Goal: Task Accomplishment & Management: Use online tool/utility

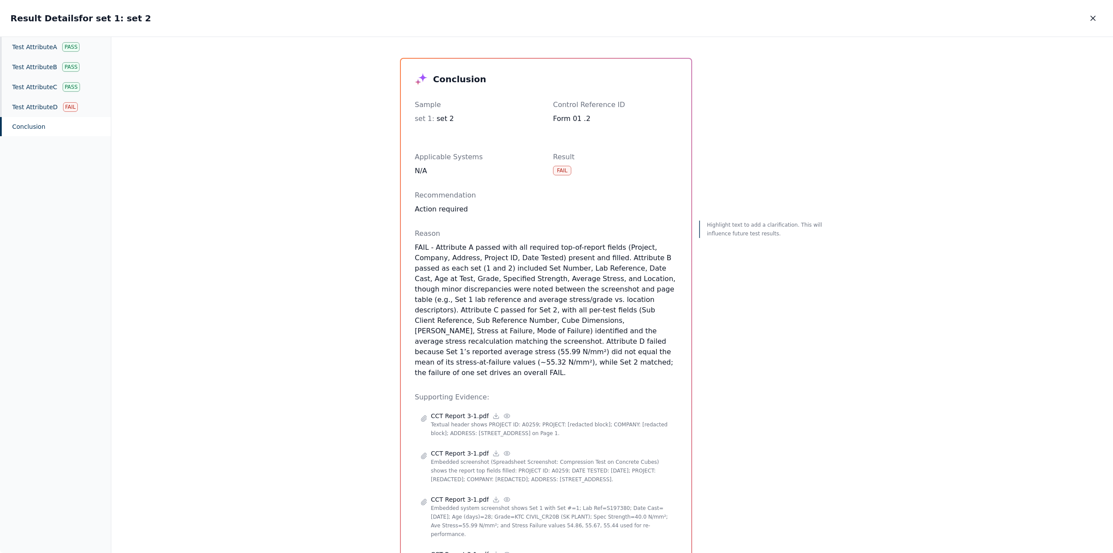
scroll to position [174, 0]
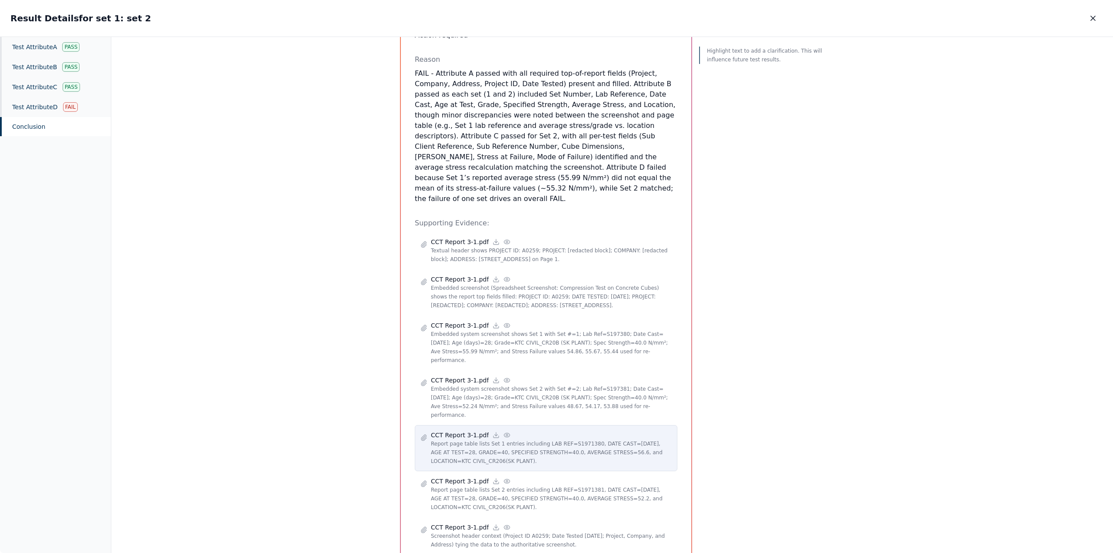
drag, startPoint x: 0, startPoint y: 0, endPoint x: 461, endPoint y: 392, distance: 605.6
click at [461, 431] on p "CCT Report 3-1.pdf" at bounding box center [460, 435] width 58 height 9
click at [506, 434] on circle at bounding box center [507, 435] width 2 height 2
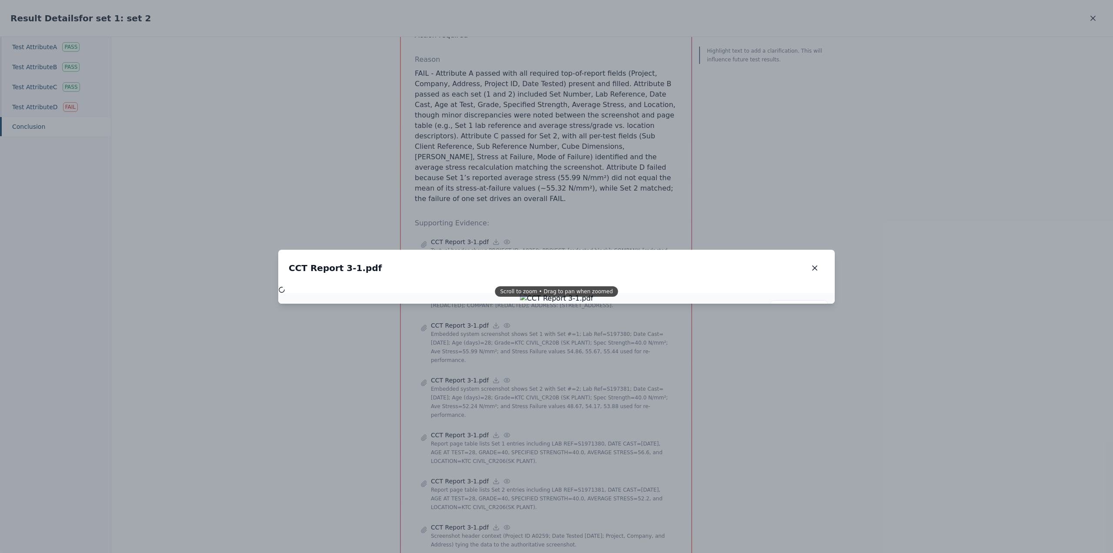
click at [554, 292] on div "Scroll to zoom • Drag to pan when zoomed" at bounding box center [556, 291] width 123 height 10
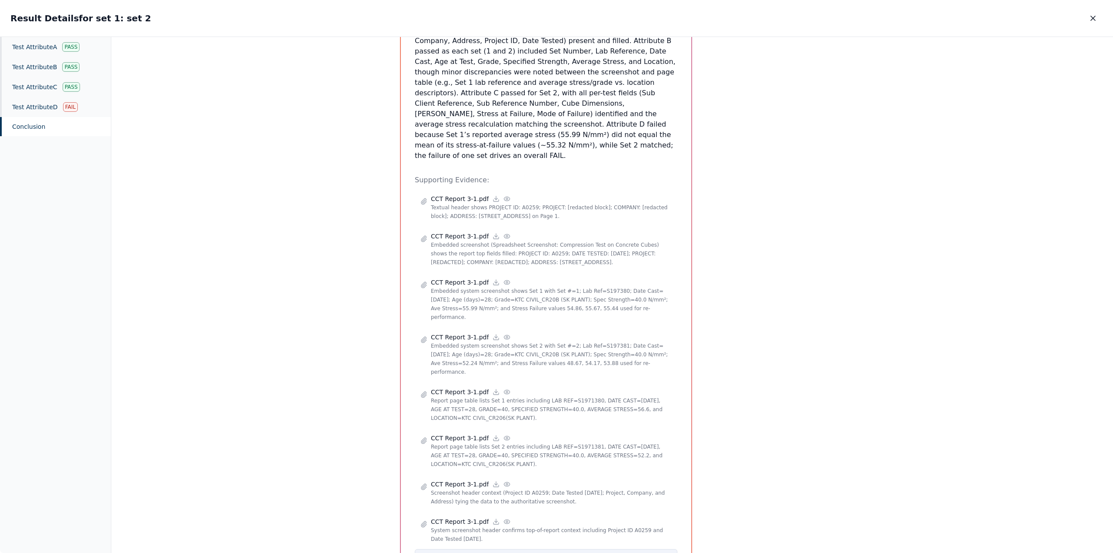
scroll to position [447, 0]
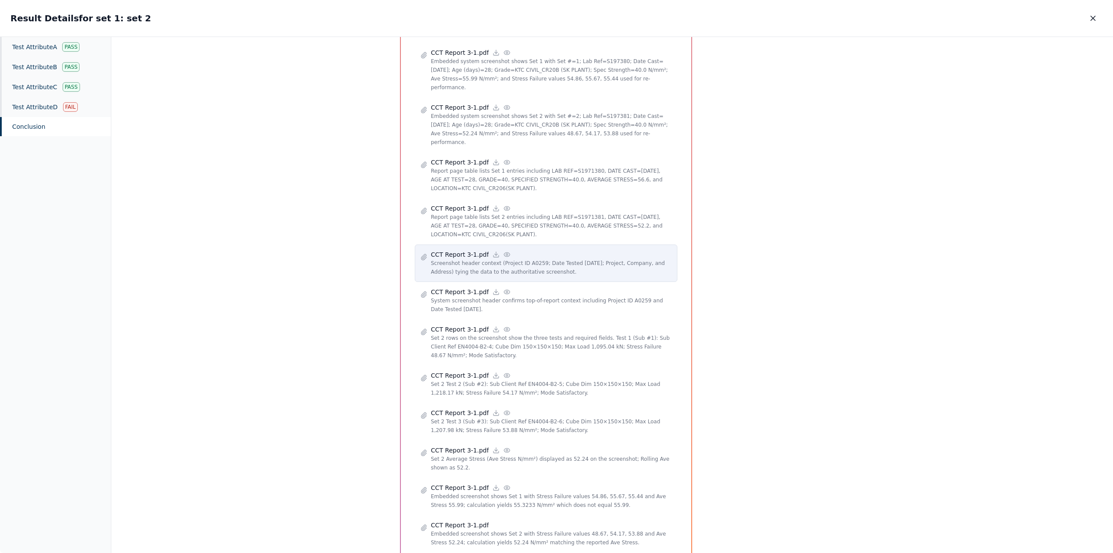
click at [504, 251] on icon at bounding box center [507, 254] width 7 height 7
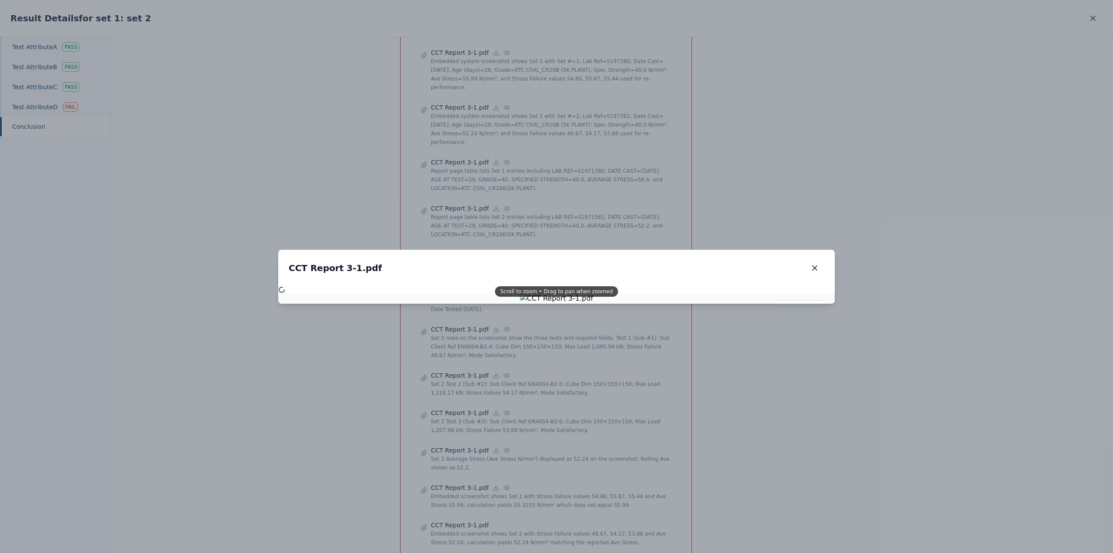
click at [547, 295] on div "Scroll to zoom • Drag to pan when zoomed" at bounding box center [556, 291] width 123 height 10
click at [819, 269] on icon "button" at bounding box center [815, 268] width 9 height 9
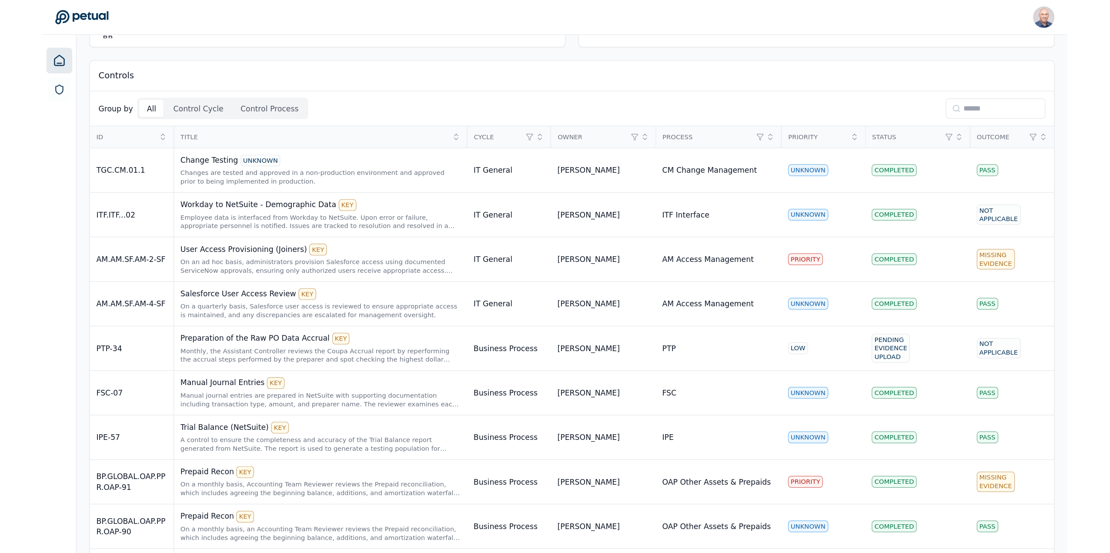
scroll to position [43, 0]
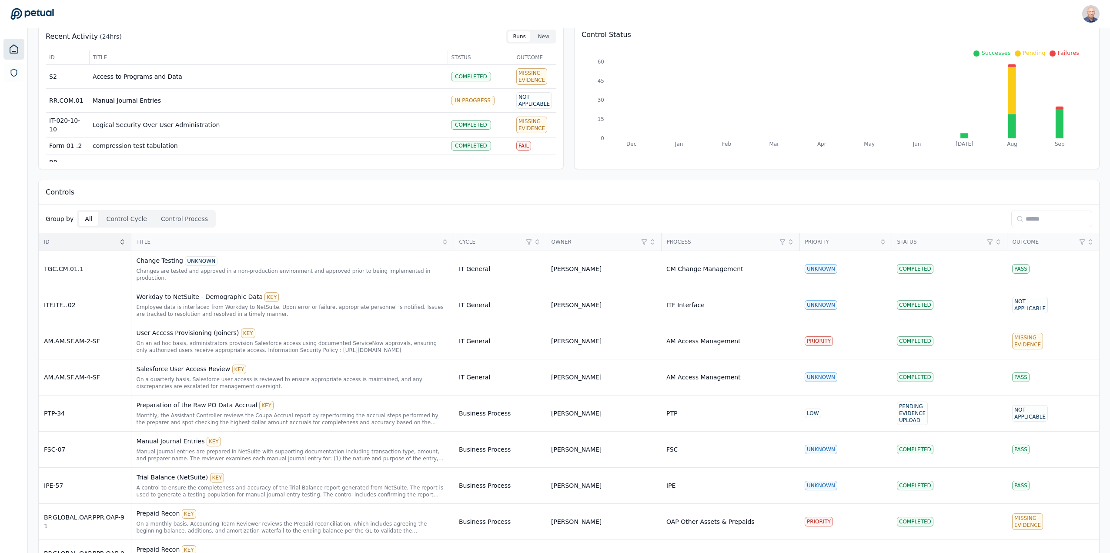
click at [124, 241] on icon at bounding box center [122, 241] width 7 height 7
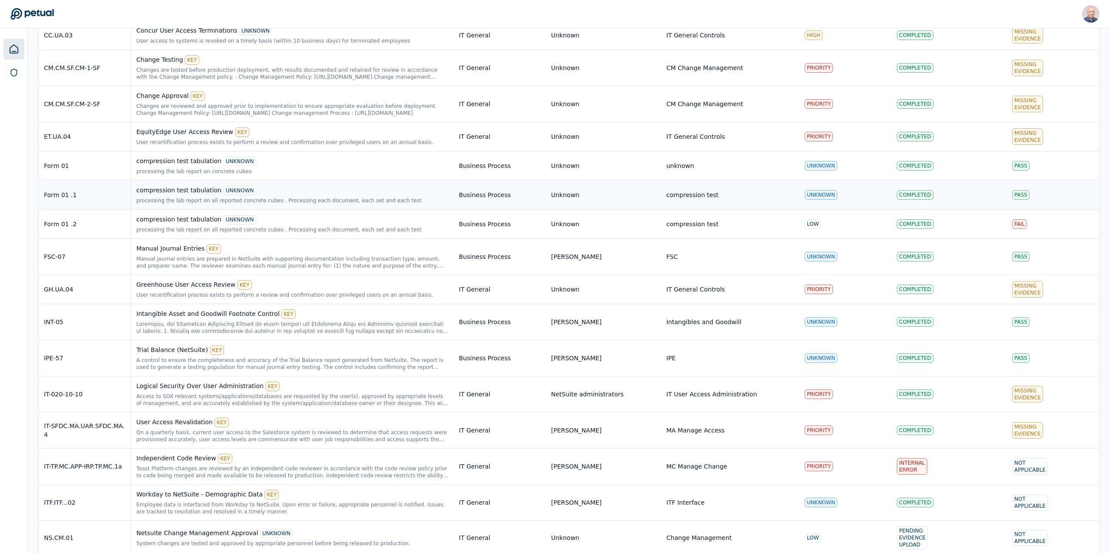
scroll to position [1913, 0]
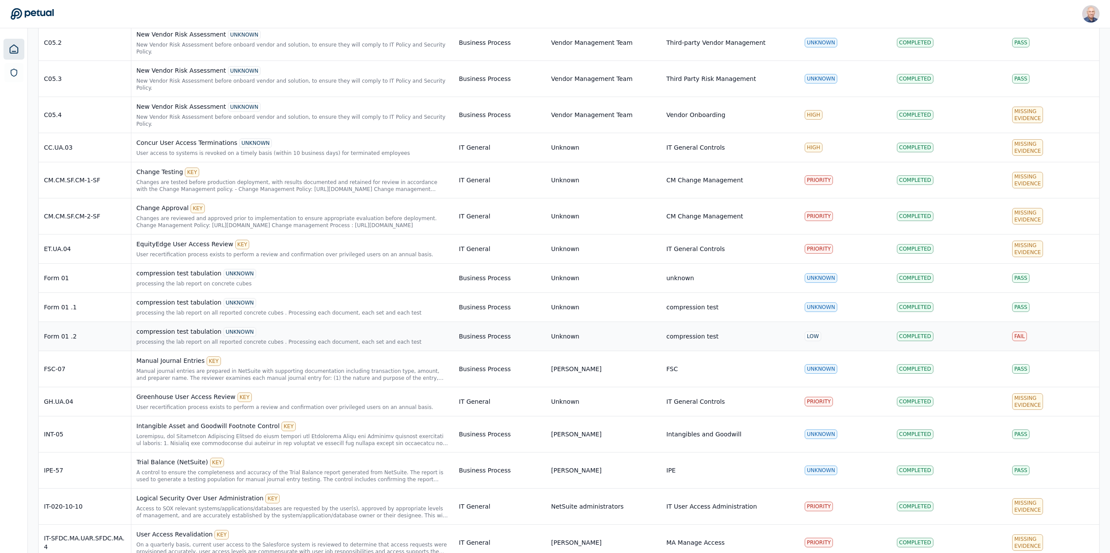
click at [80, 332] on div "Form 01 .2" at bounding box center [85, 336] width 82 height 9
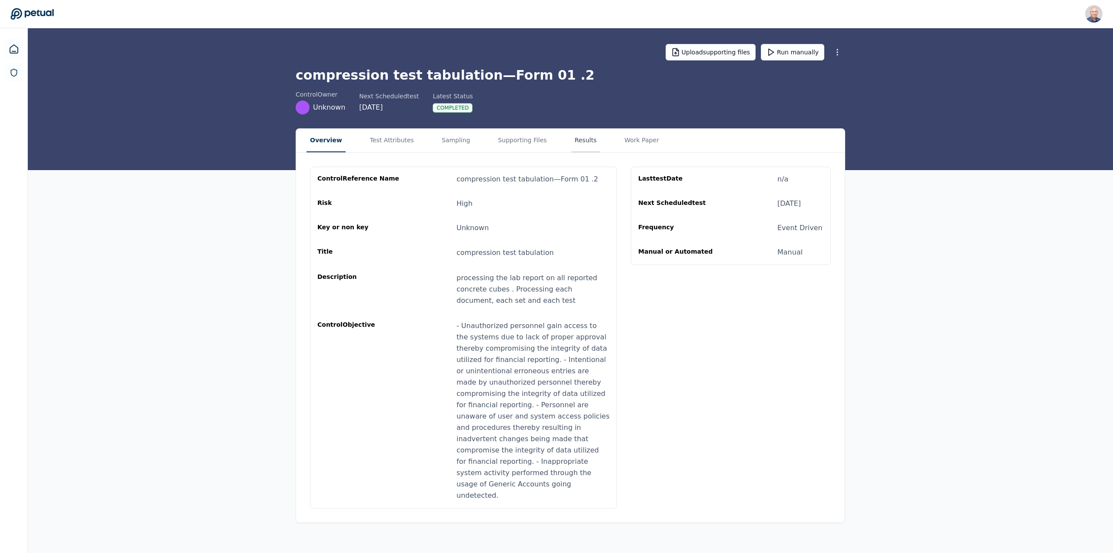
click at [571, 134] on button "Results" at bounding box center [585, 140] width 29 height 23
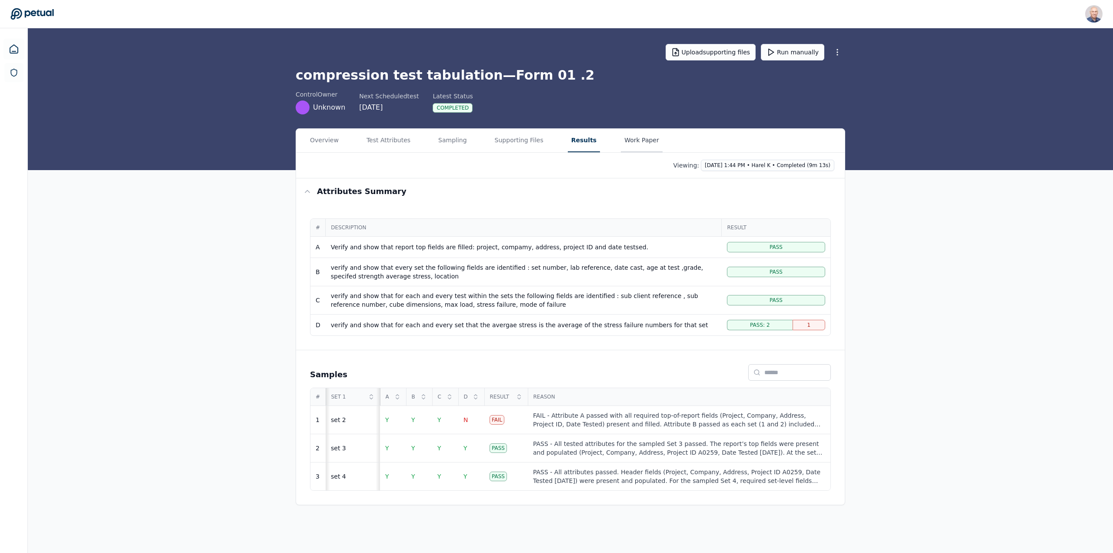
click at [621, 141] on button "Work Paper" at bounding box center [642, 140] width 42 height 23
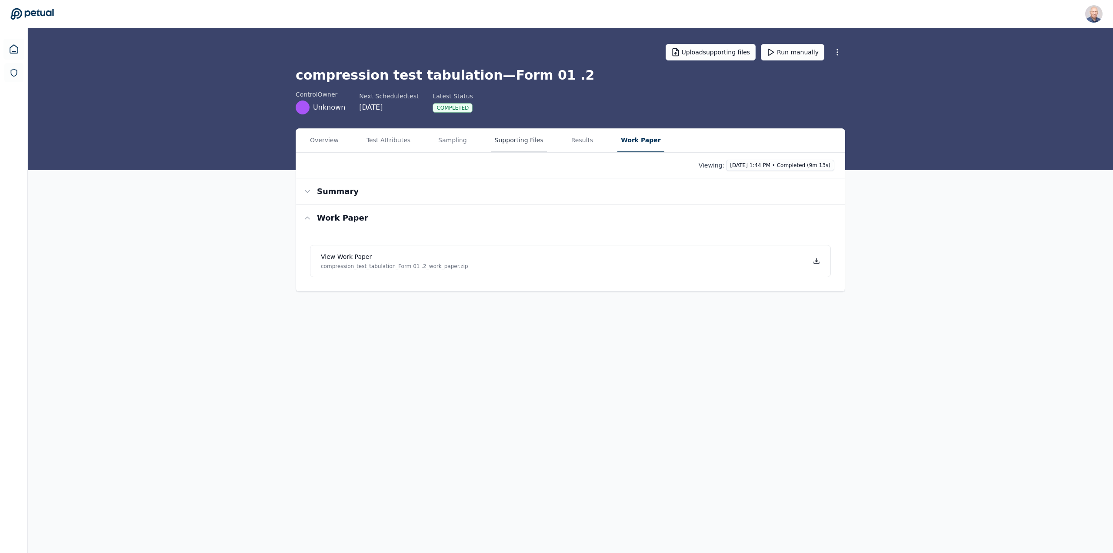
click at [502, 136] on button "Supporting Files" at bounding box center [519, 140] width 56 height 23
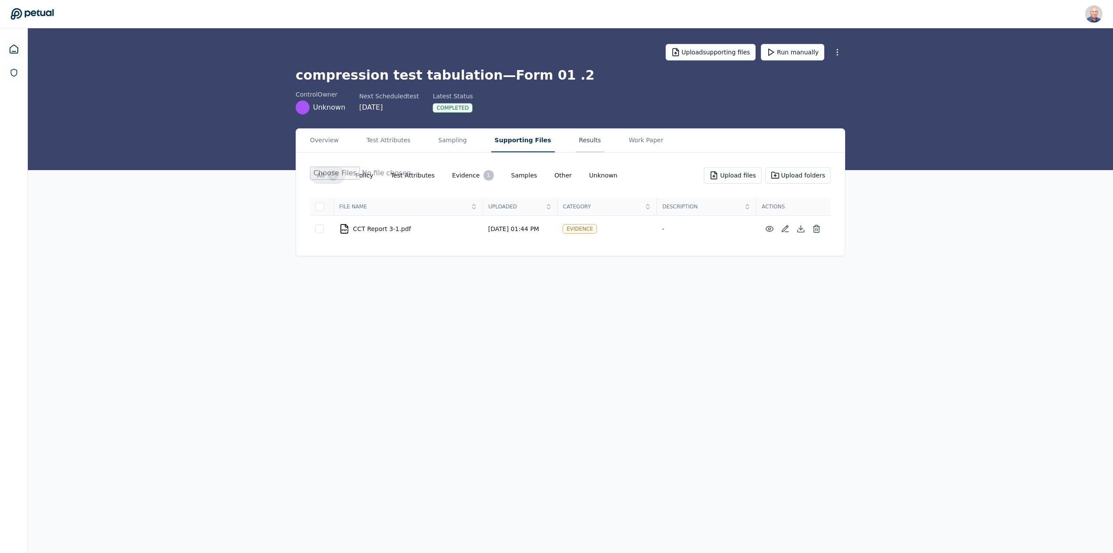
click at [576, 140] on button "Results" at bounding box center [590, 140] width 29 height 23
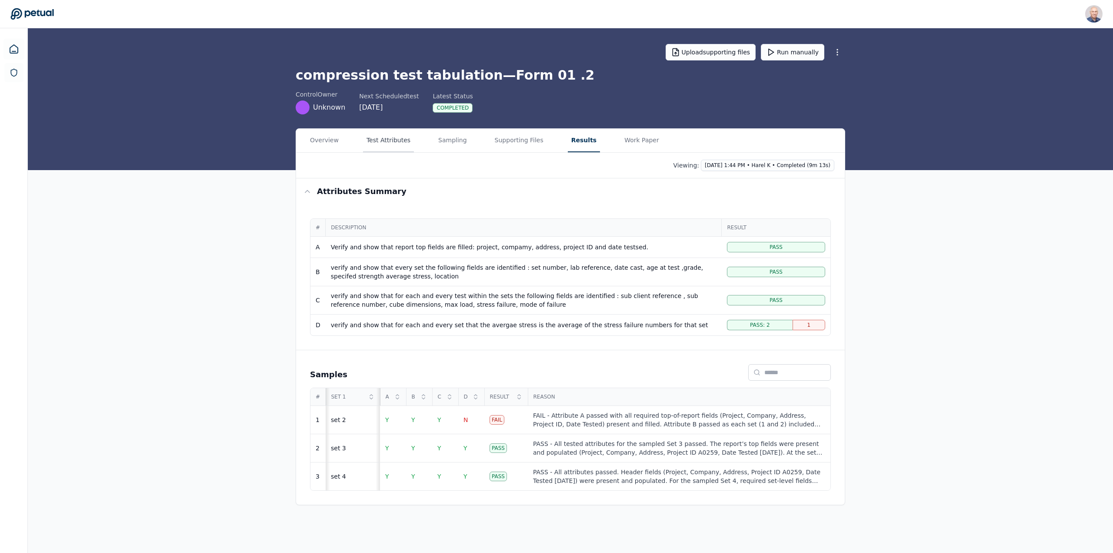
click at [393, 141] on button "Test Attributes" at bounding box center [388, 140] width 51 height 23
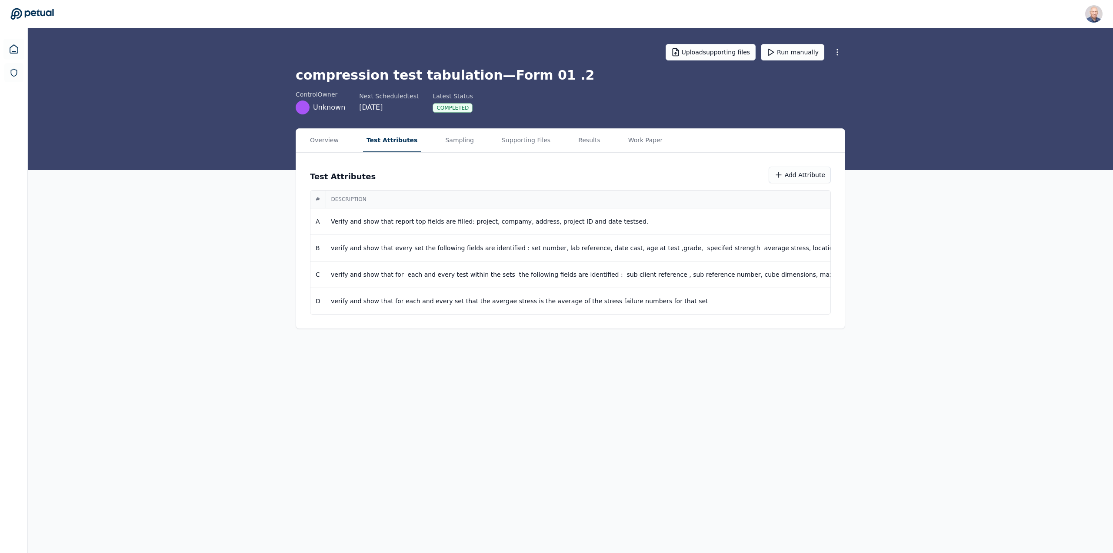
drag, startPoint x: 446, startPoint y: 139, endPoint x: 479, endPoint y: 137, distance: 32.7
click at [446, 139] on button "Sampling" at bounding box center [460, 140] width 36 height 23
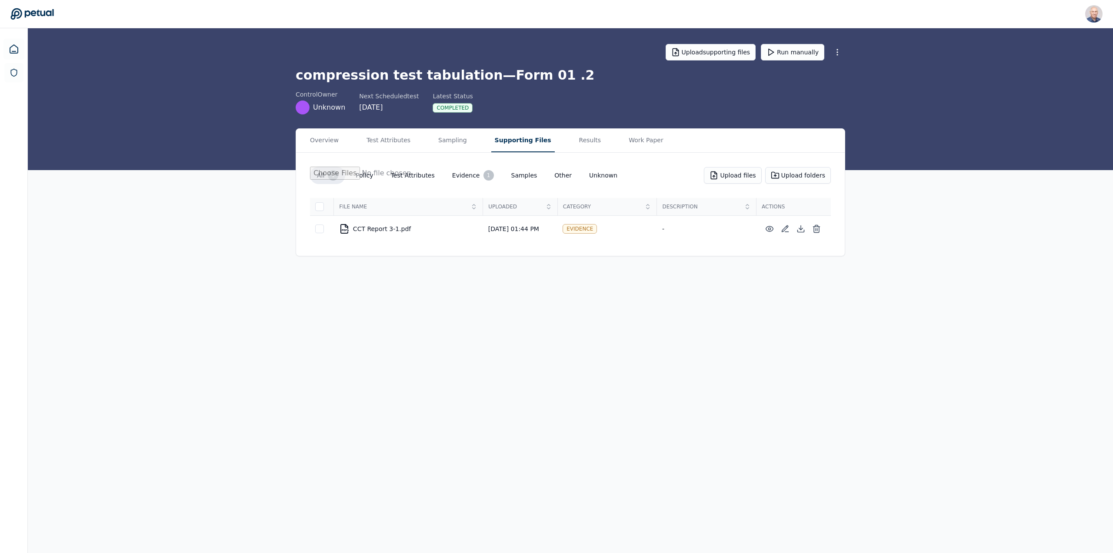
click at [495, 138] on button "Supporting Files" at bounding box center [522, 140] width 63 height 23
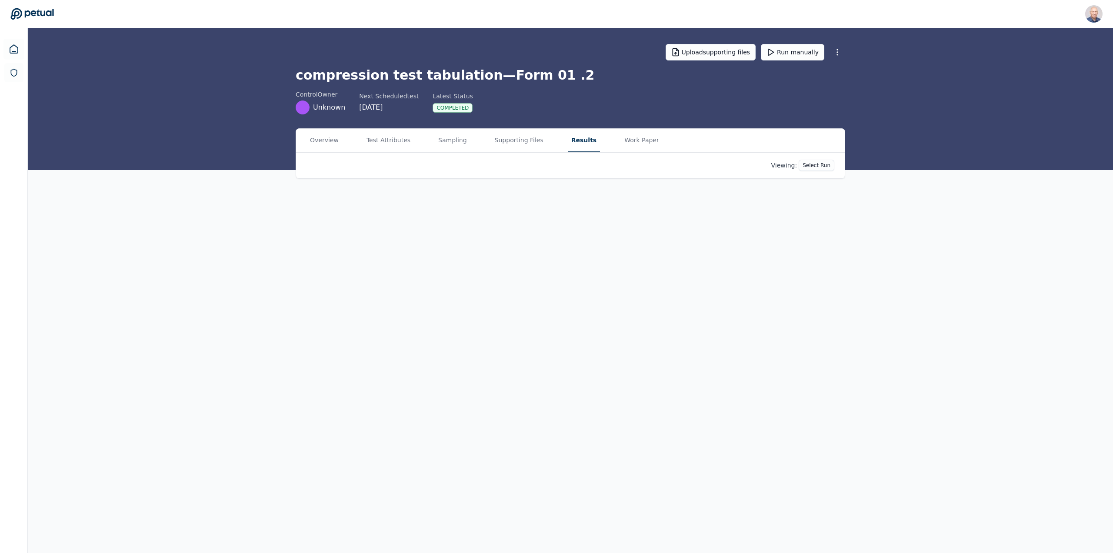
drag, startPoint x: 577, startPoint y: 137, endPoint x: 573, endPoint y: 137, distance: 4.4
click at [577, 137] on button "Results" at bounding box center [584, 140] width 32 height 23
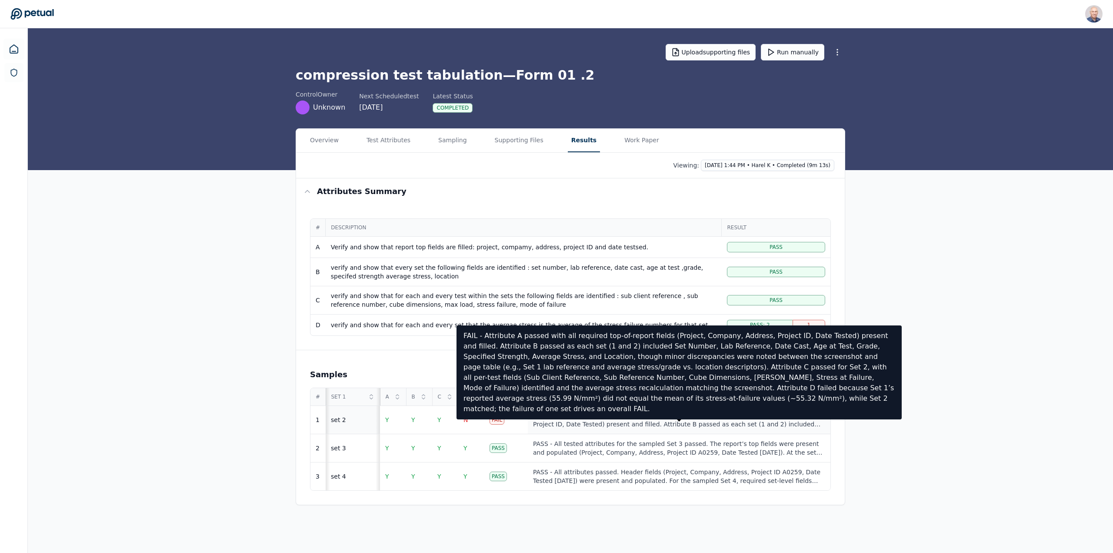
click at [556, 417] on div "FAIL - Attribute A passed with all required top-of-report fields (Project, Comp…" at bounding box center [679, 419] width 292 height 17
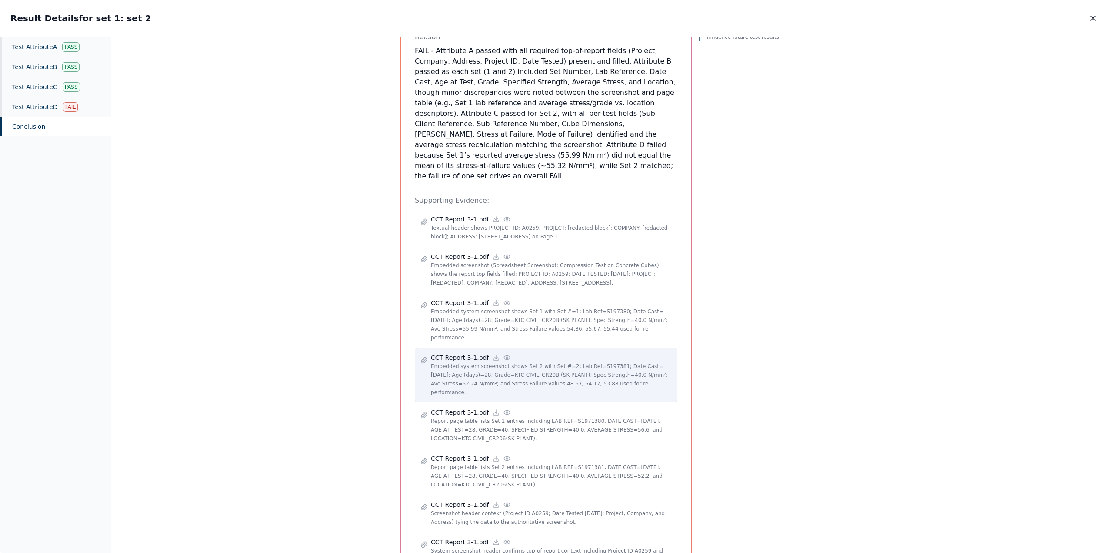
scroll to position [217, 0]
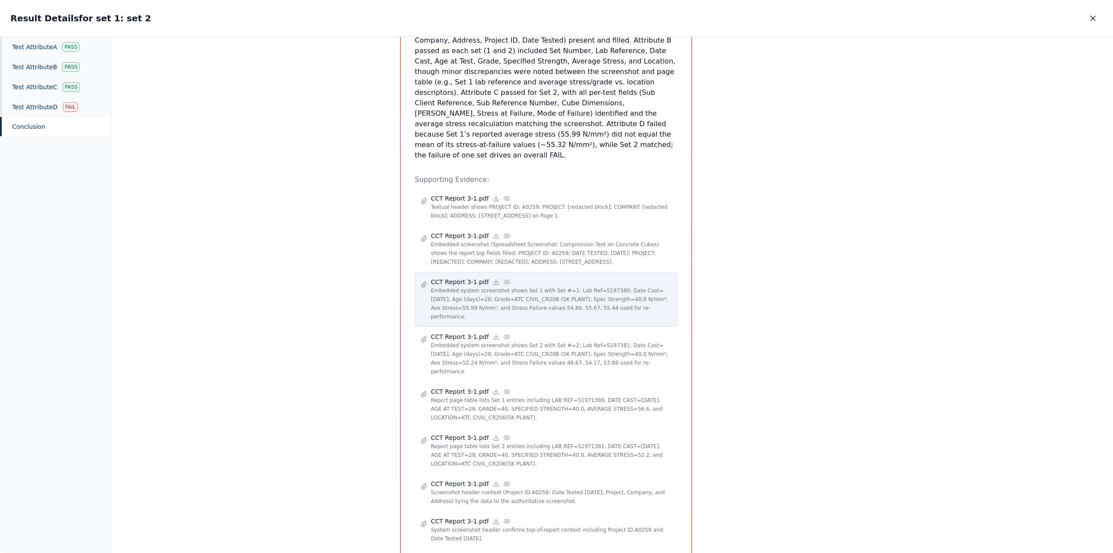
click at [504, 278] on icon at bounding box center [507, 281] width 7 height 7
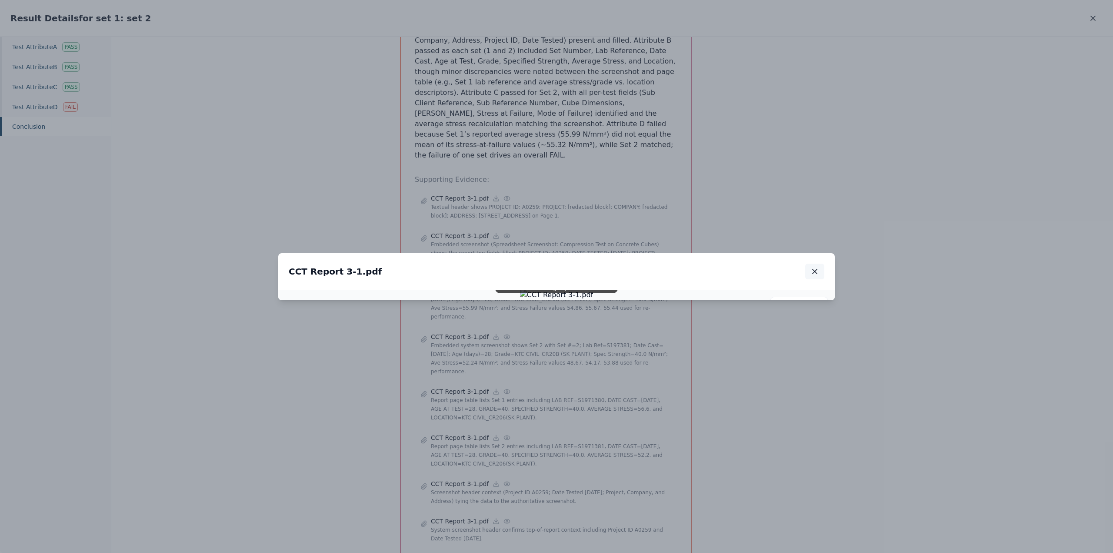
click at [814, 269] on icon "button" at bounding box center [815, 271] width 4 height 4
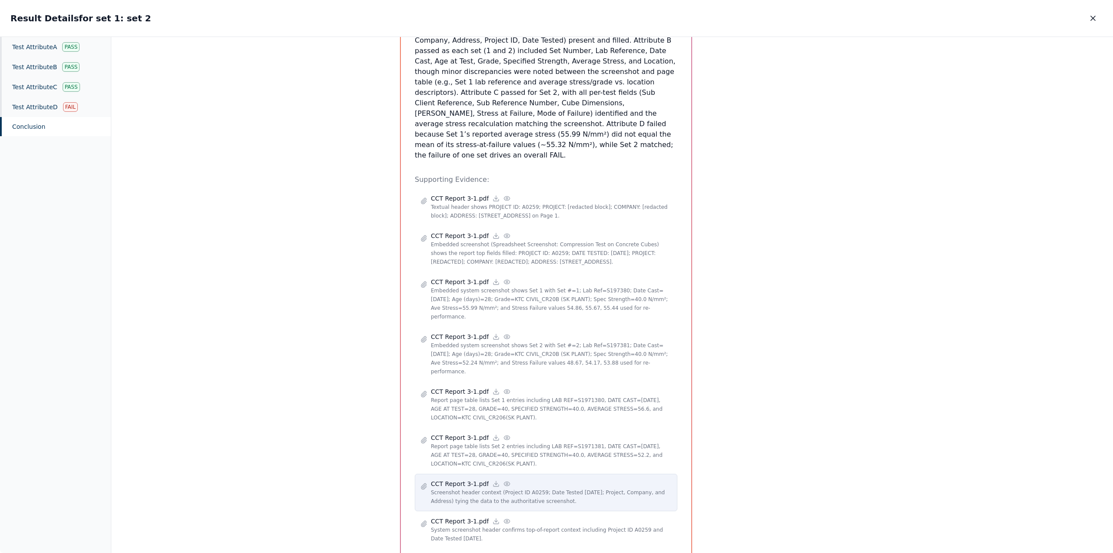
click at [448, 479] on p "CCT Report 3-1.pdf" at bounding box center [460, 483] width 58 height 9
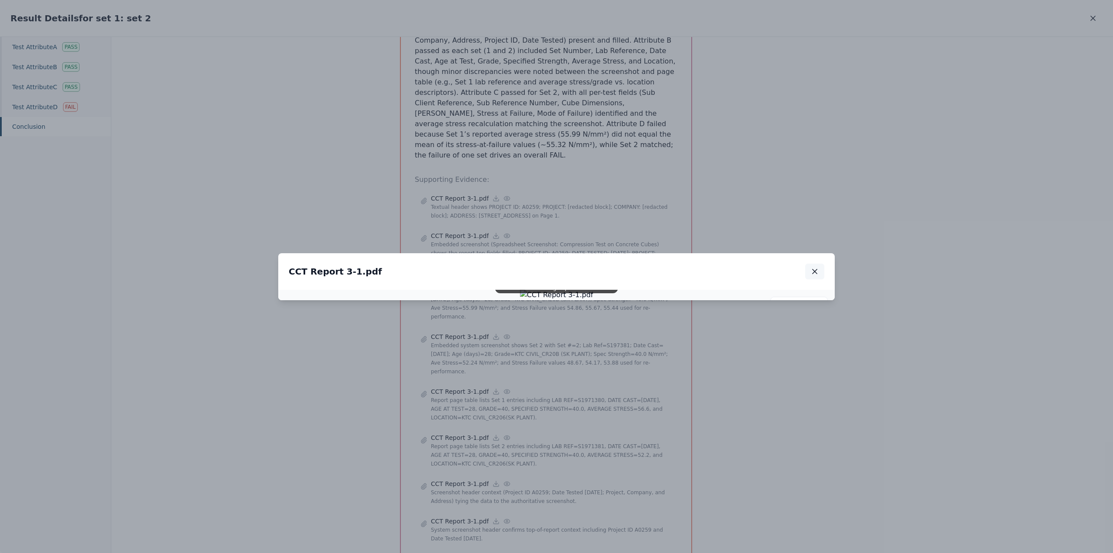
click at [815, 267] on icon "button" at bounding box center [815, 271] width 9 height 9
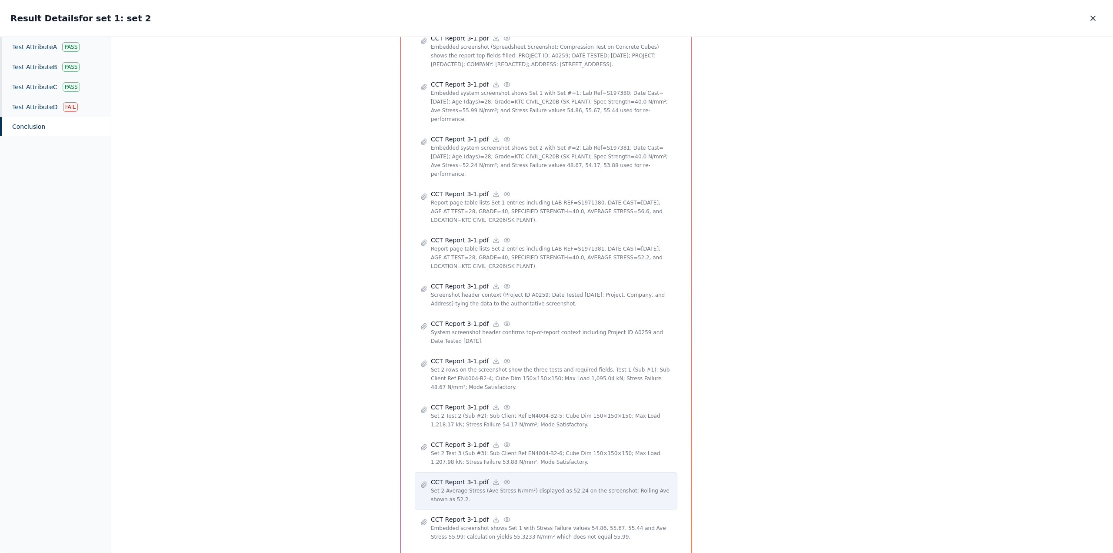
scroll to position [447, 0]
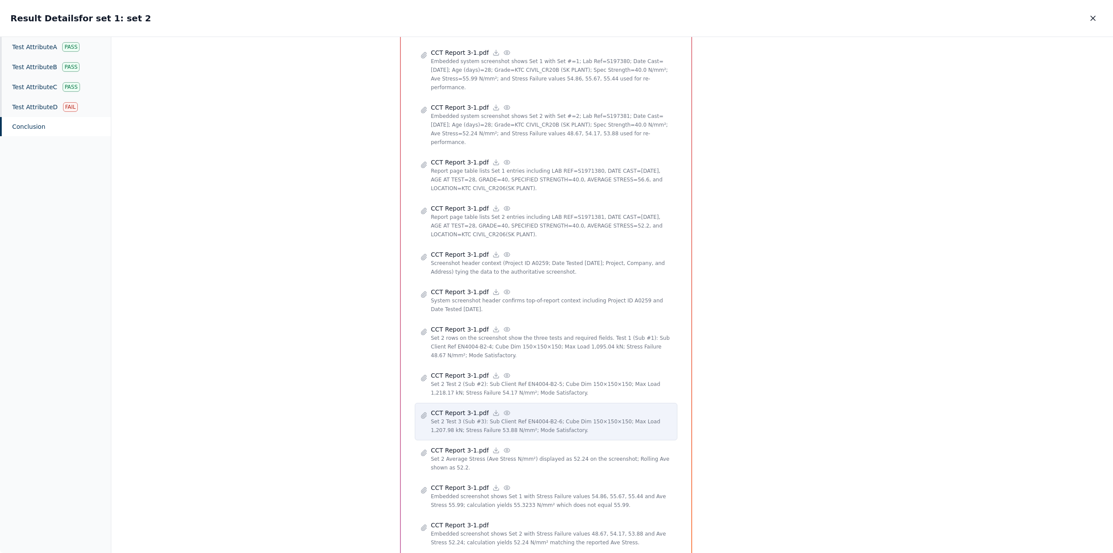
click at [467, 408] on p "CCT Report 3-1.pdf" at bounding box center [460, 412] width 58 height 9
click at [467, 521] on p "CCT Report 3-1.pdf" at bounding box center [460, 525] width 58 height 9
click at [504, 409] on icon at bounding box center [507, 412] width 7 height 7
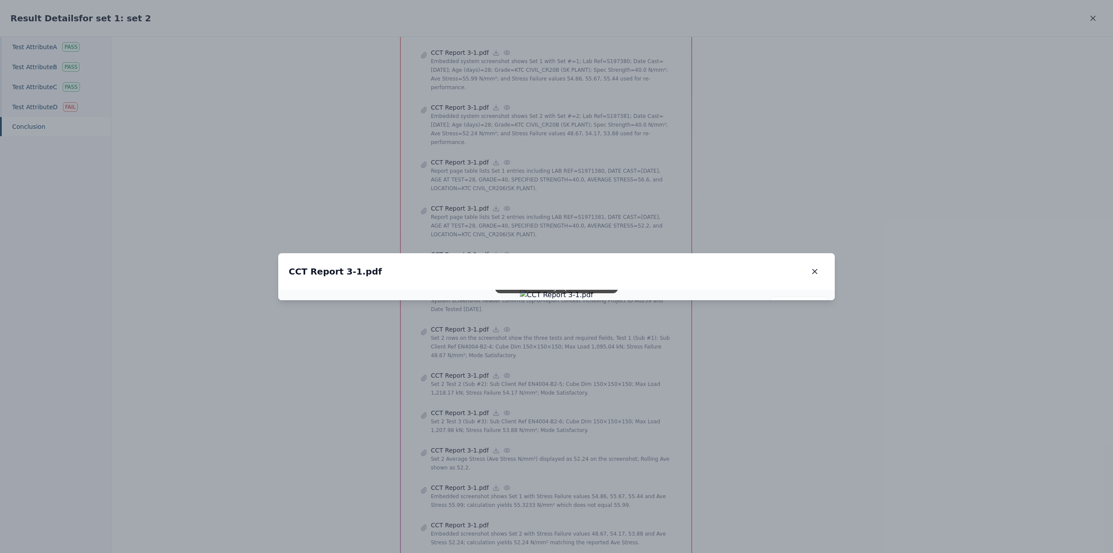
drag, startPoint x: 1009, startPoint y: 219, endPoint x: 998, endPoint y: 222, distance: 12.0
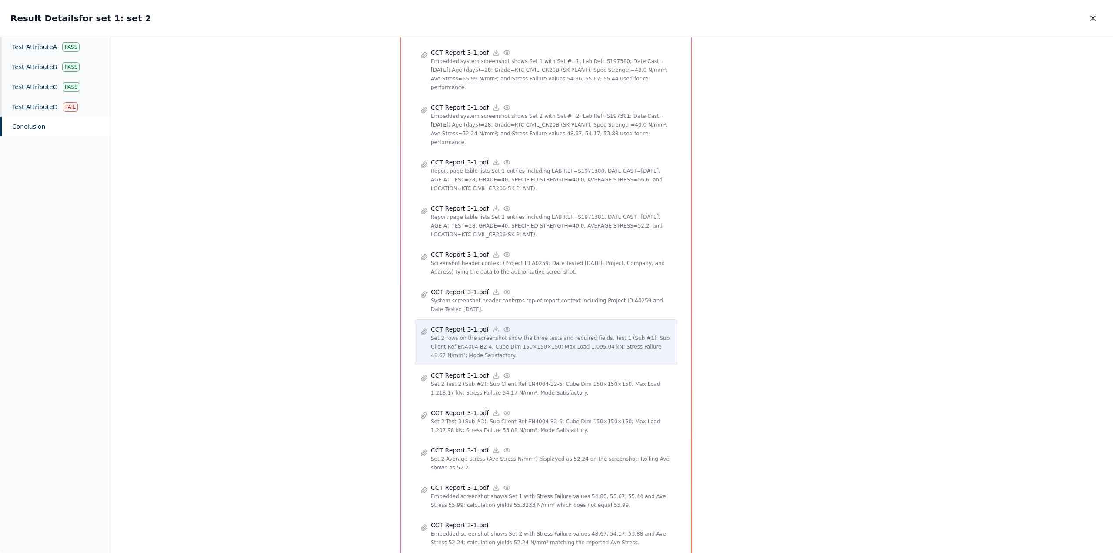
click at [503, 325] on div "CCT Report 3-1.pdf" at bounding box center [551, 329] width 241 height 9
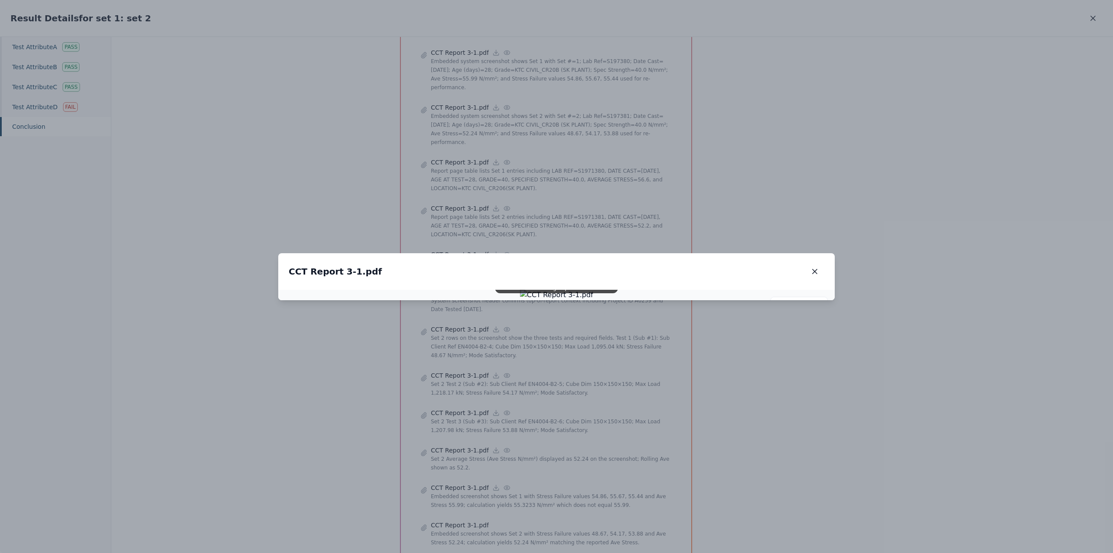
drag, startPoint x: 936, startPoint y: 184, endPoint x: 850, endPoint y: 207, distance: 89.0
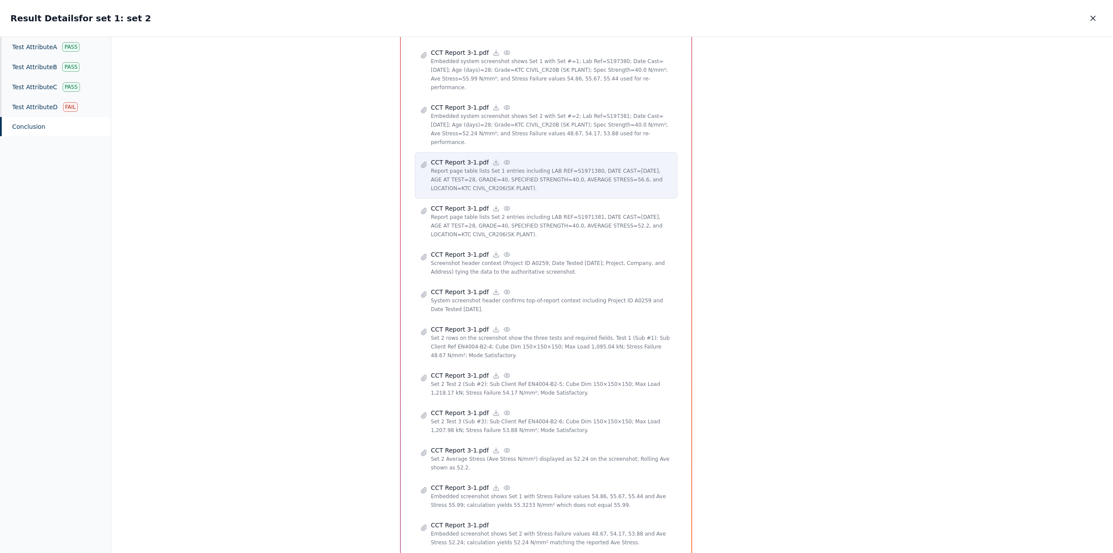
click at [503, 158] on div "CCT Report 3-1.pdf" at bounding box center [551, 162] width 241 height 9
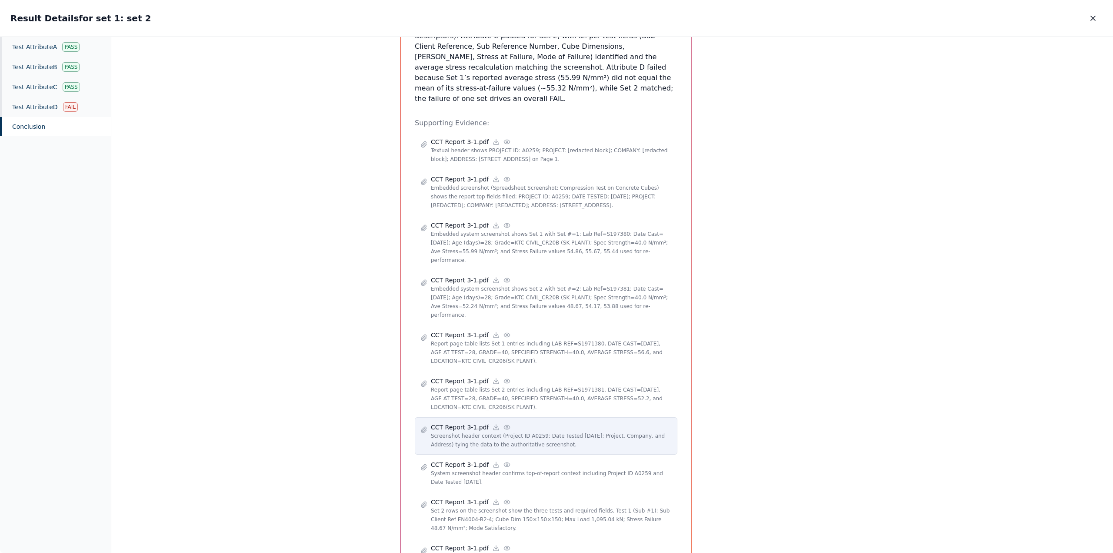
scroll to position [273, 0]
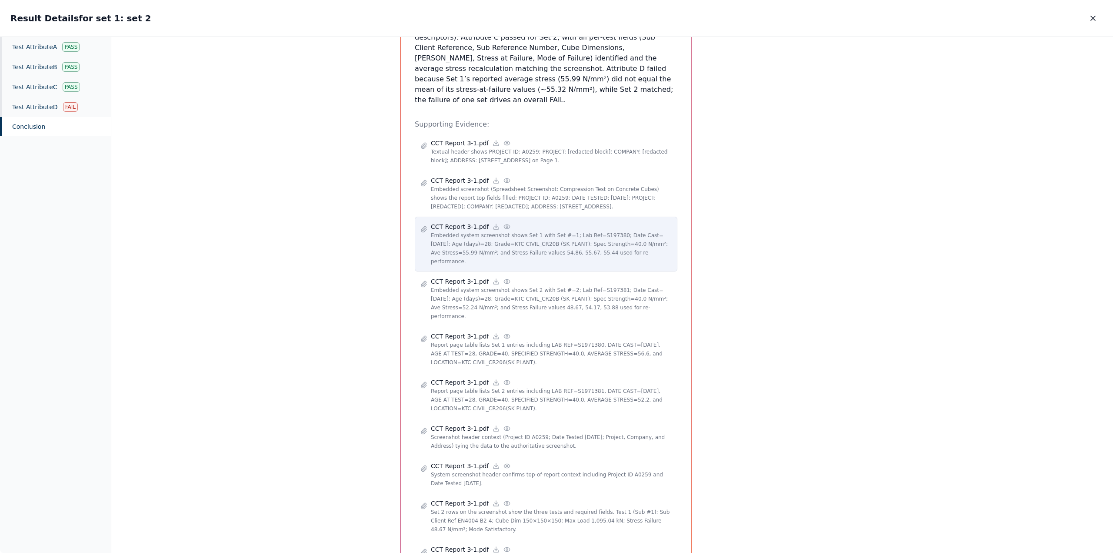
click at [457, 222] on p "CCT Report 3-1.pdf" at bounding box center [460, 226] width 58 height 9
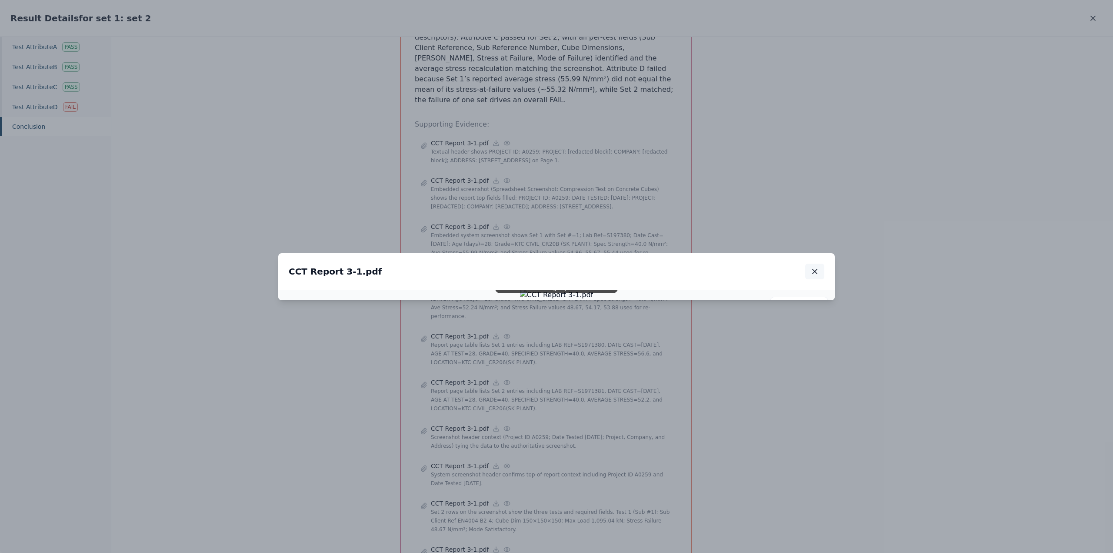
click at [811, 267] on icon "button" at bounding box center [815, 271] width 9 height 9
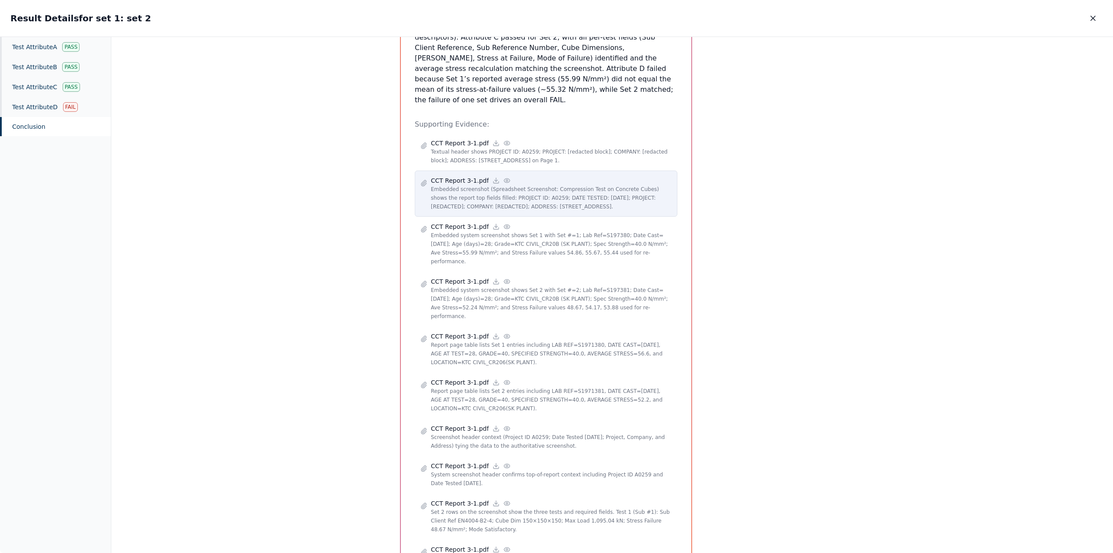
click at [506, 180] on circle at bounding box center [507, 181] width 2 height 2
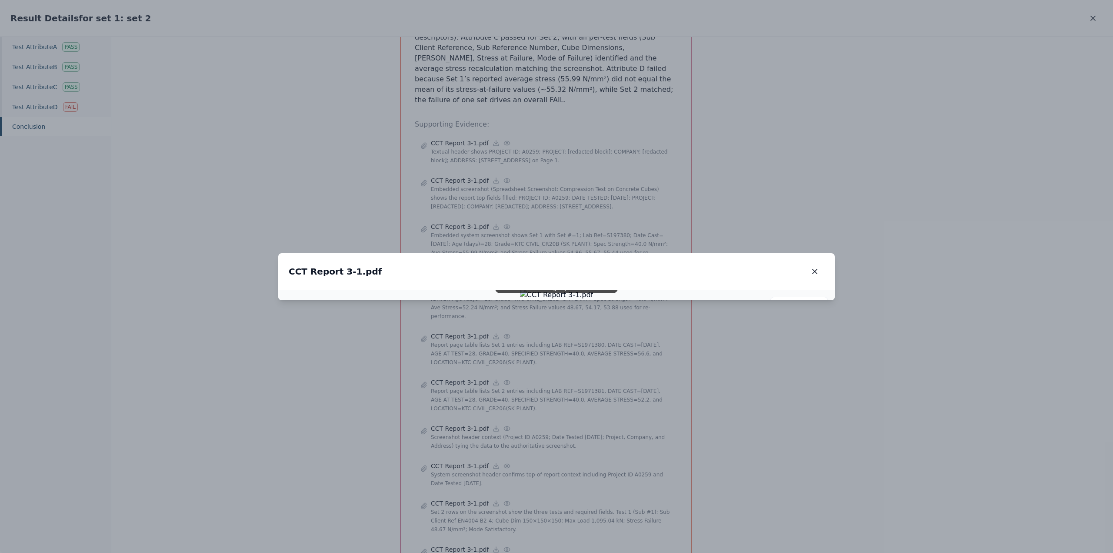
drag, startPoint x: 967, startPoint y: 137, endPoint x: 917, endPoint y: 137, distance: 50.0
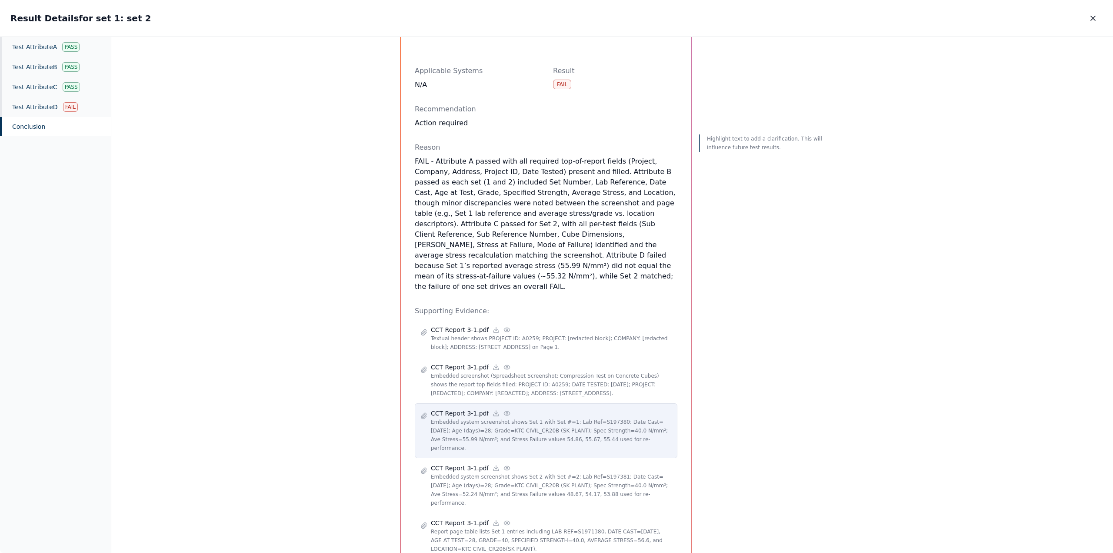
scroll to position [0, 0]
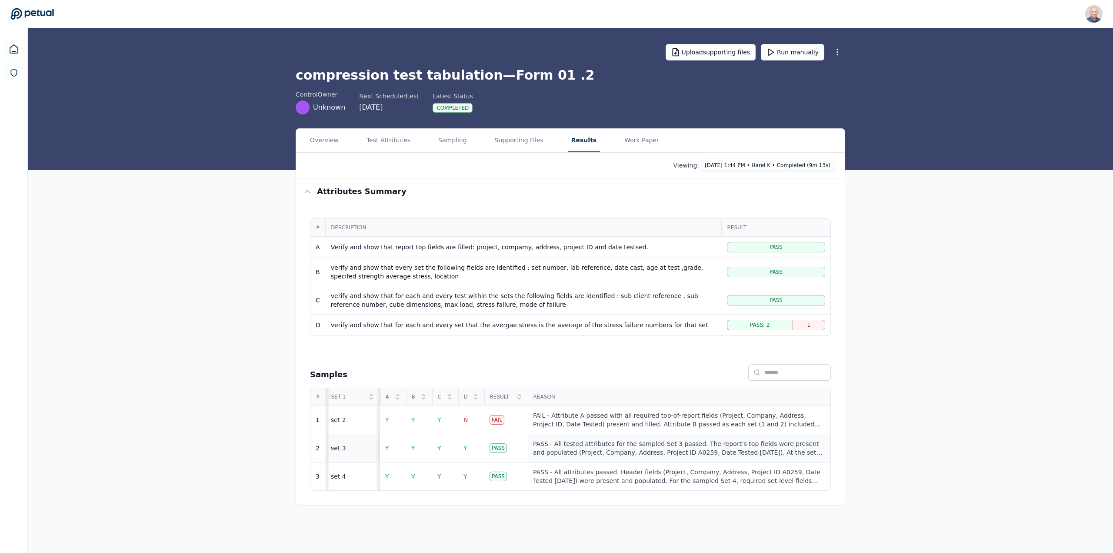
click at [577, 442] on div "PASS - All tested attributes for the sampled Set 3 passed. The report’s top fie…" at bounding box center [679, 447] width 292 height 17
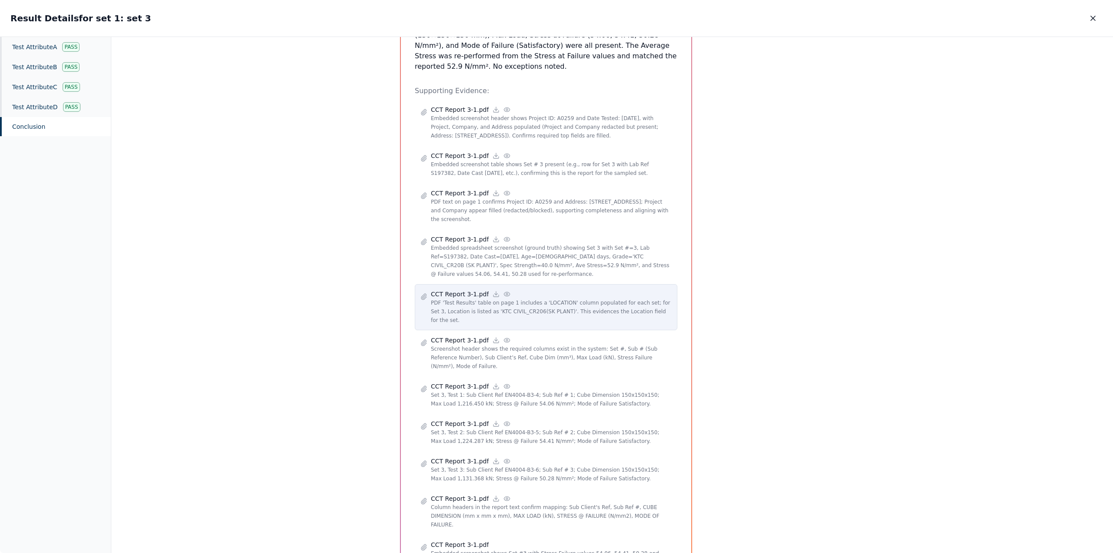
scroll to position [298, 0]
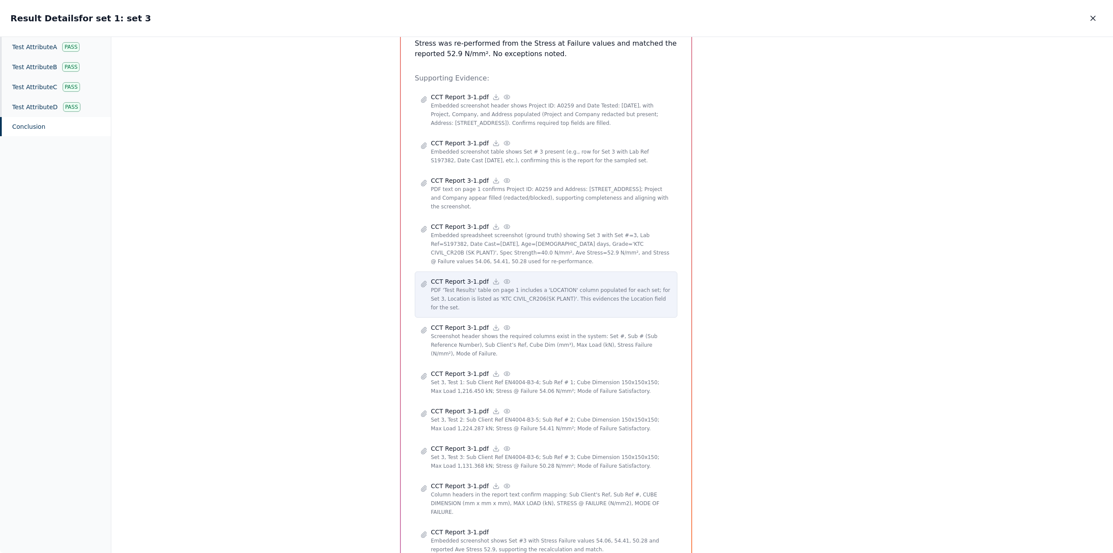
click at [504, 279] on icon at bounding box center [507, 281] width 6 height 4
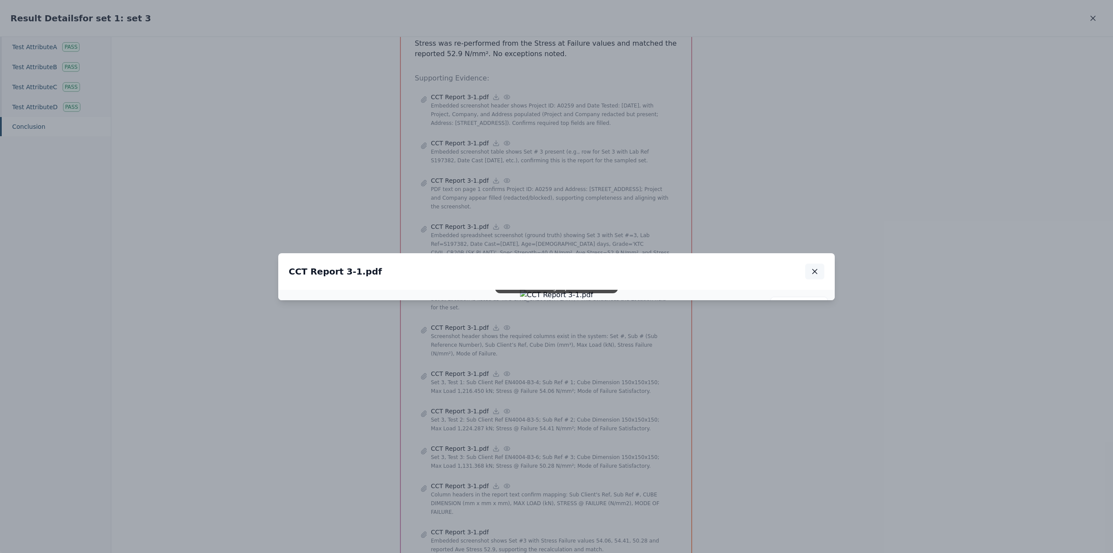
click at [812, 267] on icon "button" at bounding box center [815, 271] width 9 height 9
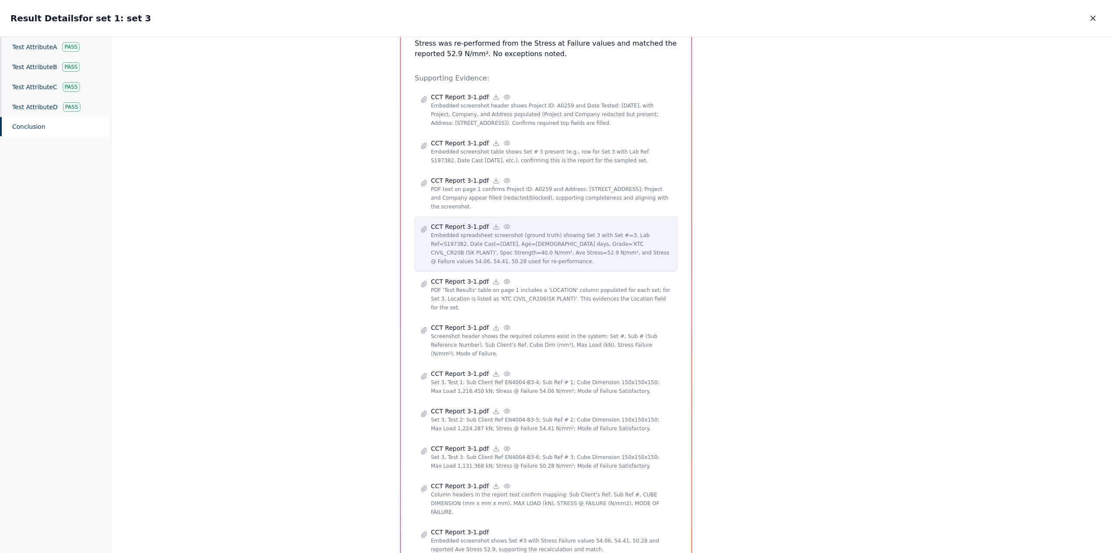
click at [504, 223] on icon at bounding box center [507, 226] width 7 height 7
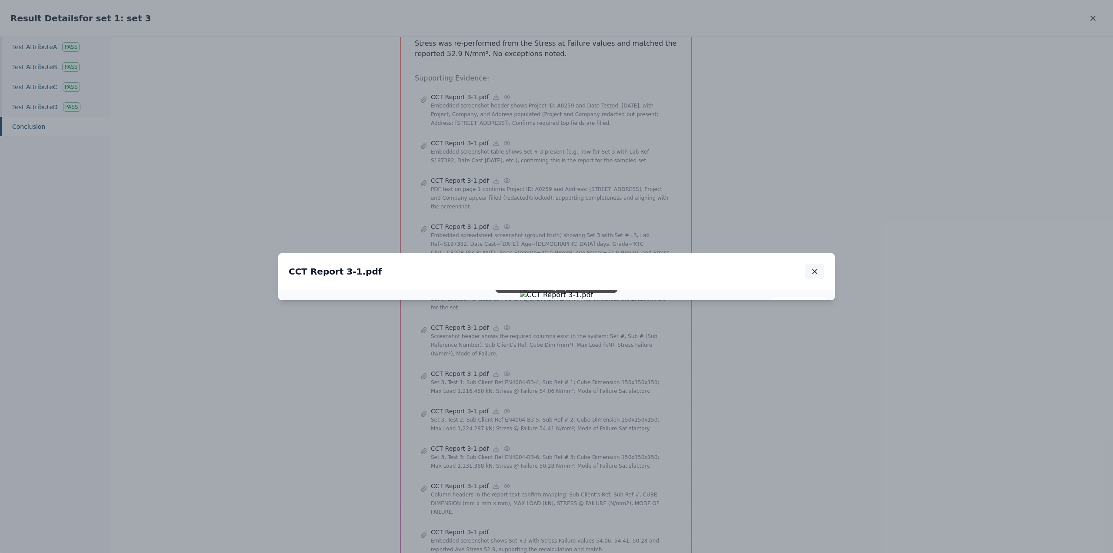
click at [816, 269] on icon "button" at bounding box center [815, 271] width 4 height 4
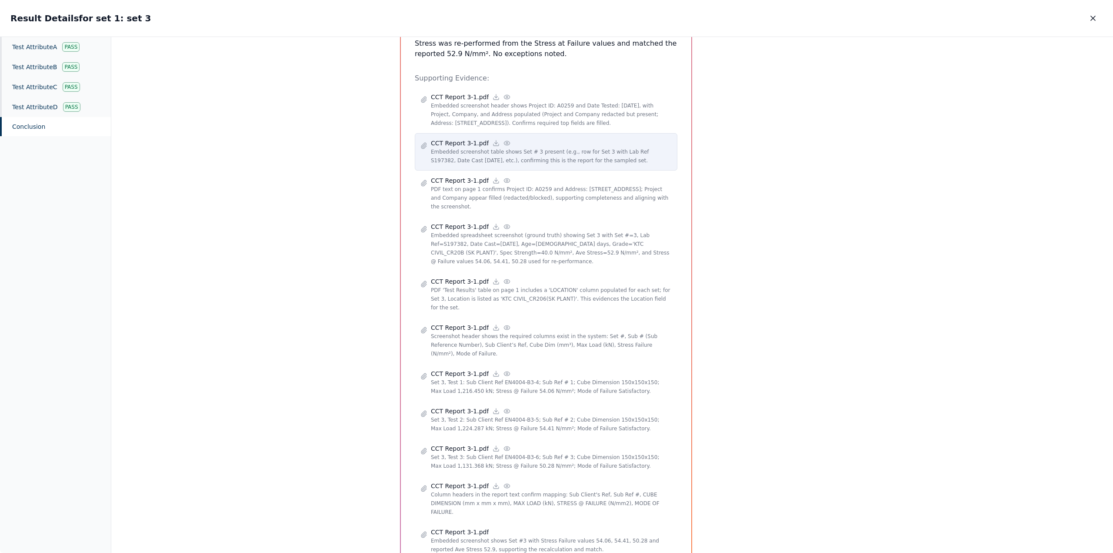
click at [504, 141] on icon at bounding box center [507, 143] width 6 height 4
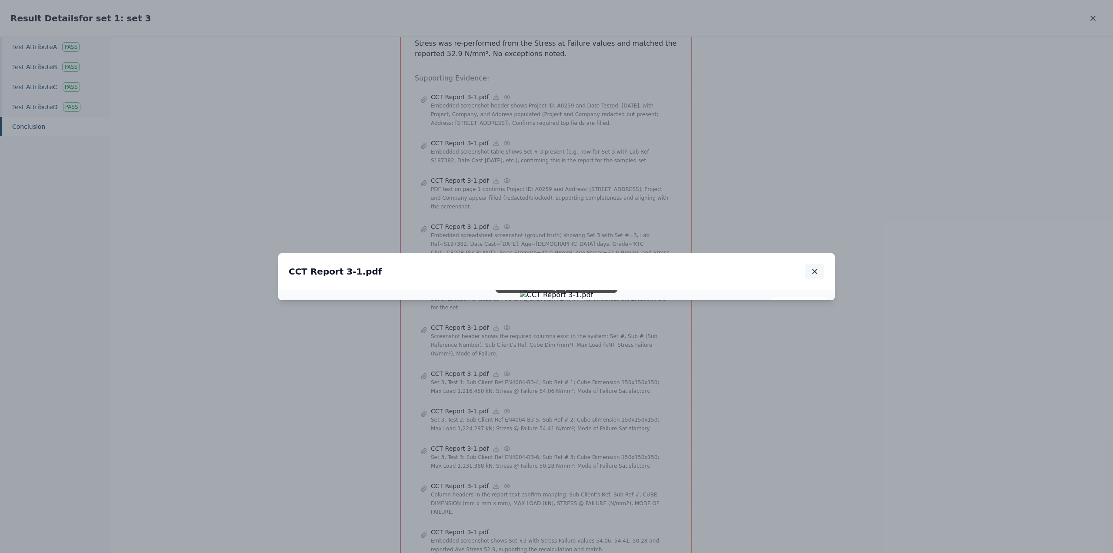
click at [812, 267] on icon "button" at bounding box center [815, 271] width 9 height 9
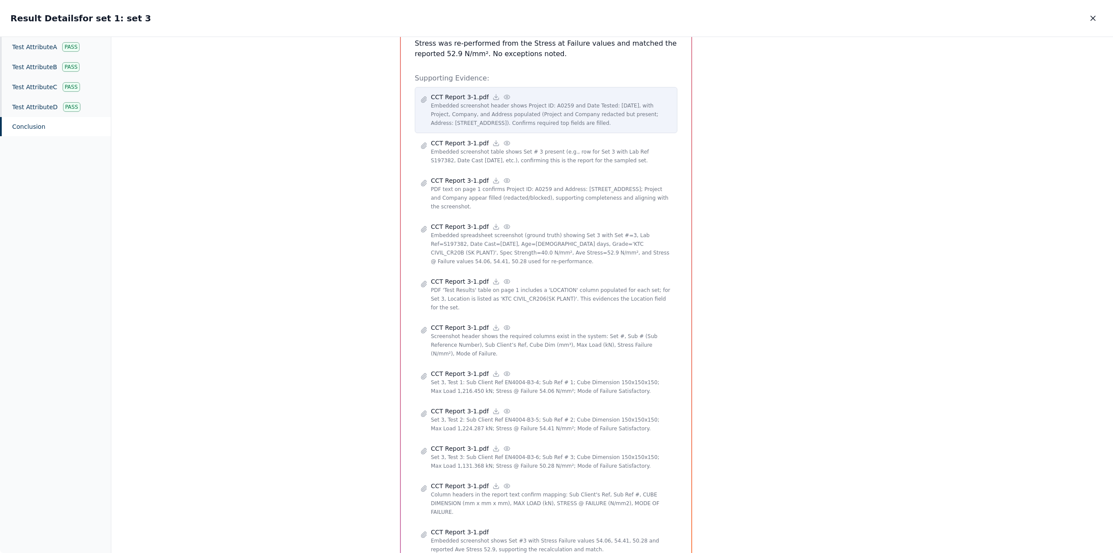
click at [504, 95] on icon at bounding box center [507, 97] width 6 height 4
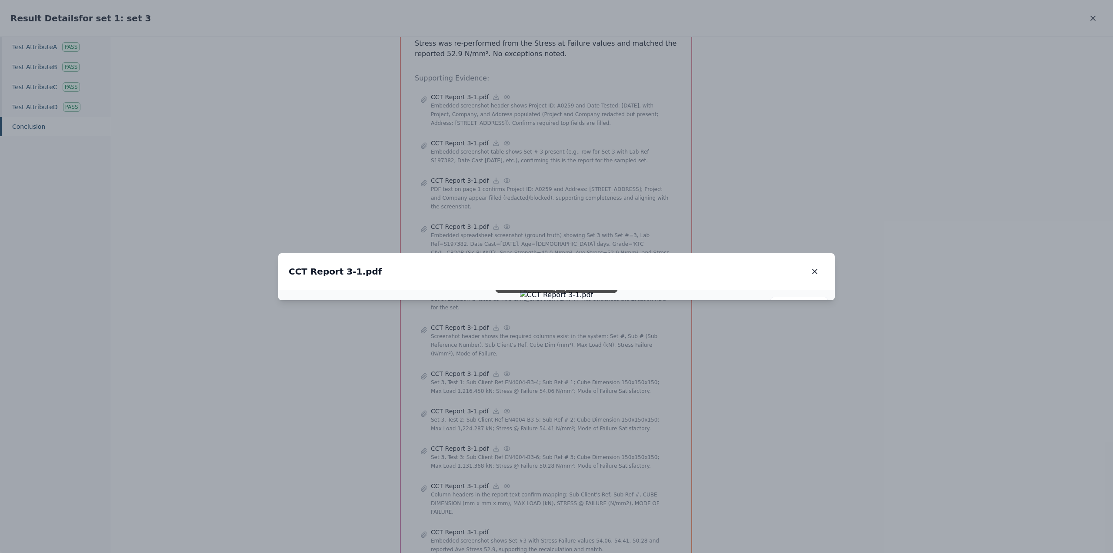
click at [809, 264] on button "button" at bounding box center [814, 272] width 19 height 16
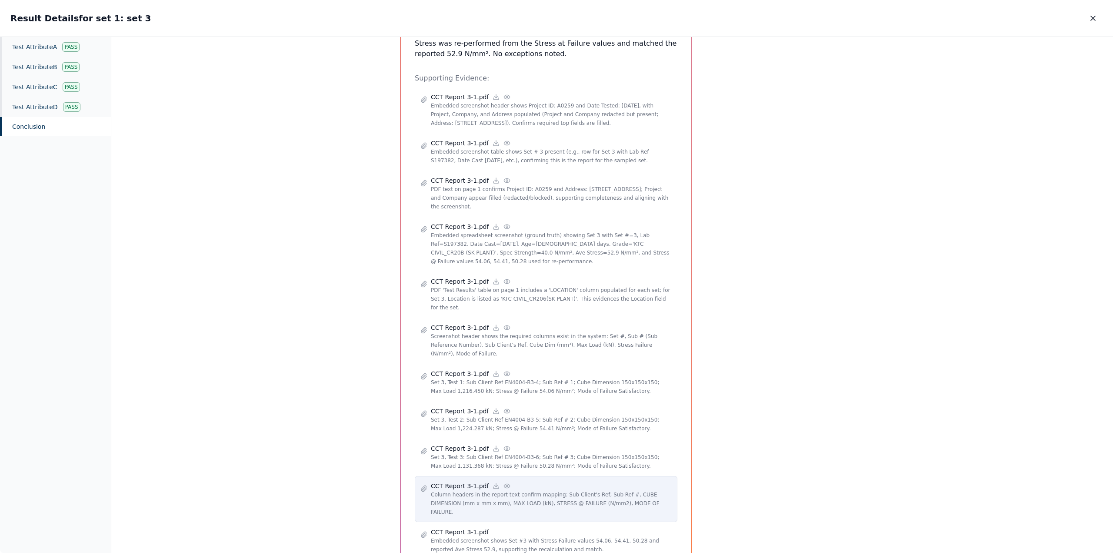
click at [502, 481] on div "CCT Report 3-1.pdf" at bounding box center [551, 485] width 241 height 9
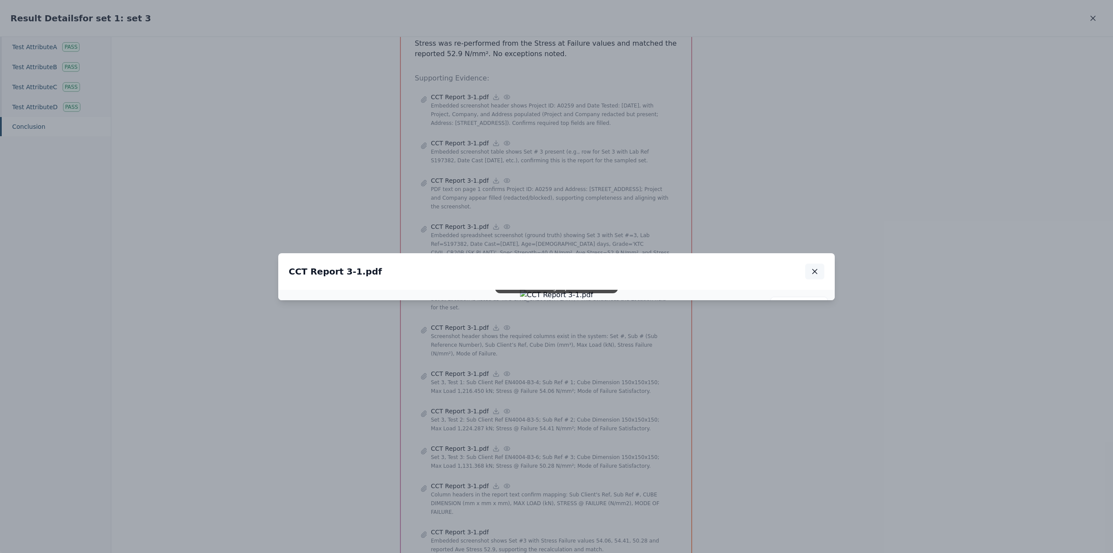
click at [821, 264] on button "button" at bounding box center [814, 272] width 19 height 16
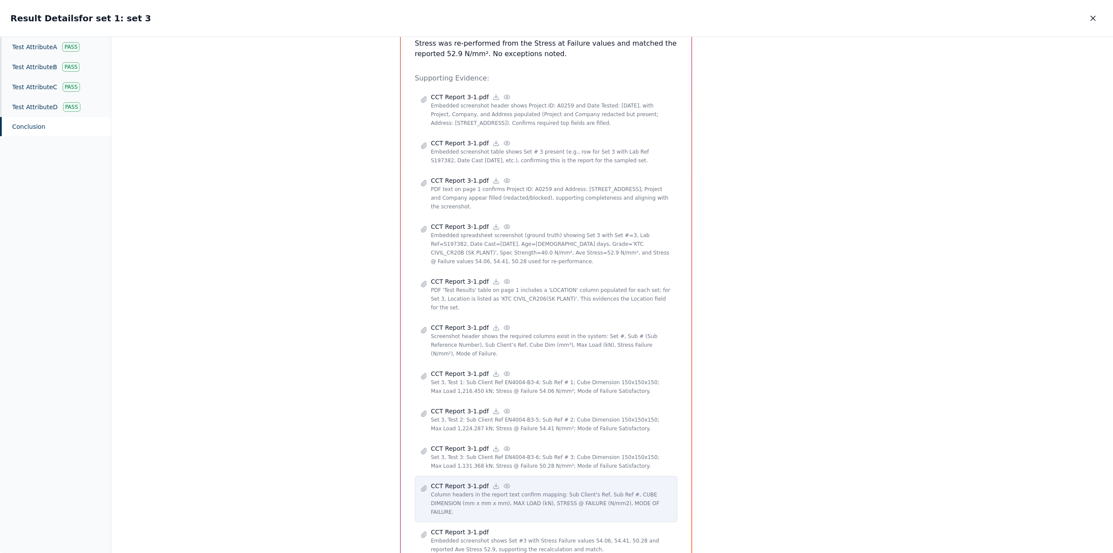
click at [466, 481] on p "CCT Report 3-1.pdf" at bounding box center [460, 485] width 58 height 9
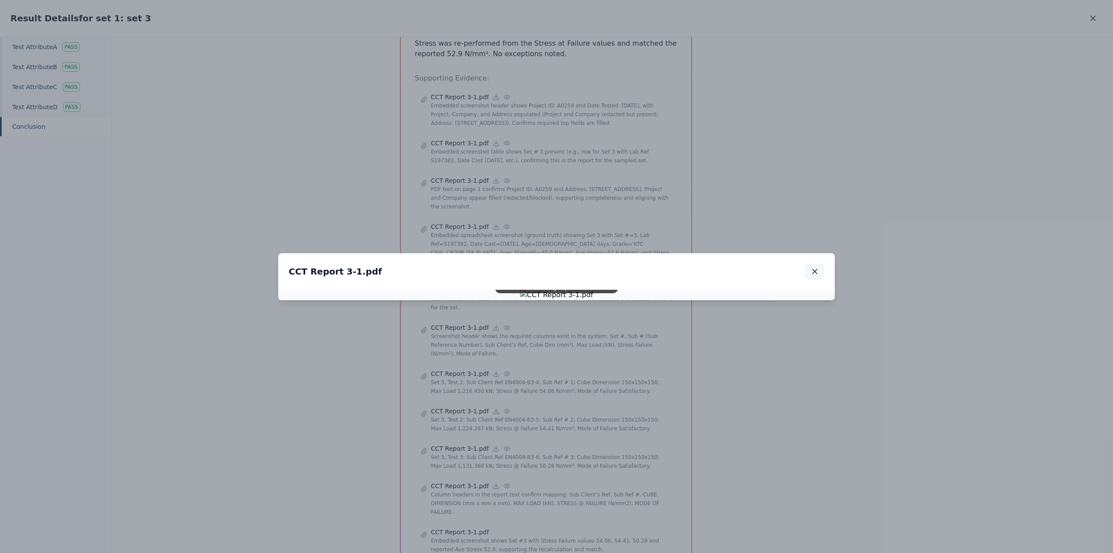
click at [816, 267] on icon "button" at bounding box center [815, 271] width 9 height 9
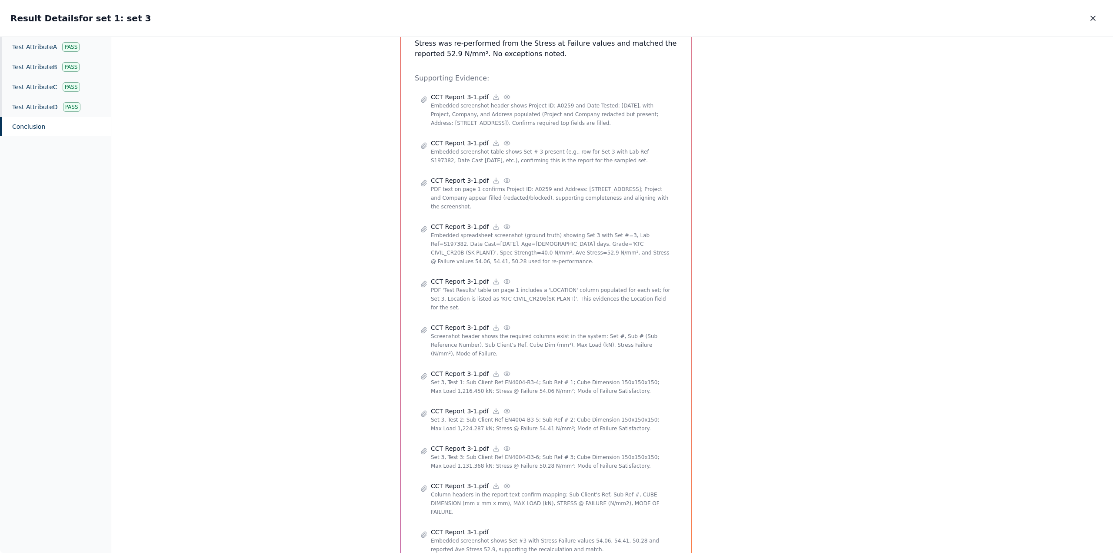
scroll to position [0, 0]
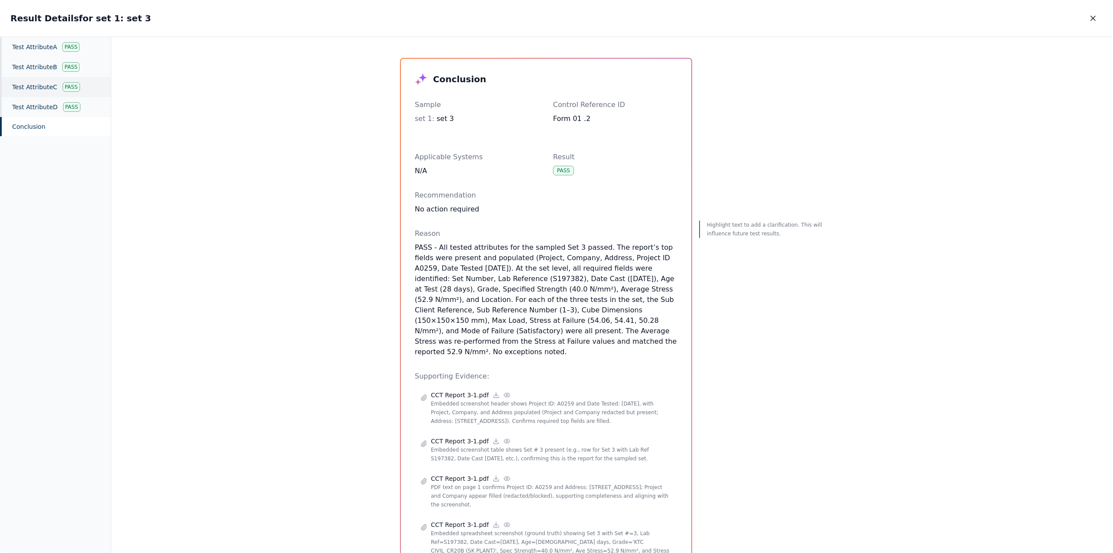
click at [36, 86] on div "Test Attribute C Pass" at bounding box center [55, 87] width 111 height 20
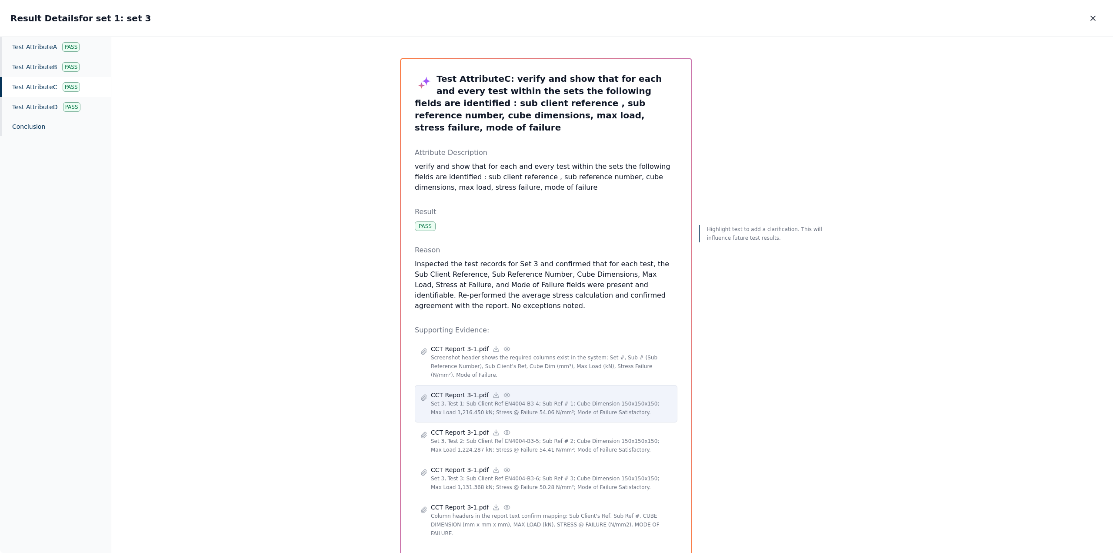
click at [504, 393] on icon at bounding box center [507, 395] width 6 height 4
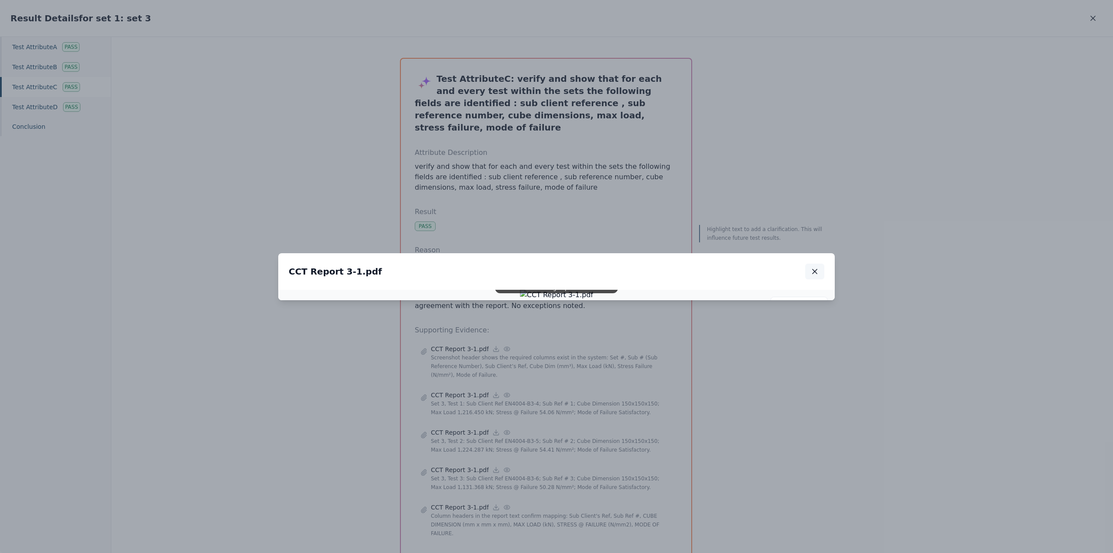
click at [815, 267] on icon "button" at bounding box center [815, 271] width 9 height 9
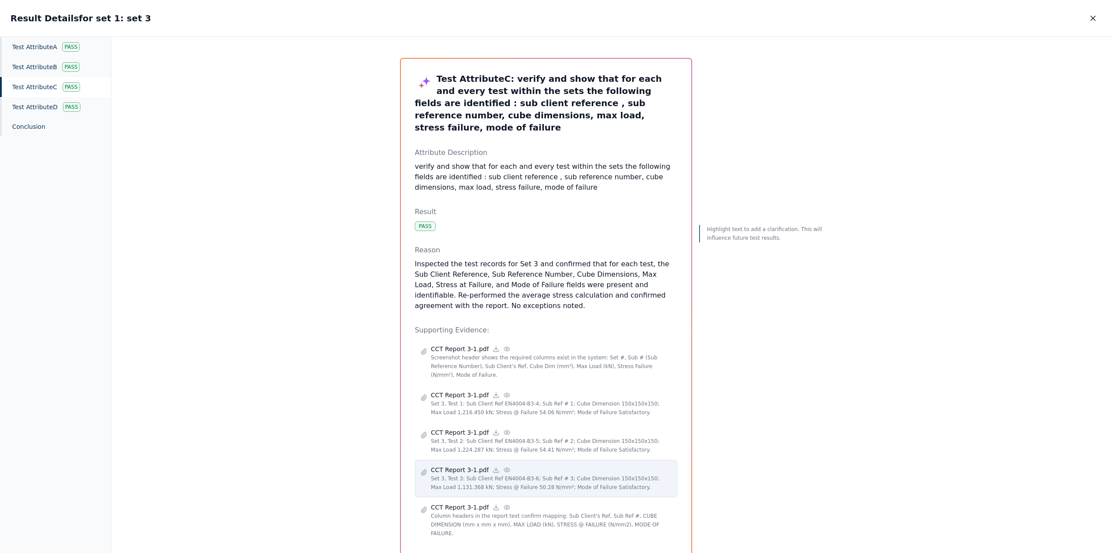
click at [504, 466] on icon at bounding box center [507, 469] width 7 height 7
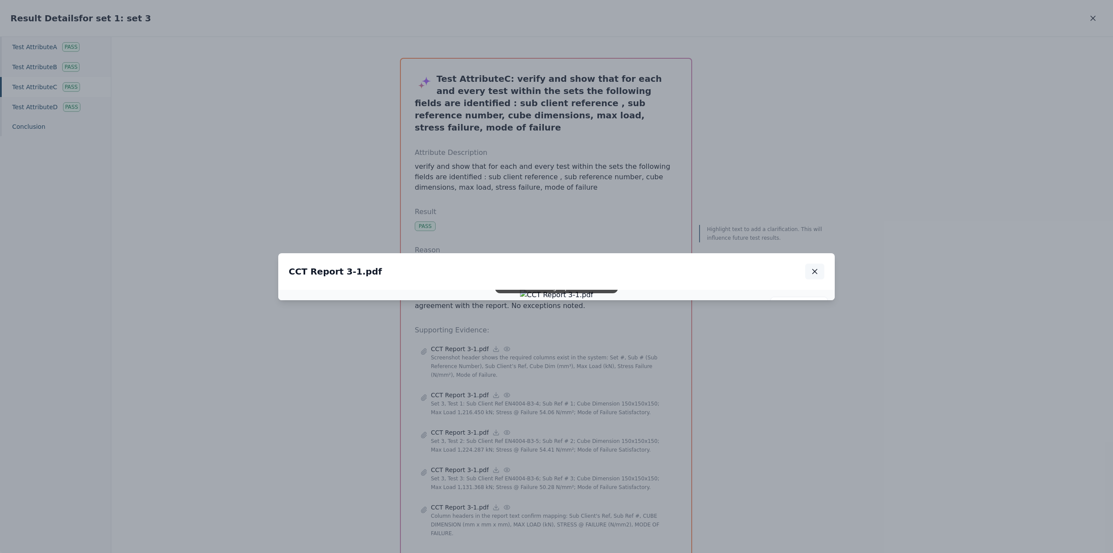
click at [817, 267] on icon "button" at bounding box center [815, 271] width 9 height 9
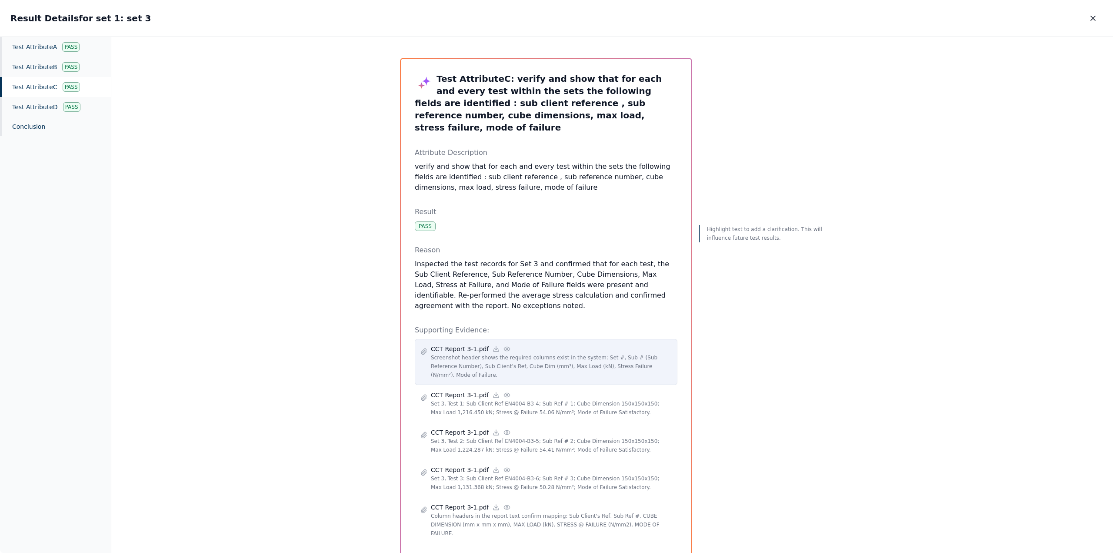
click at [504, 347] on icon at bounding box center [507, 349] width 6 height 4
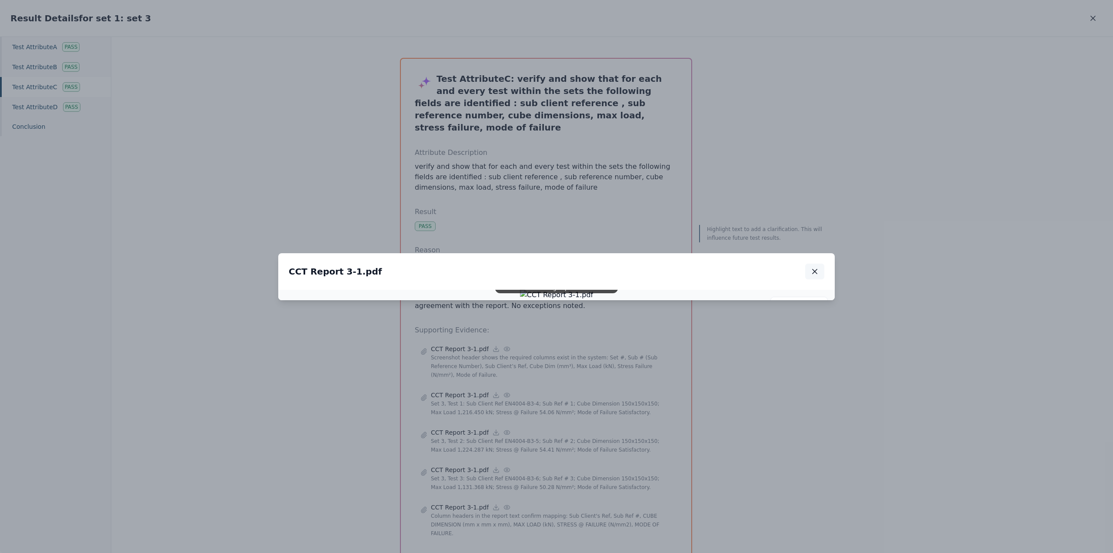
click at [818, 267] on icon "button" at bounding box center [815, 271] width 9 height 9
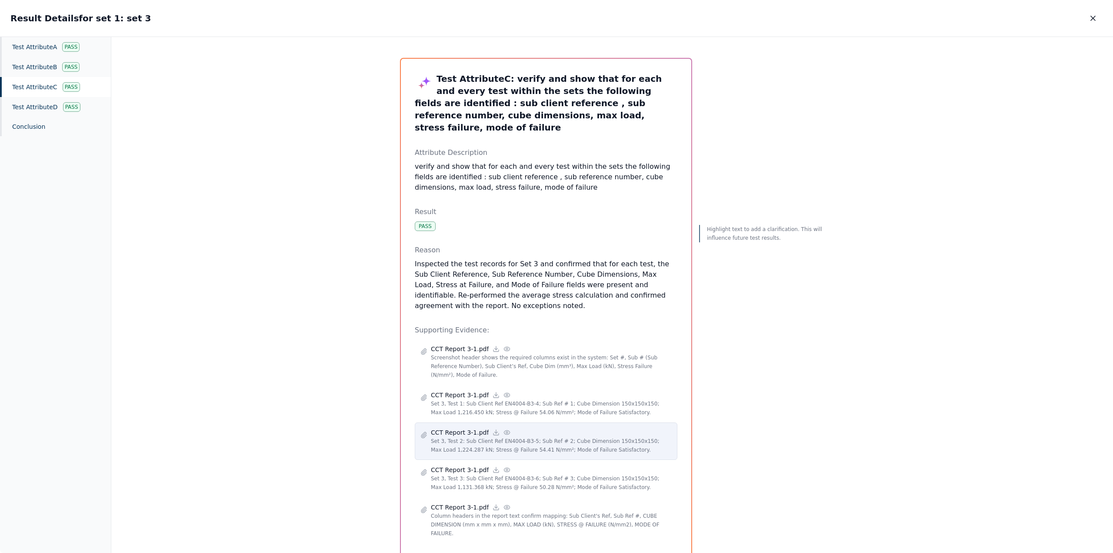
click at [504, 430] on icon at bounding box center [507, 432] width 6 height 4
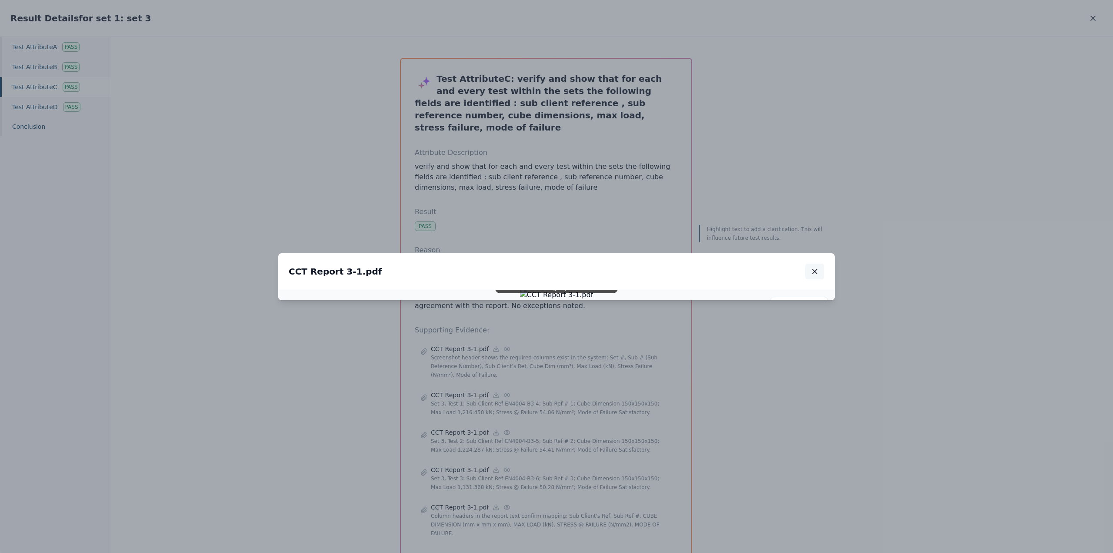
click at [818, 267] on icon "button" at bounding box center [815, 271] width 9 height 9
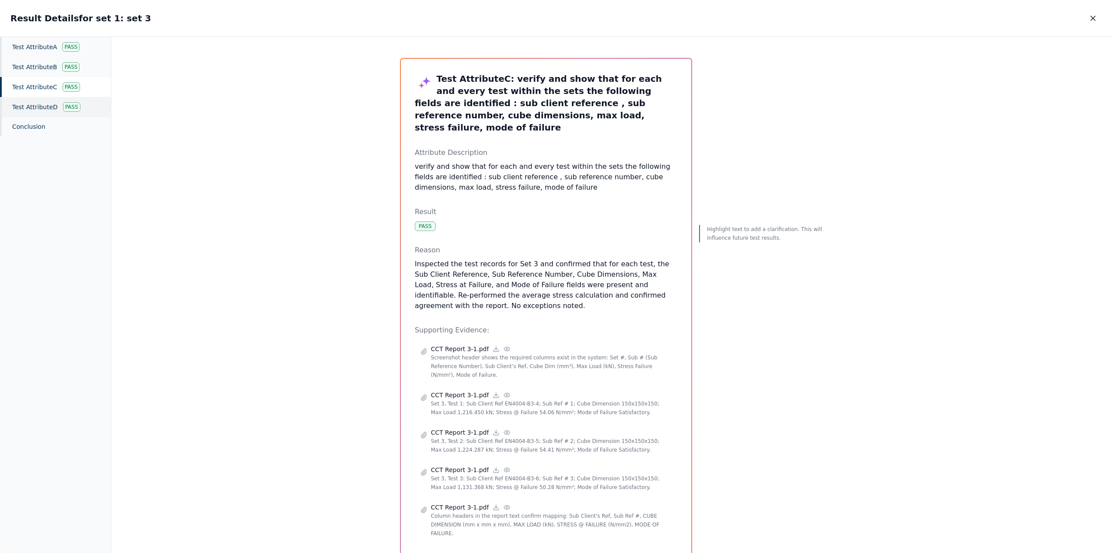
click at [33, 104] on div "Test Attribute D Pass" at bounding box center [55, 107] width 111 height 20
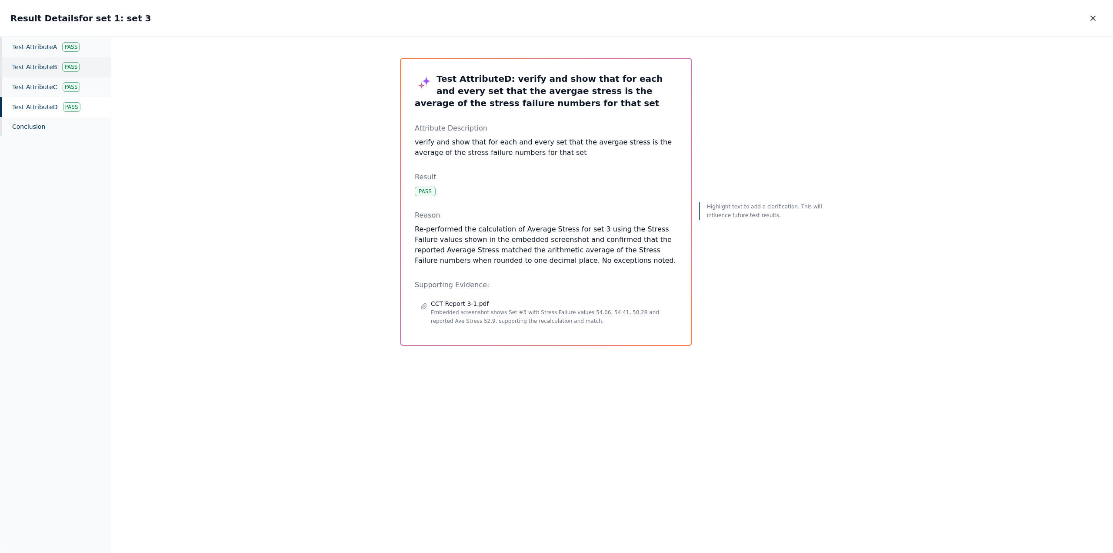
click at [30, 68] on div "Test Attribute B Pass" at bounding box center [55, 67] width 111 height 20
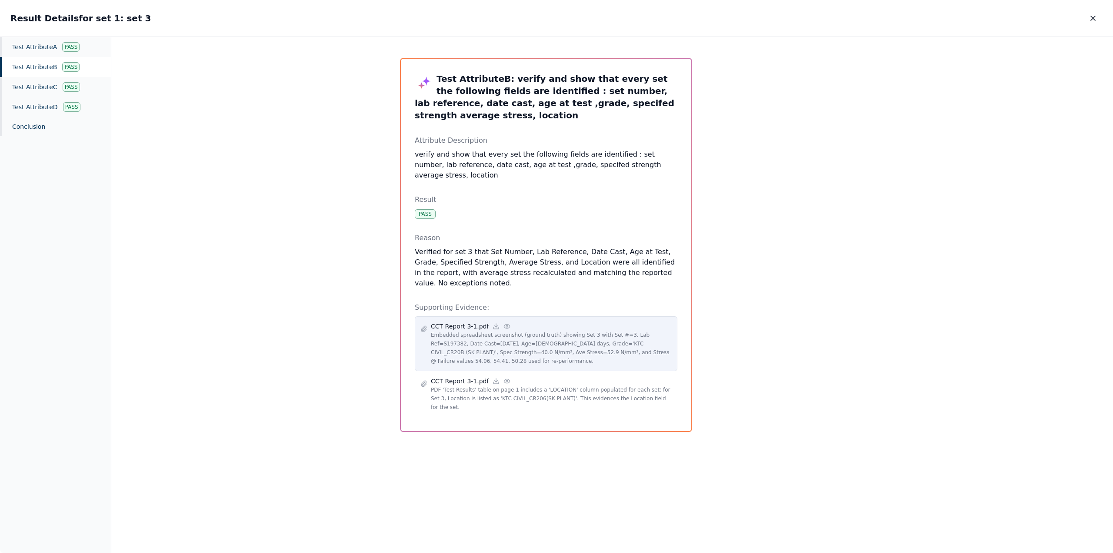
click at [504, 324] on icon at bounding box center [507, 326] width 6 height 4
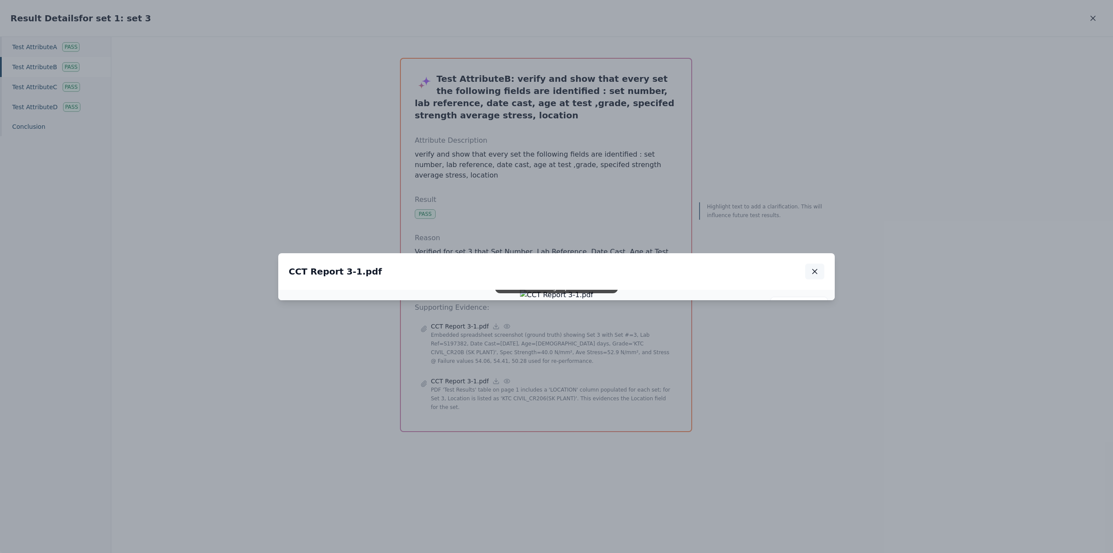
click at [817, 267] on icon "button" at bounding box center [815, 271] width 9 height 9
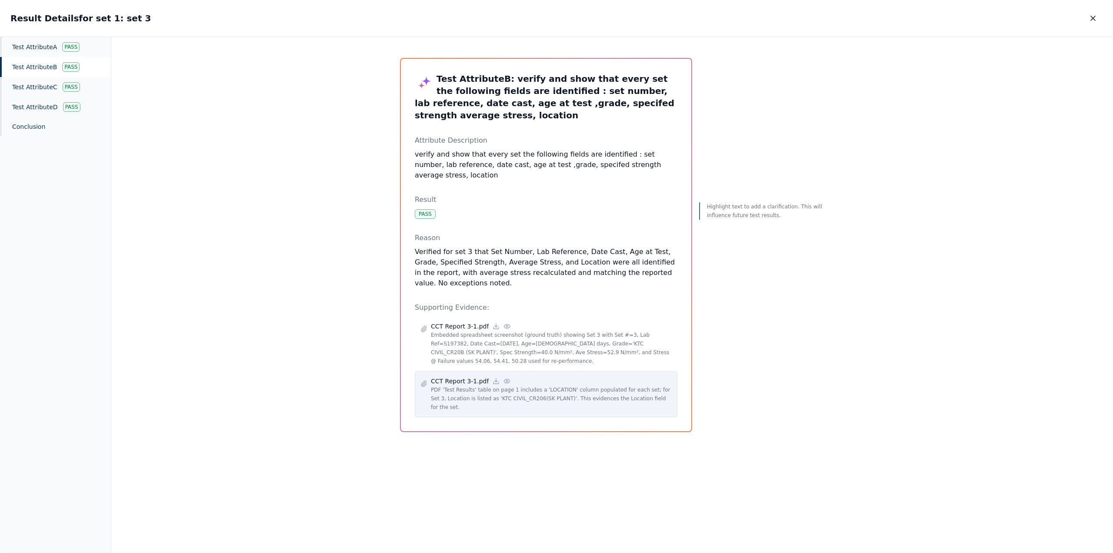
click at [504, 377] on icon at bounding box center [507, 380] width 7 height 7
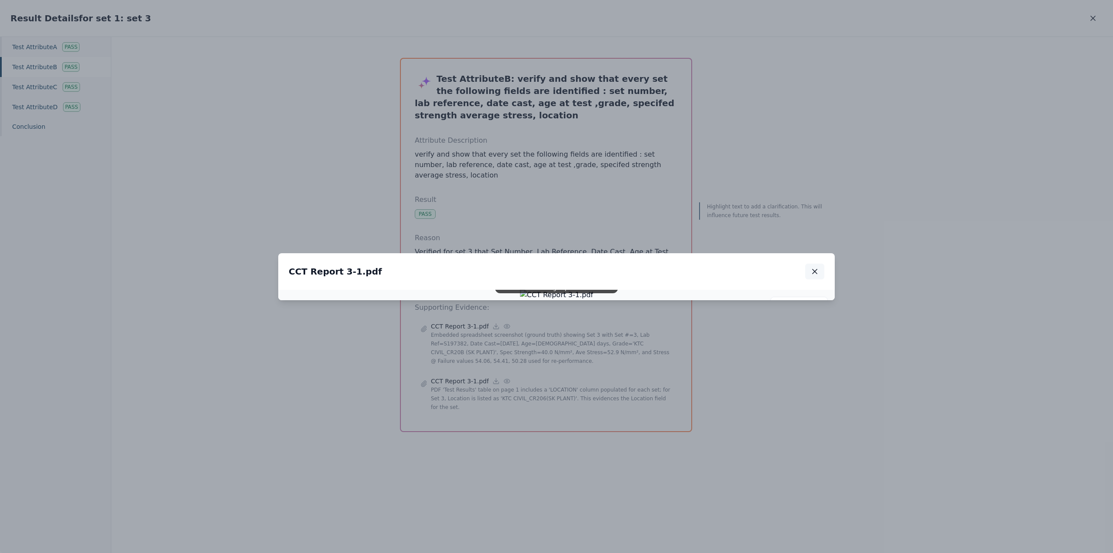
click at [820, 264] on button "button" at bounding box center [814, 272] width 19 height 16
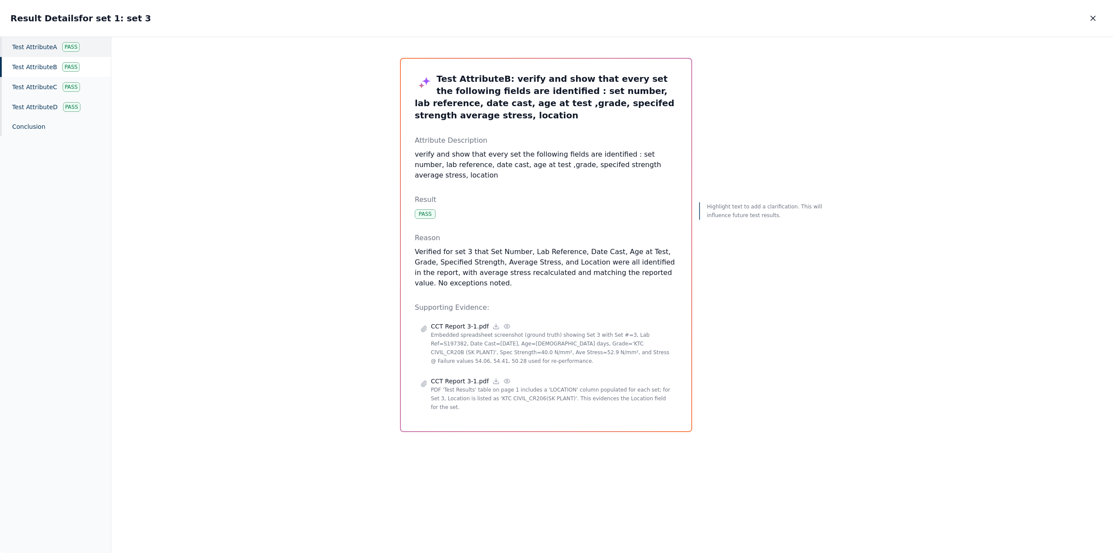
click at [31, 44] on div "Test Attribute A Pass" at bounding box center [55, 47] width 111 height 20
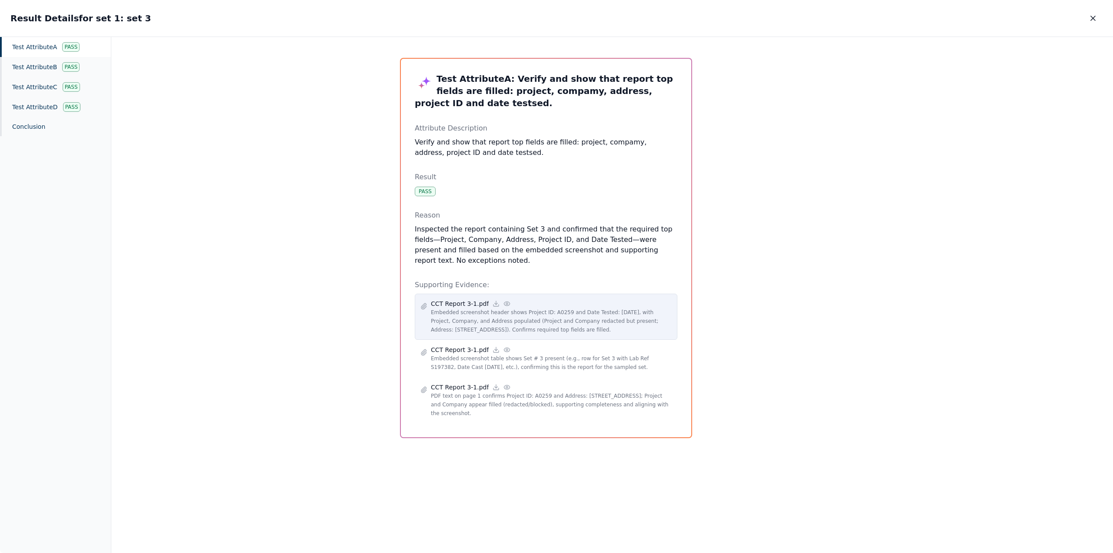
click at [504, 300] on icon at bounding box center [507, 303] width 7 height 7
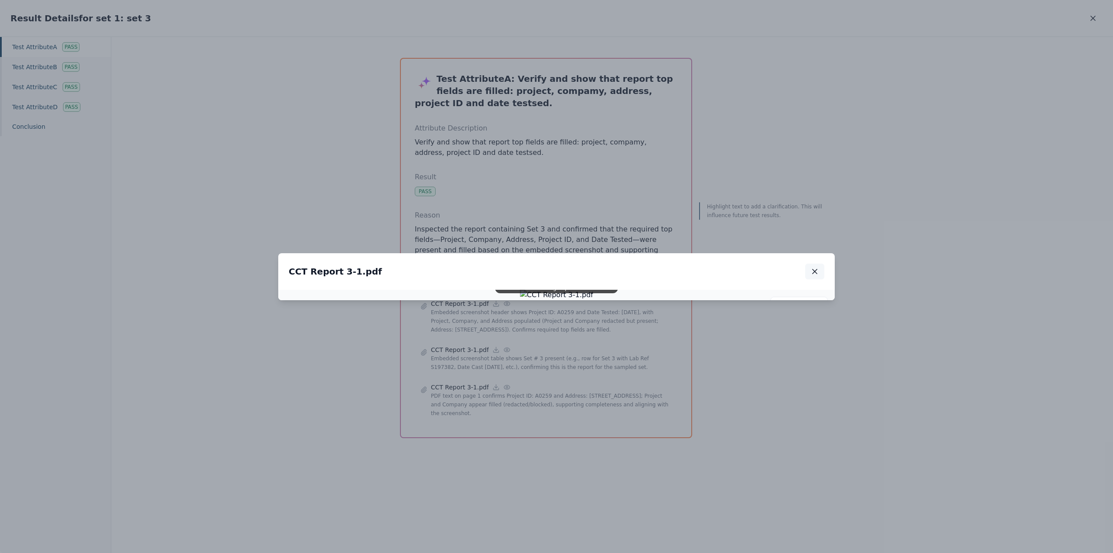
click at [818, 267] on icon "button" at bounding box center [815, 271] width 9 height 9
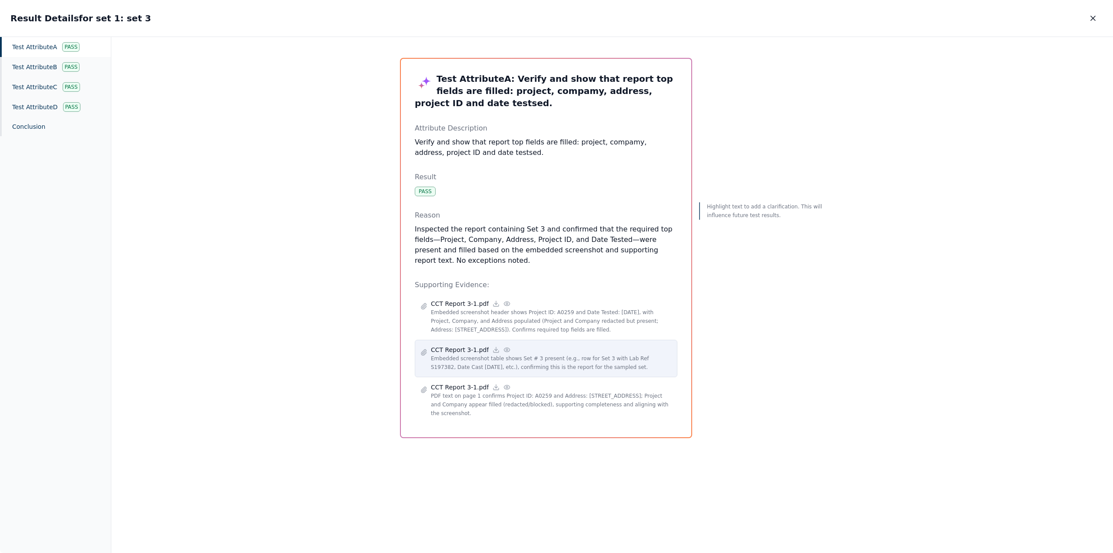
click at [504, 346] on icon at bounding box center [507, 349] width 7 height 7
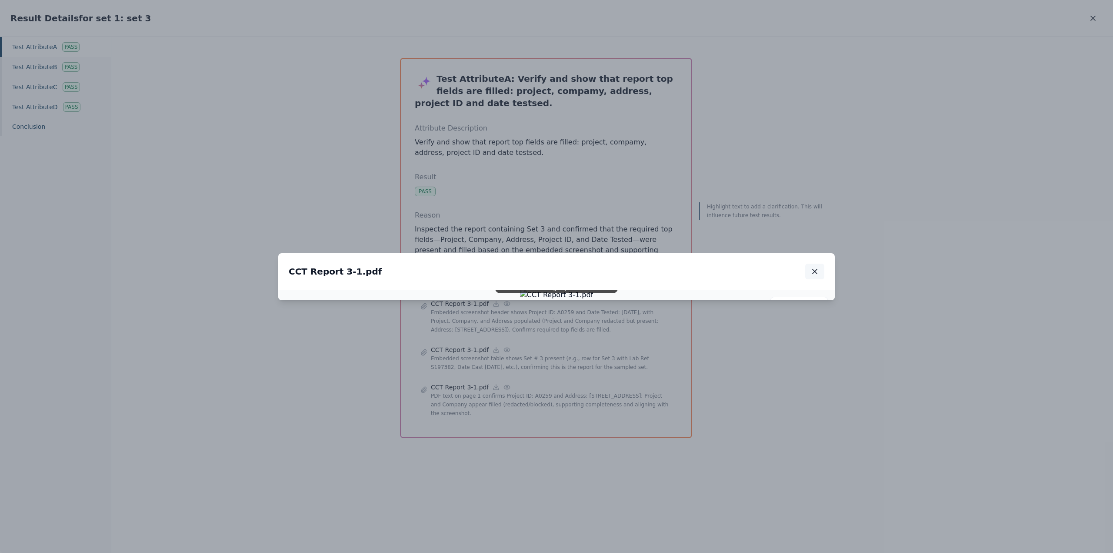
click at [817, 264] on button "button" at bounding box center [814, 272] width 19 height 16
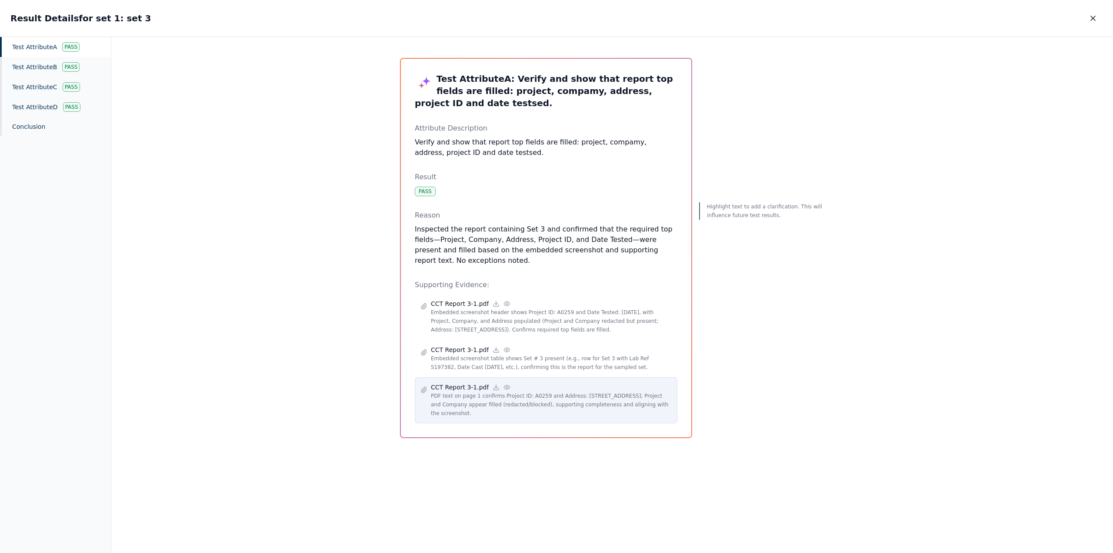
click at [494, 383] on div "CCT Report 3-1.pdf" at bounding box center [551, 387] width 241 height 9
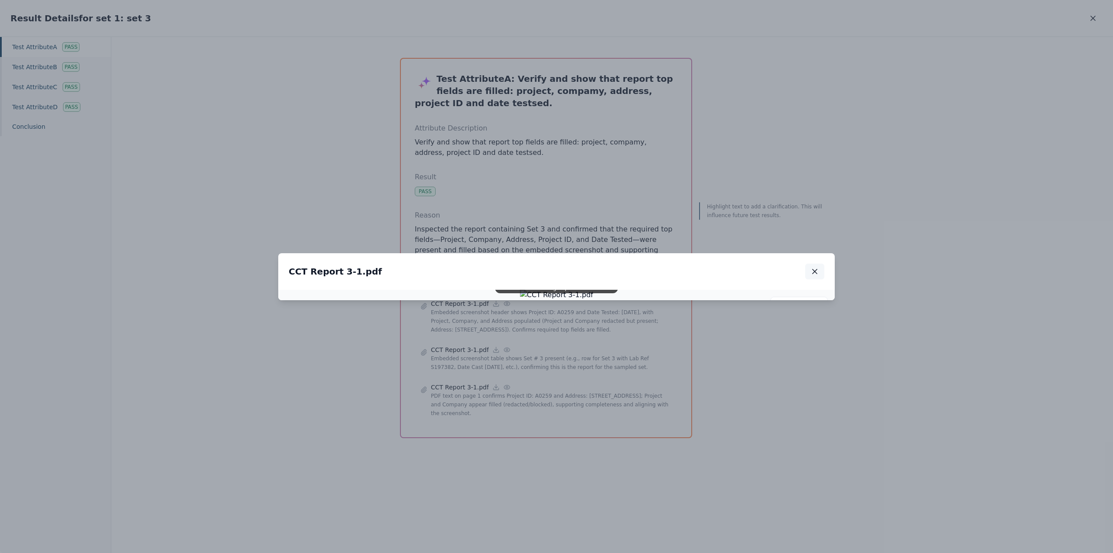
click at [817, 267] on icon "button" at bounding box center [815, 271] width 9 height 9
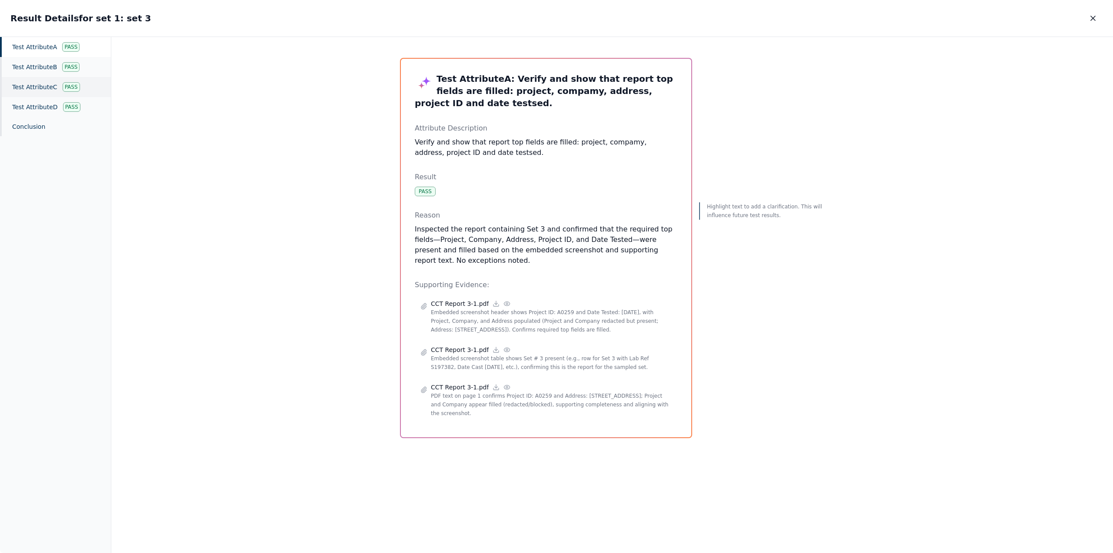
click at [40, 84] on div "Test Attribute C Pass" at bounding box center [55, 87] width 111 height 20
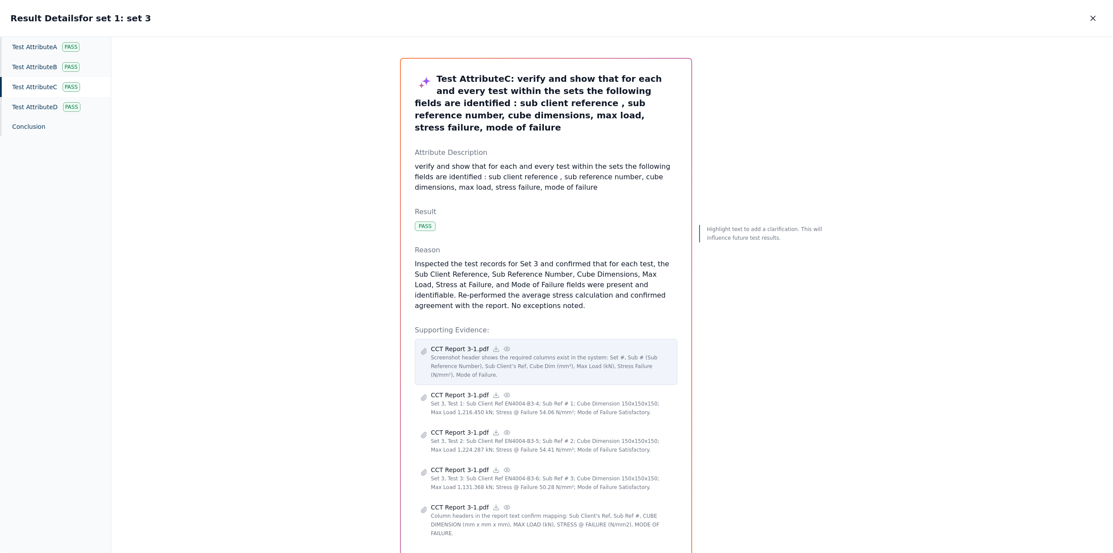
click at [504, 345] on icon at bounding box center [507, 348] width 7 height 7
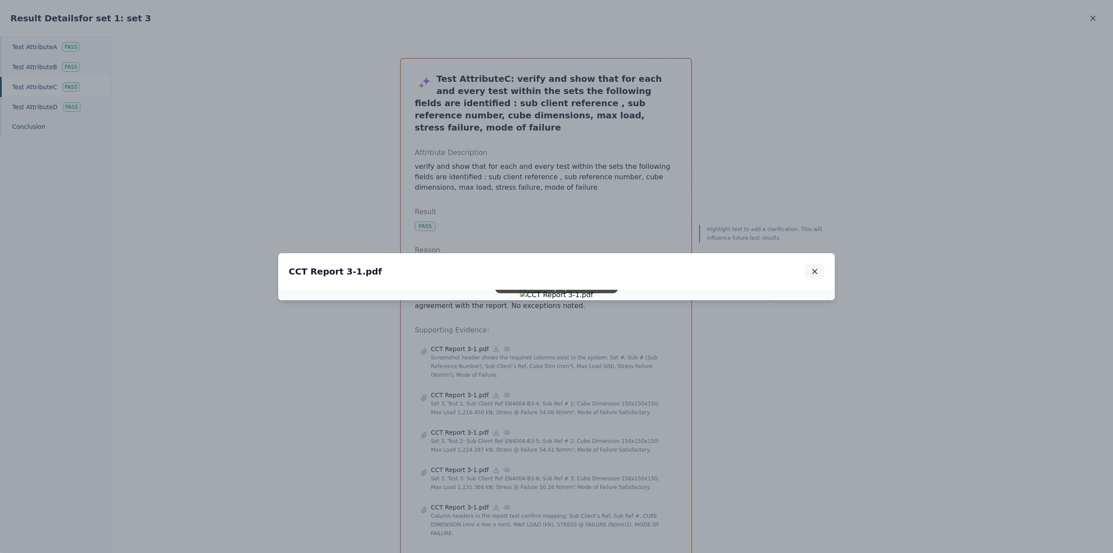
click at [814, 267] on icon "button" at bounding box center [815, 271] width 9 height 9
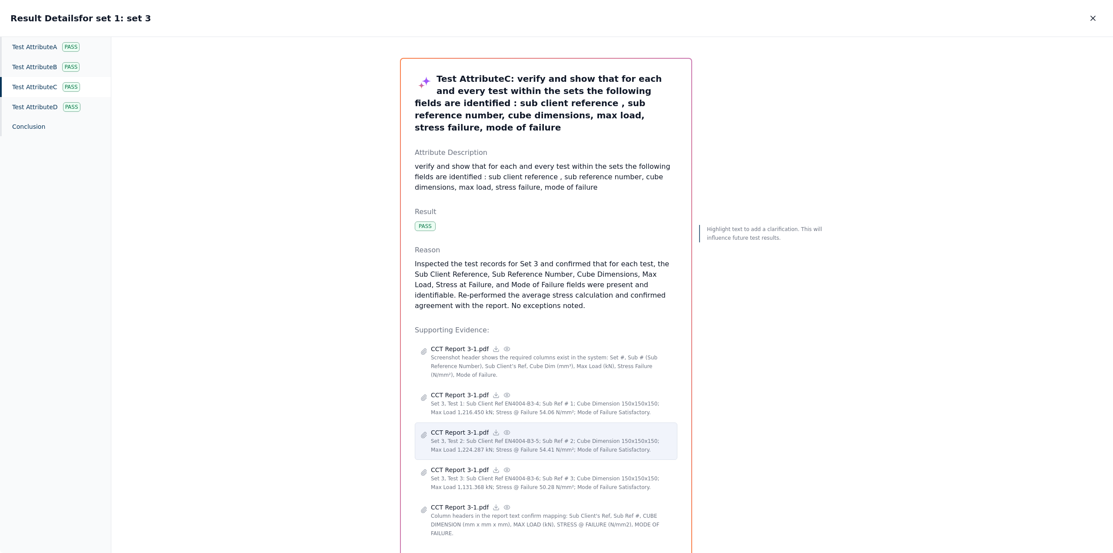
click at [506, 431] on circle at bounding box center [507, 432] width 2 height 2
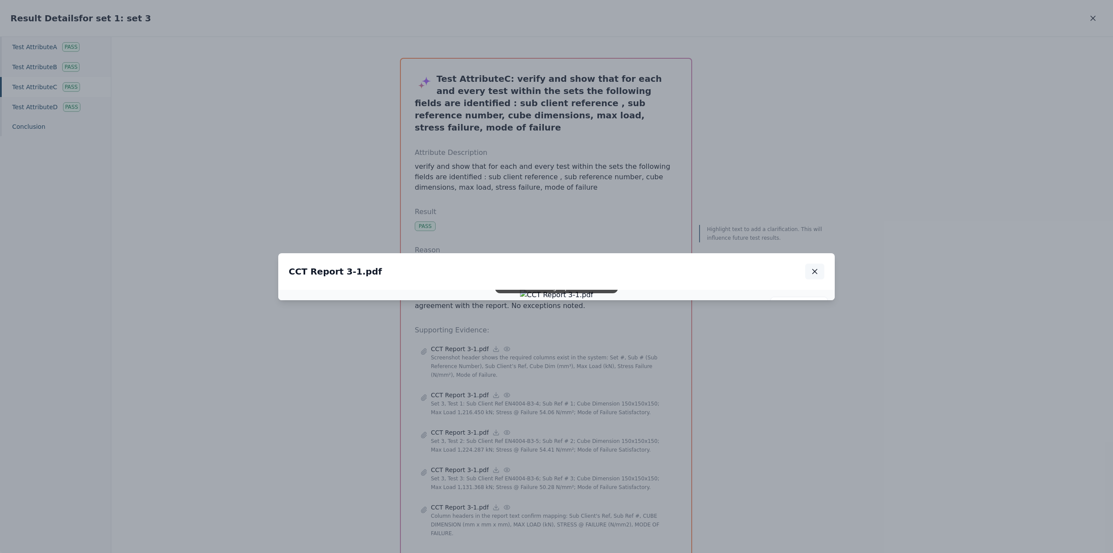
click at [818, 264] on button "button" at bounding box center [814, 272] width 19 height 16
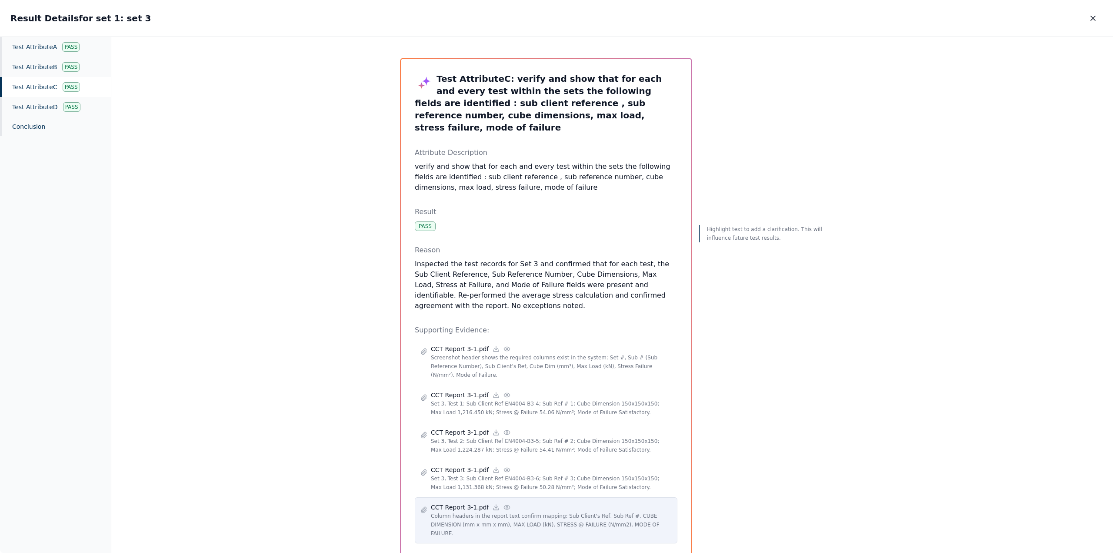
click at [504, 504] on icon at bounding box center [507, 507] width 7 height 7
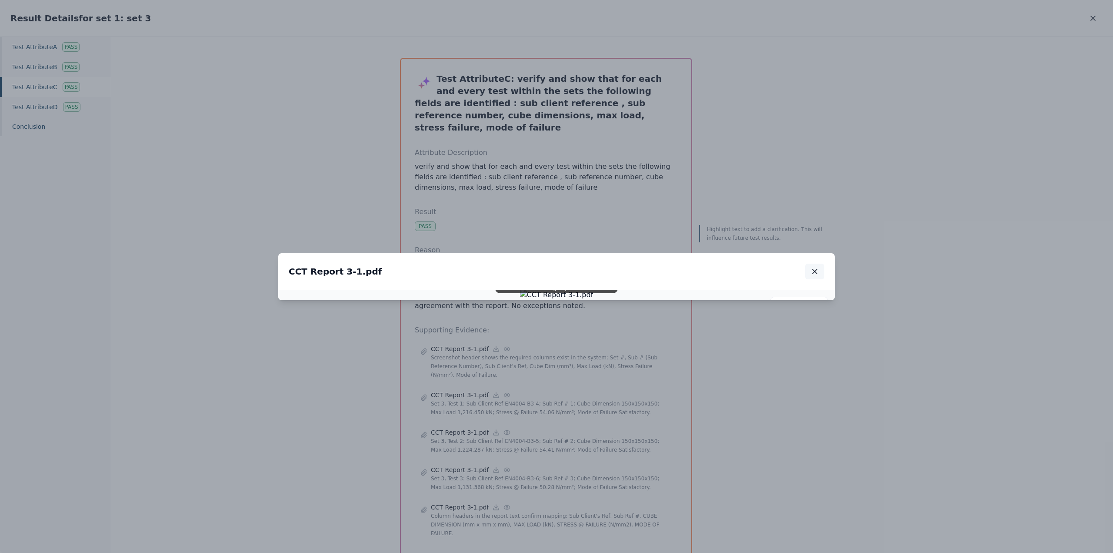
click at [817, 269] on icon "button" at bounding box center [815, 271] width 4 height 4
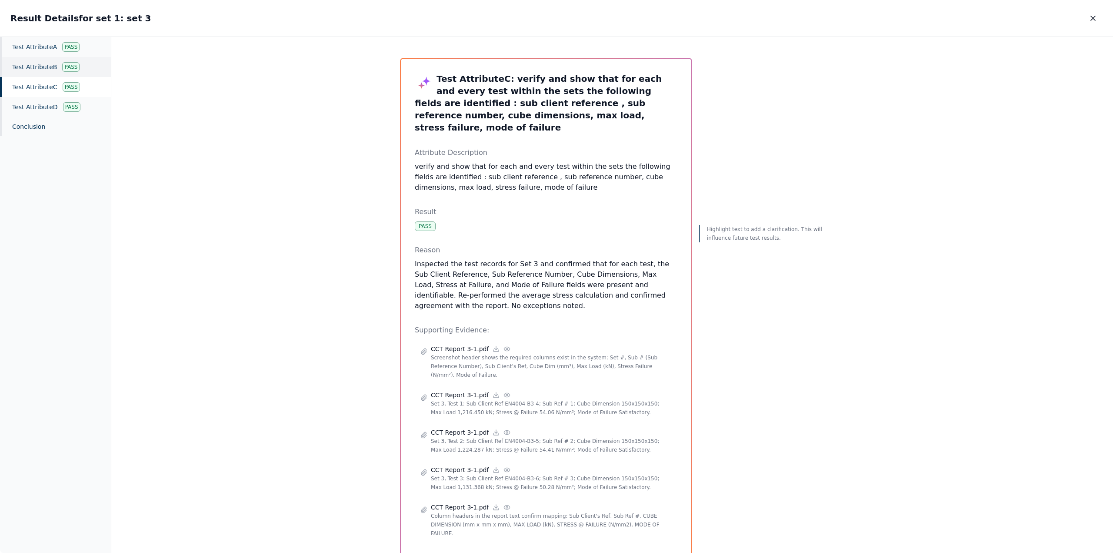
click at [23, 129] on div "Conclusion" at bounding box center [55, 126] width 111 height 19
click at [26, 125] on div "Conclusion" at bounding box center [55, 126] width 111 height 19
click at [43, 48] on div "Test Attribute A Pass" at bounding box center [55, 47] width 111 height 20
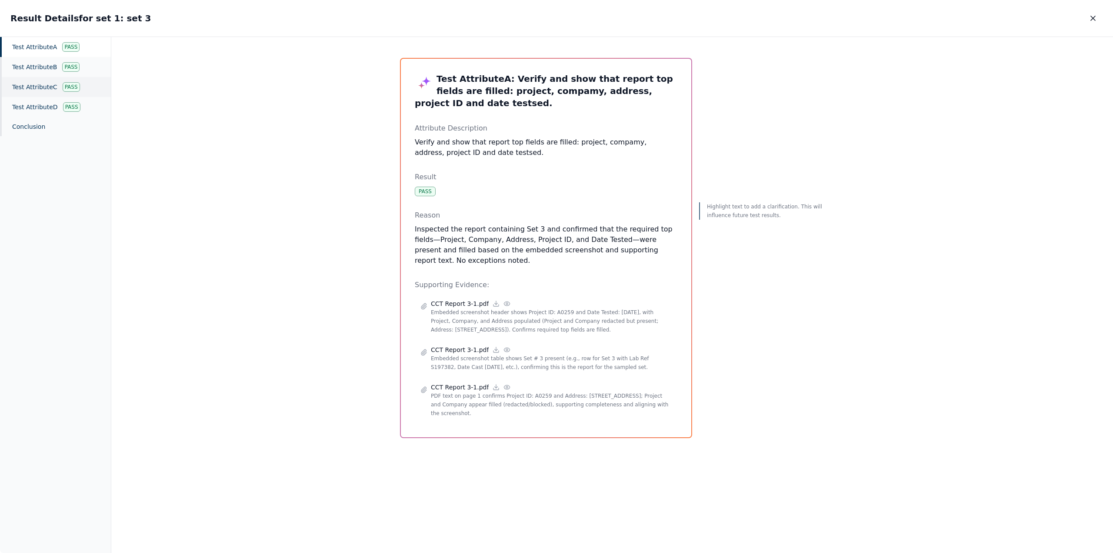
click at [69, 85] on div "Pass" at bounding box center [71, 87] width 17 height 10
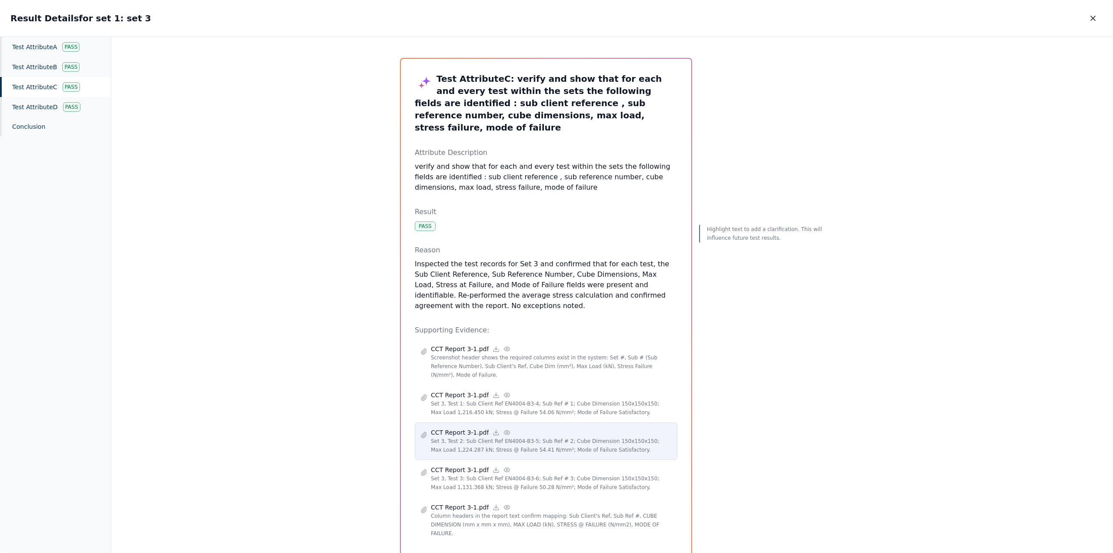
click at [504, 429] on icon at bounding box center [507, 432] width 7 height 7
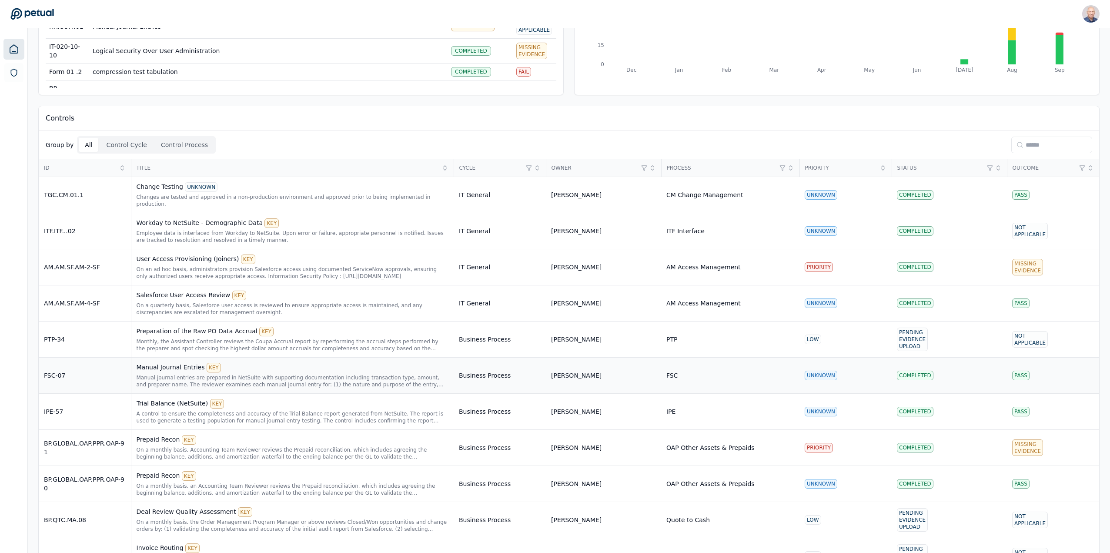
scroll to position [130, 0]
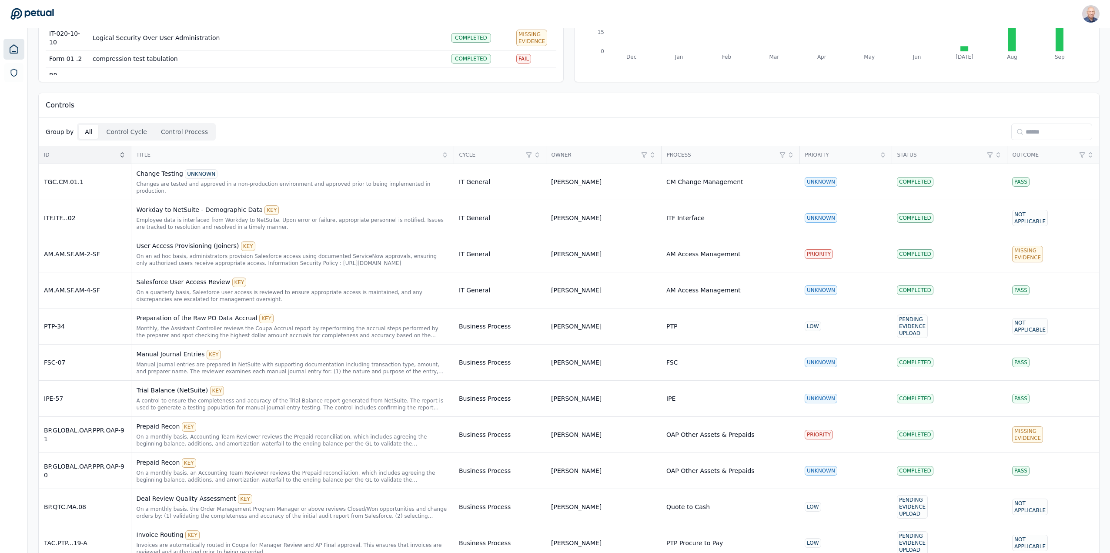
click at [127, 152] on div "ID" at bounding box center [85, 154] width 92 height 17
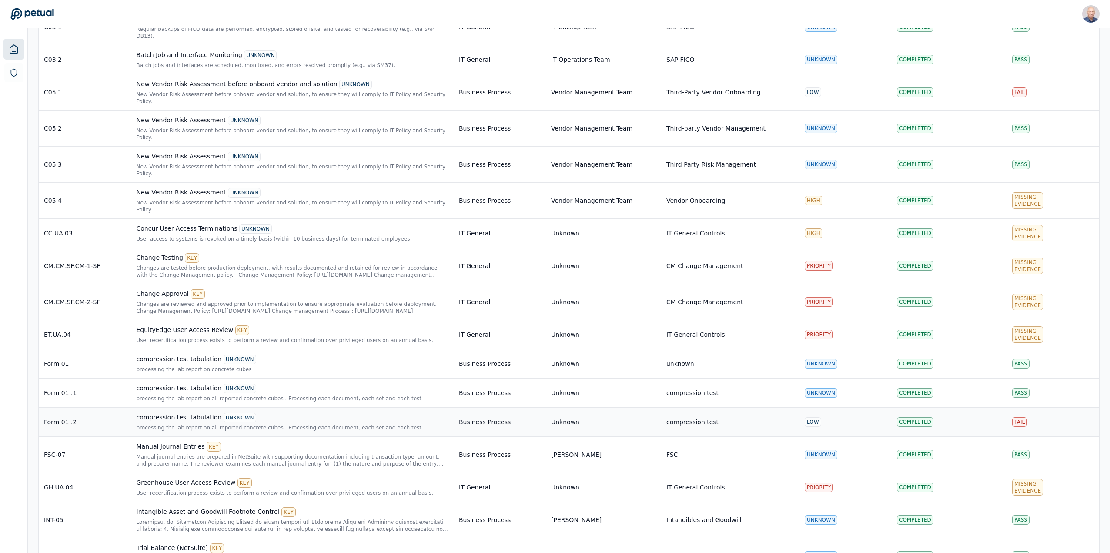
scroll to position [1826, 0]
click at [199, 414] on div "compression test tabulation UNKNOWN" at bounding box center [293, 419] width 312 height 10
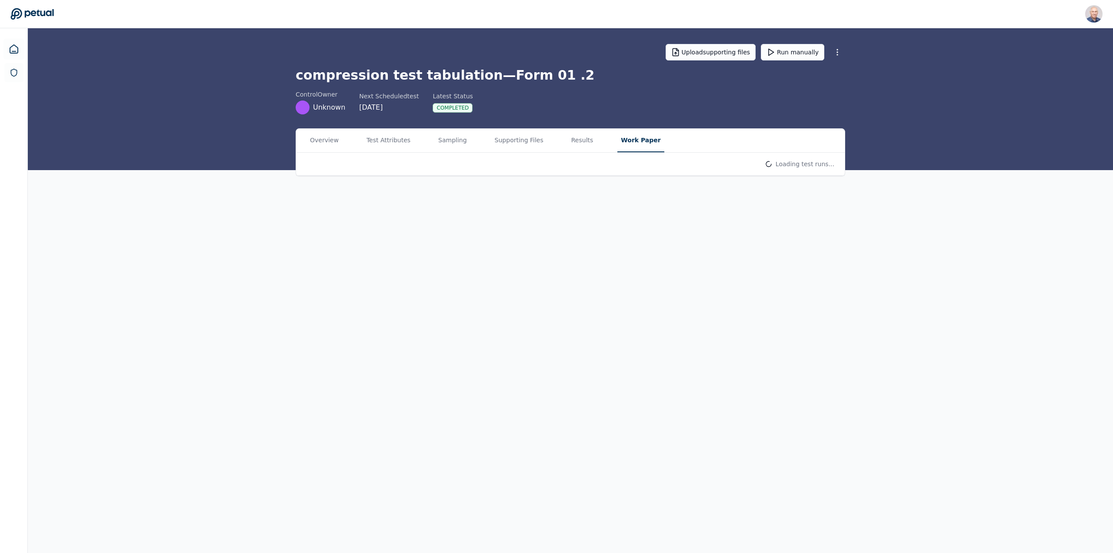
click at [625, 139] on button "Work Paper" at bounding box center [641, 140] width 47 height 23
click at [355, 271] on link "View work paper compression_test_tabulation_Form 01 .2_work_paper.zip" at bounding box center [570, 261] width 521 height 32
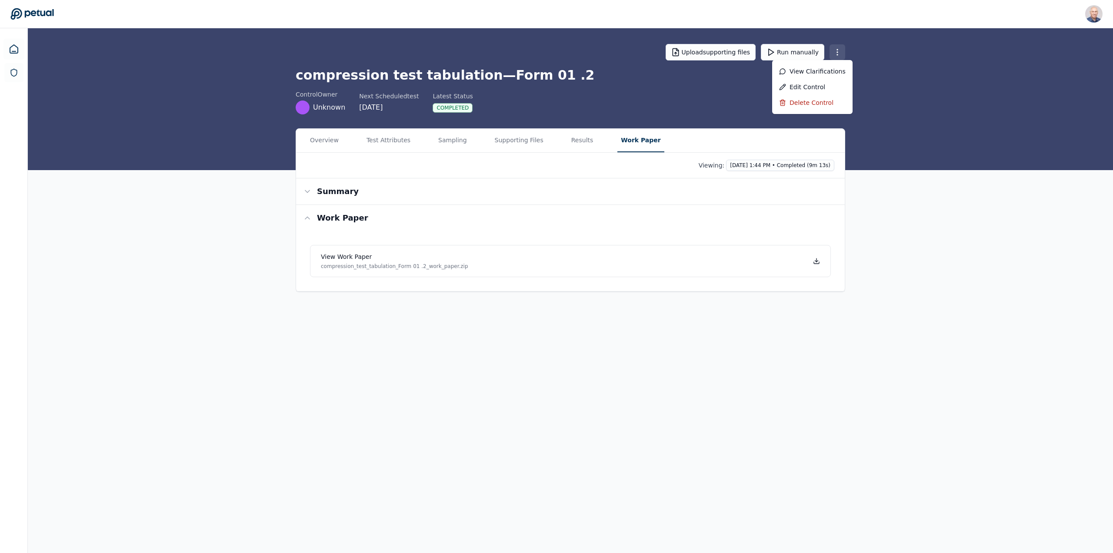
click at [841, 53] on html "Harel K harel@petual.ai Sign out Upload supporting files Run manually compressi…" at bounding box center [556, 276] width 1113 height 553
click at [822, 101] on div "Delete control" at bounding box center [812, 102] width 67 height 9
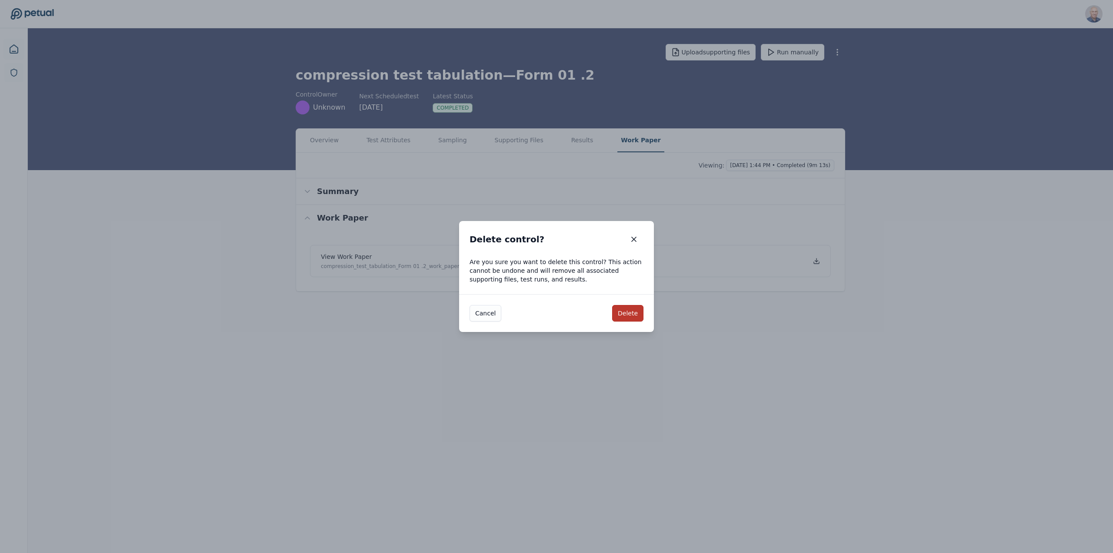
click at [628, 315] on button "Delete" at bounding box center [627, 313] width 31 height 17
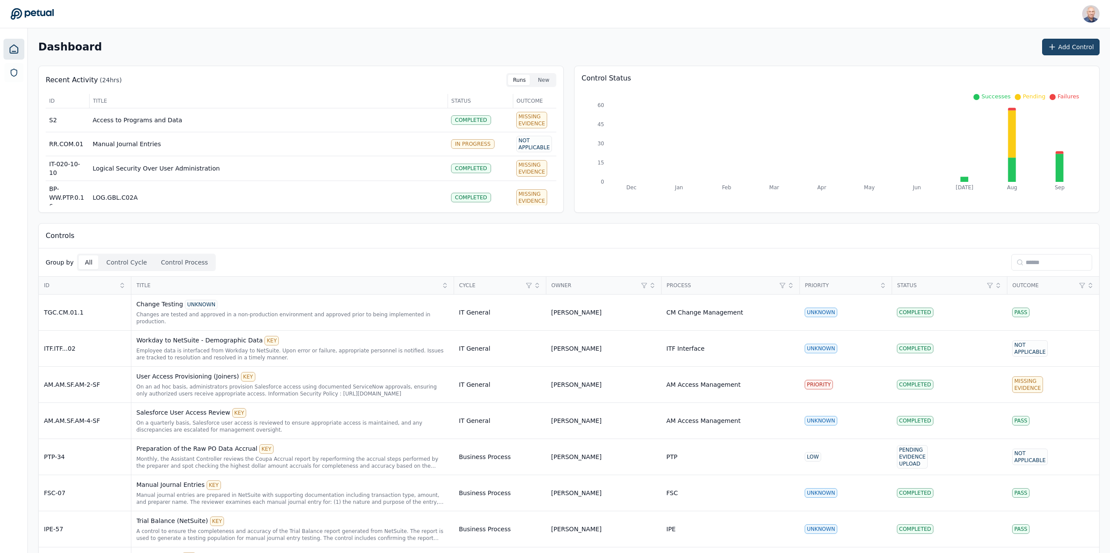
click at [1075, 43] on button "Add Control" at bounding box center [1070, 47] width 57 height 17
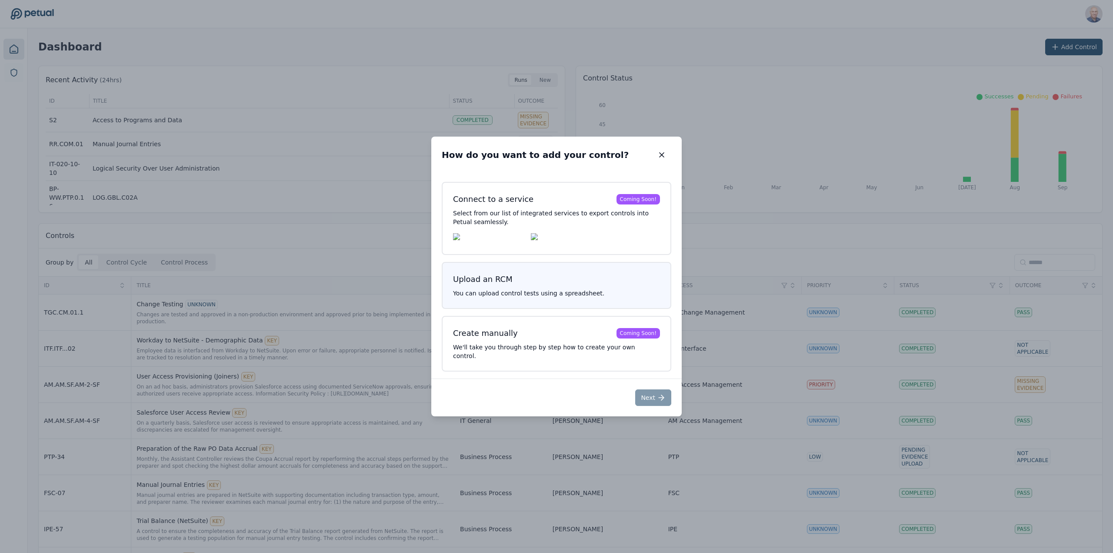
click at [506, 281] on div "Upload an RCM" at bounding box center [483, 279] width 60 height 12
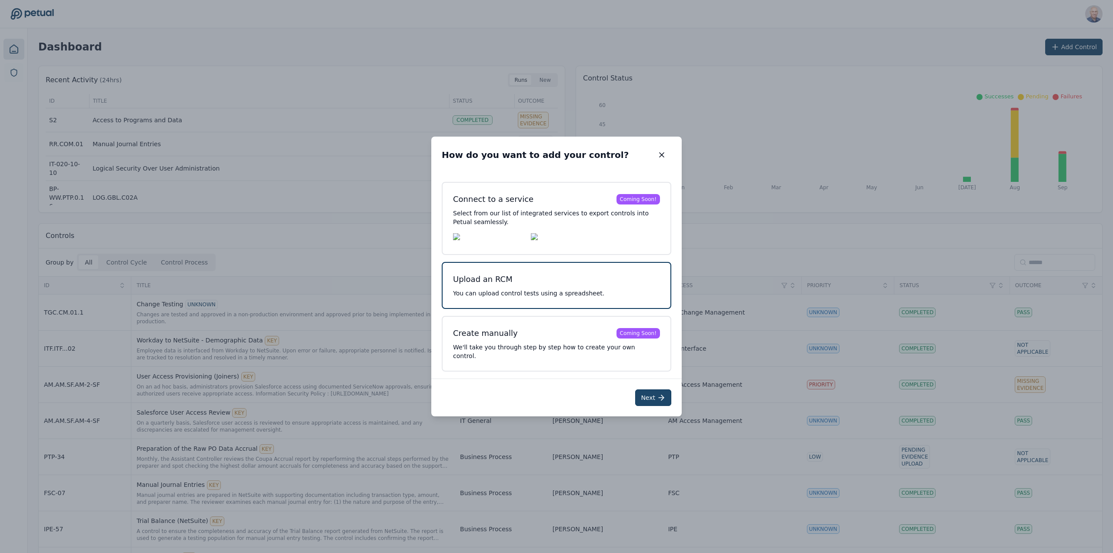
click at [653, 394] on button "Next" at bounding box center [653, 397] width 36 height 17
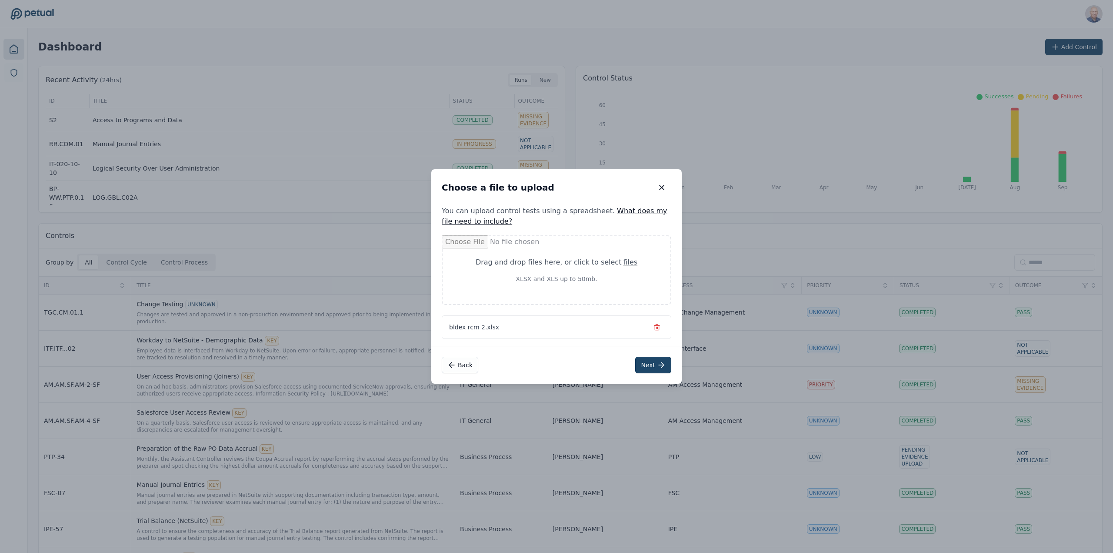
click at [654, 364] on button "Next" at bounding box center [653, 365] width 36 height 17
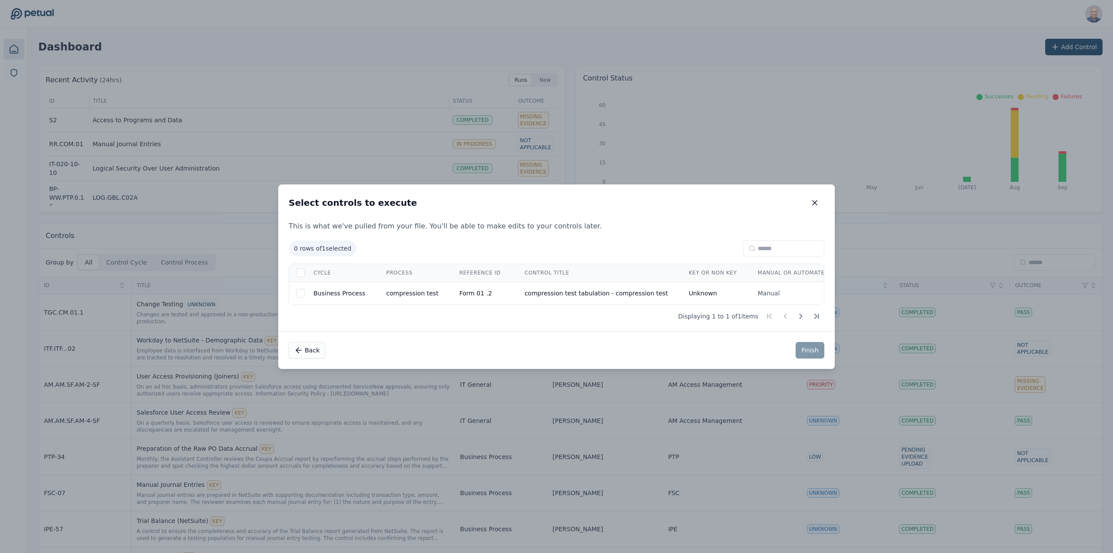
drag, startPoint x: 299, startPoint y: 274, endPoint x: 305, endPoint y: 273, distance: 6.2
click at [299, 274] on div at bounding box center [300, 272] width 9 height 9
click at [808, 352] on button "Finish" at bounding box center [810, 350] width 29 height 17
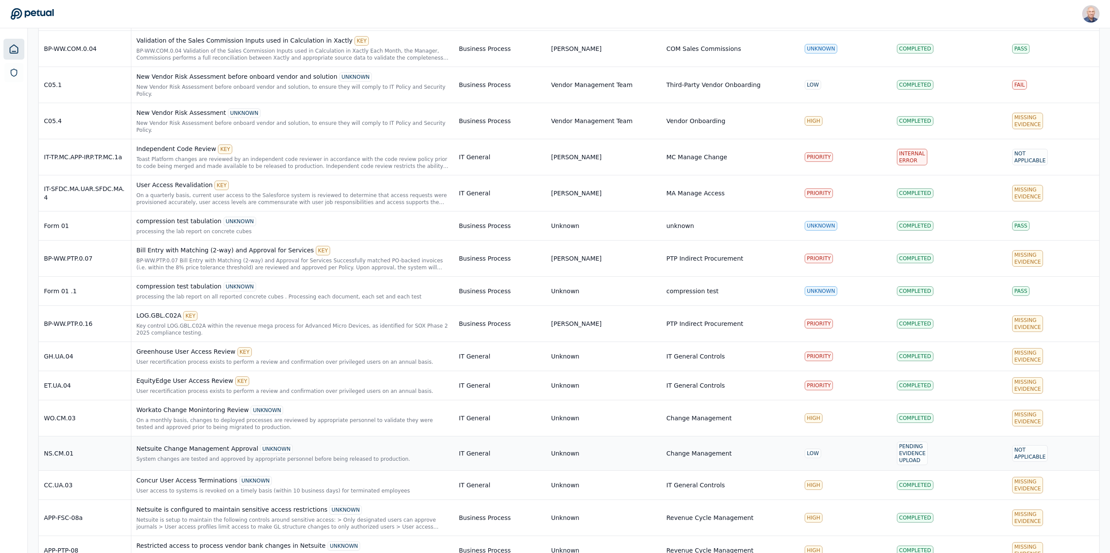
scroll to position [2924, 0]
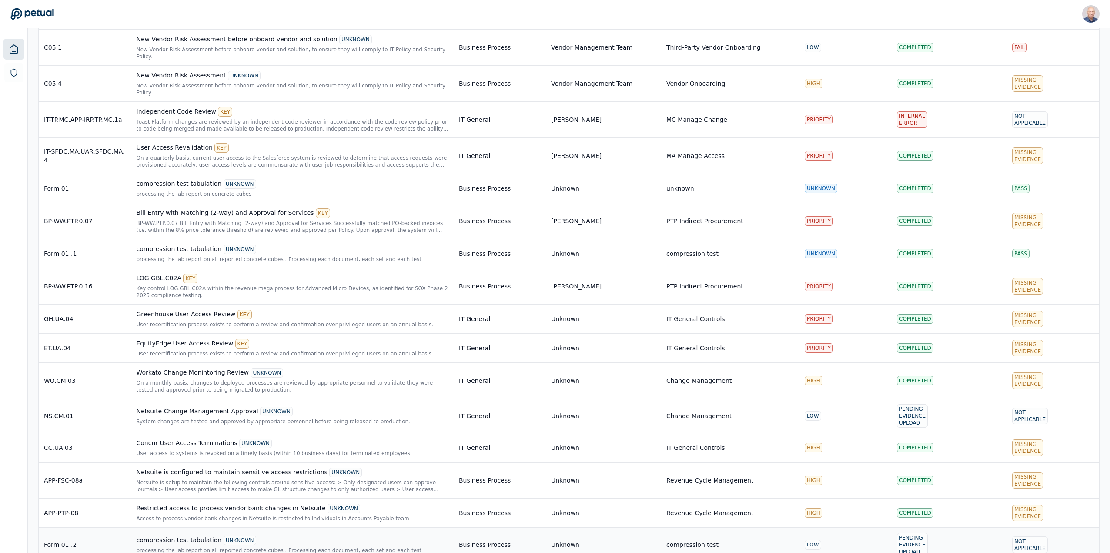
click at [183, 535] on div "compression test tabulation UNKNOWN" at bounding box center [293, 540] width 312 height 10
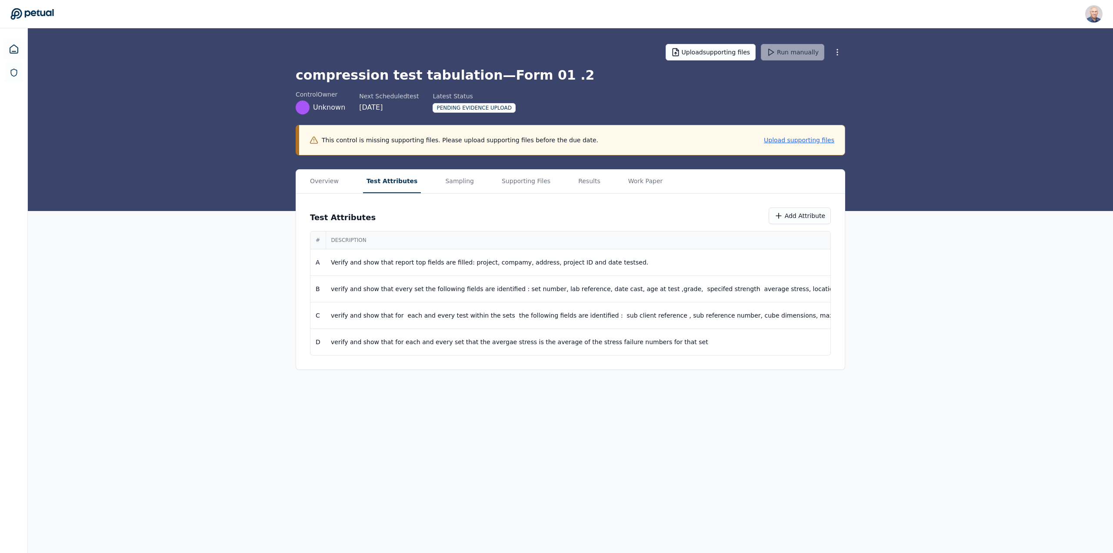
click at [384, 179] on button "Test Attributes" at bounding box center [392, 181] width 58 height 23
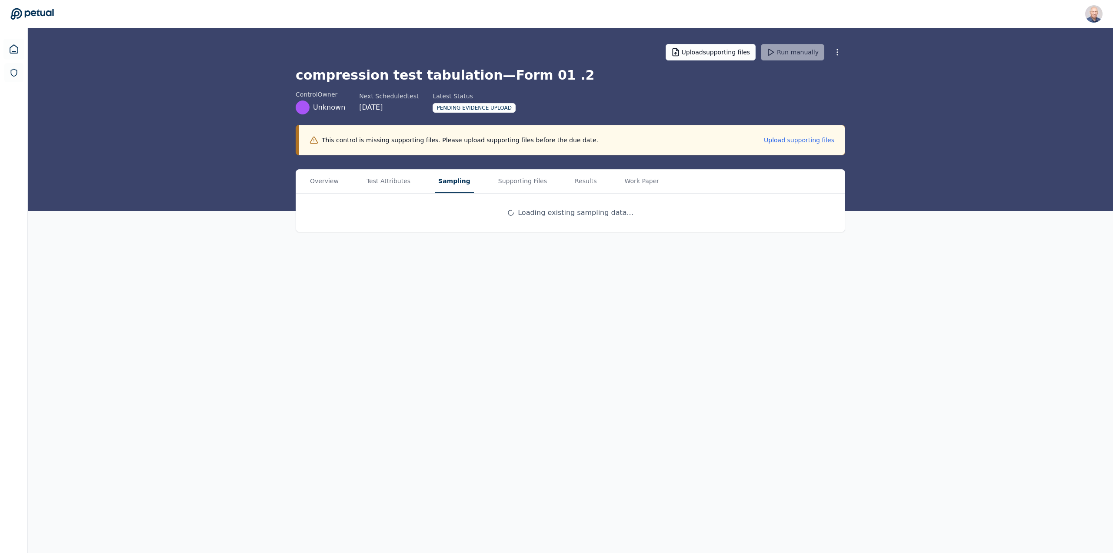
click at [442, 178] on button "Sampling" at bounding box center [454, 181] width 39 height 23
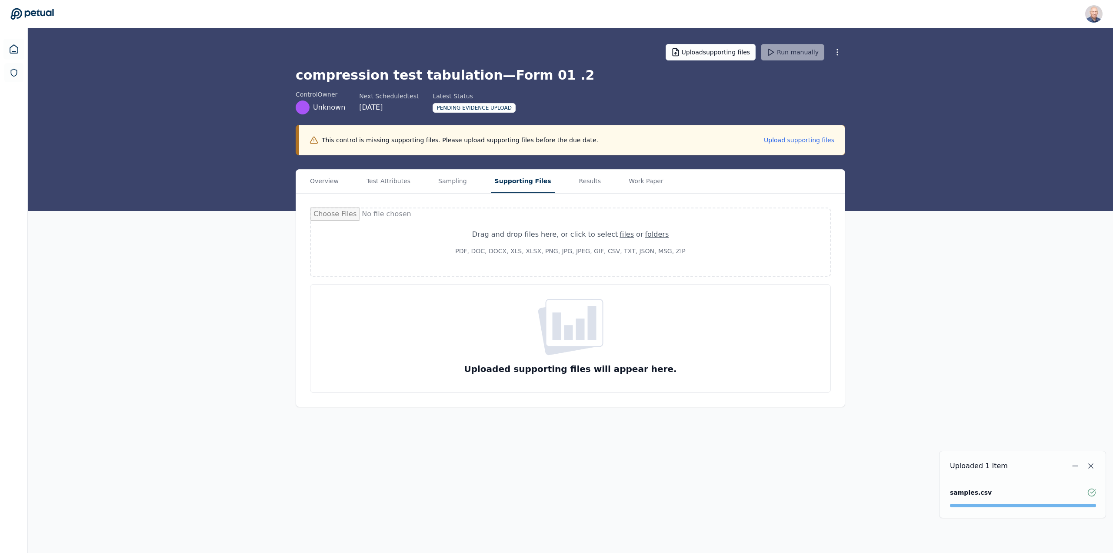
click at [510, 179] on button "Supporting Files" at bounding box center [522, 181] width 63 height 23
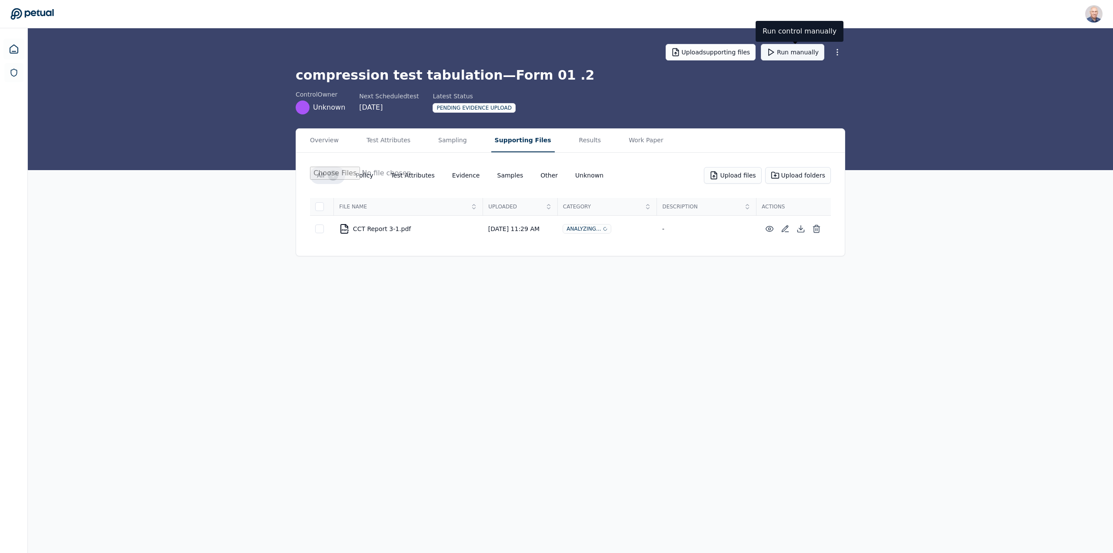
click at [792, 49] on button "Run manually" at bounding box center [792, 52] width 63 height 17
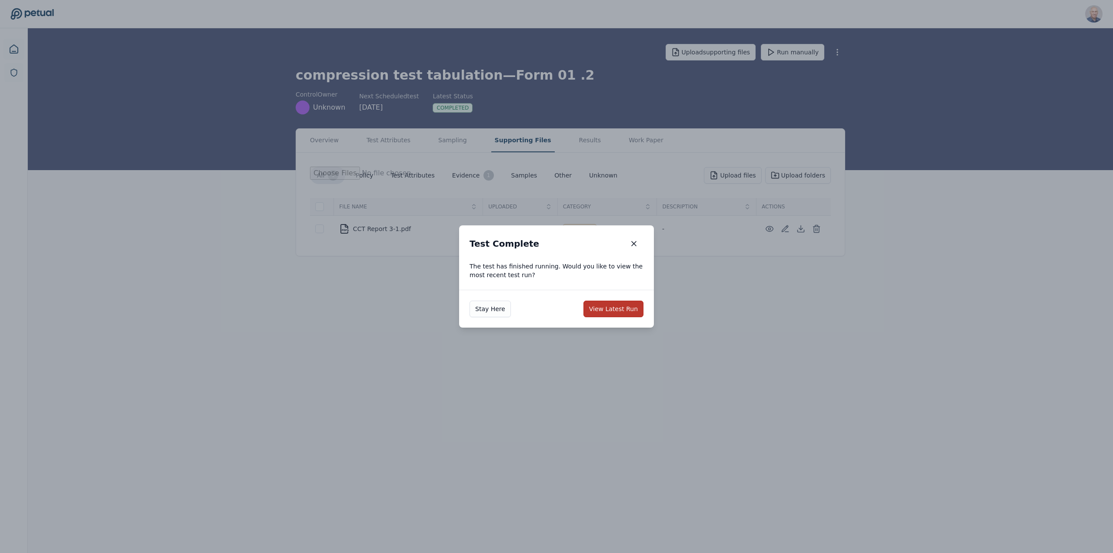
click at [614, 308] on button "View Latest Run" at bounding box center [614, 308] width 60 height 17
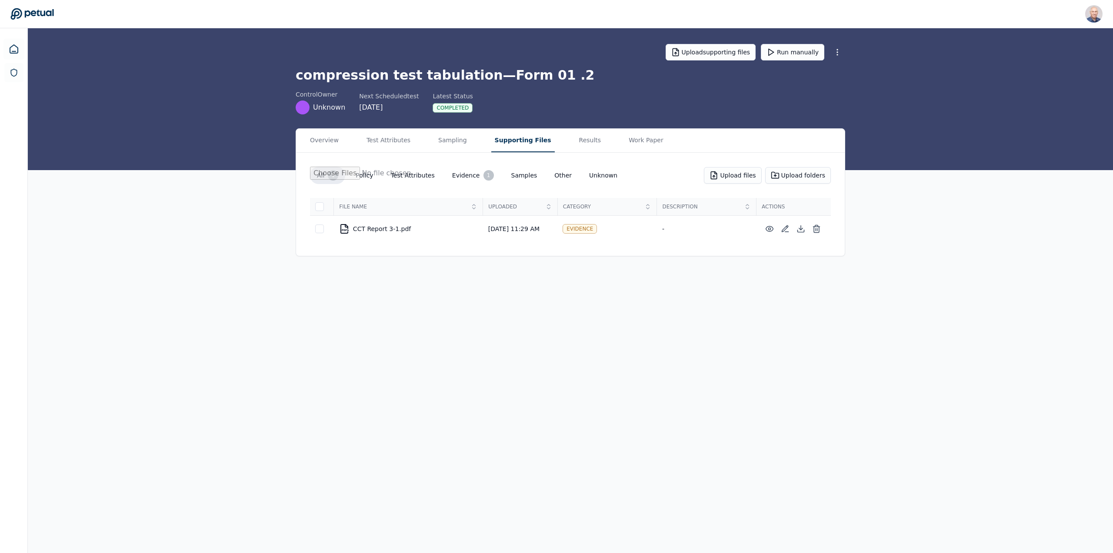
click at [501, 138] on button "Supporting Files" at bounding box center [522, 140] width 63 height 23
click at [576, 138] on button "Results" at bounding box center [590, 140] width 29 height 23
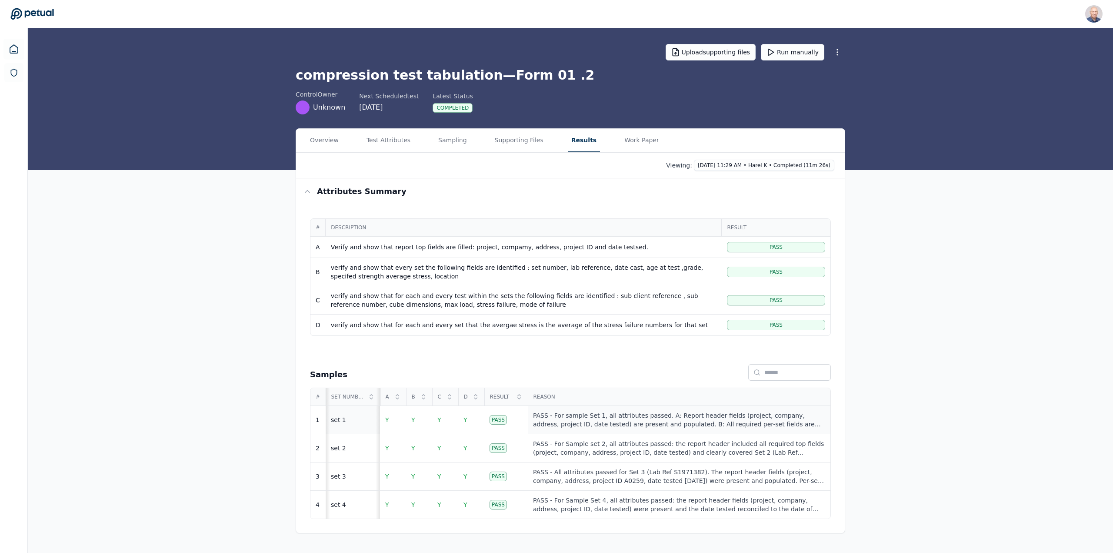
click at [567, 417] on div "PASS - For sample Set 1, all attributes passed. A: Report header fields (projec…" at bounding box center [679, 419] width 292 height 17
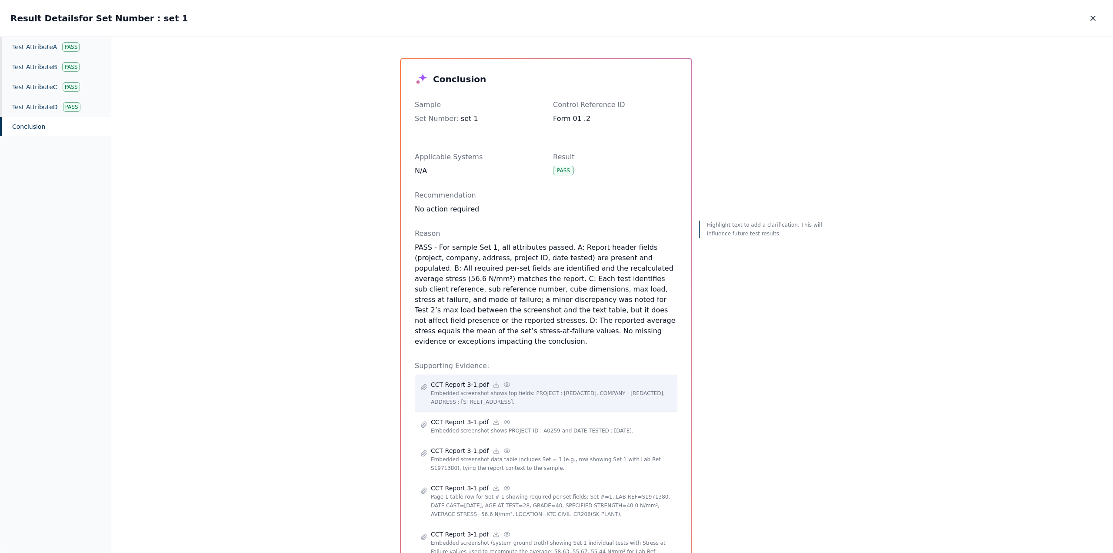
click at [505, 380] on div "CCT Report 3-1.pdf" at bounding box center [551, 384] width 241 height 9
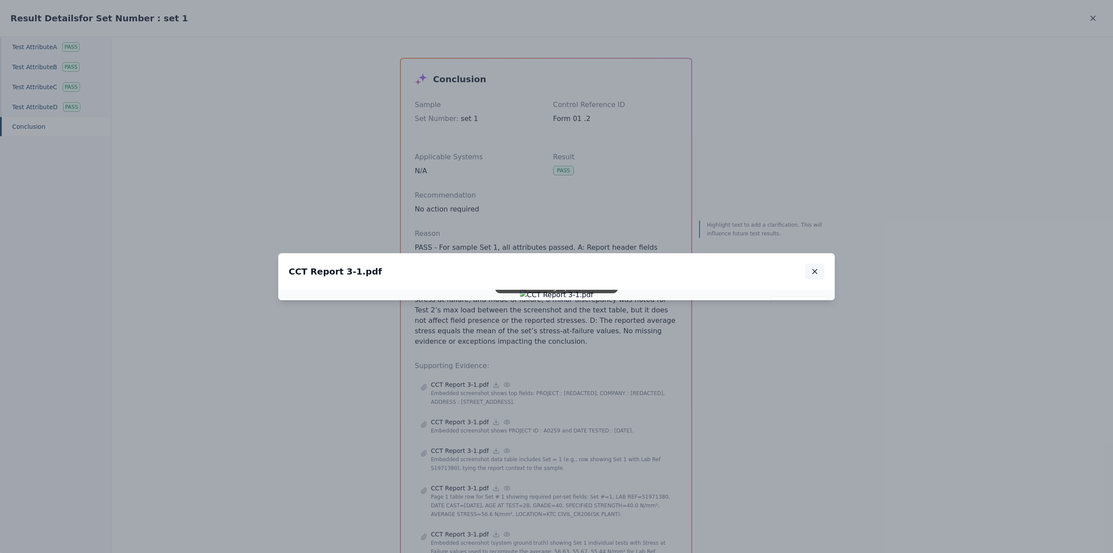
click at [814, 267] on icon "button" at bounding box center [815, 271] width 9 height 9
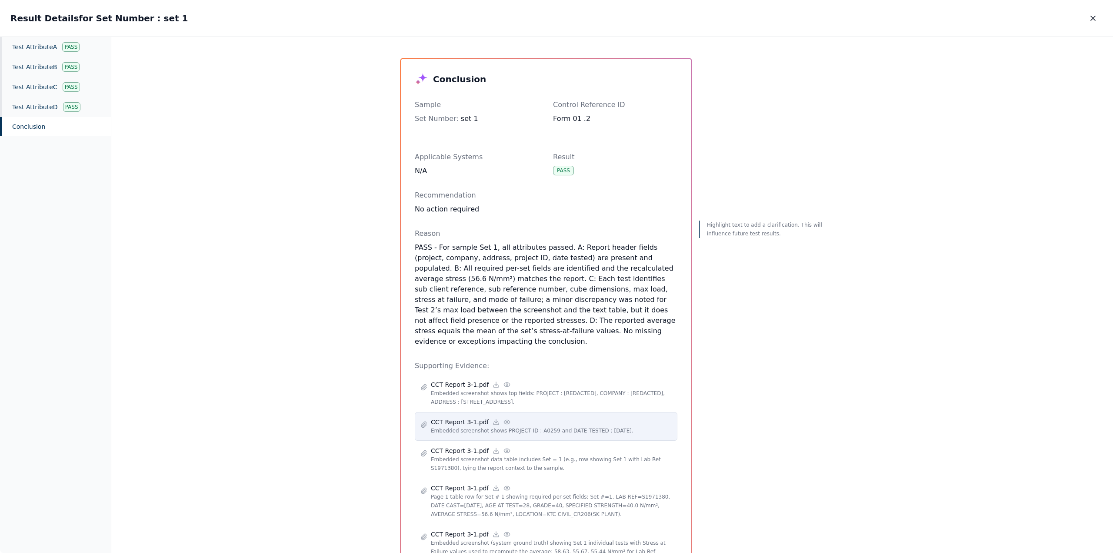
click at [502, 417] on div "CCT Report 3-1.pdf" at bounding box center [551, 421] width 241 height 9
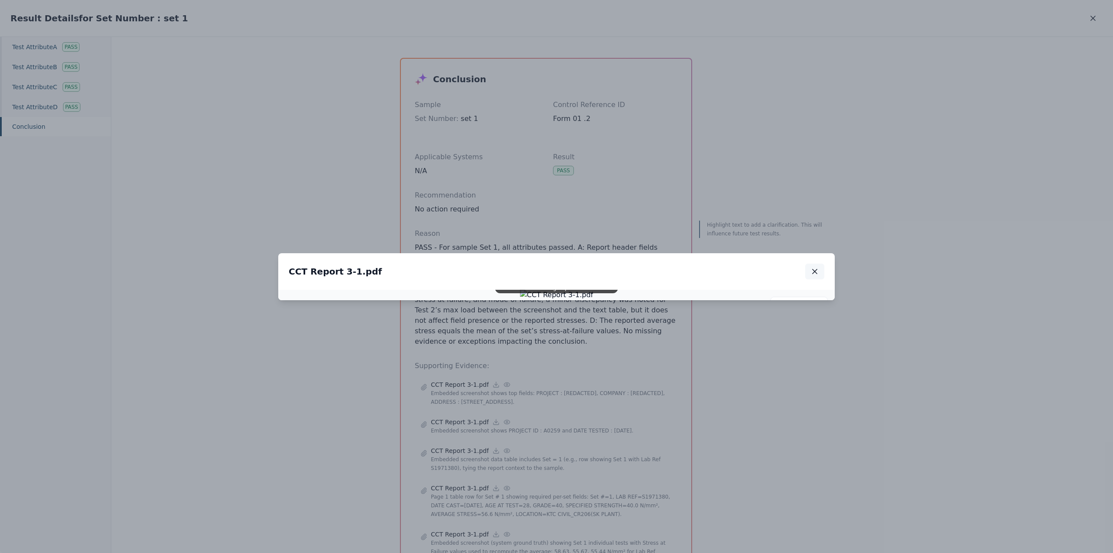
click at [814, 267] on icon "button" at bounding box center [815, 271] width 9 height 9
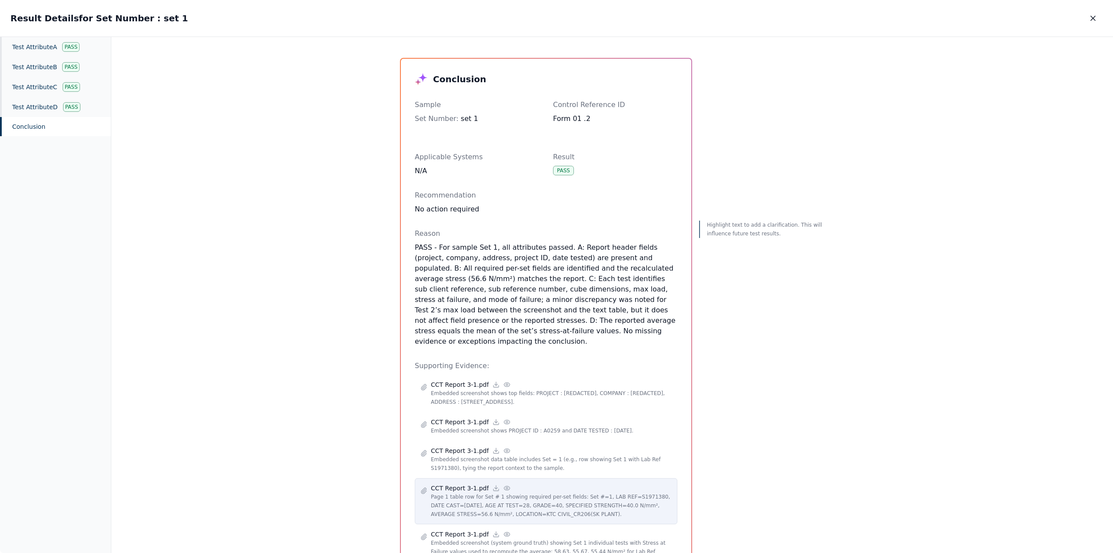
click at [504, 486] on icon at bounding box center [507, 488] width 6 height 4
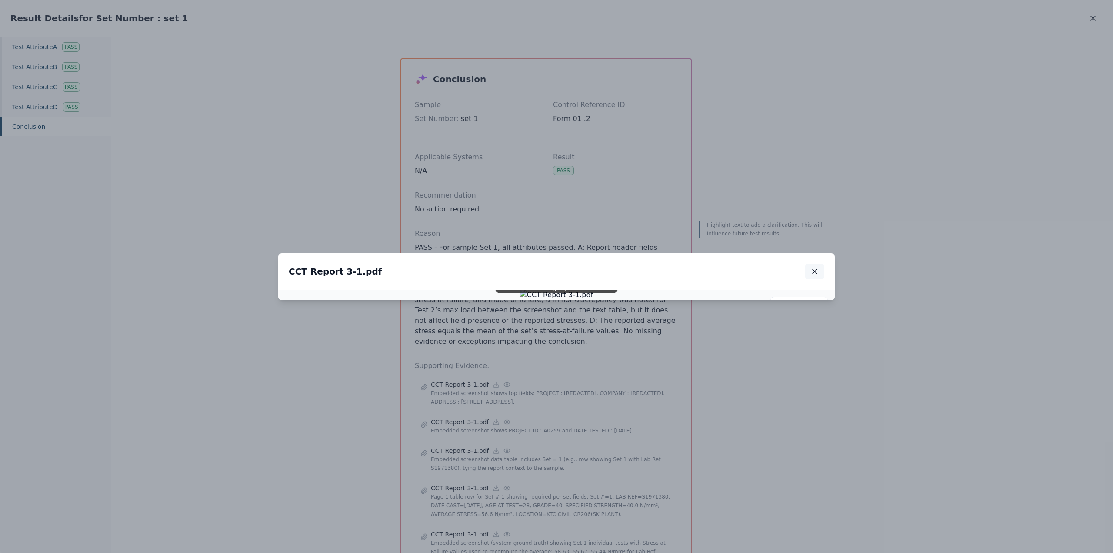
click at [815, 267] on icon "button" at bounding box center [815, 271] width 9 height 9
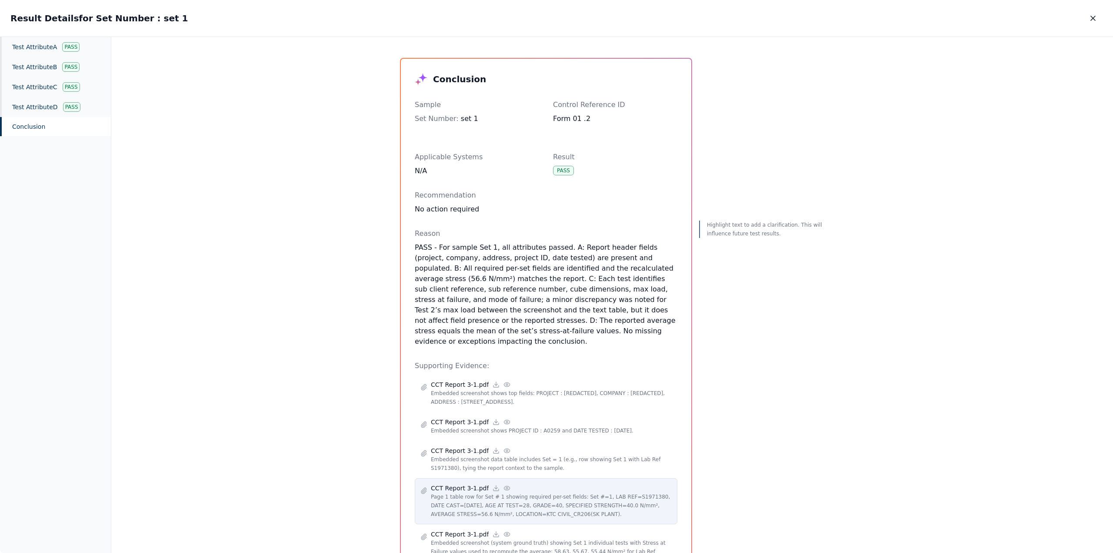
click at [504, 486] on icon at bounding box center [507, 488] width 6 height 4
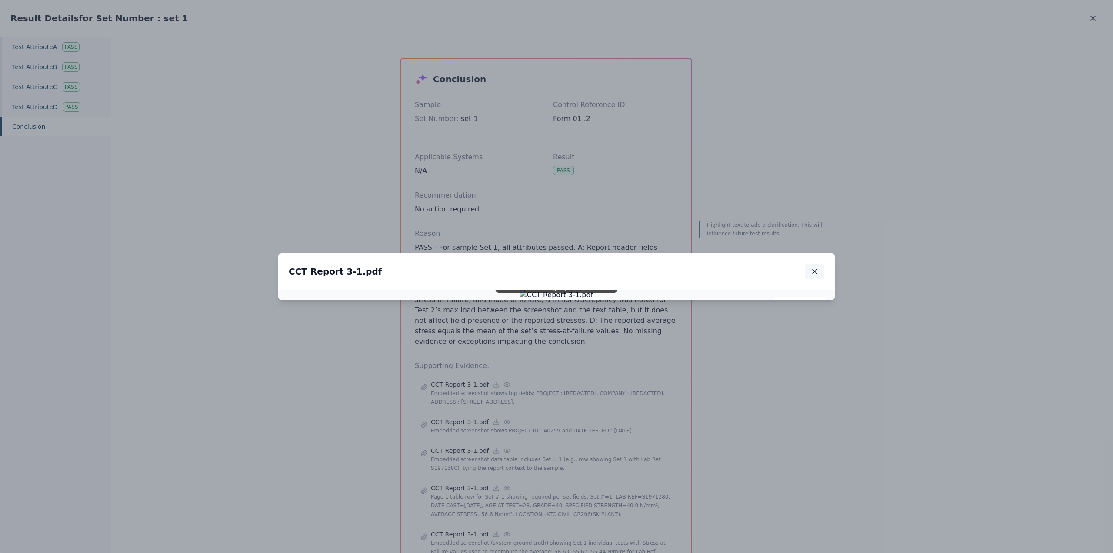
click at [818, 267] on icon "button" at bounding box center [815, 271] width 9 height 9
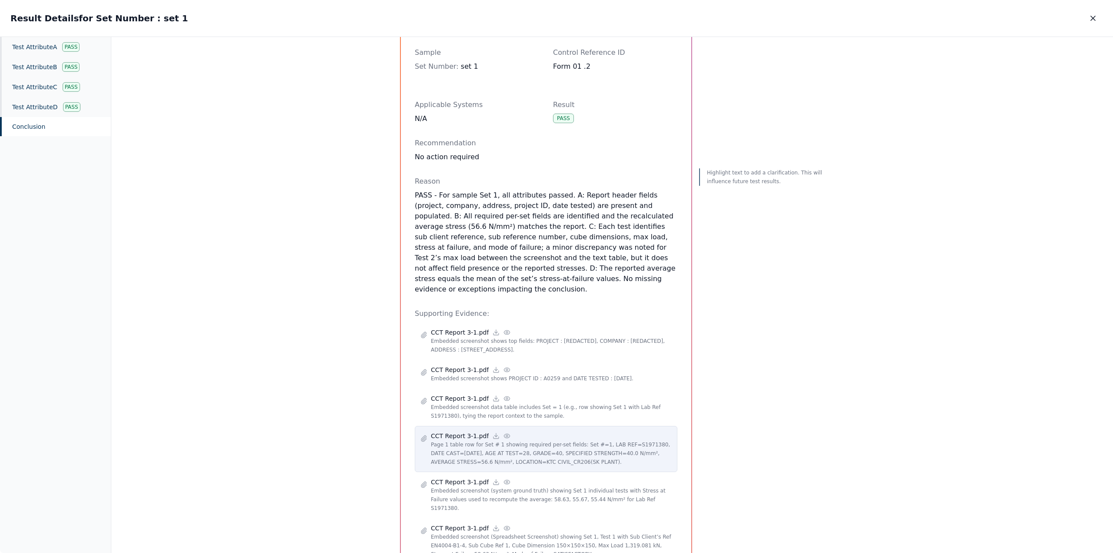
scroll to position [174, 0]
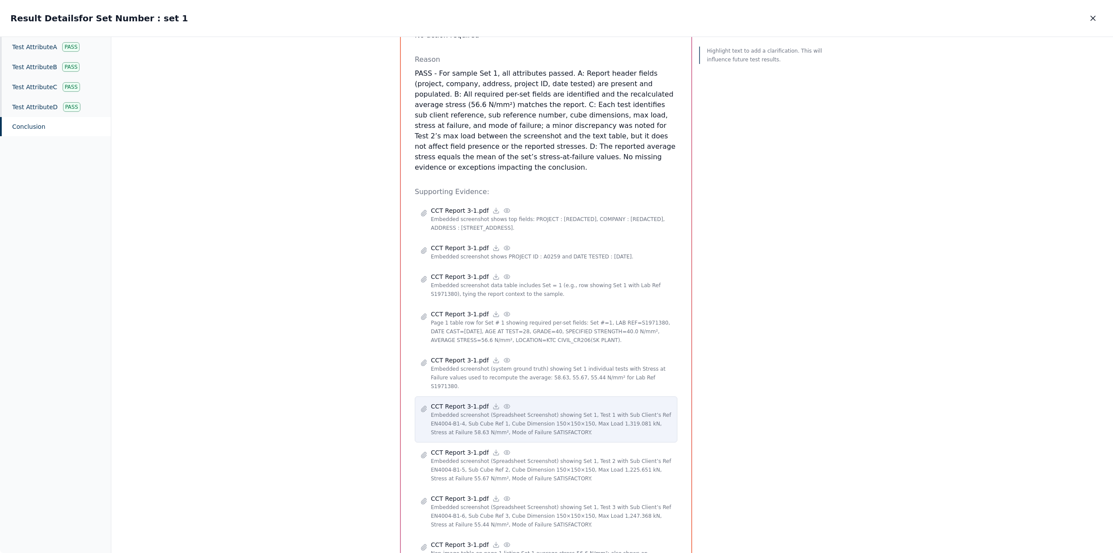
click at [504, 403] on icon at bounding box center [507, 406] width 7 height 7
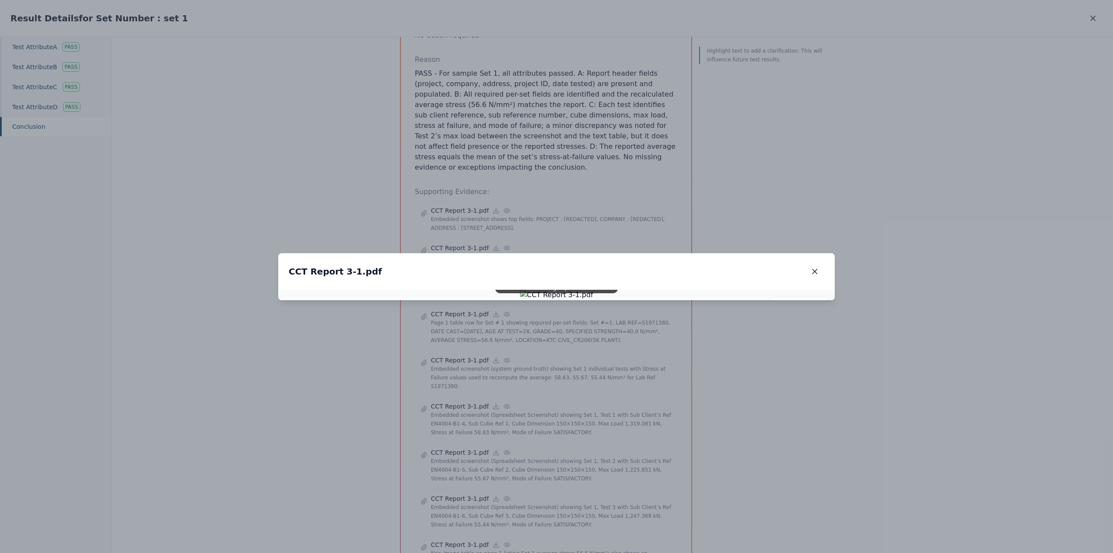
drag, startPoint x: 815, startPoint y: 85, endPoint x: 797, endPoint y: 85, distance: 17.8
click at [814, 267] on icon "button" at bounding box center [815, 271] width 9 height 9
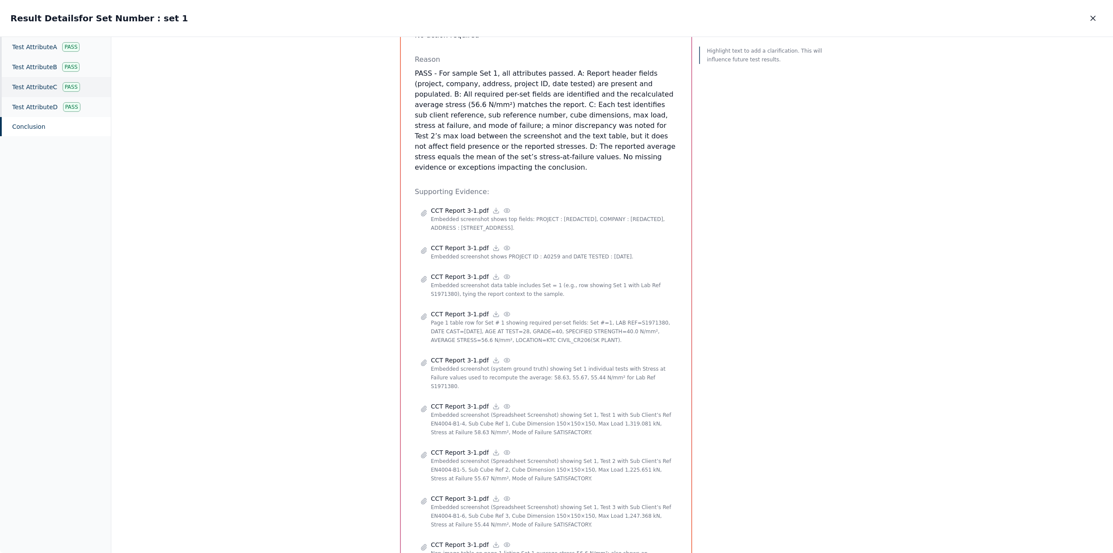
click at [29, 87] on div "Test Attribute C Pass" at bounding box center [55, 87] width 111 height 20
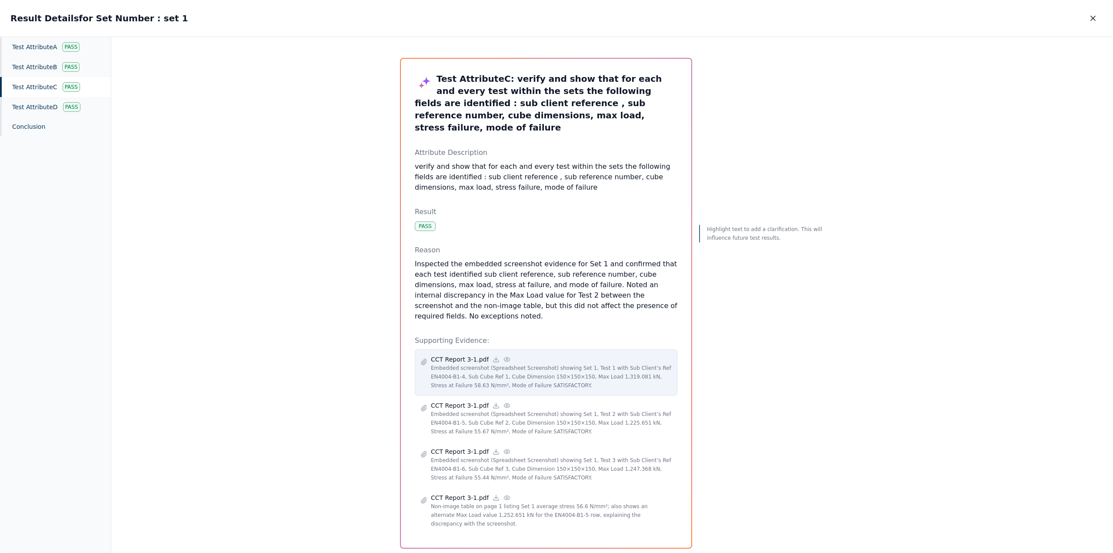
click at [504, 356] on icon at bounding box center [507, 359] width 7 height 7
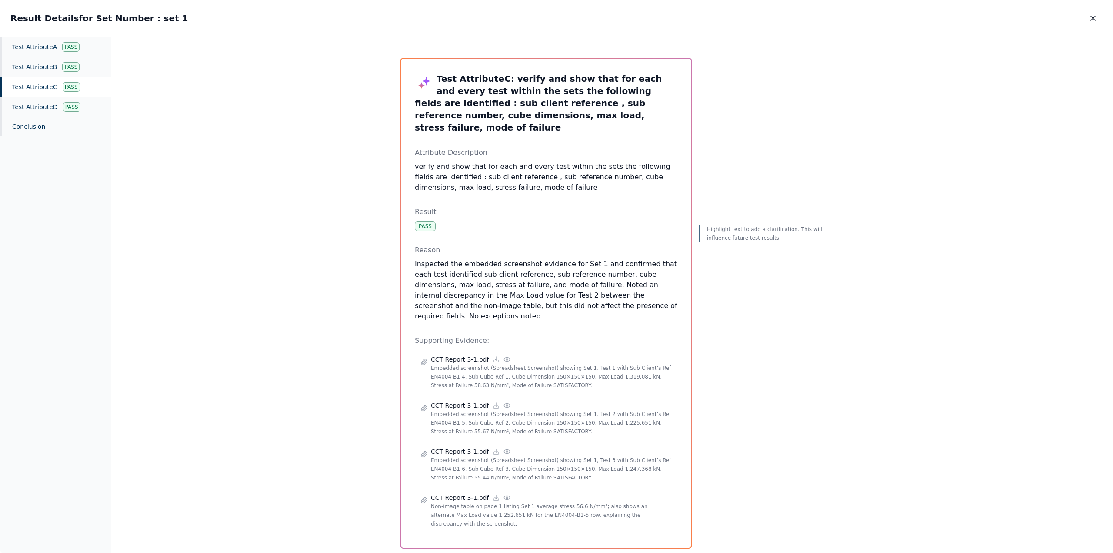
click at [37, 86] on div "Test Attribute C Pass" at bounding box center [55, 87] width 111 height 20
click at [37, 87] on div "Test Attribute C Pass" at bounding box center [55, 87] width 111 height 20
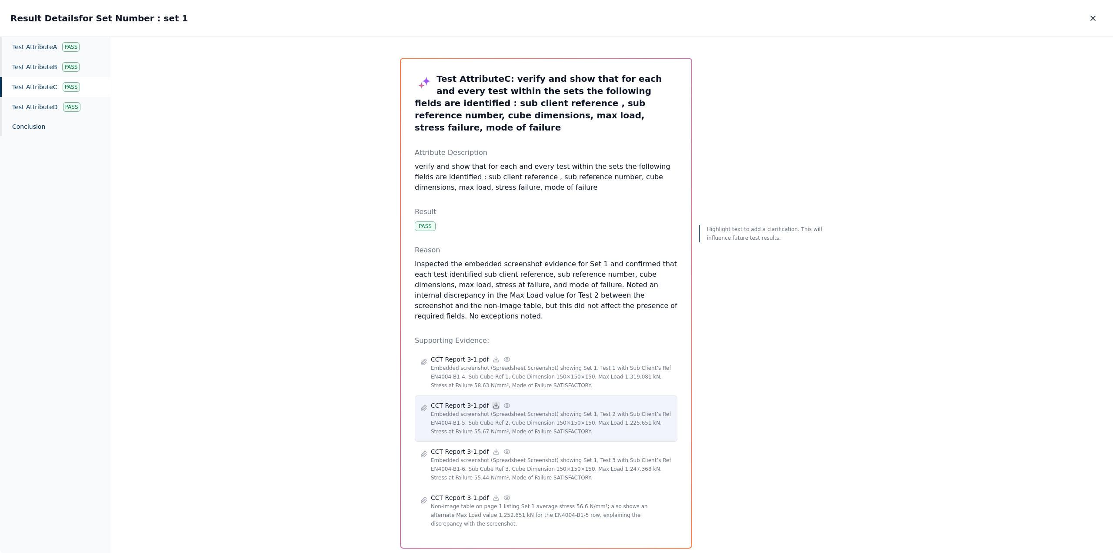
click at [493, 402] on icon at bounding box center [496, 405] width 7 height 7
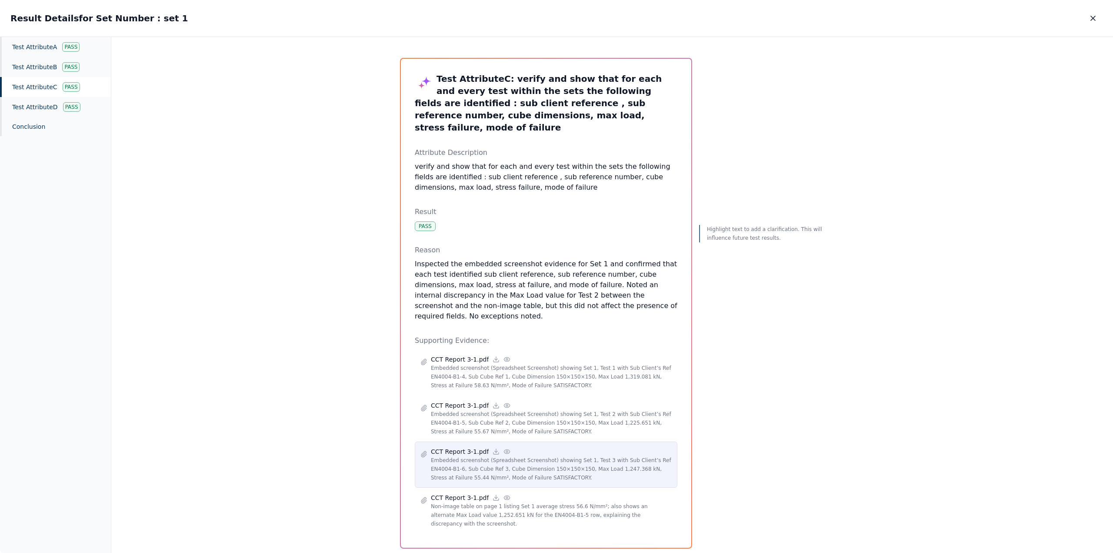
click at [504, 448] on icon at bounding box center [507, 451] width 7 height 7
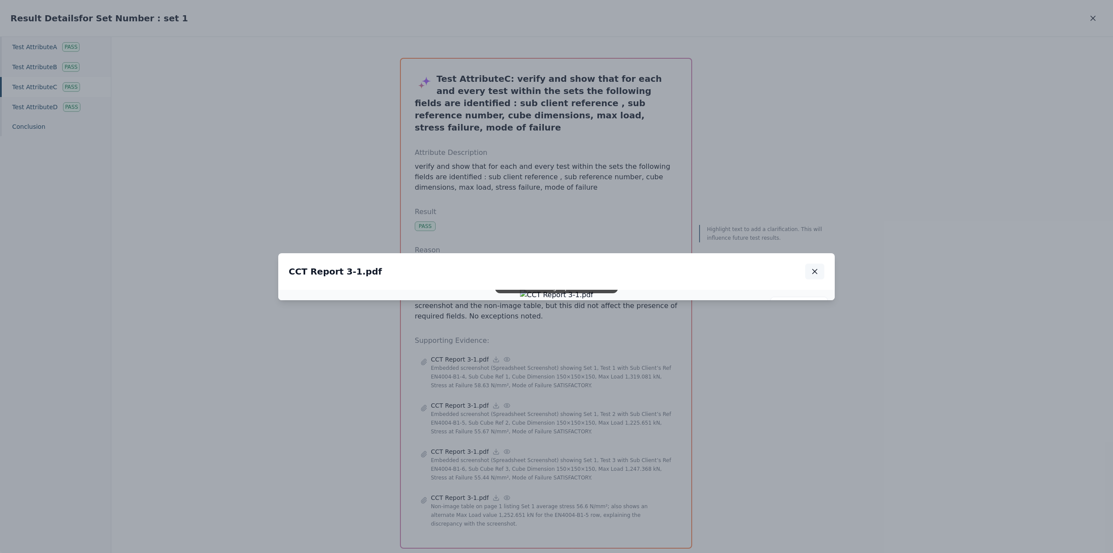
click at [815, 269] on icon "button" at bounding box center [815, 271] width 4 height 4
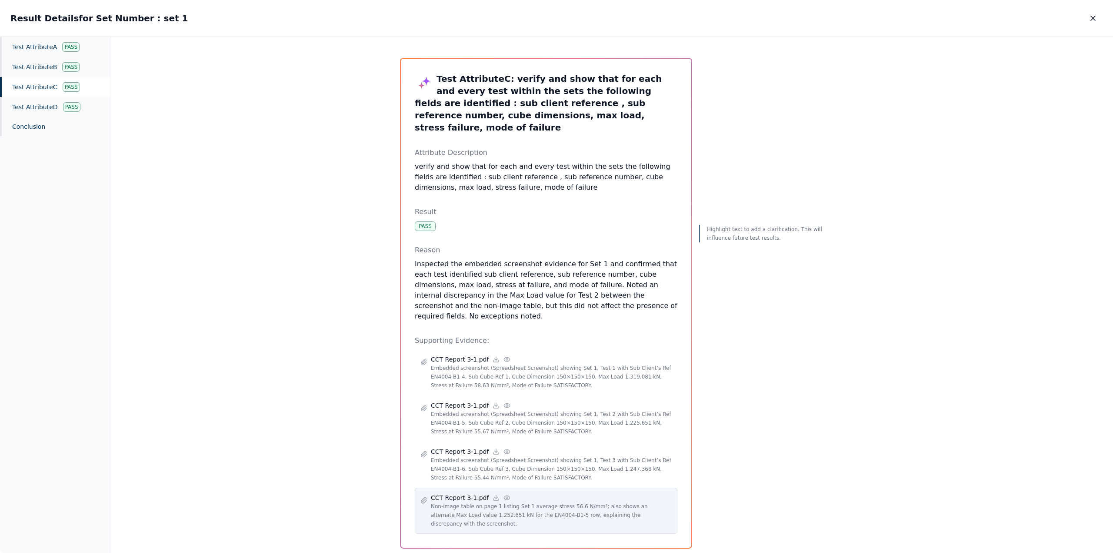
click at [504, 494] on icon at bounding box center [507, 497] width 7 height 7
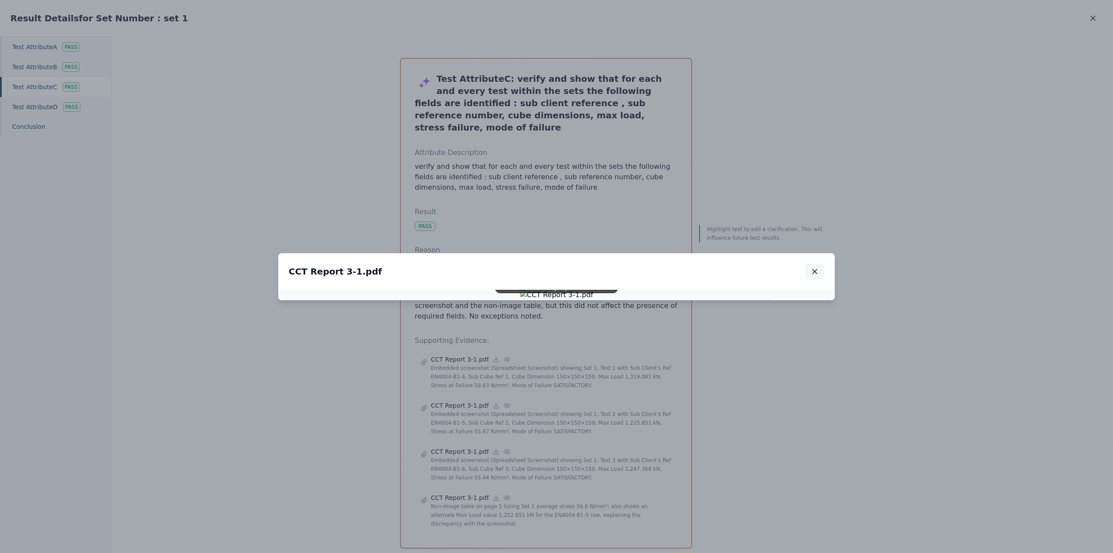
click at [817, 267] on icon "button" at bounding box center [815, 271] width 9 height 9
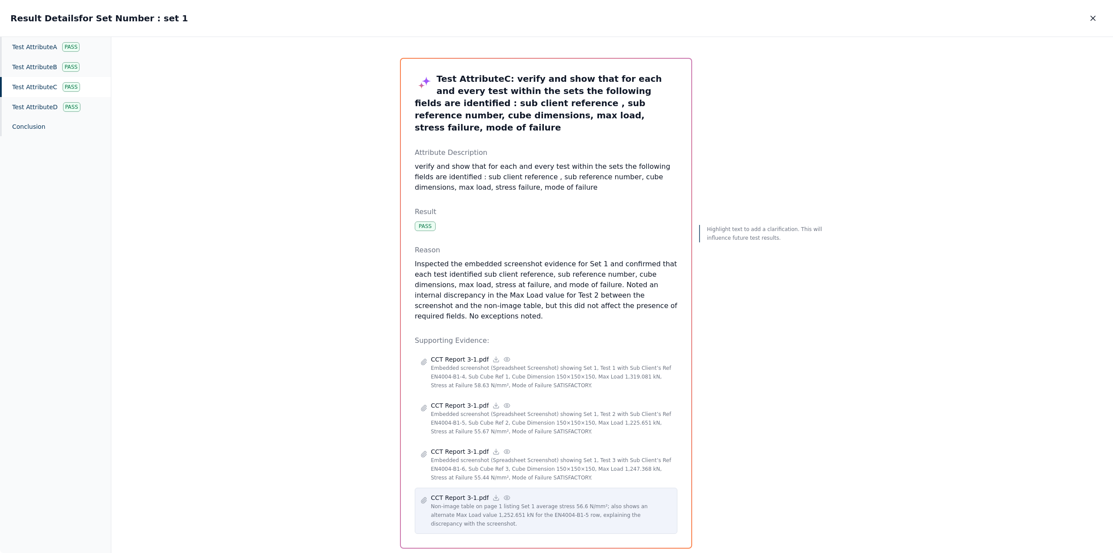
click at [502, 493] on div "CCT Report 3-1.pdf" at bounding box center [551, 497] width 241 height 9
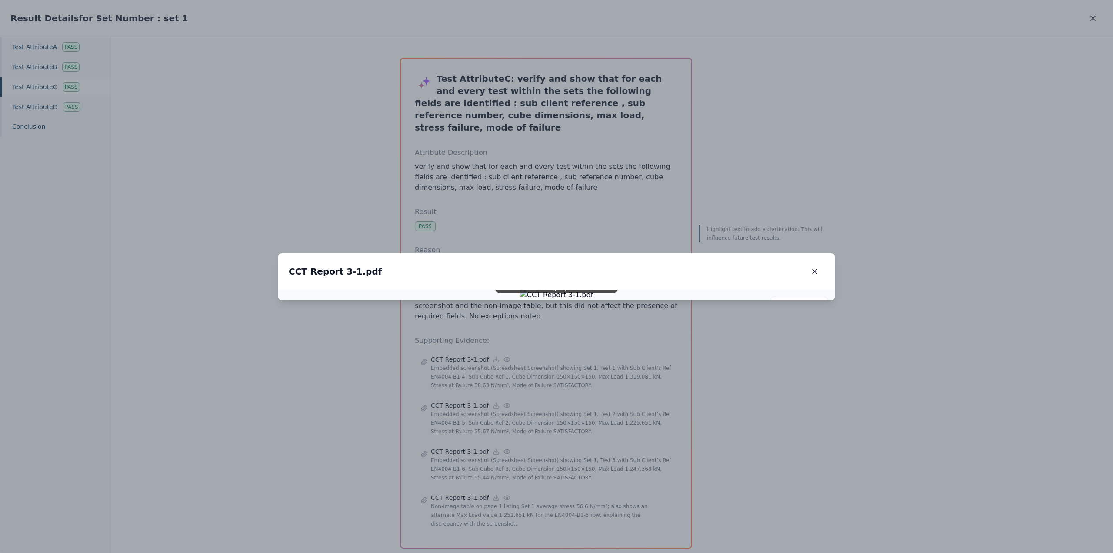
click at [594, 290] on img at bounding box center [556, 295] width 73 height 10
click at [814, 267] on icon "button" at bounding box center [815, 271] width 9 height 9
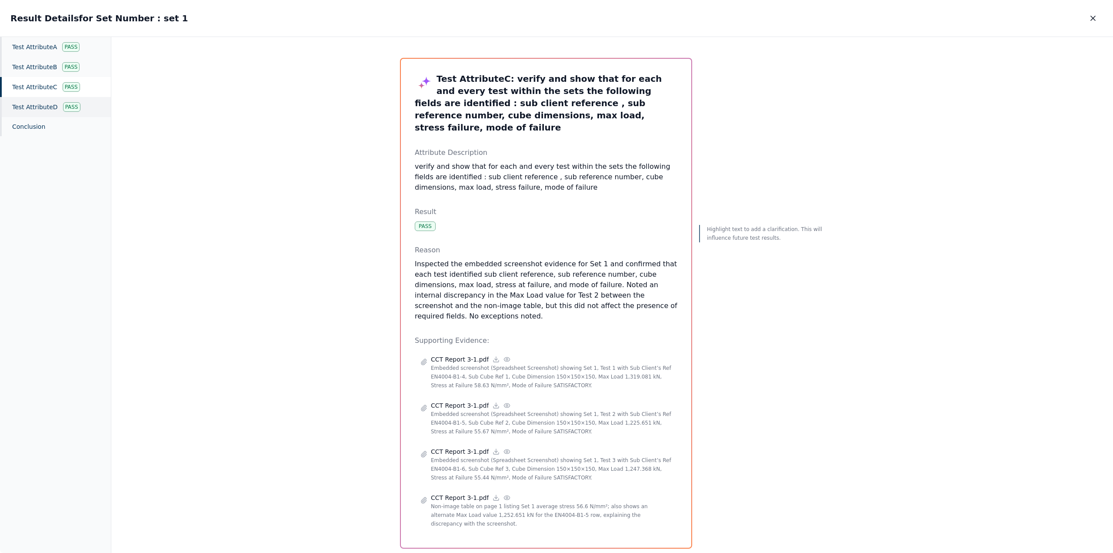
click at [65, 107] on div "Pass" at bounding box center [71, 107] width 17 height 10
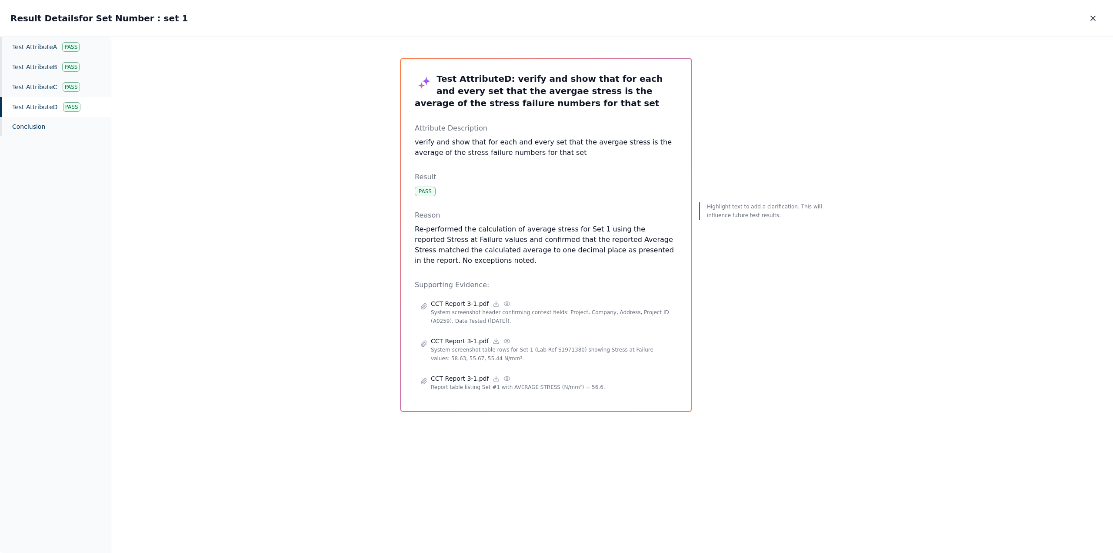
click at [27, 104] on div "Test Attribute D Pass" at bounding box center [55, 107] width 111 height 20
click at [24, 89] on div "Test Attribute C Pass" at bounding box center [55, 87] width 111 height 20
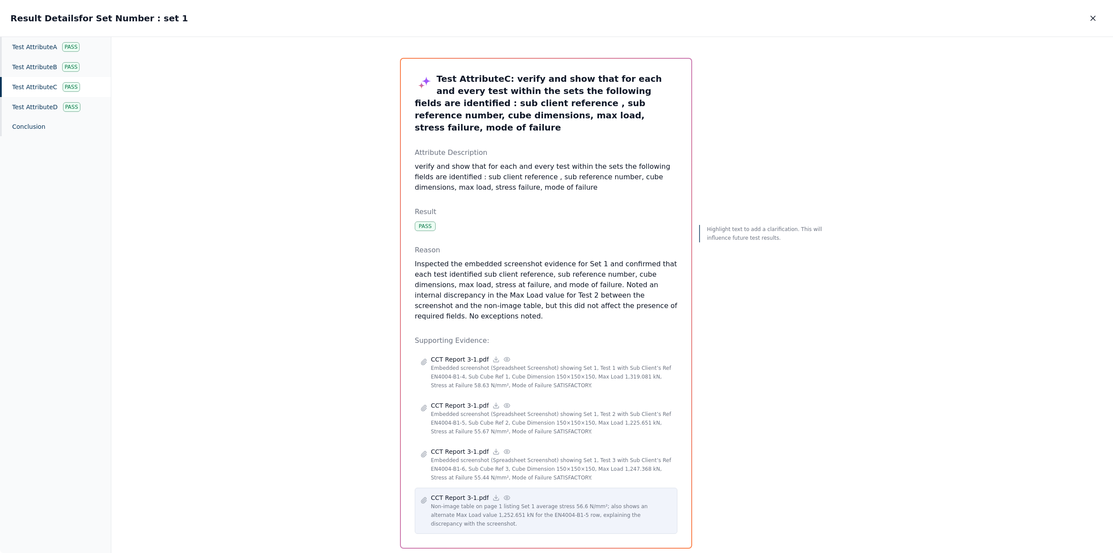
click at [504, 494] on icon at bounding box center [507, 497] width 7 height 7
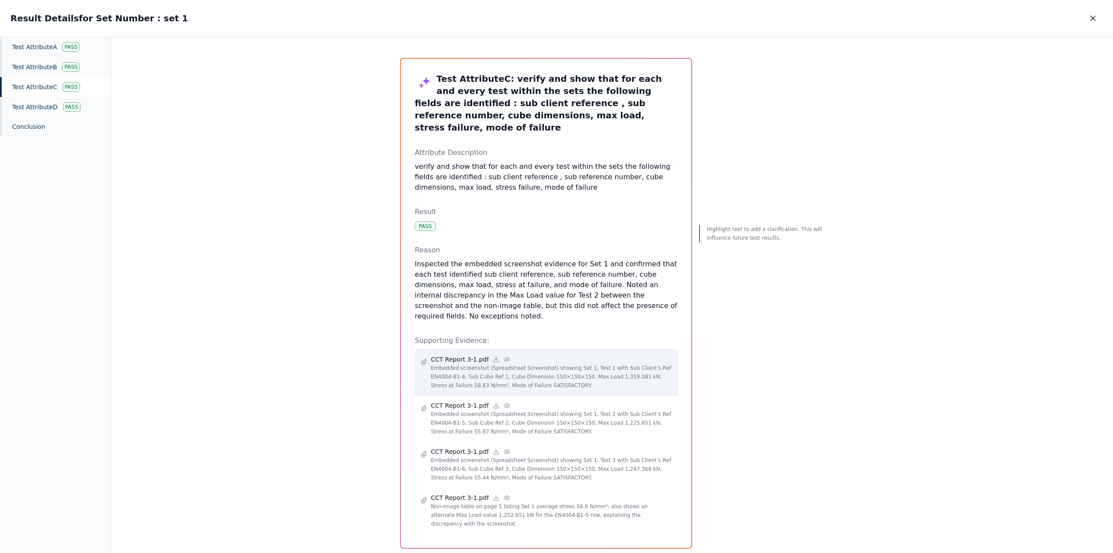
click at [504, 357] on icon at bounding box center [507, 359] width 6 height 4
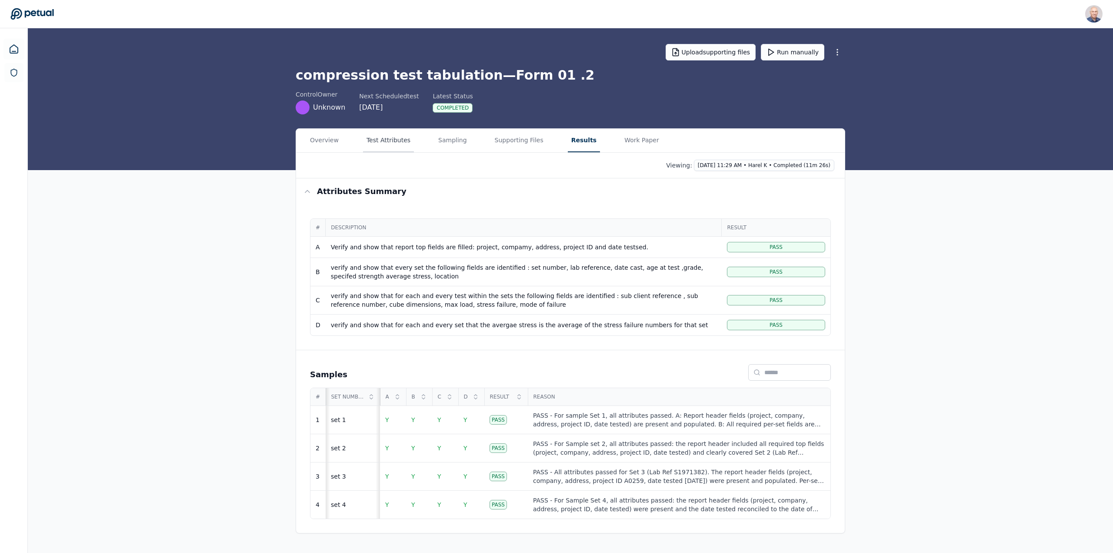
click at [384, 138] on button "Test Attributes" at bounding box center [388, 140] width 51 height 23
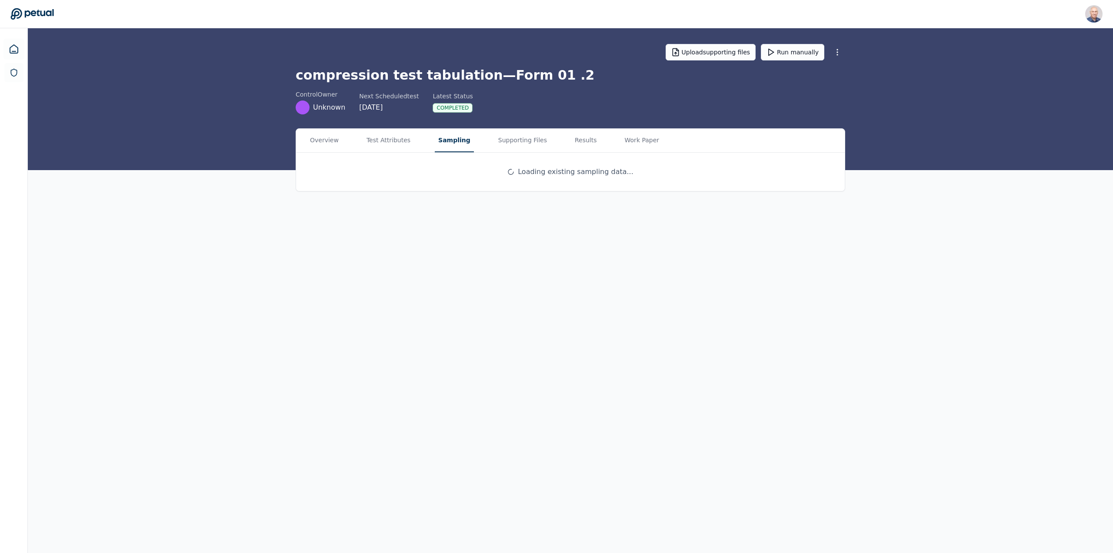
click at [437, 140] on button "Sampling" at bounding box center [454, 140] width 39 height 23
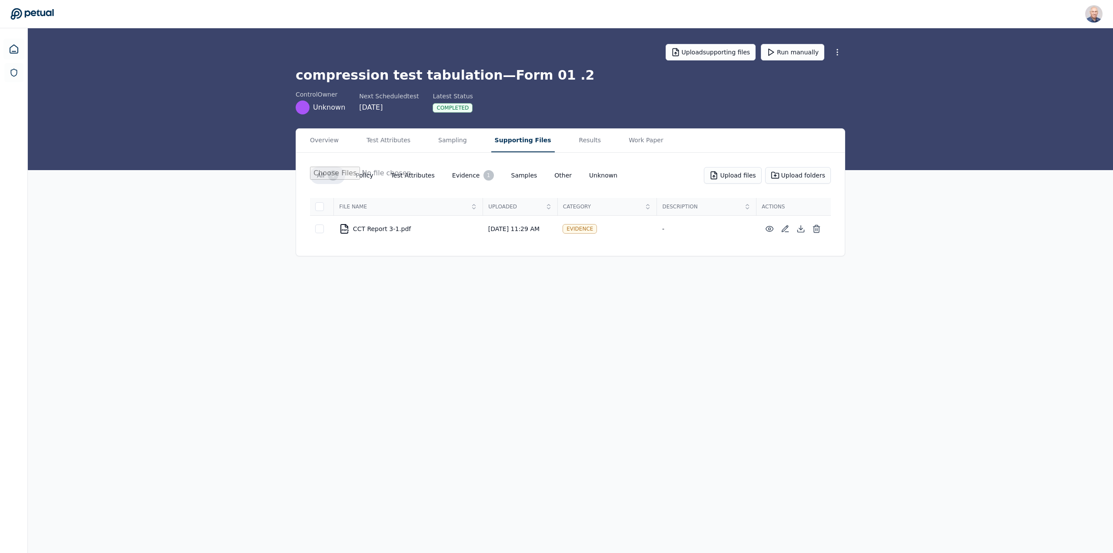
click at [508, 136] on button "Supporting Files" at bounding box center [522, 140] width 63 height 23
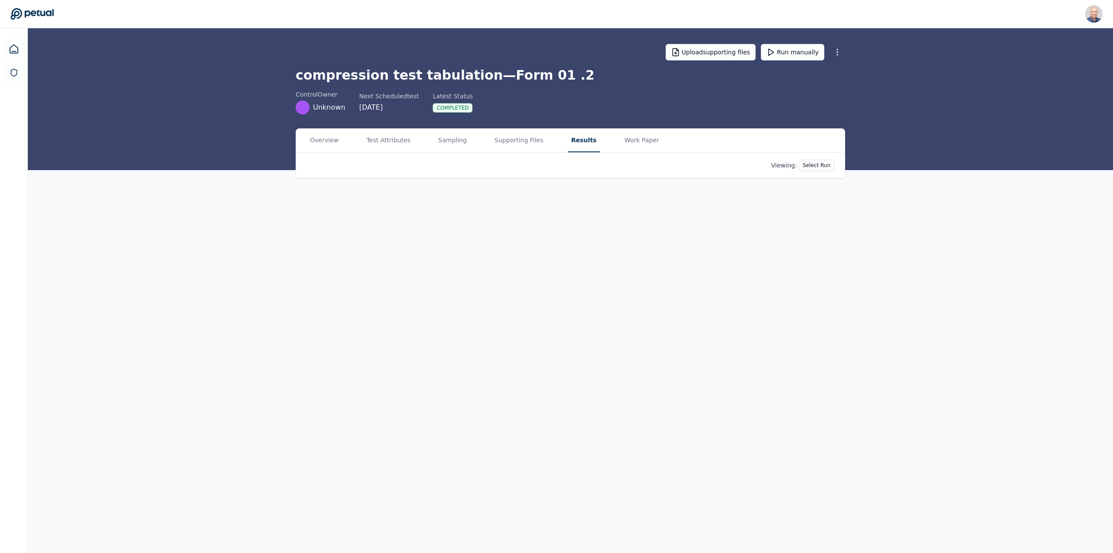
click at [568, 137] on button "Results" at bounding box center [584, 140] width 32 height 23
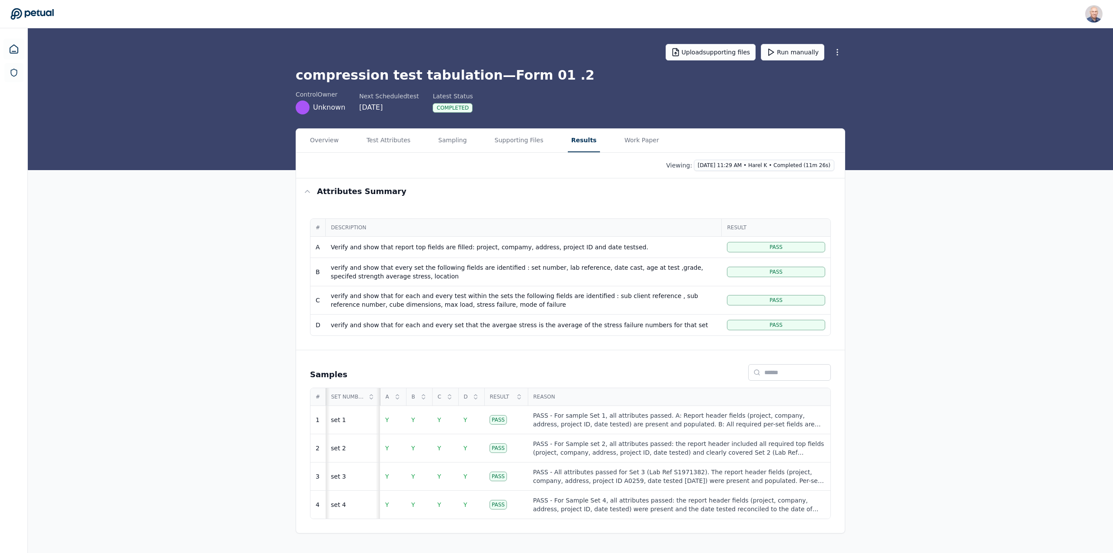
click at [585, 266] on div "verify and show that every set the following fields are identified : set number…" at bounding box center [524, 271] width 386 height 17
click at [591, 297] on div "verify and show that for each and every test within the sets the following fiel…" at bounding box center [524, 299] width 386 height 17
click at [568, 141] on button "Results" at bounding box center [584, 140] width 32 height 23
click at [776, 299] on span "Pass" at bounding box center [776, 300] width 13 height 7
click at [464, 295] on div "verify and show that for each and every test within the sets the following fiel…" at bounding box center [524, 299] width 386 height 17
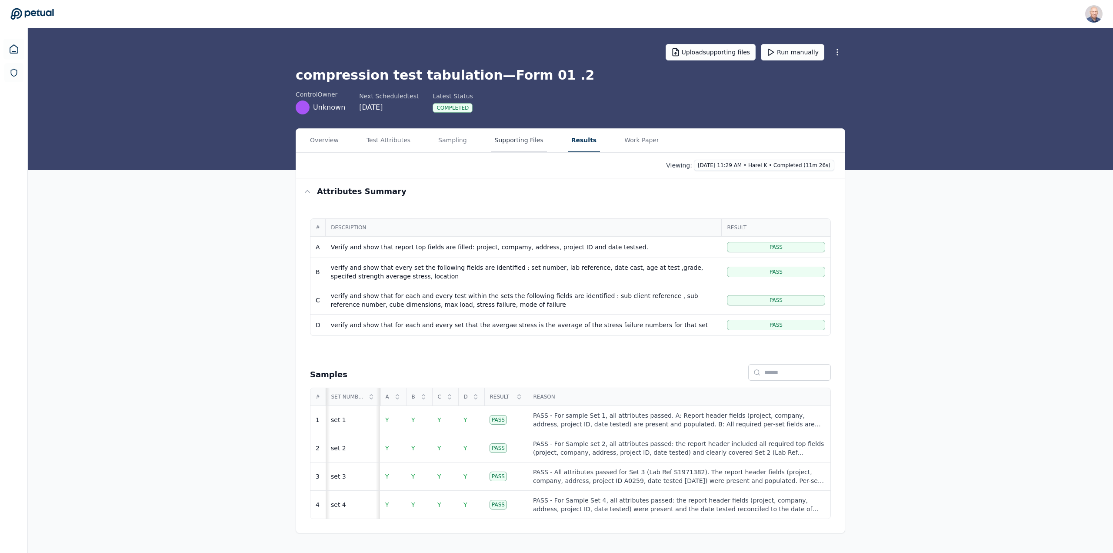
click at [514, 140] on button "Supporting Files" at bounding box center [519, 140] width 56 height 23
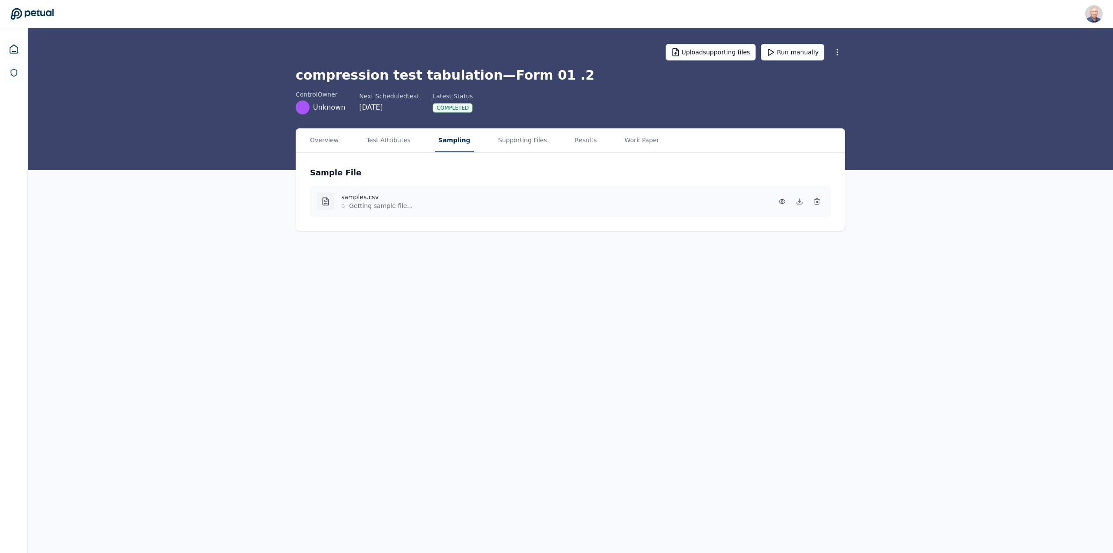
click at [436, 141] on button "Sampling" at bounding box center [454, 140] width 39 height 23
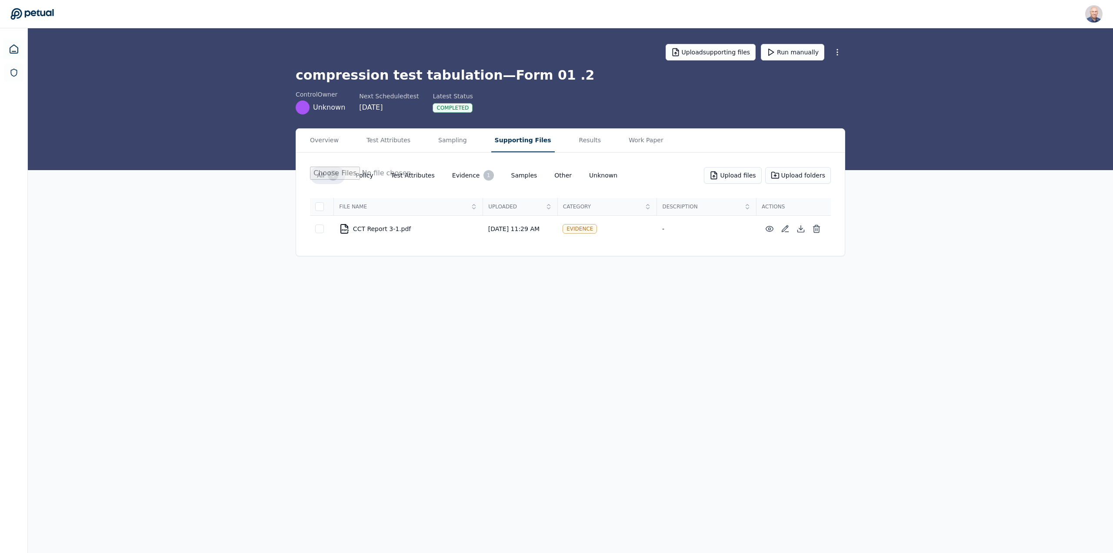
click at [499, 141] on button "Supporting Files" at bounding box center [522, 140] width 63 height 23
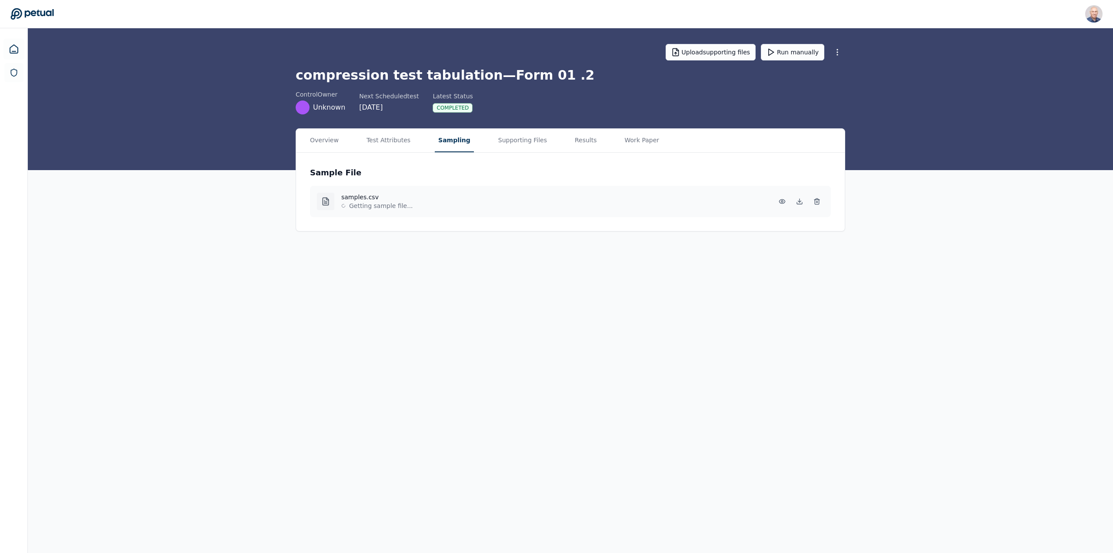
click at [437, 143] on button "Sampling" at bounding box center [454, 140] width 39 height 23
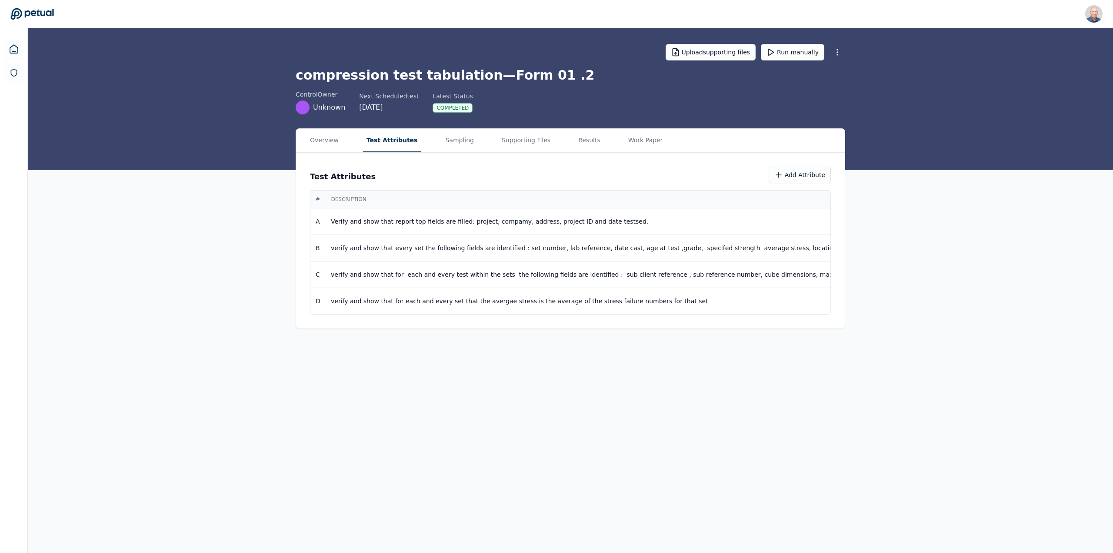
click at [391, 141] on button "Test Attributes" at bounding box center [392, 140] width 58 height 23
click at [575, 137] on button "Results" at bounding box center [589, 140] width 29 height 23
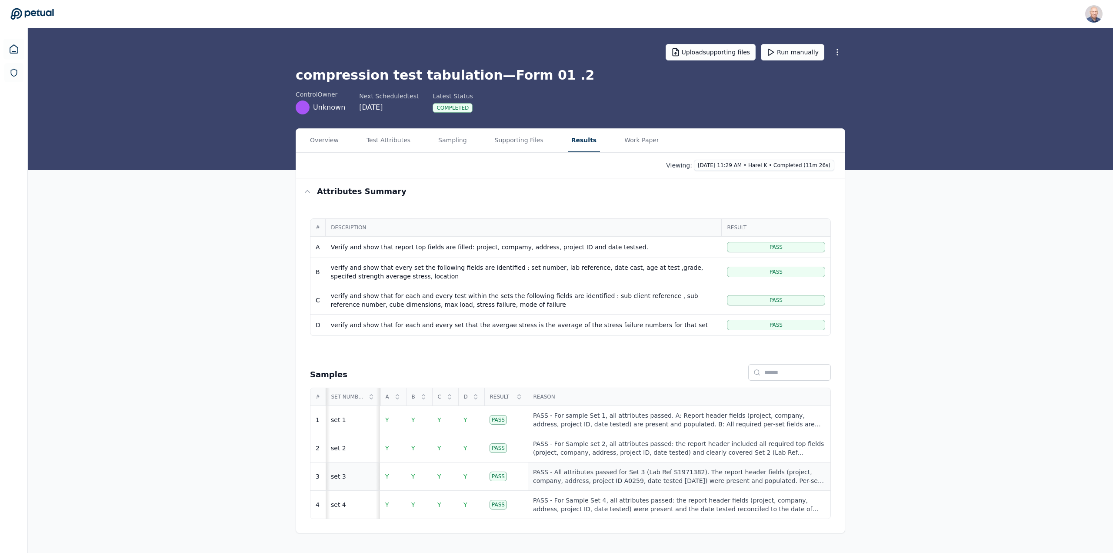
click at [588, 479] on div "PASS - All attributes passed for Set 3 (Lab Ref S1971382). The report header fi…" at bounding box center [679, 475] width 292 height 17
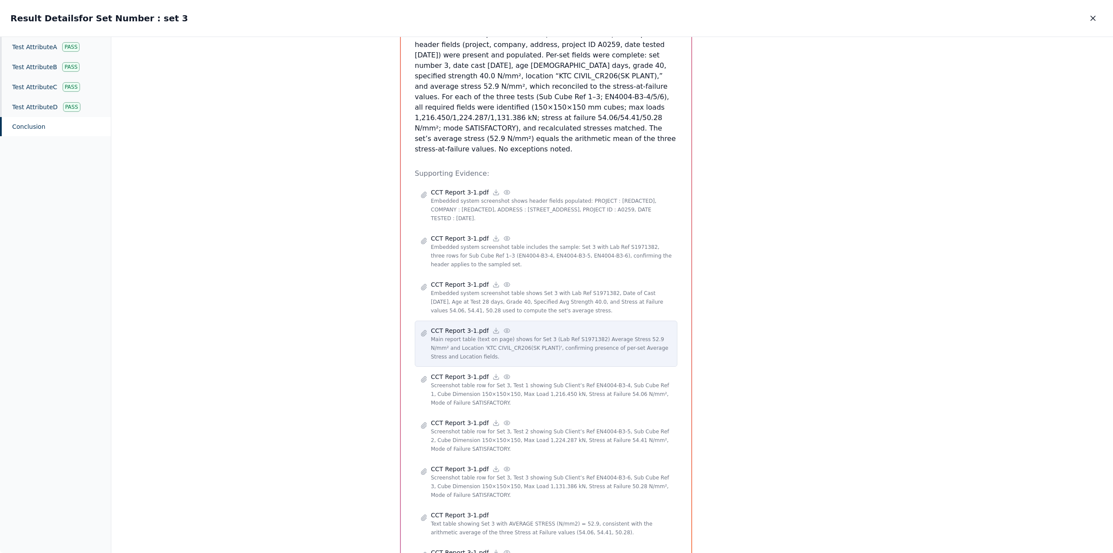
scroll to position [217, 0]
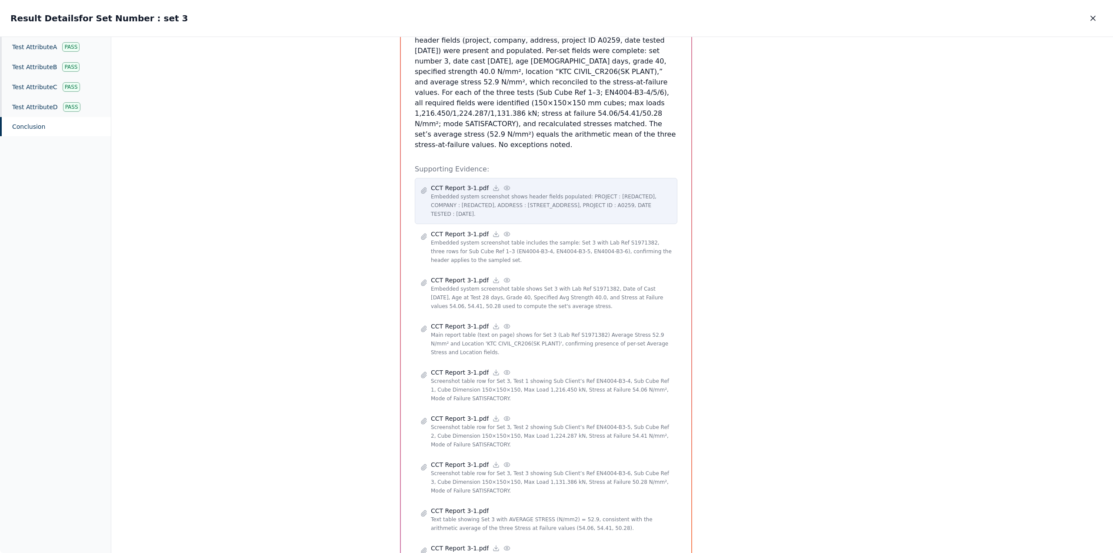
click at [537, 194] on p "Embedded system screenshot shows header fields populated: PROJECT : [REDACTED],…" at bounding box center [551, 205] width 241 height 26
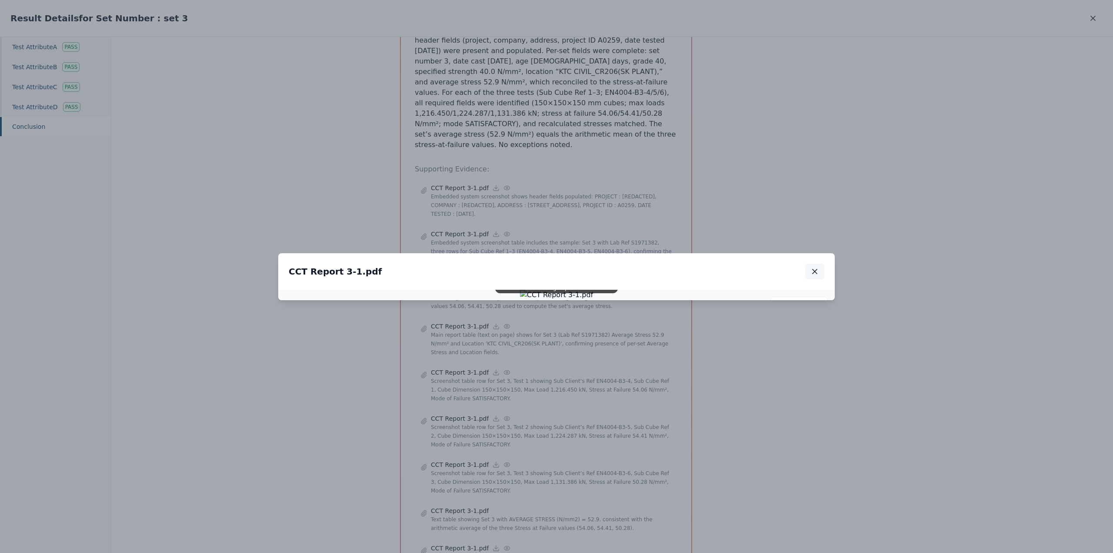
click at [817, 264] on button "button" at bounding box center [814, 272] width 19 height 16
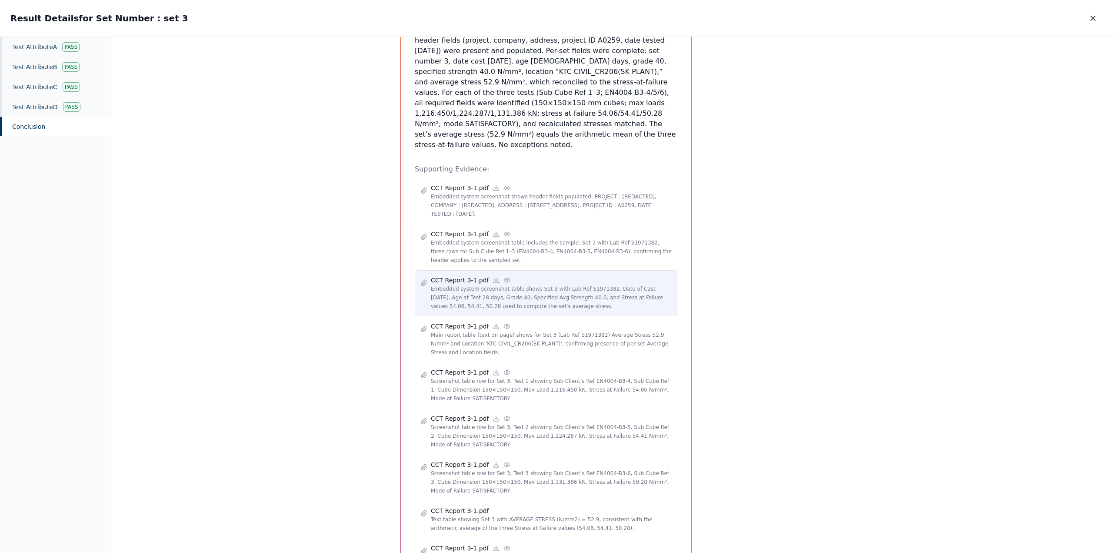
click at [536, 284] on p "Embedded system screenshot table shows Set 3 with Lab Ref S1971382, Date of Cas…" at bounding box center [551, 297] width 241 height 26
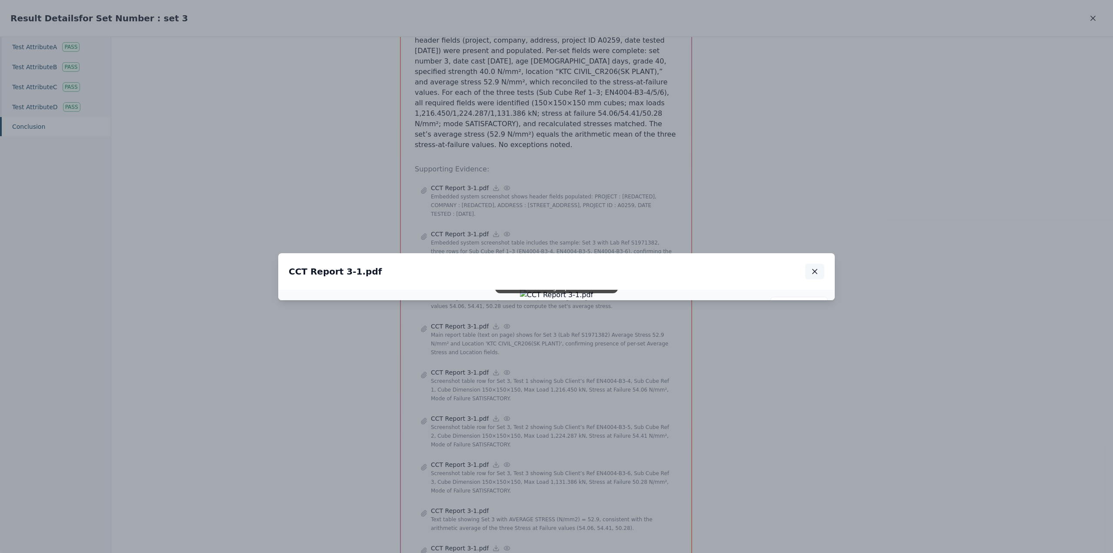
click at [815, 267] on icon "button" at bounding box center [815, 271] width 9 height 9
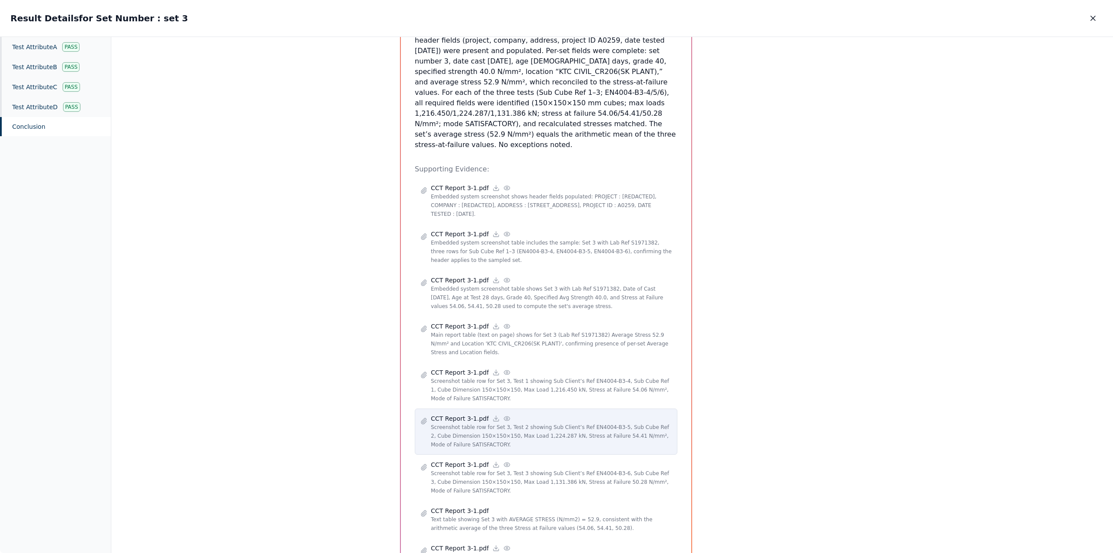
click at [514, 423] on p "Screenshot table row for Set 3, Test 2 showing Sub Client’s Ref EN4004-B3-5, Su…" at bounding box center [551, 436] width 241 height 26
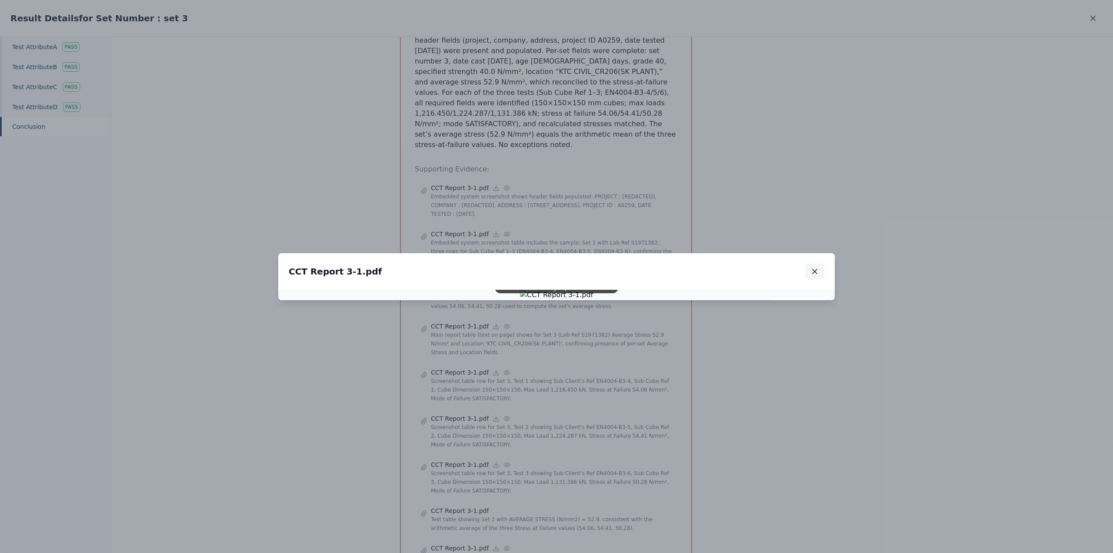
click at [815, 269] on icon "button" at bounding box center [815, 271] width 4 height 4
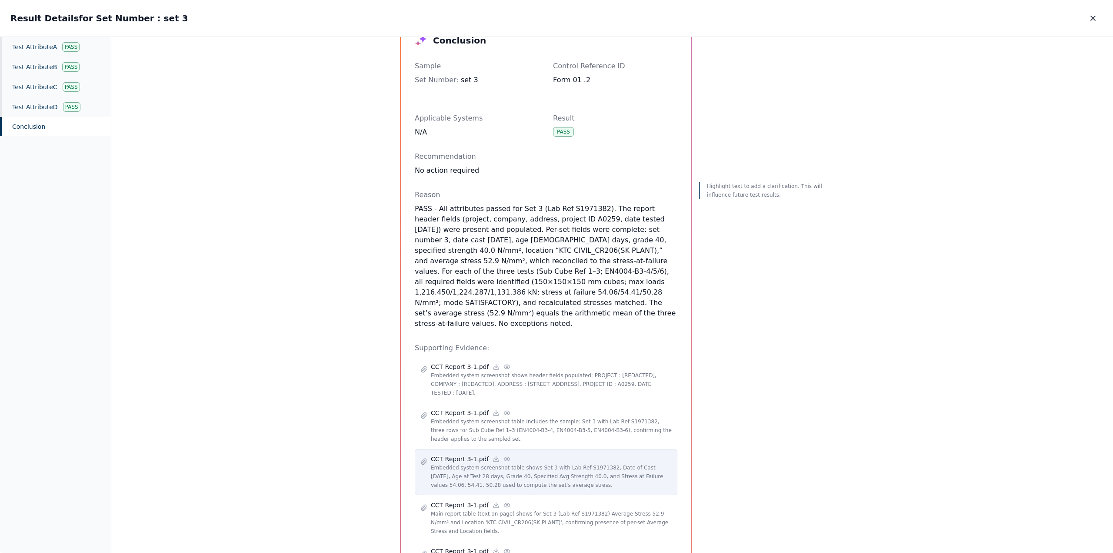
scroll to position [0, 0]
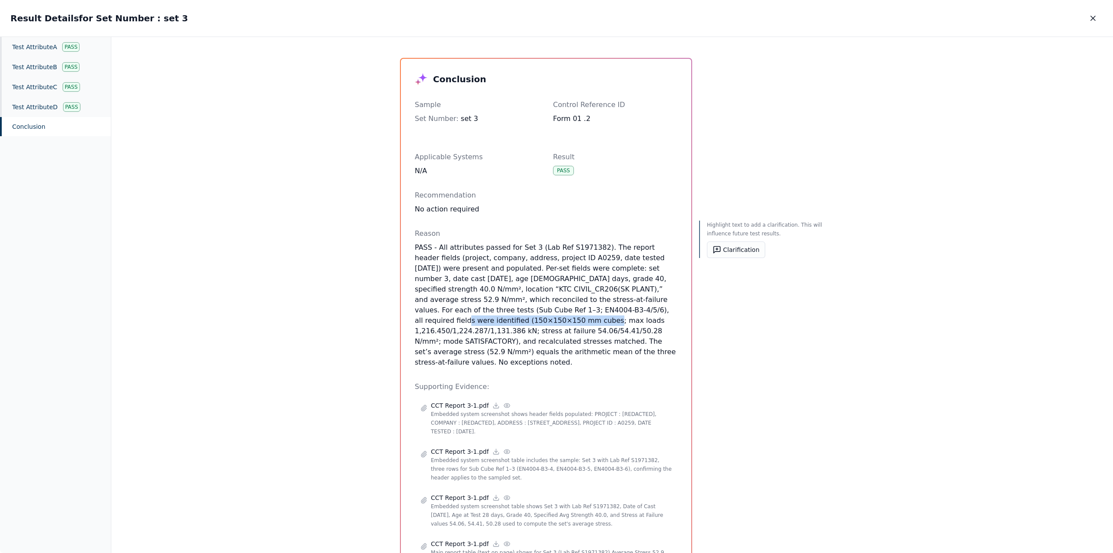
drag, startPoint x: 451, startPoint y: 310, endPoint x: 581, endPoint y: 308, distance: 130.0
click at [581, 308] on p "PASS - All attributes passed for Set 3 (Lab Ref S1971382). The report header fi…" at bounding box center [546, 304] width 263 height 125
click at [584, 307] on p "PASS - All attributes passed for Set 3 (Lab Ref S1971382). The report header fi…" at bounding box center [546, 304] width 263 height 125
drag, startPoint x: 439, startPoint y: 312, endPoint x: 550, endPoint y: 313, distance: 110.9
click at [550, 313] on p "PASS - All attributes passed for Set 3 (Lab Ref S1971382). The report header fi…" at bounding box center [546, 304] width 263 height 125
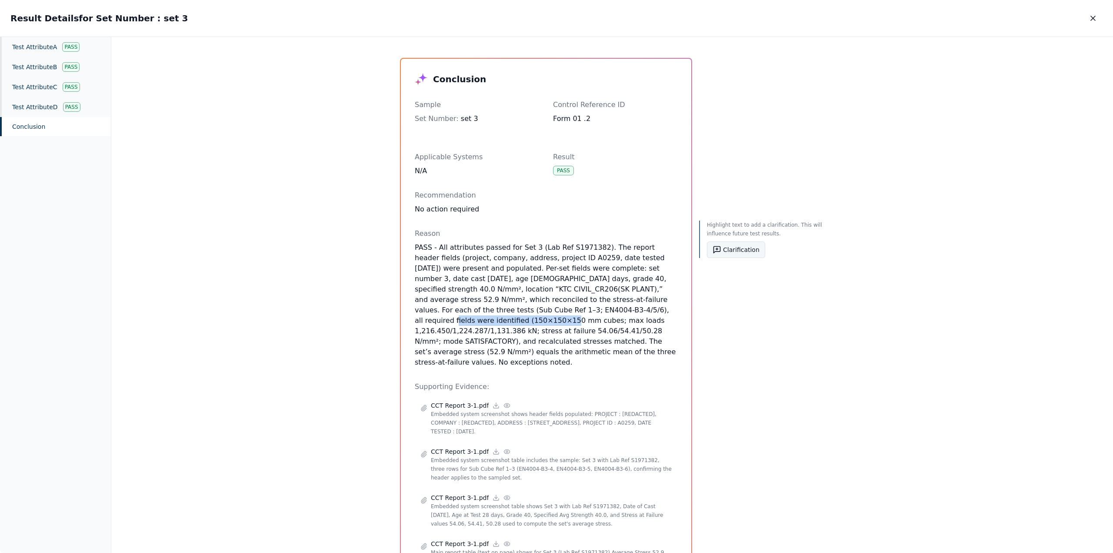
click at [726, 249] on button "Clarification" at bounding box center [736, 249] width 58 height 17
click at [747, 274] on textarea at bounding box center [766, 282] width 106 height 43
click at [803, 270] on textarea "**********" at bounding box center [766, 282] width 106 height 43
type textarea "**********"
click at [804, 310] on button "Save" at bounding box center [808, 315] width 20 height 11
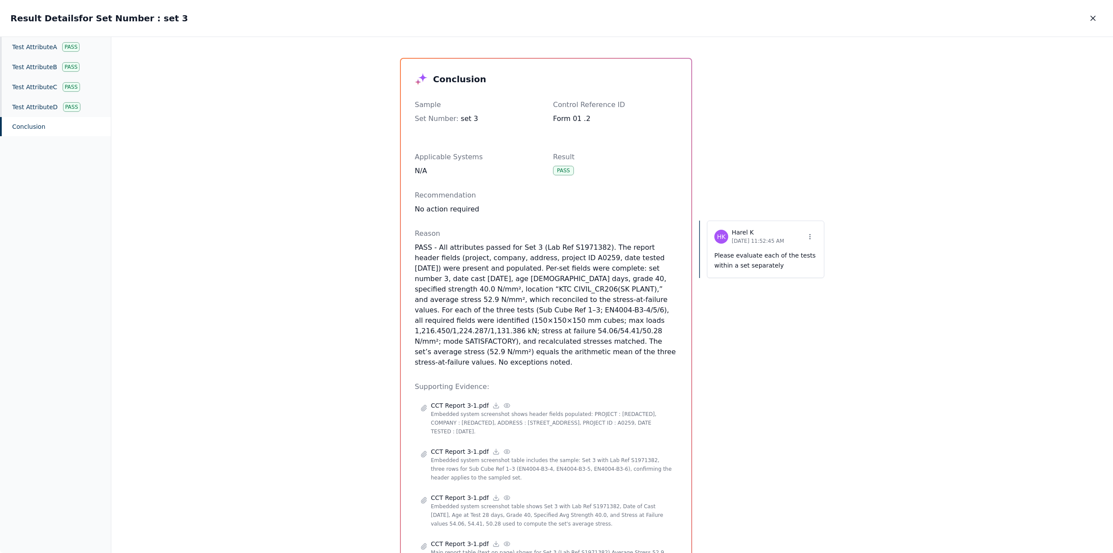
click at [1094, 19] on icon "button" at bounding box center [1093, 18] width 4 height 4
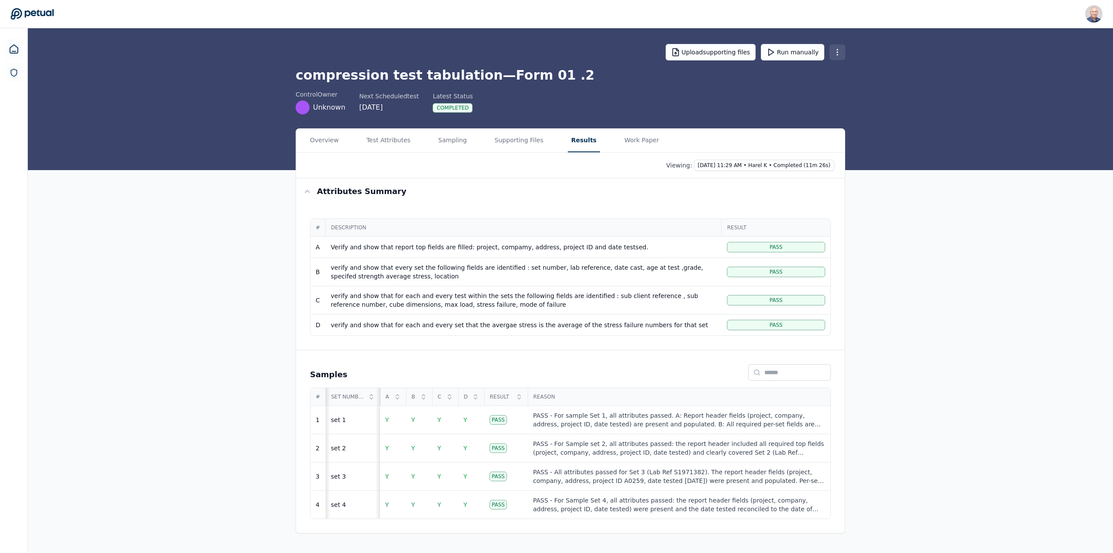
click at [837, 52] on html "Harel K harel@petual.ai Sign out Upload supporting files Run manually compressi…" at bounding box center [556, 276] width 1113 height 553
click at [794, 54] on html "Harel K harel@petual.ai Sign out Upload supporting files Run manually compressi…" at bounding box center [556, 276] width 1113 height 553
click at [795, 51] on button "Run manually" at bounding box center [792, 52] width 63 height 17
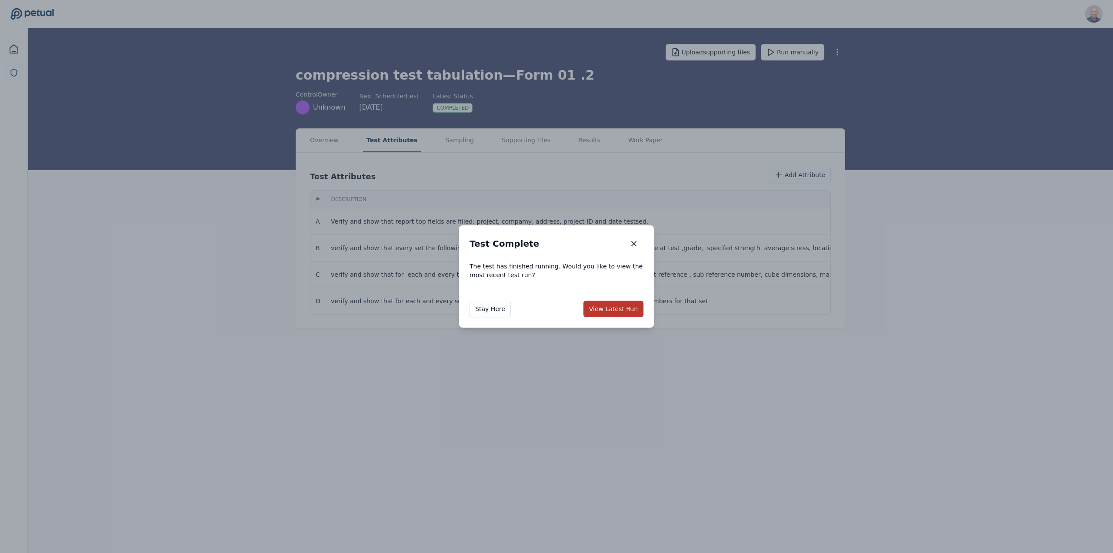
click at [626, 310] on button "View Latest Run" at bounding box center [614, 308] width 60 height 17
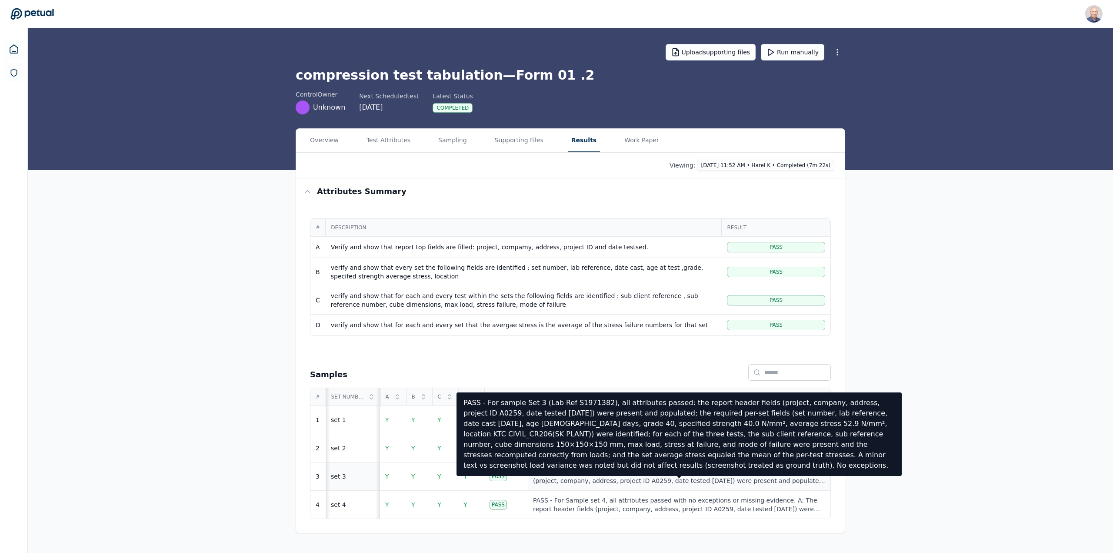
click at [593, 477] on div "PASS - For sample Set 3 (Lab Ref S1971382), all attributes passed: the report h…" at bounding box center [679, 475] width 292 height 17
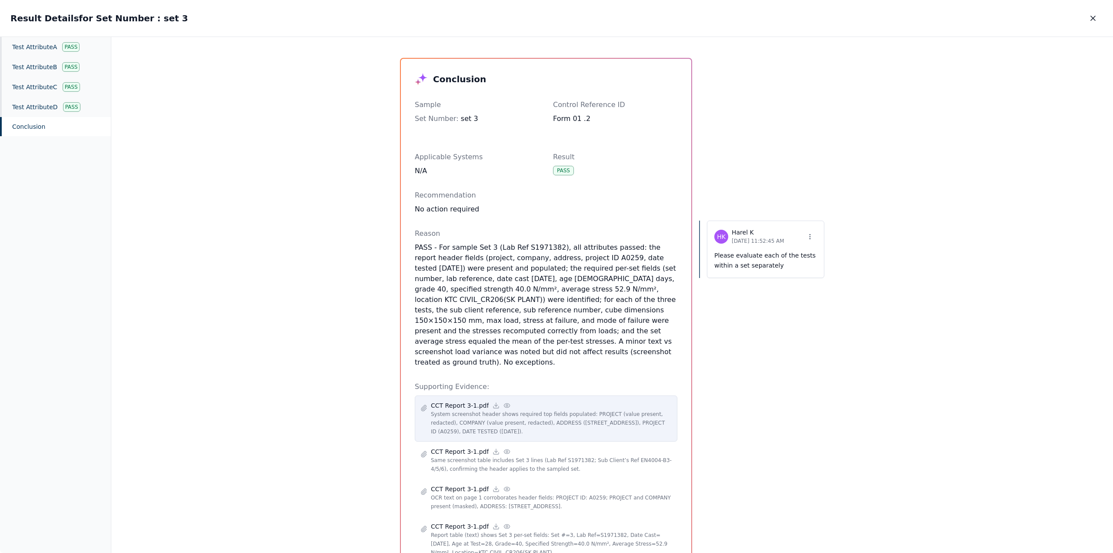
click at [506, 404] on circle at bounding box center [507, 405] width 2 height 2
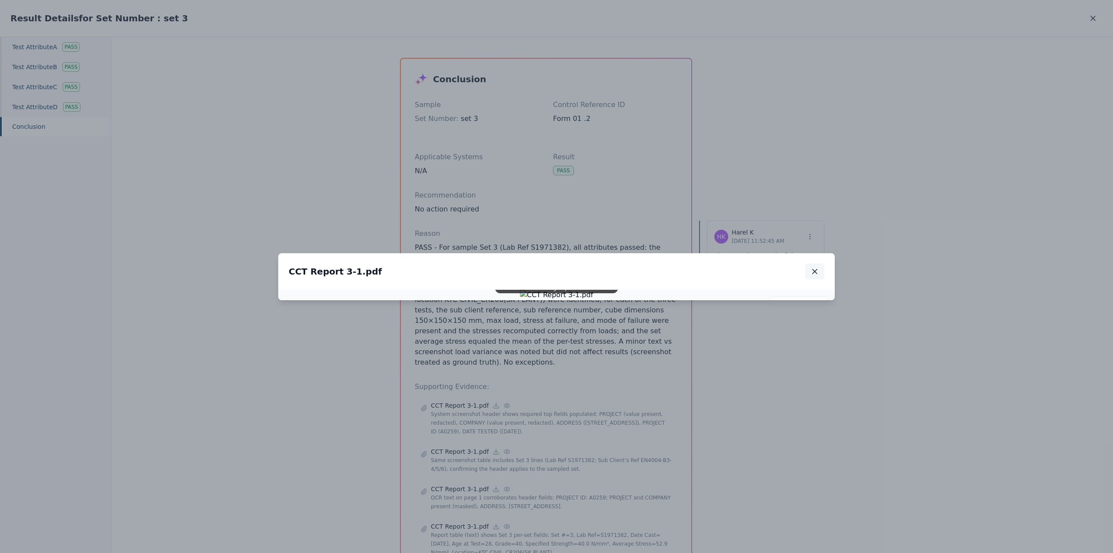
click at [818, 267] on icon "button" at bounding box center [815, 271] width 9 height 9
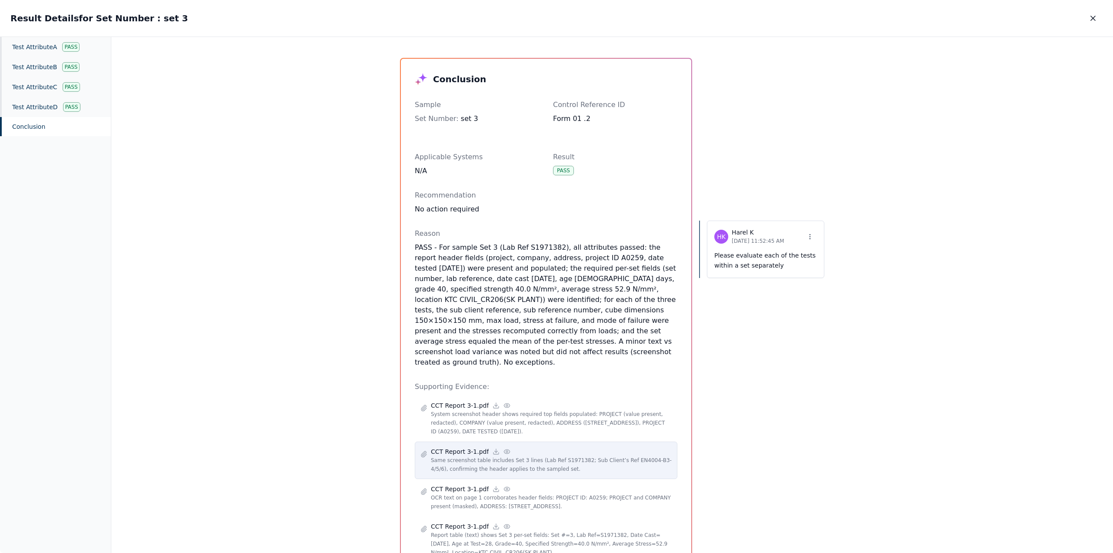
click at [497, 447] on div "CCT Report 3-1.pdf" at bounding box center [551, 451] width 241 height 9
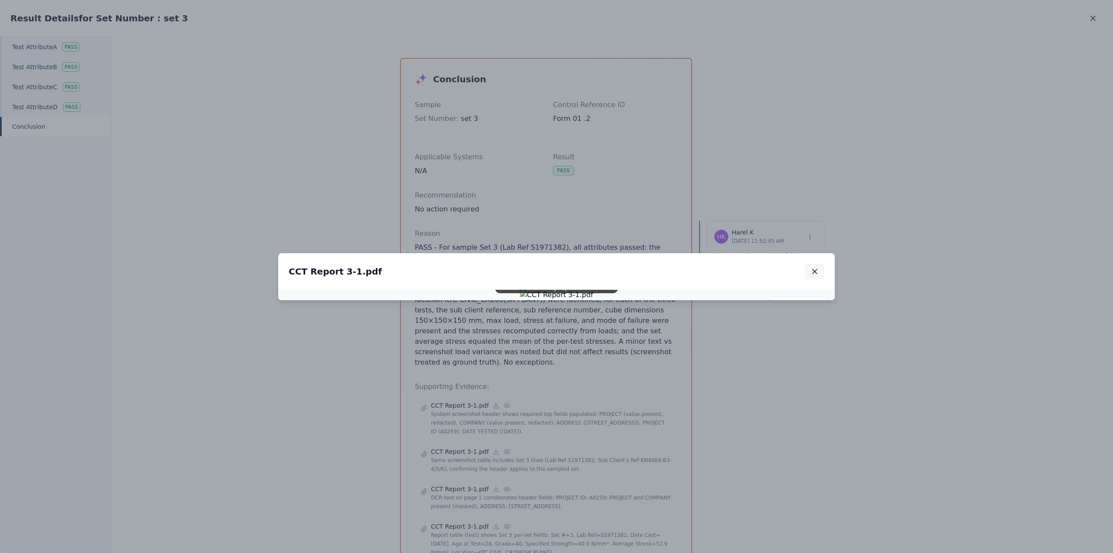
click at [815, 267] on icon "button" at bounding box center [815, 271] width 9 height 9
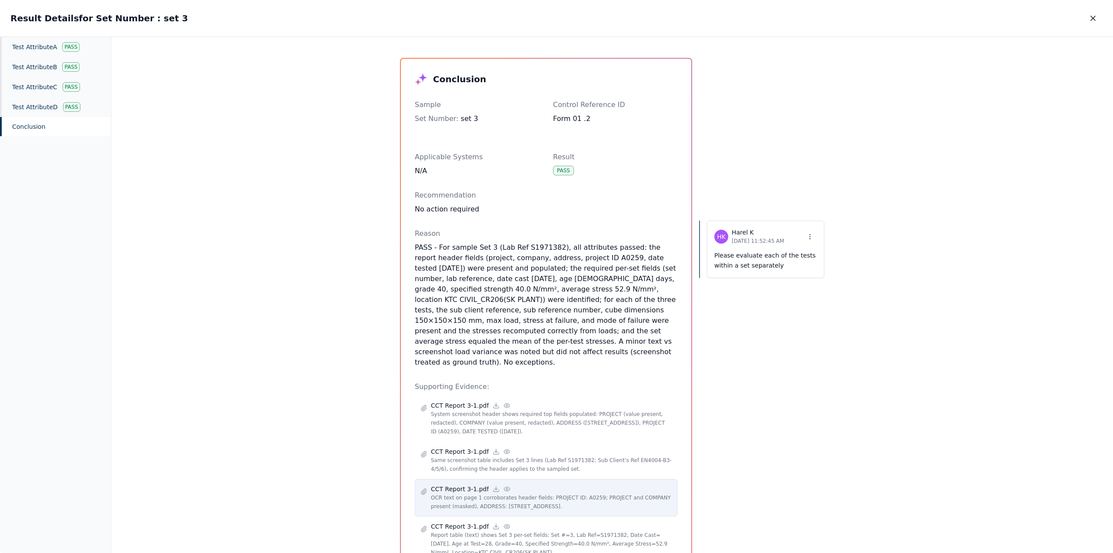
click at [506, 488] on circle at bounding box center [507, 489] width 2 height 2
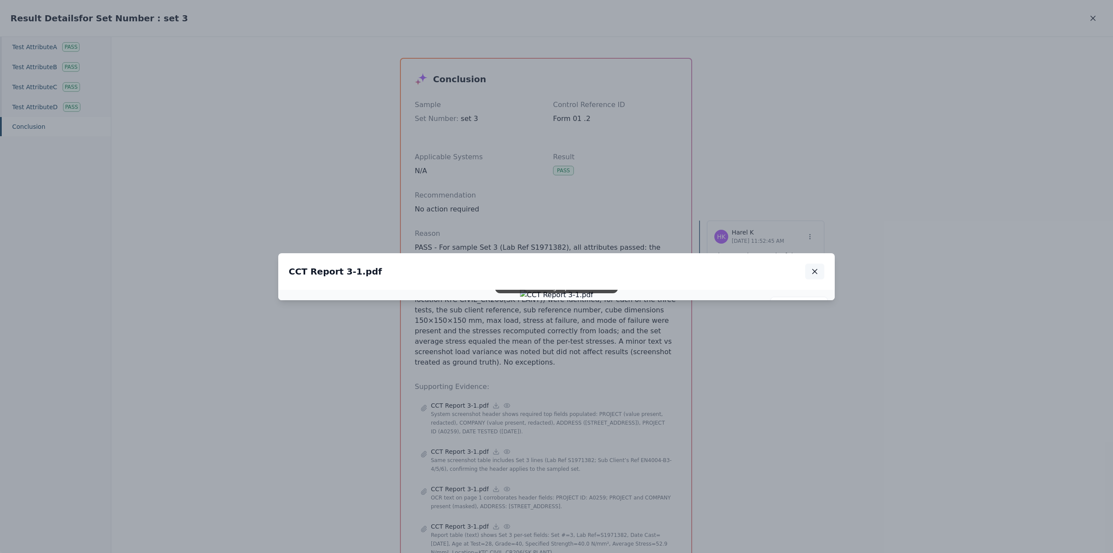
click at [817, 269] on icon "button" at bounding box center [815, 271] width 4 height 4
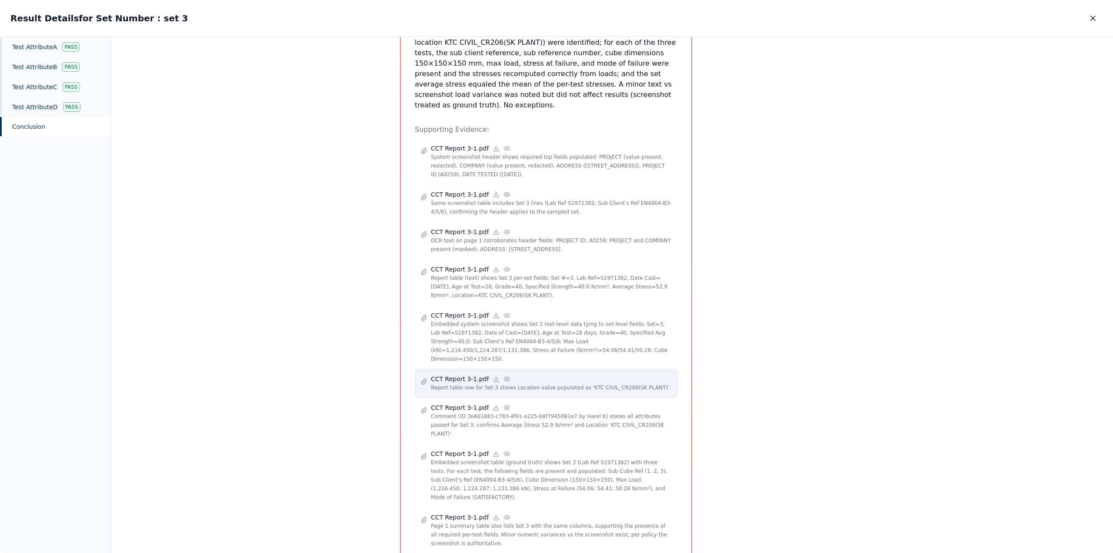
scroll to position [261, 0]
click at [504, 371] on icon at bounding box center [507, 374] width 7 height 7
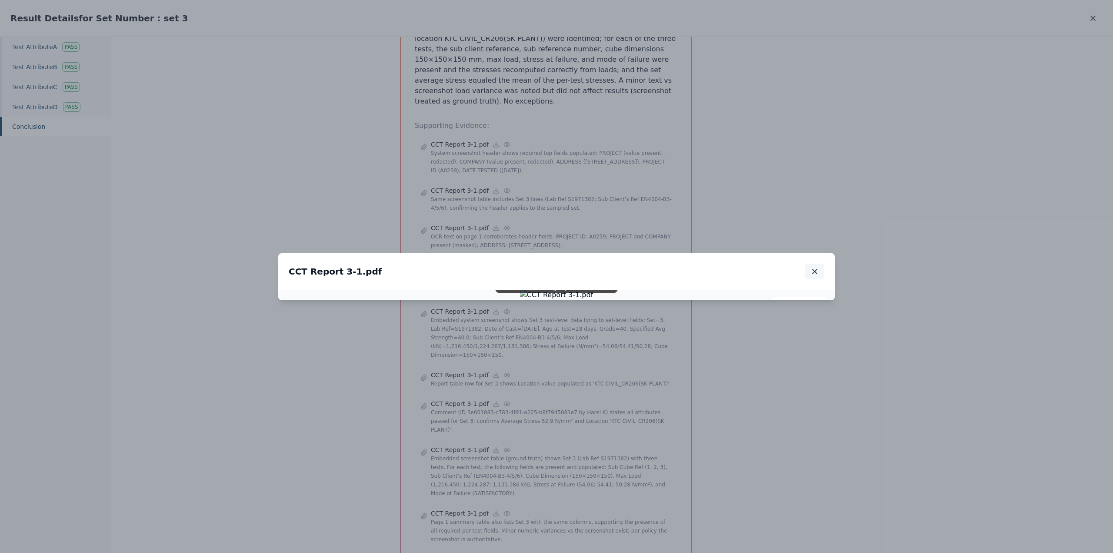
click at [817, 267] on icon "button" at bounding box center [815, 271] width 9 height 9
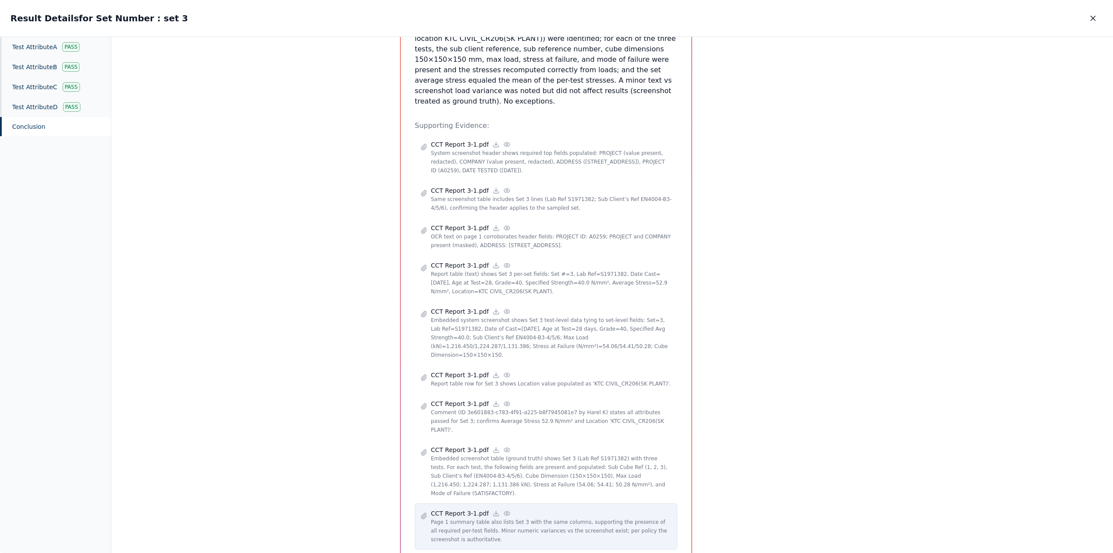
click at [504, 510] on icon at bounding box center [507, 513] width 7 height 7
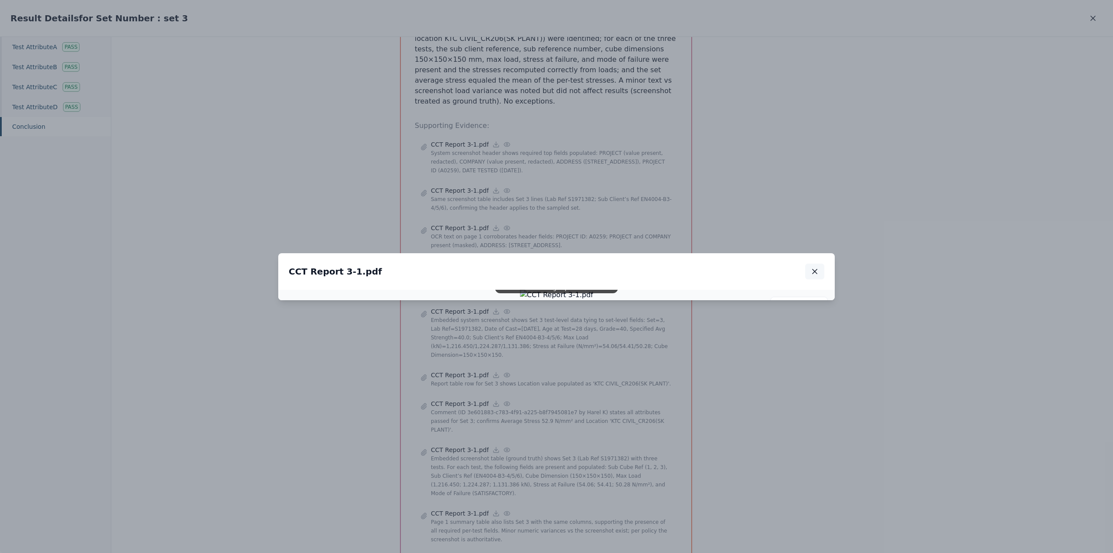
click at [817, 267] on icon "button" at bounding box center [815, 271] width 9 height 9
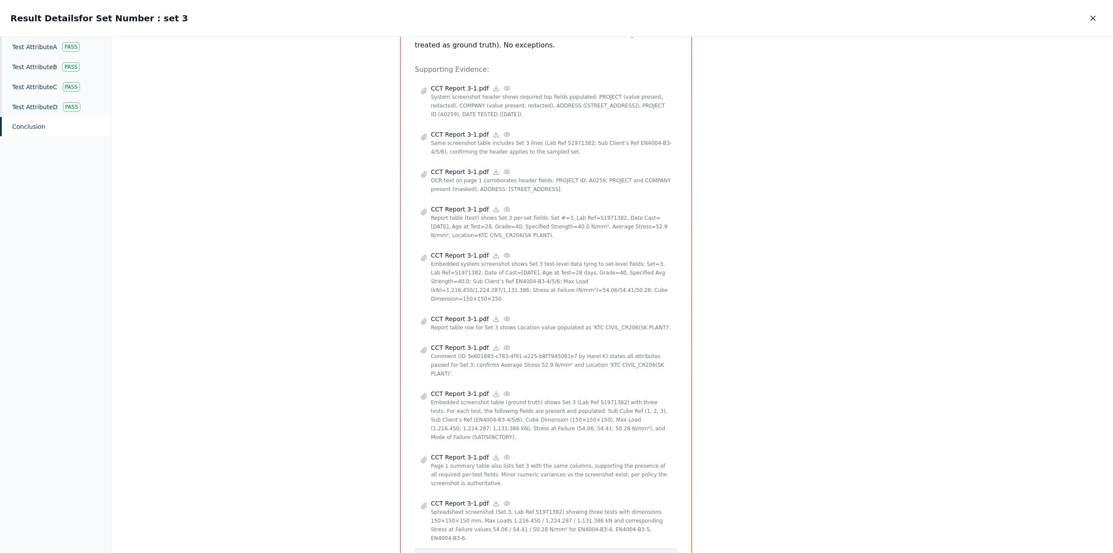
scroll to position [324, 0]
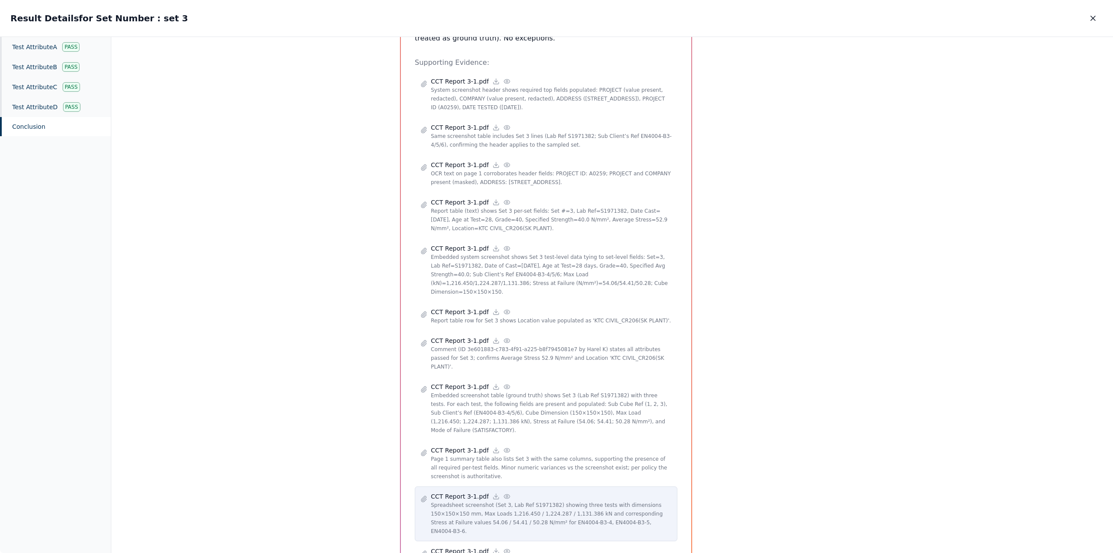
click at [541, 501] on p "Spreadsheet screenshot (Set 3, Lab Ref S1971382) showing three tests with dimen…" at bounding box center [551, 518] width 241 height 35
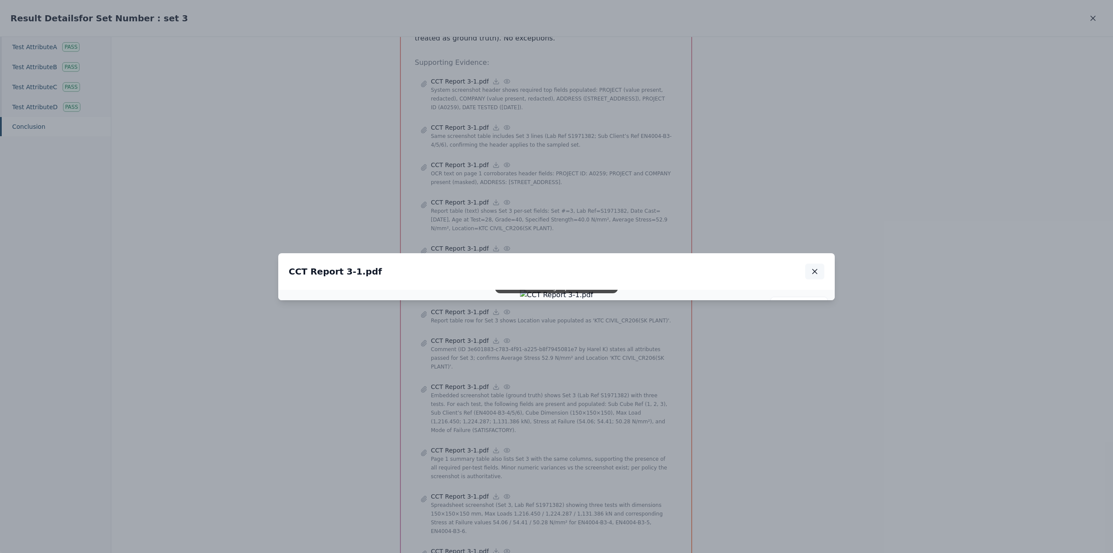
click at [813, 267] on icon "button" at bounding box center [815, 271] width 9 height 9
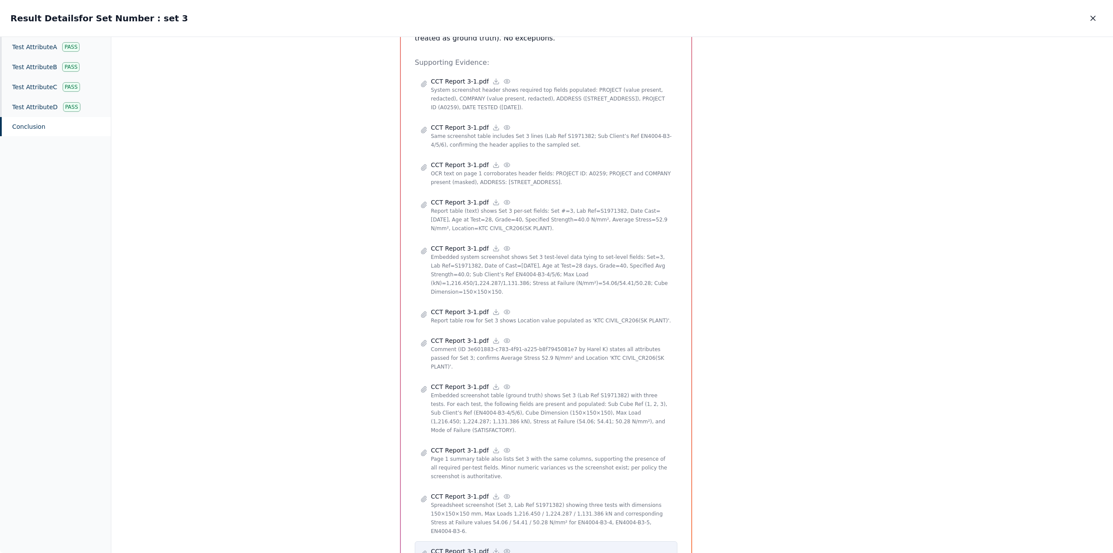
click at [502, 547] on div "CCT Report 3-1.pdf" at bounding box center [551, 551] width 241 height 9
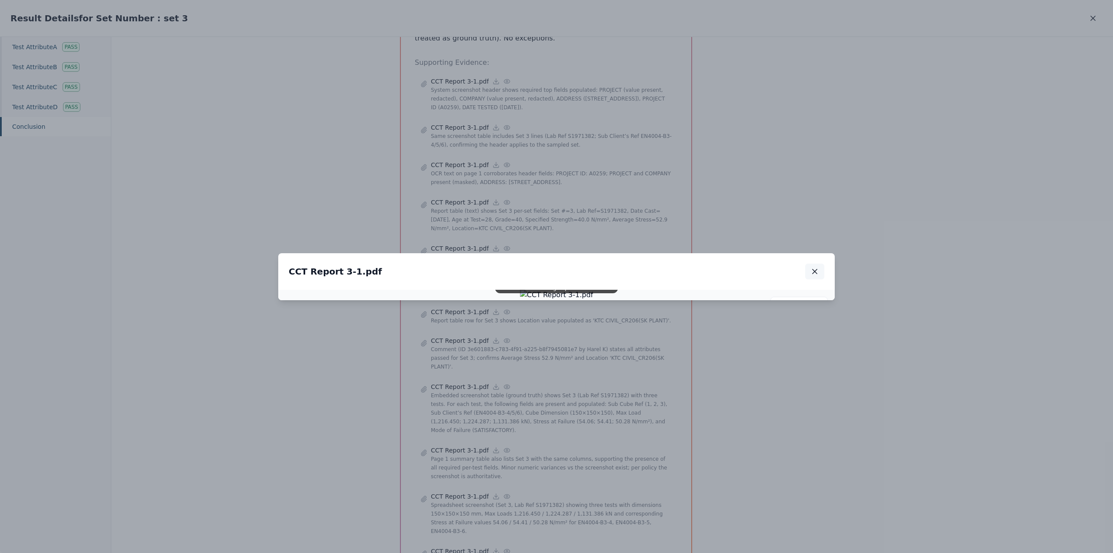
click at [816, 269] on icon "button" at bounding box center [815, 271] width 4 height 4
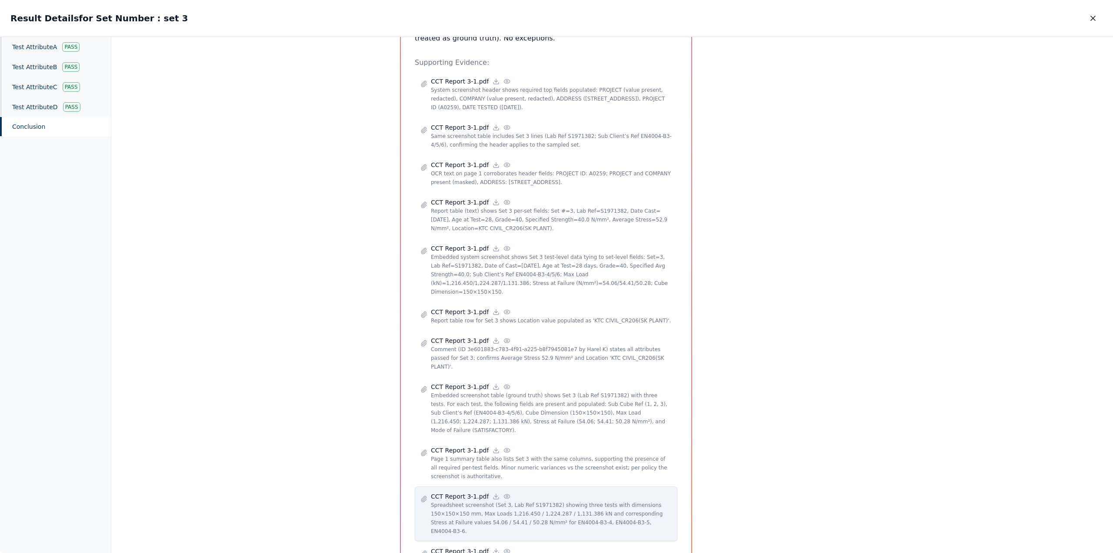
click at [482, 492] on div "CCT Report 3-1.pdf" at bounding box center [551, 496] width 241 height 9
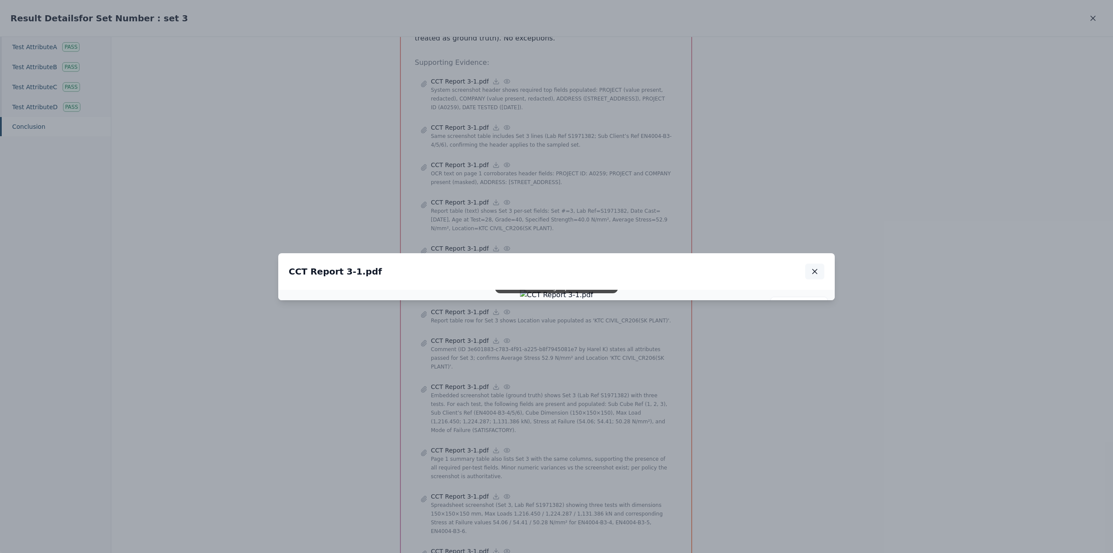
drag, startPoint x: 813, startPoint y: 78, endPoint x: 680, endPoint y: 73, distance: 132.7
click at [812, 267] on icon "button" at bounding box center [815, 271] width 9 height 9
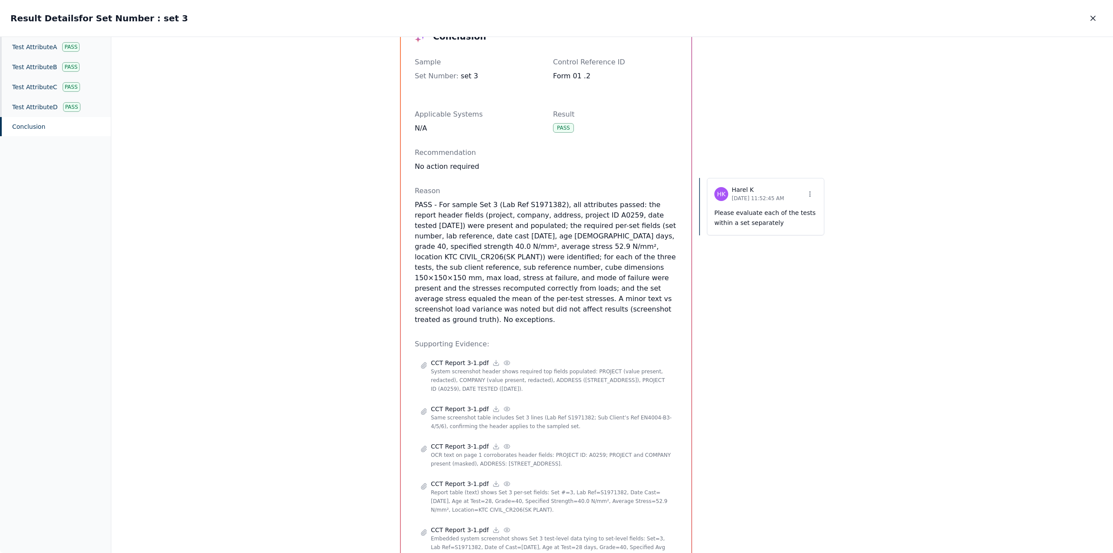
scroll to position [0, 0]
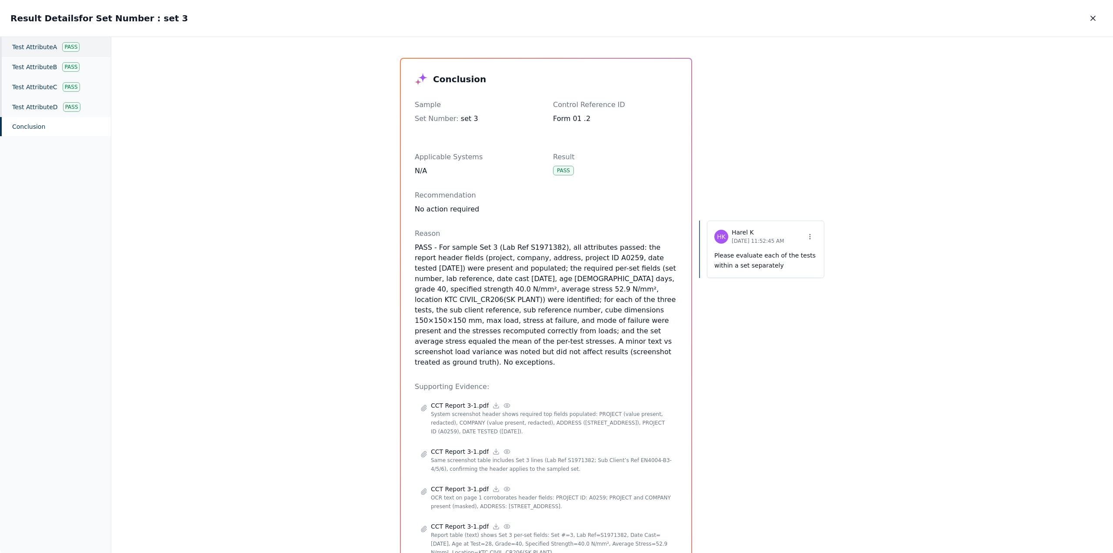
click at [29, 46] on div "Test Attribute A Pass" at bounding box center [55, 47] width 111 height 20
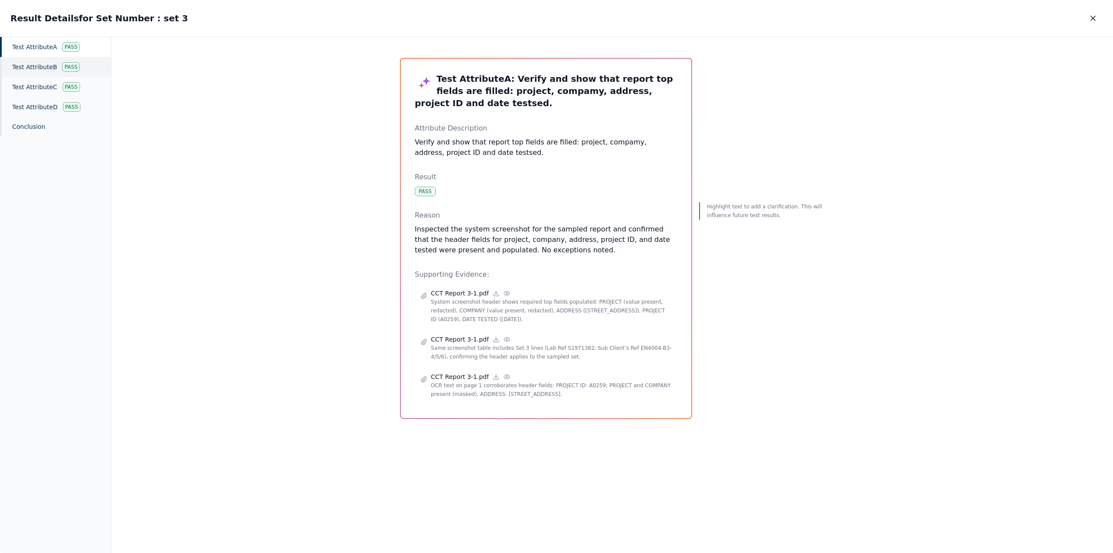
click at [29, 64] on div "Test Attribute B Pass" at bounding box center [55, 67] width 111 height 20
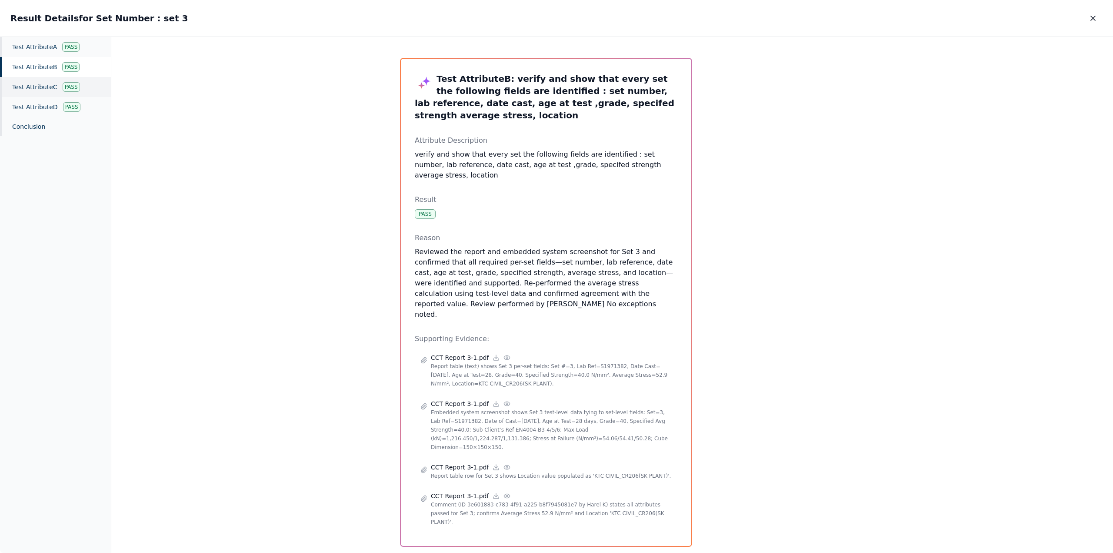
click at [19, 87] on div "Test Attribute C Pass" at bounding box center [55, 87] width 111 height 20
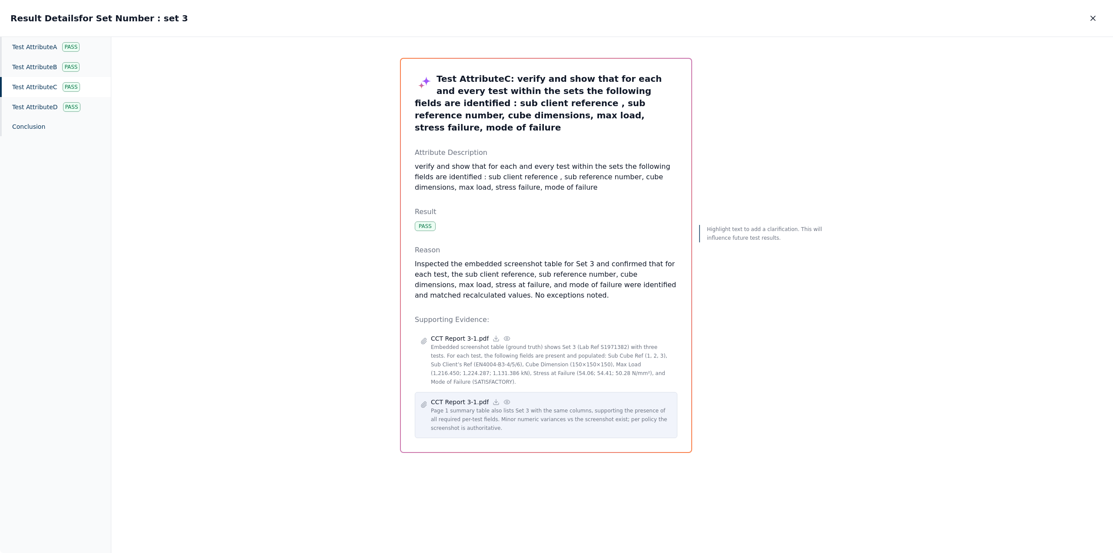
click at [504, 398] on icon at bounding box center [507, 401] width 7 height 7
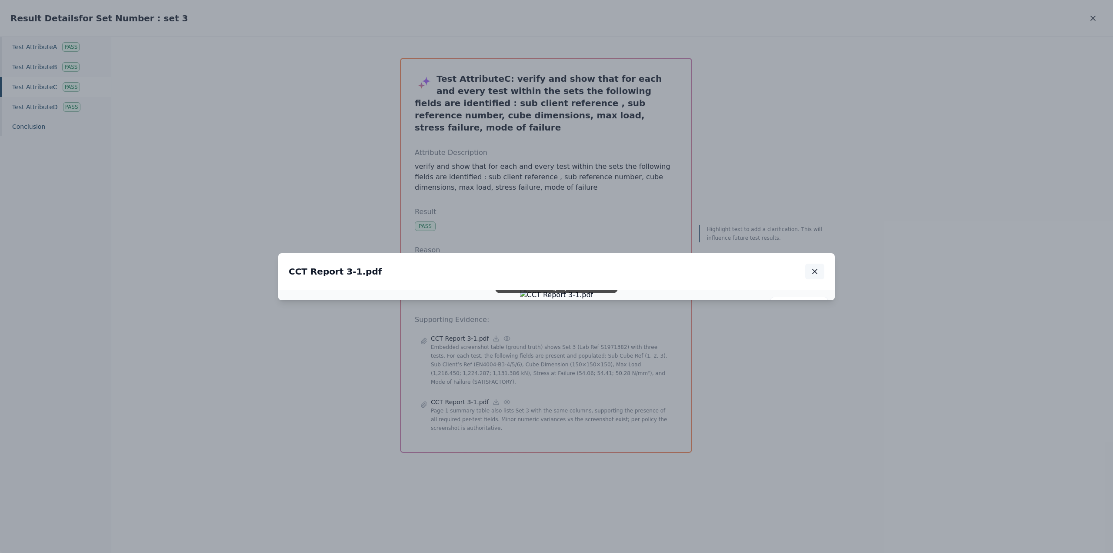
click at [819, 264] on button "button" at bounding box center [814, 272] width 19 height 16
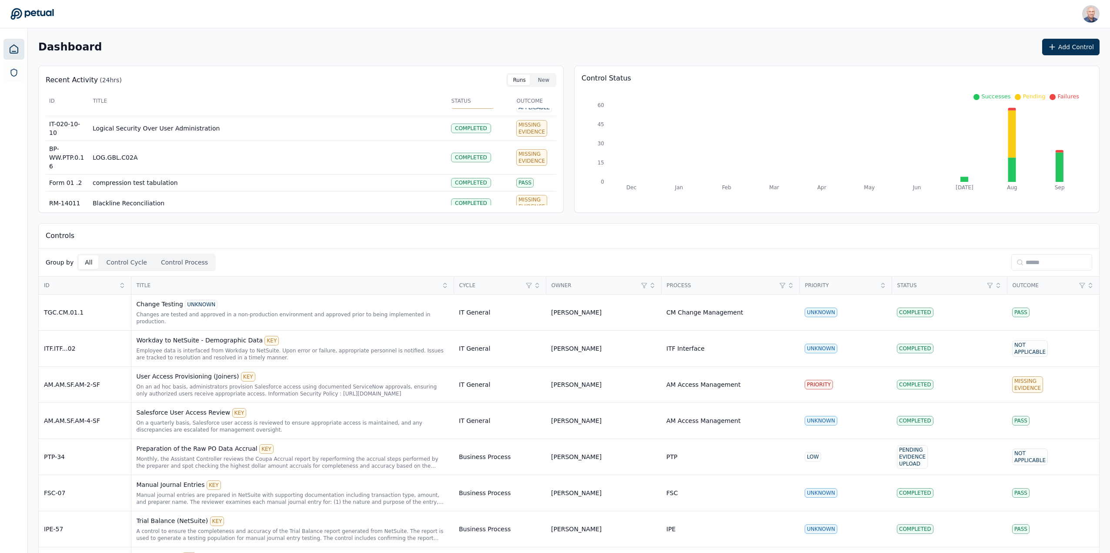
click at [111, 331] on td "ITF.ITF...02" at bounding box center [85, 348] width 92 height 36
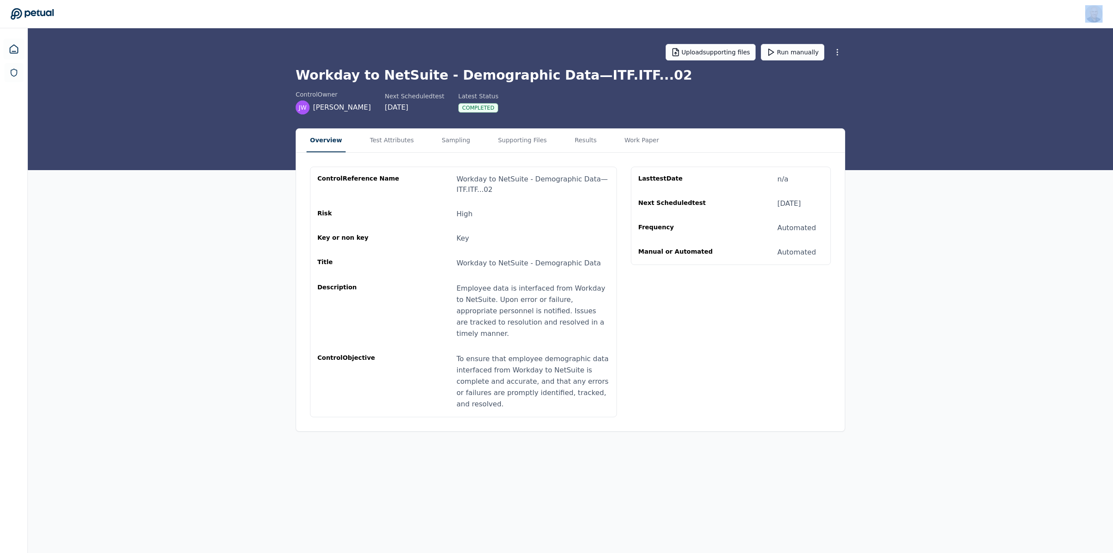
drag, startPoint x: 0, startPoint y: 30, endPoint x: 23, endPoint y: -50, distance: 83.3
click at [23, 0] on html "Harel K harel@petual.ai Sign out Upload supporting files Run manually Workday t…" at bounding box center [556, 276] width 1113 height 553
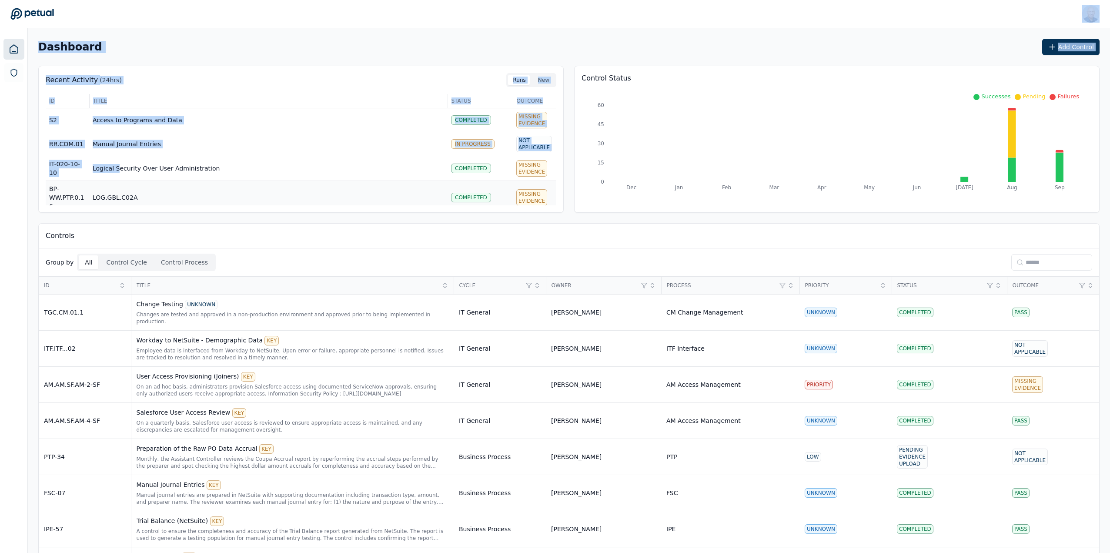
drag, startPoint x: 99, startPoint y: 117, endPoint x: 122, endPoint y: 204, distance: 90.4
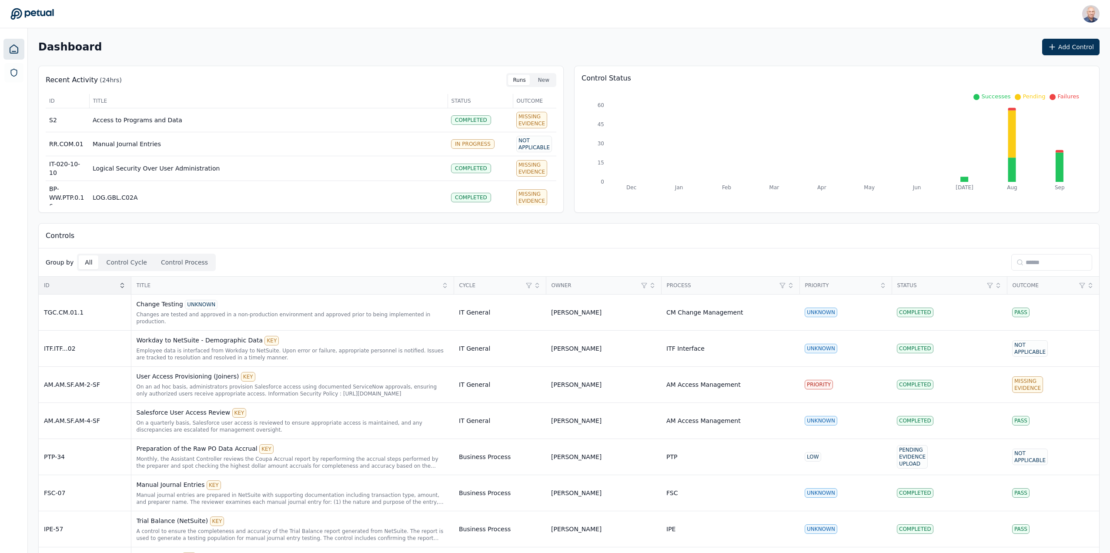
click at [124, 284] on icon at bounding box center [121, 283] width 3 height 1
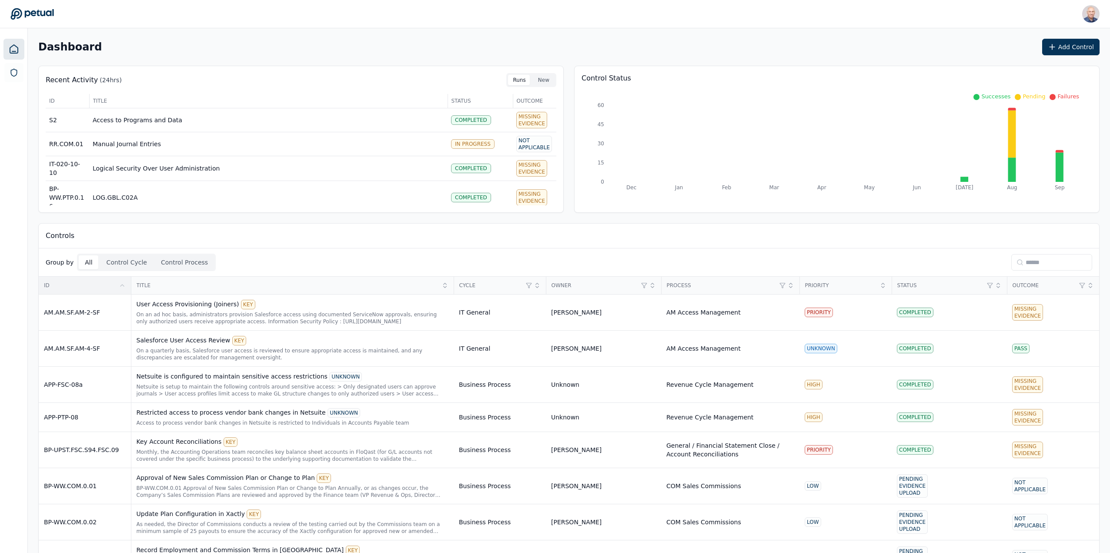
click at [124, 284] on icon at bounding box center [122, 285] width 7 height 7
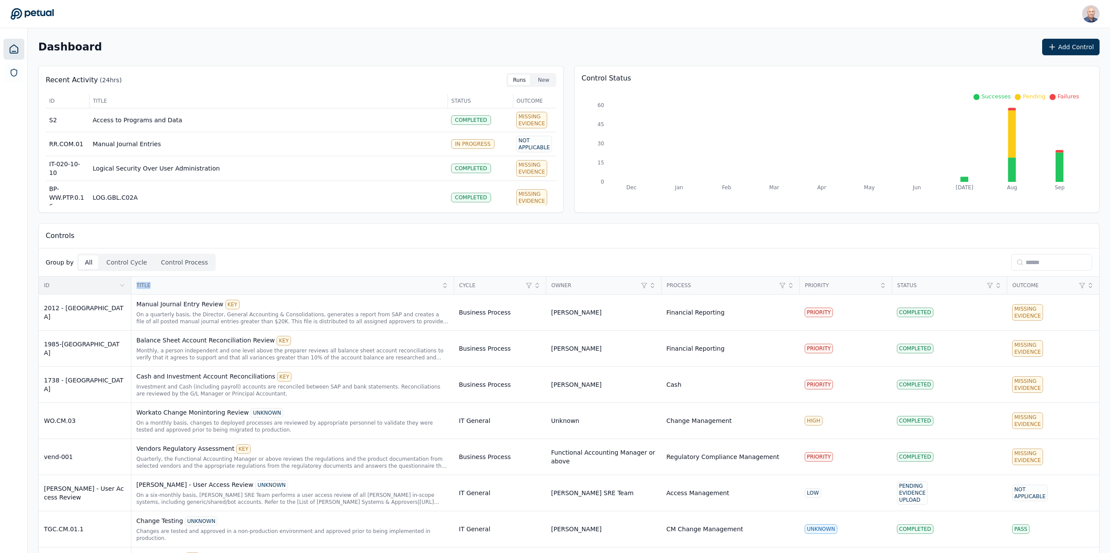
click at [124, 284] on icon at bounding box center [121, 285] width 3 height 2
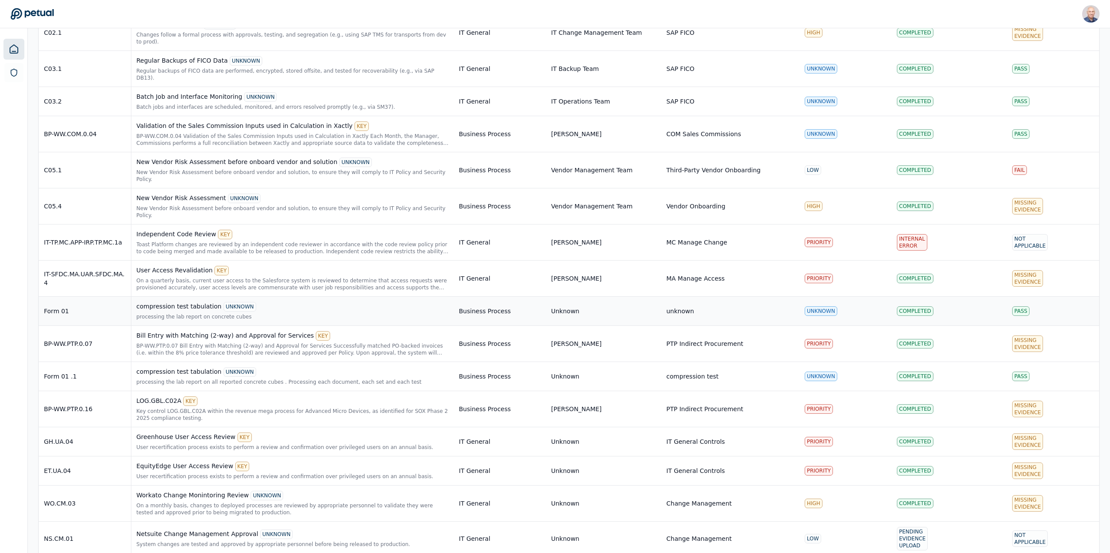
scroll to position [2919, 0]
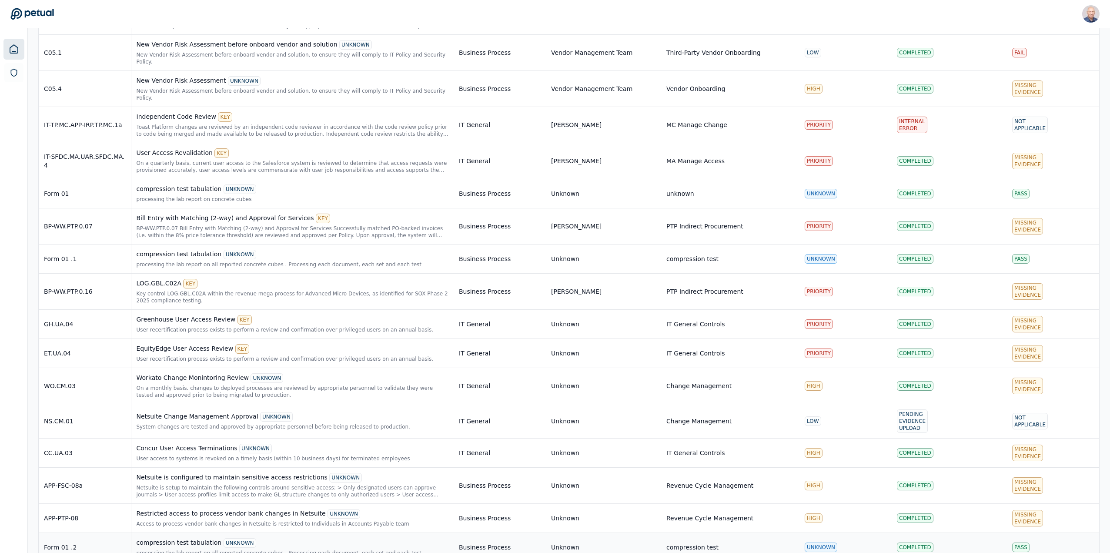
click at [63, 543] on div "Form 01 .2" at bounding box center [85, 547] width 82 height 9
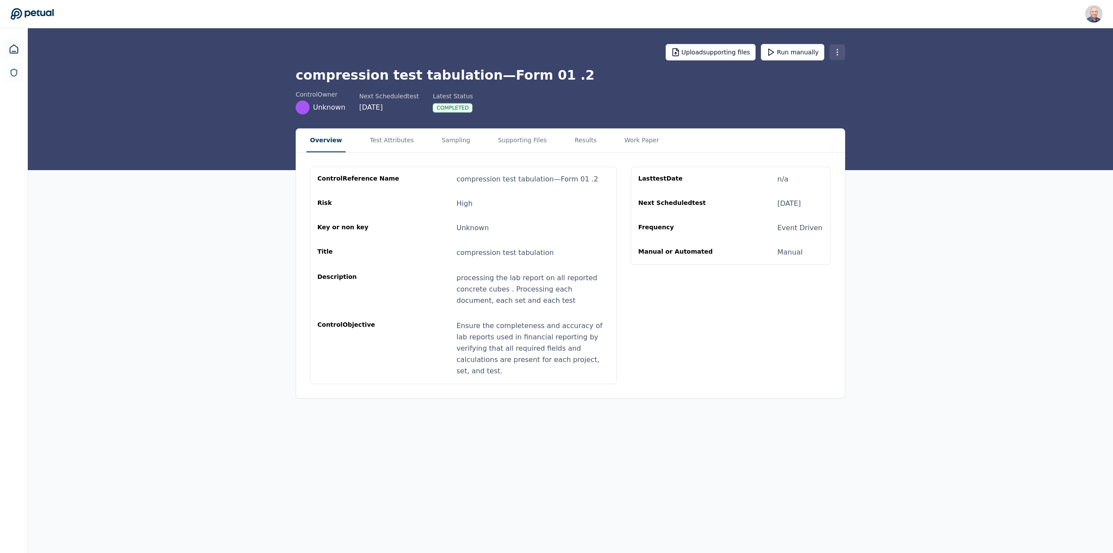
click at [832, 53] on html "Harel K harel@petual.ai Sign out Upload supporting files Run manually compressi…" at bounding box center [556, 276] width 1113 height 553
click at [814, 97] on div "Delete control" at bounding box center [812, 103] width 80 height 16
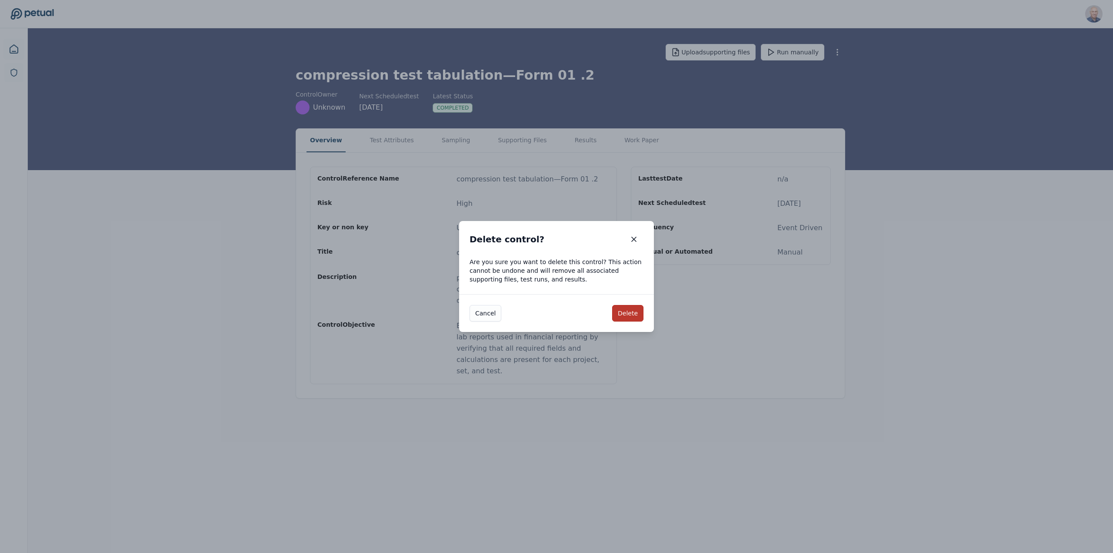
click at [624, 310] on button "Delete" at bounding box center [627, 313] width 31 height 17
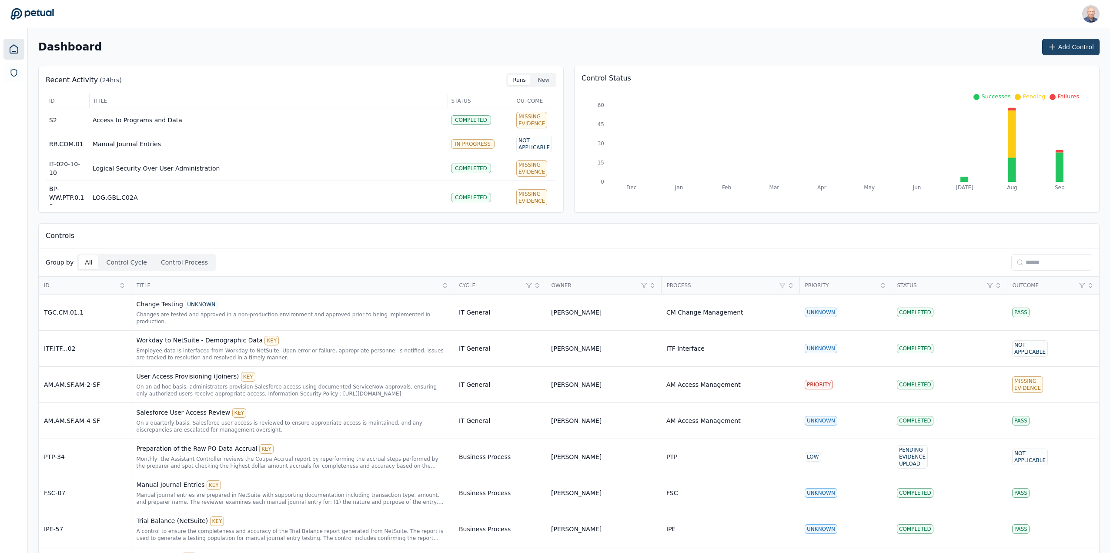
click at [1072, 47] on button "Add Control" at bounding box center [1070, 47] width 57 height 17
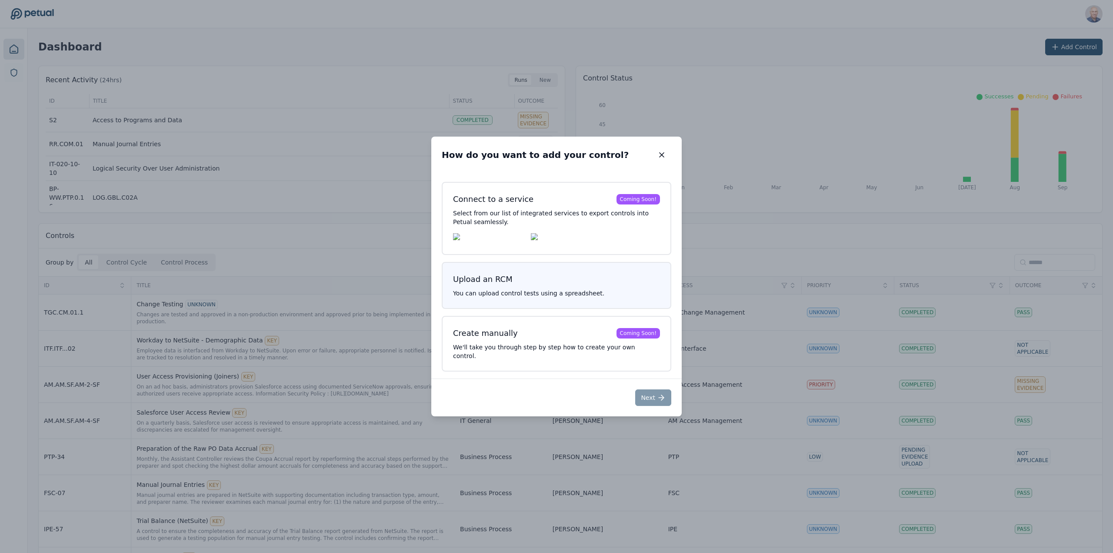
click at [478, 285] on div "Upload an RCM" at bounding box center [483, 279] width 60 height 12
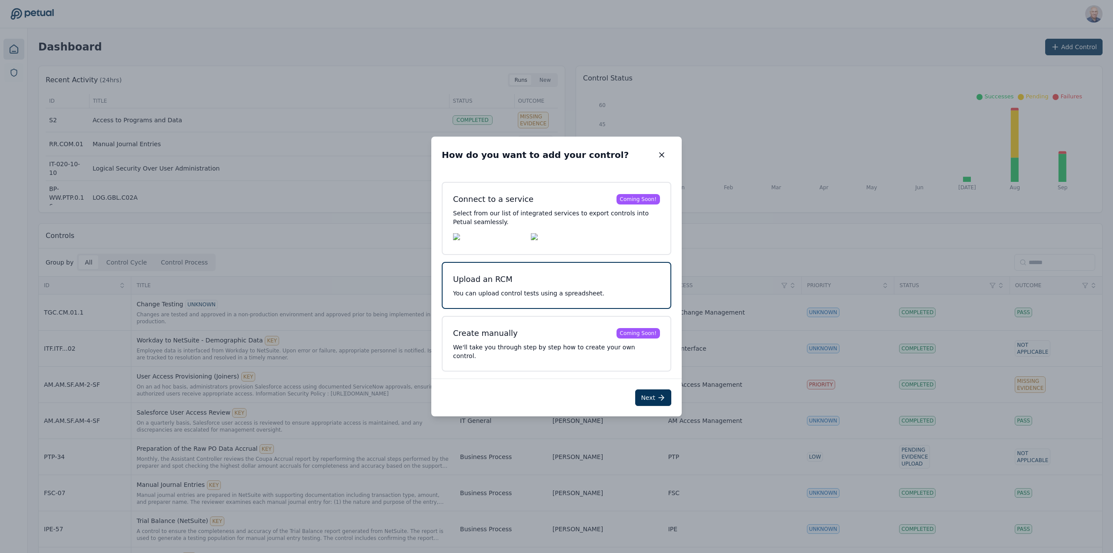
click at [492, 285] on div "Upload an RCM" at bounding box center [483, 279] width 60 height 12
click at [657, 392] on button "Next" at bounding box center [653, 397] width 36 height 17
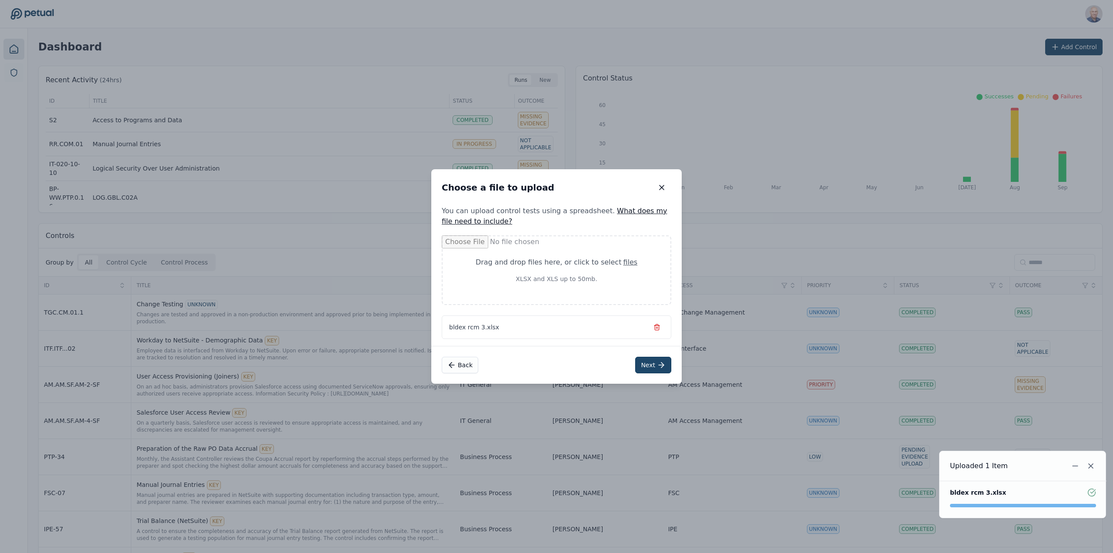
click at [647, 362] on button "Next" at bounding box center [653, 365] width 36 height 17
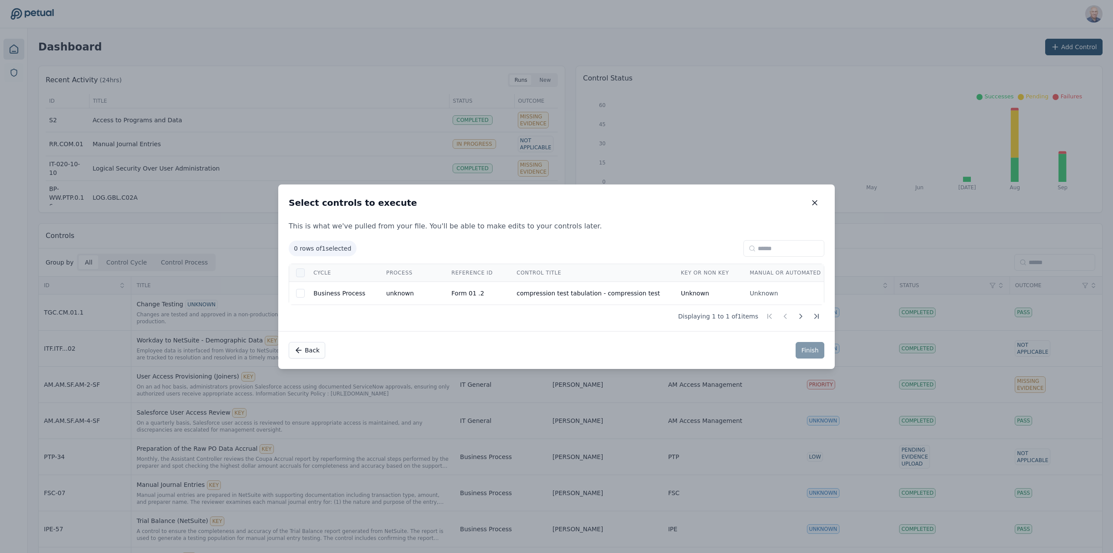
click at [297, 270] on div at bounding box center [300, 272] width 9 height 9
click at [808, 354] on button "Finish" at bounding box center [810, 350] width 29 height 17
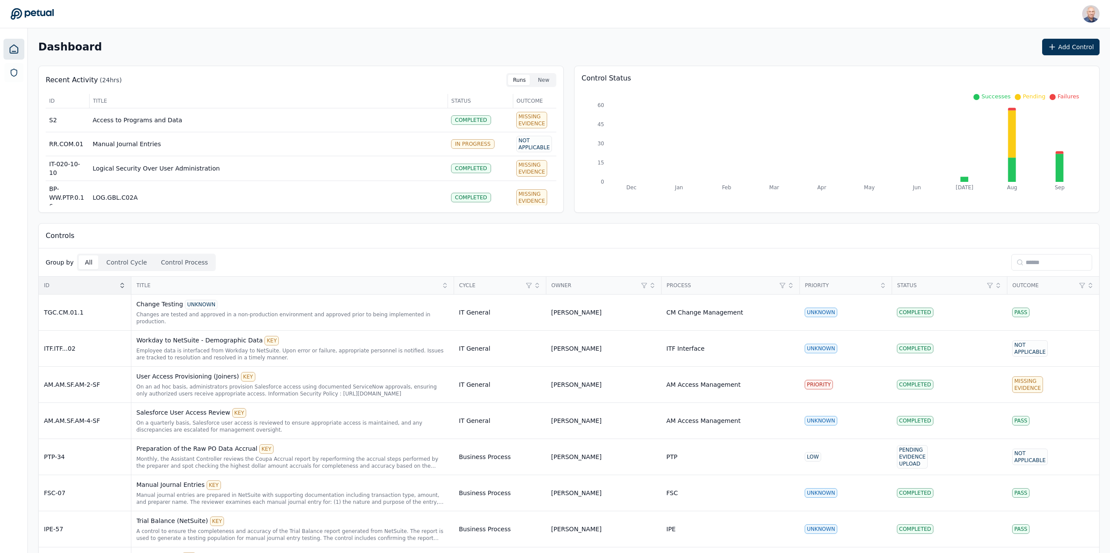
click at [122, 283] on icon at bounding box center [121, 283] width 3 height 1
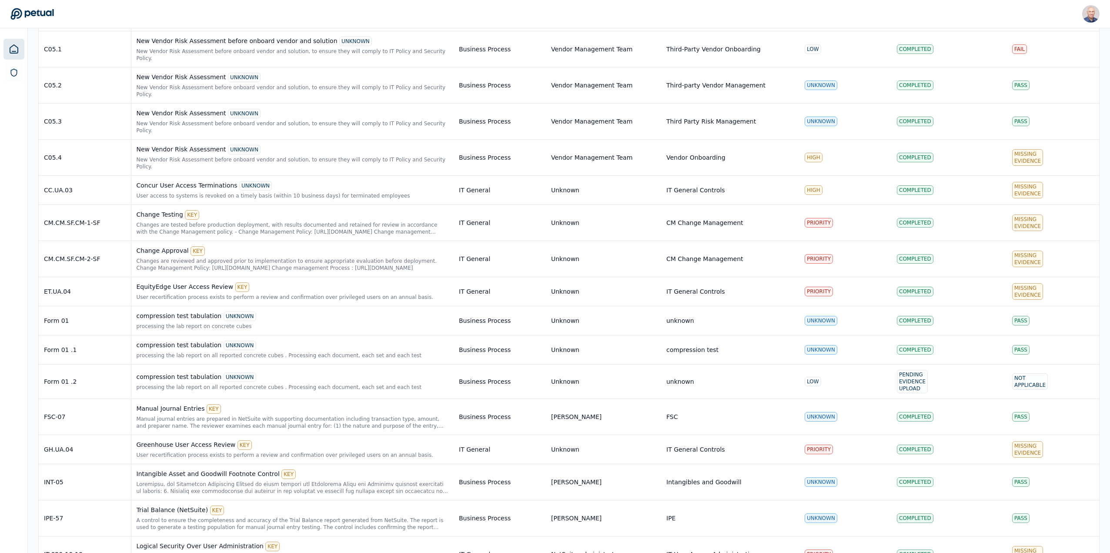
scroll to position [1913, 0]
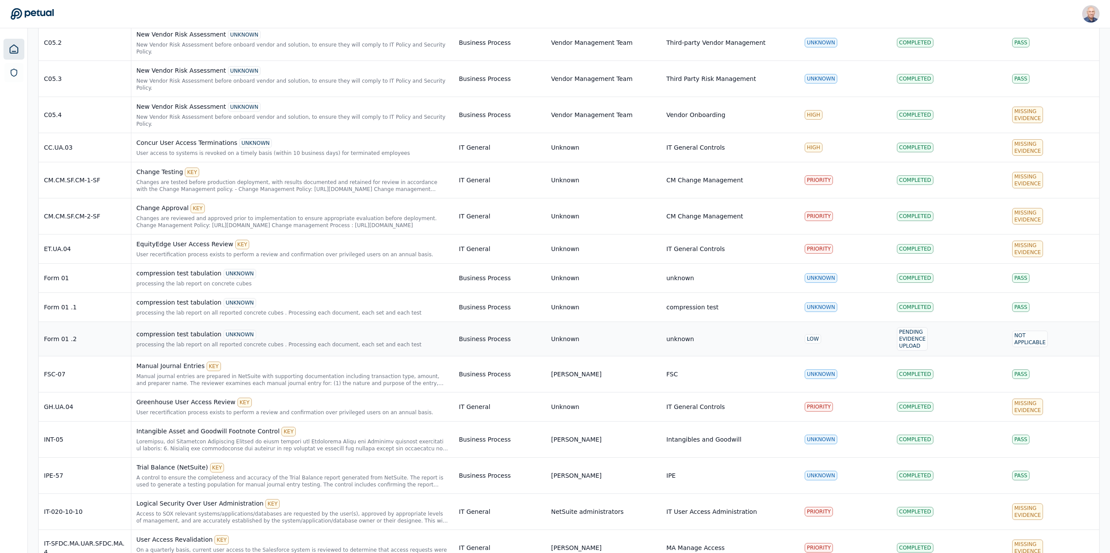
click at [179, 330] on div "compression test tabulation UNKNOWN" at bounding box center [293, 335] width 312 height 10
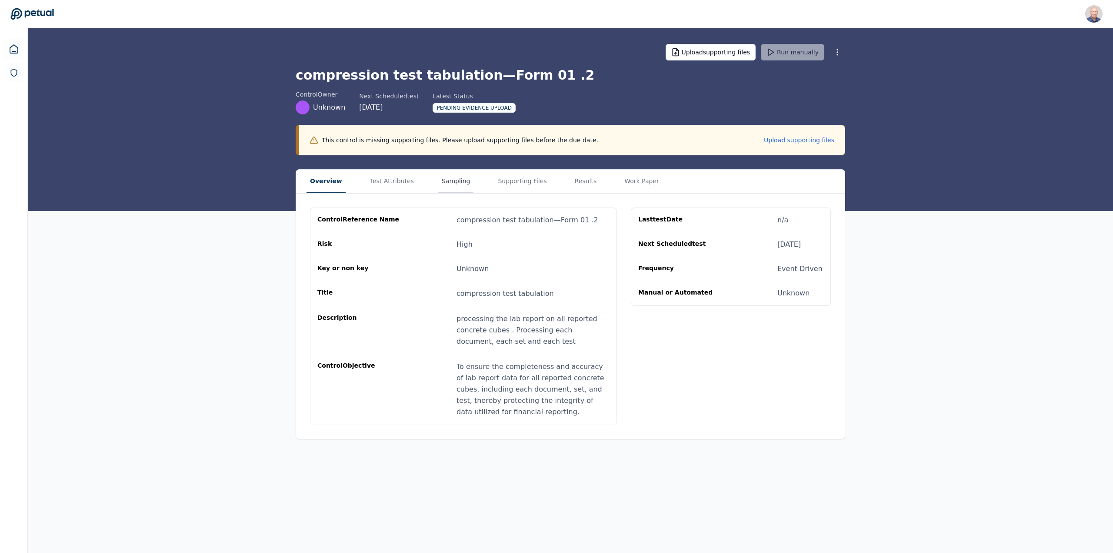
click at [438, 178] on button "Sampling" at bounding box center [456, 181] width 36 height 23
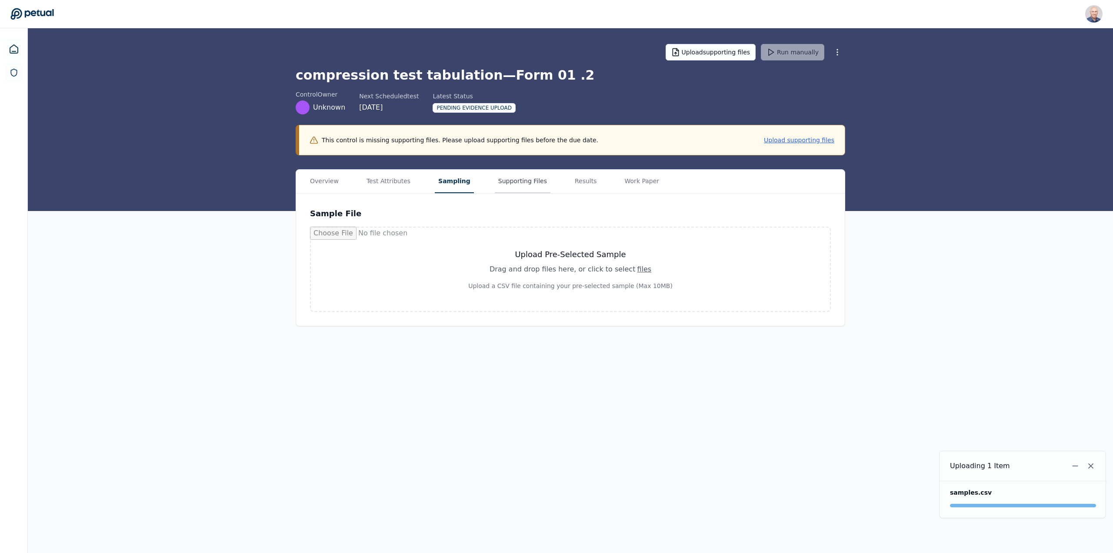
click at [508, 181] on button "Supporting Files" at bounding box center [523, 181] width 56 height 23
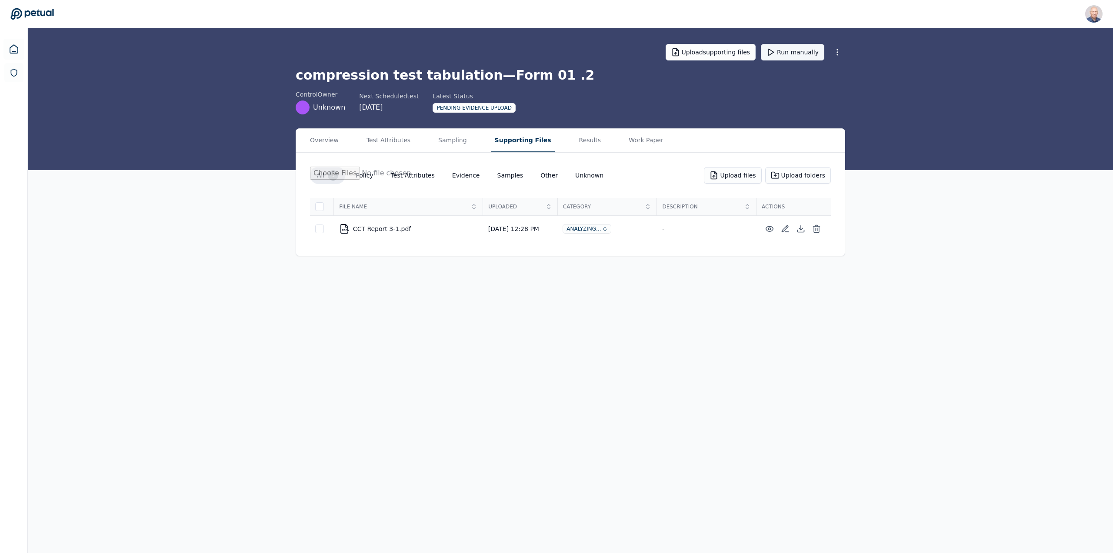
click at [785, 52] on button "Run manually" at bounding box center [792, 52] width 63 height 17
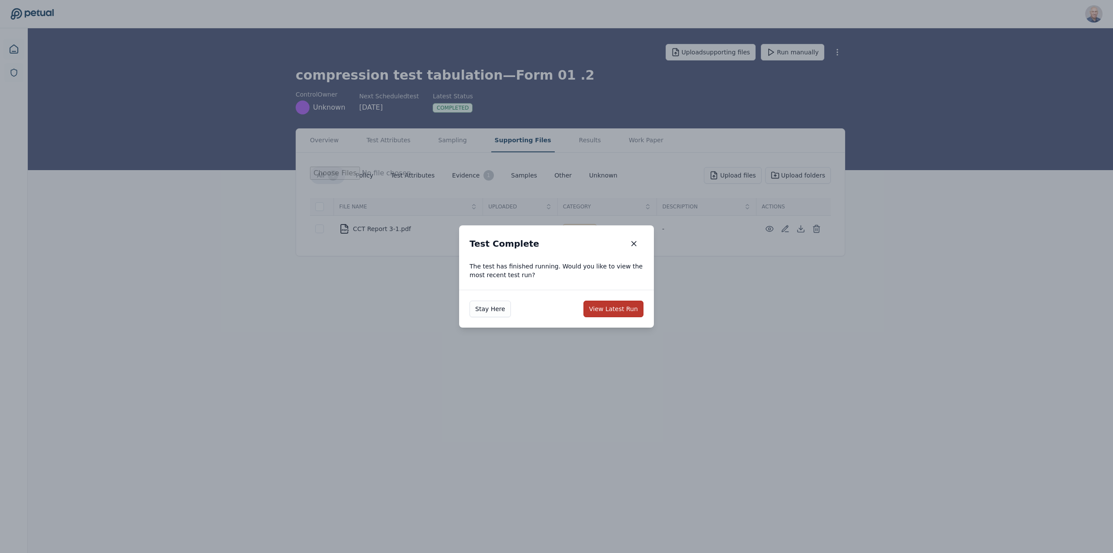
click at [614, 311] on button "View Latest Run" at bounding box center [614, 308] width 60 height 17
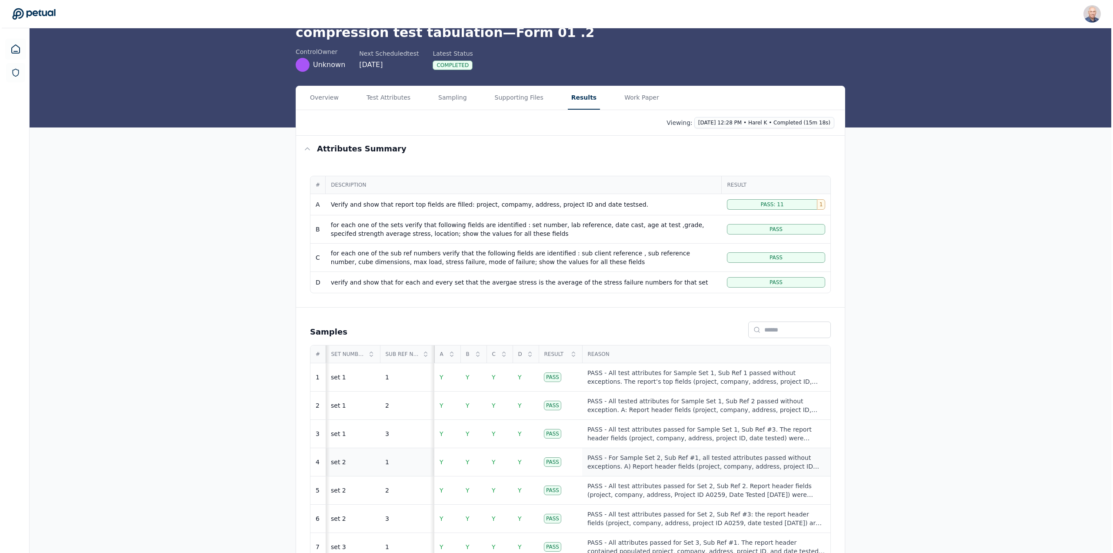
scroll to position [207, 0]
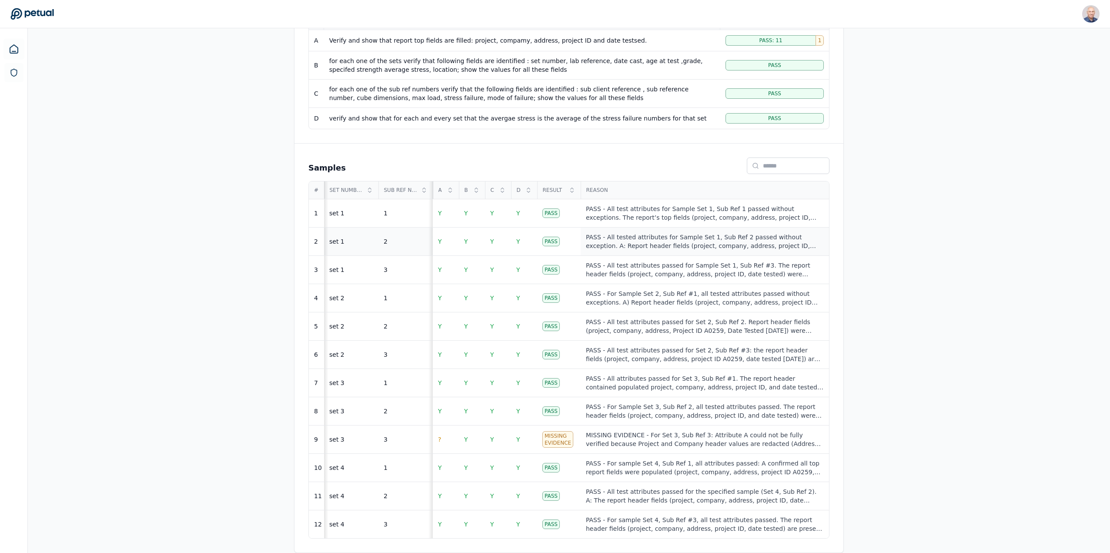
click at [606, 240] on div "PASS - All tested attributes for Sample Set 1, Sub Ref 2 passed without excepti…" at bounding box center [705, 241] width 238 height 17
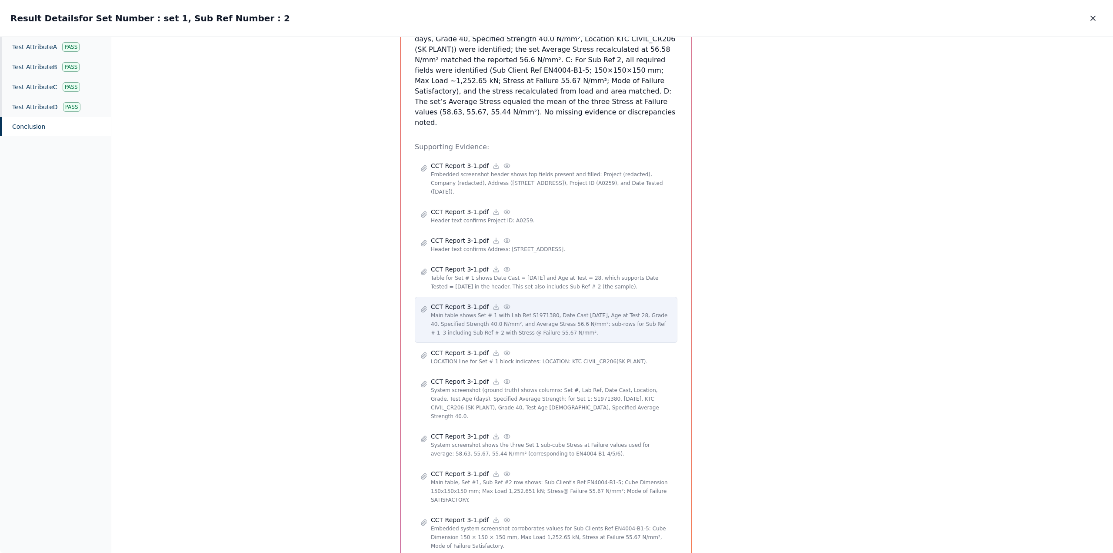
scroll to position [304, 0]
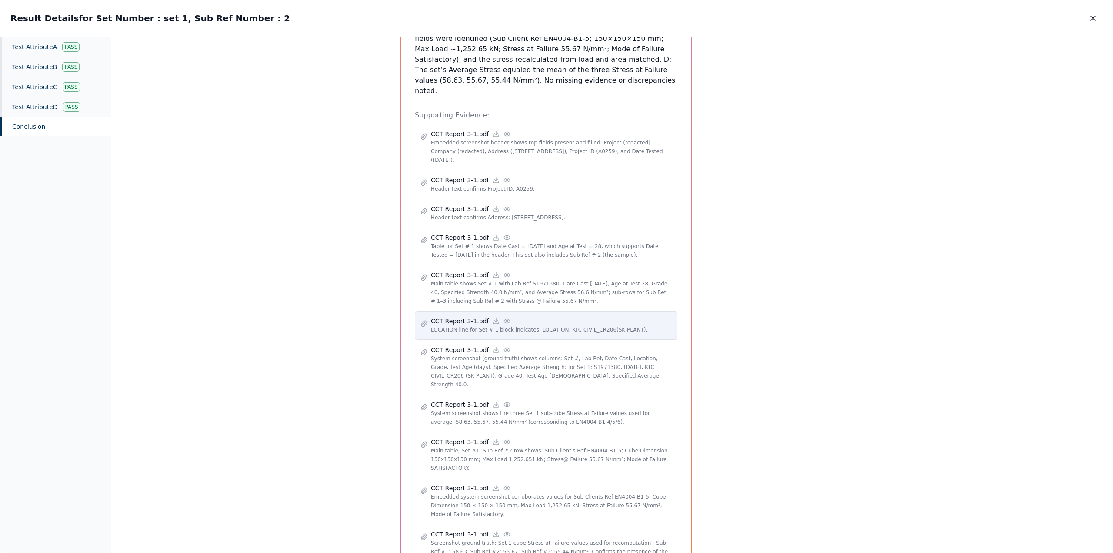
click at [470, 317] on p "CCT Report 3-1.pdf" at bounding box center [460, 321] width 58 height 9
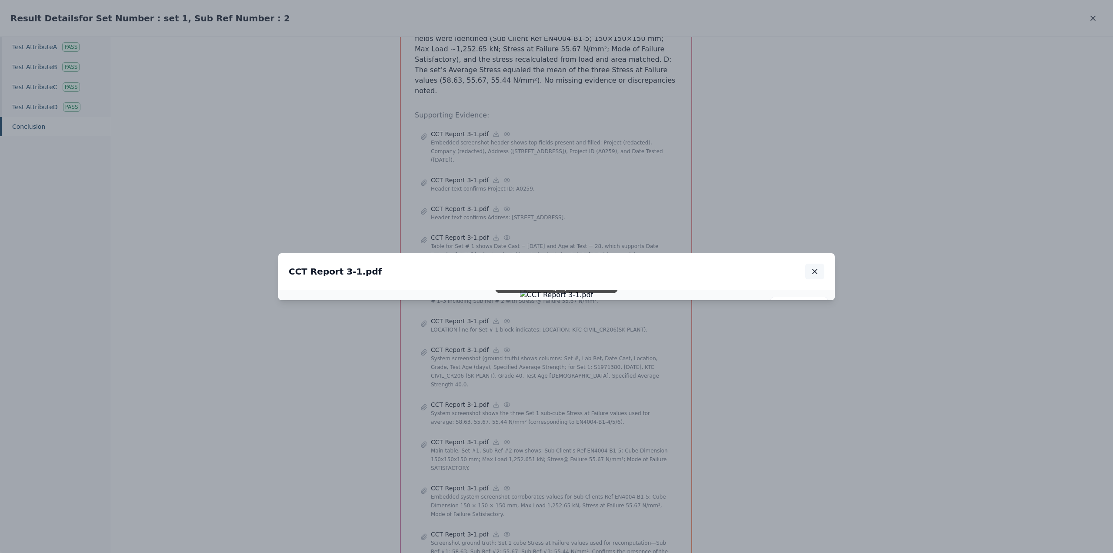
click at [813, 269] on icon "button" at bounding box center [815, 271] width 4 height 4
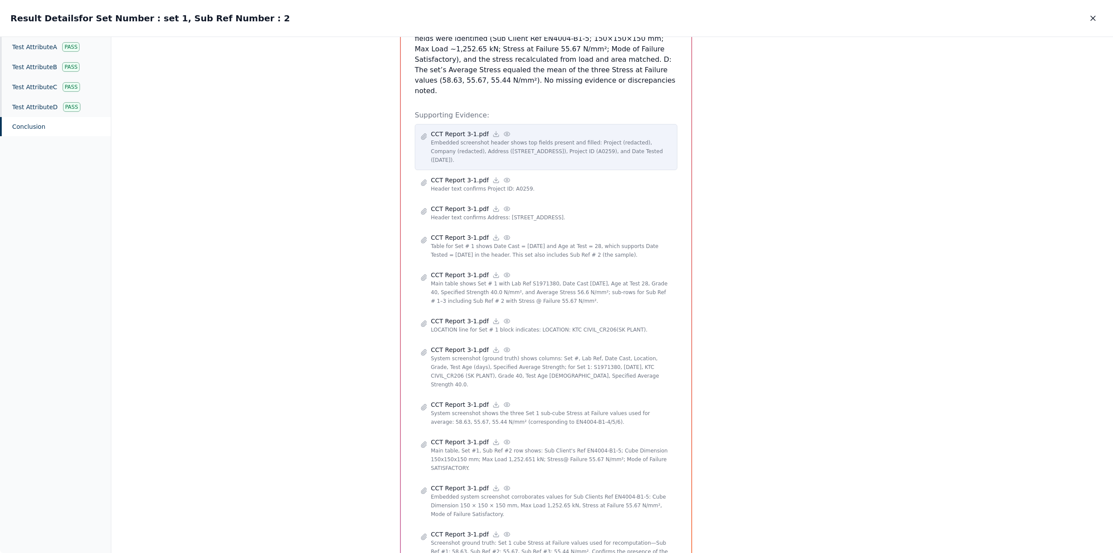
click at [463, 130] on p "CCT Report 3-1.pdf" at bounding box center [460, 134] width 58 height 9
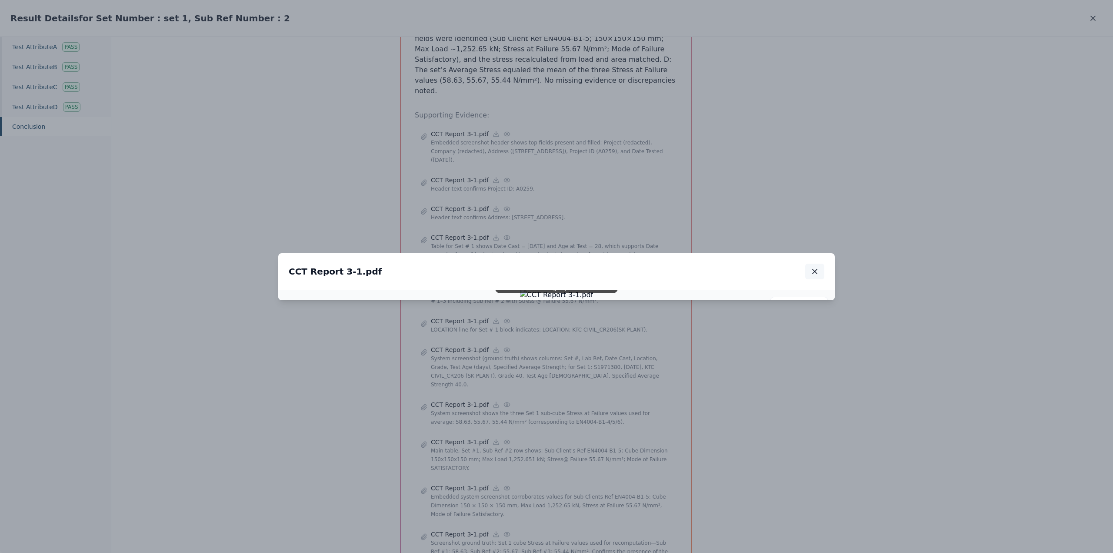
click at [811, 267] on icon "button" at bounding box center [815, 271] width 9 height 9
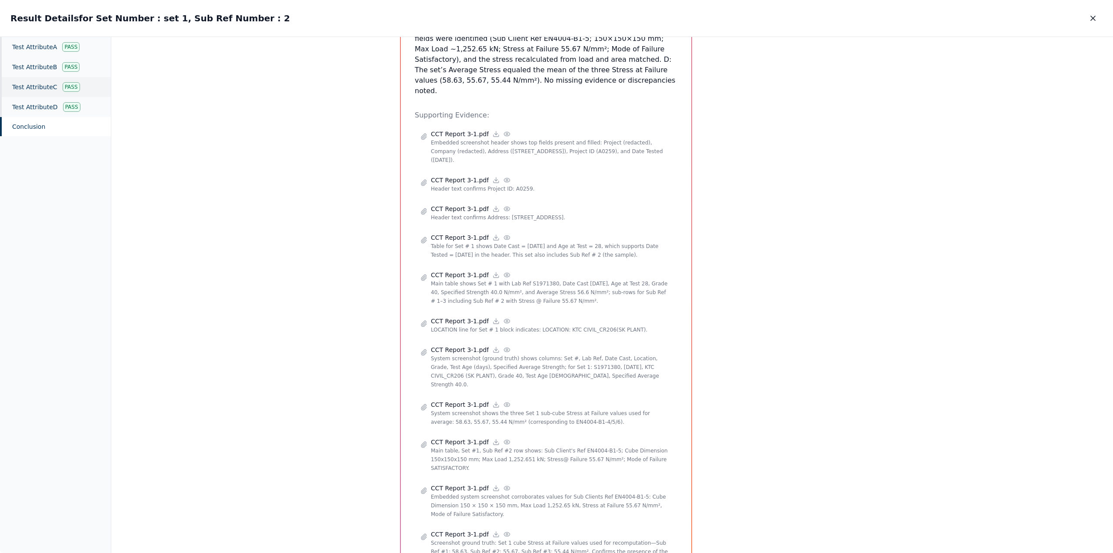
click at [44, 89] on div "Test Attribute C Pass" at bounding box center [55, 87] width 111 height 20
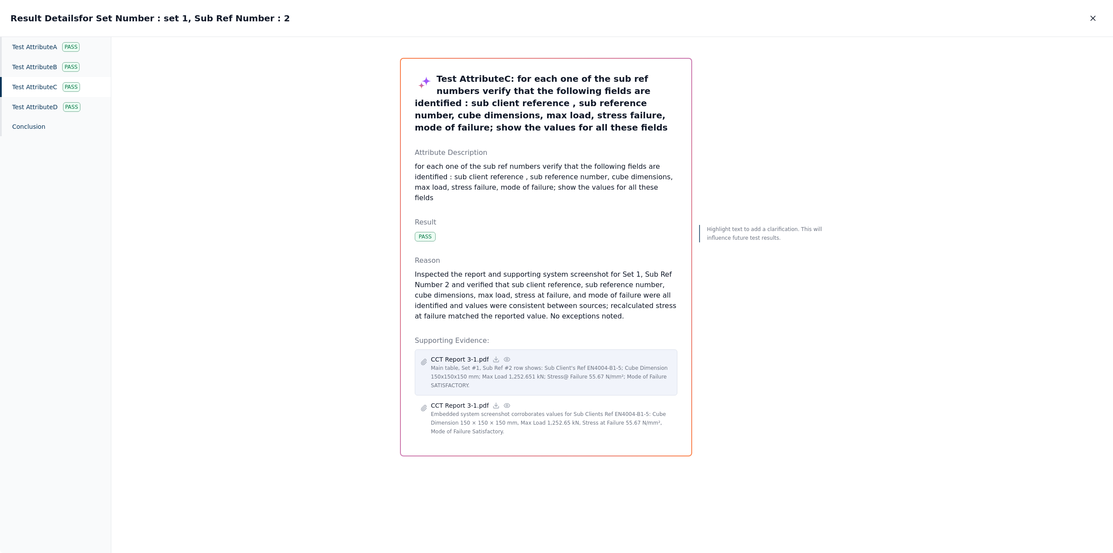
click at [445, 355] on p "CCT Report 3-1.pdf" at bounding box center [460, 359] width 58 height 9
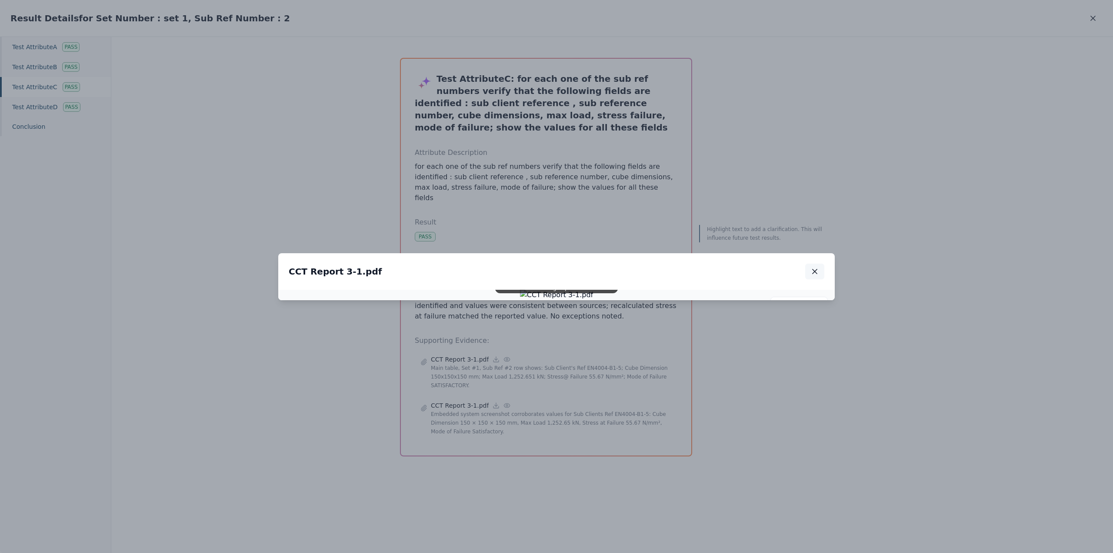
click at [812, 267] on icon "button" at bounding box center [815, 271] width 9 height 9
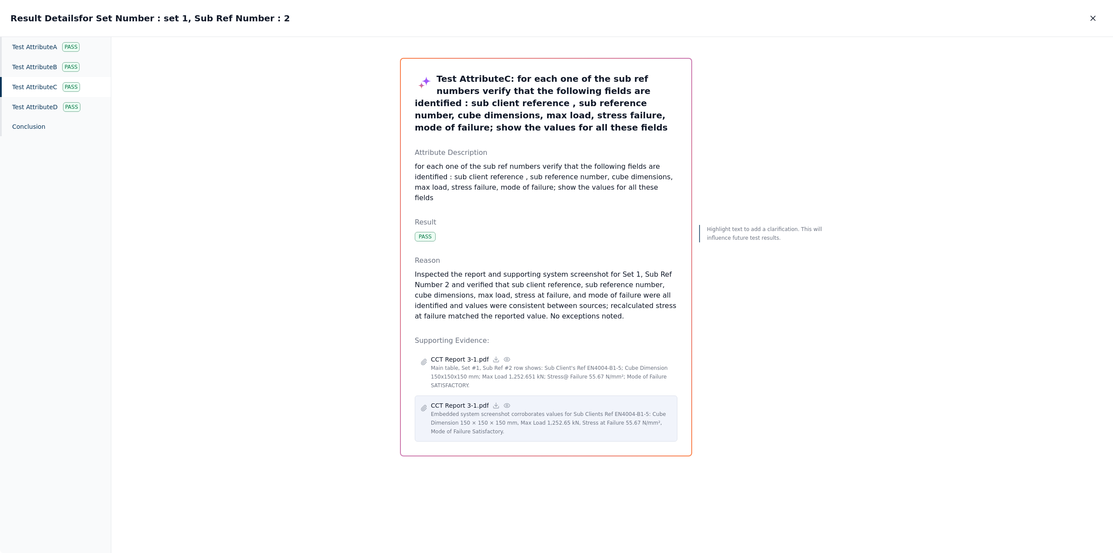
click at [455, 410] on p "Embedded system screenshot corroborates values for Sub Clients Ref EN4004-B1-5:…" at bounding box center [551, 423] width 241 height 26
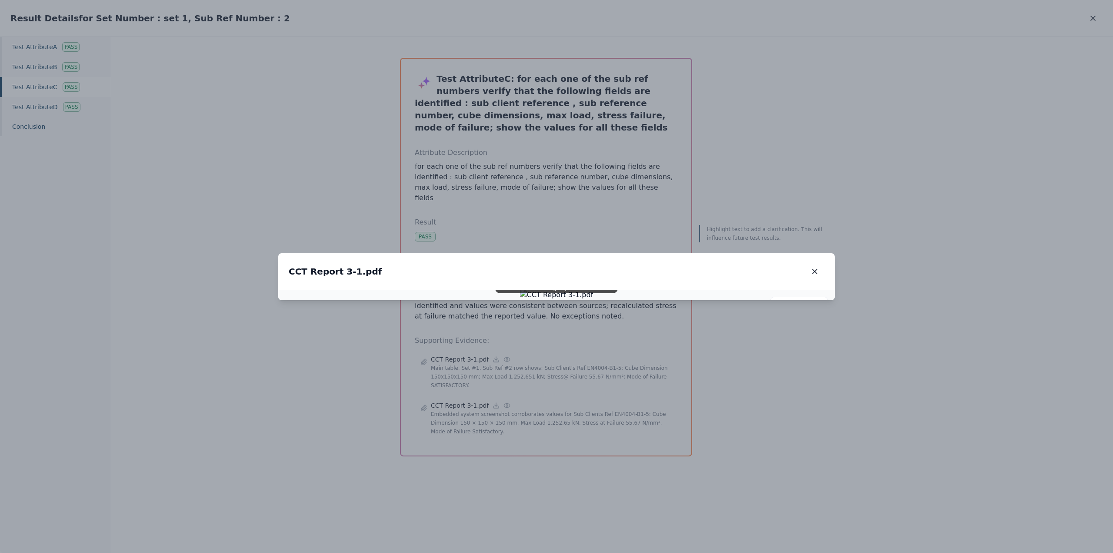
click at [561, 300] on img at bounding box center [556, 295] width 73 height 10
click at [822, 264] on button "button" at bounding box center [814, 272] width 19 height 16
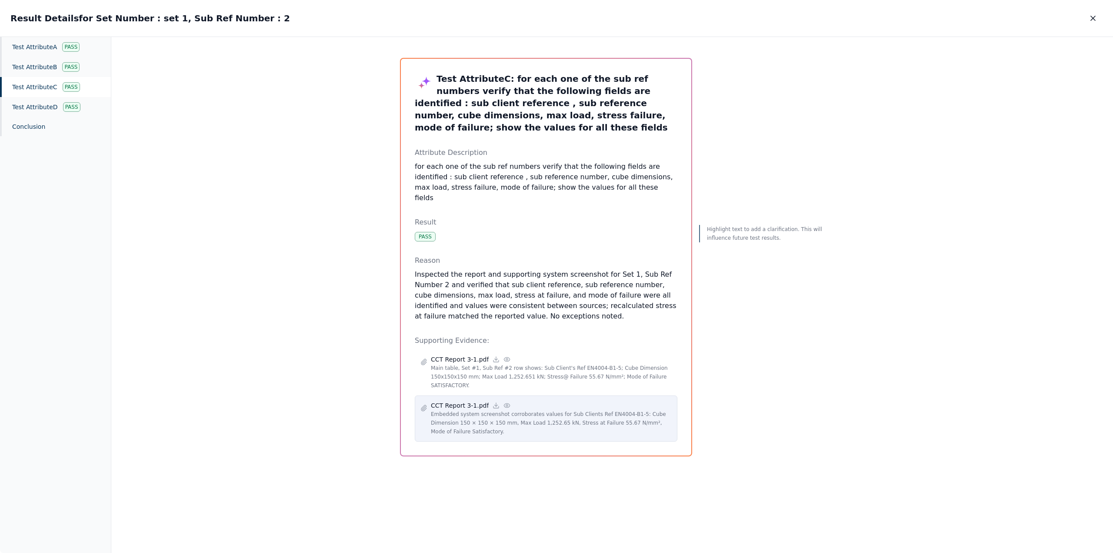
click at [470, 410] on p "Embedded system screenshot corroborates values for Sub Clients Ref EN4004-B1-5:…" at bounding box center [551, 423] width 241 height 26
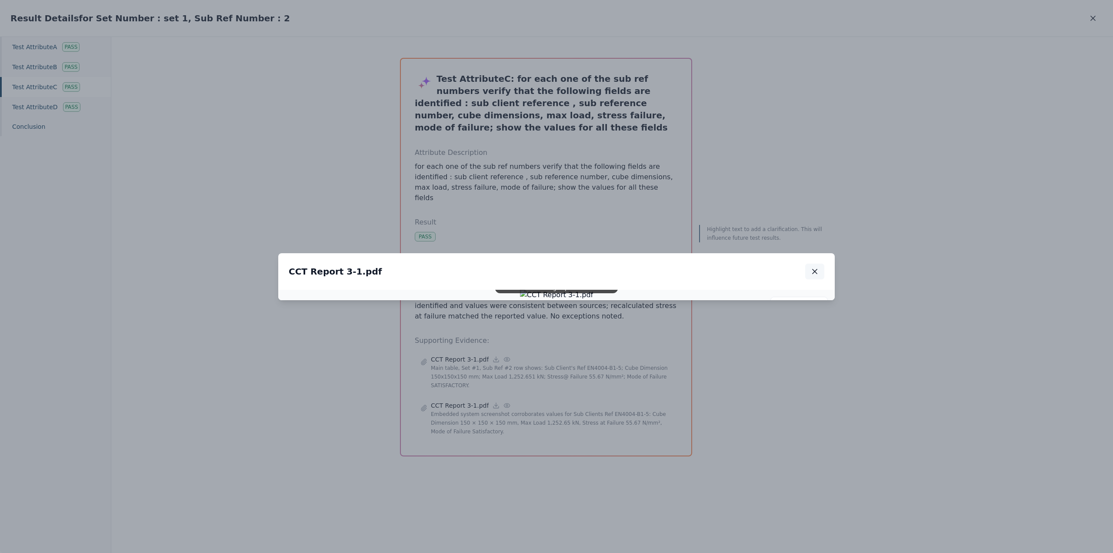
click at [815, 267] on icon "button" at bounding box center [815, 271] width 9 height 9
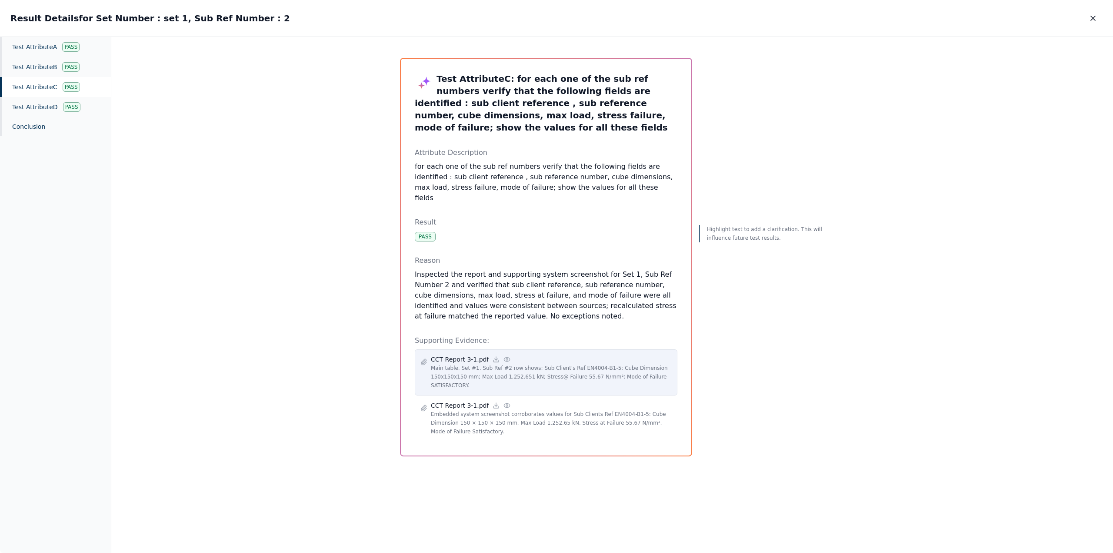
click at [492, 364] on p "Main table, Set #1, Sub Ref #2 row shows: Sub Client's Ref EN4004-B1-5; Cube Di…" at bounding box center [551, 377] width 241 height 26
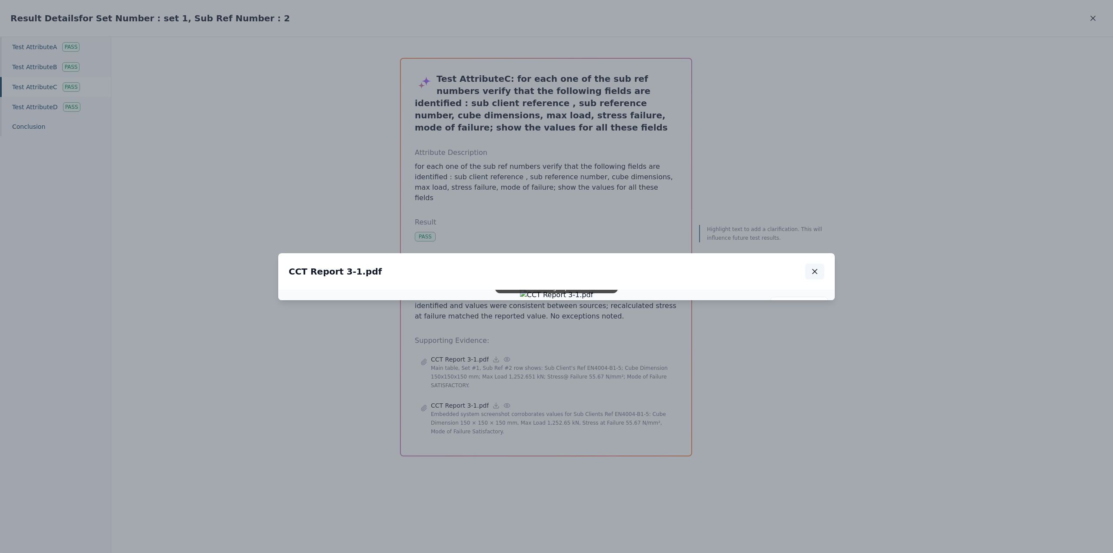
click at [815, 267] on icon "button" at bounding box center [815, 271] width 9 height 9
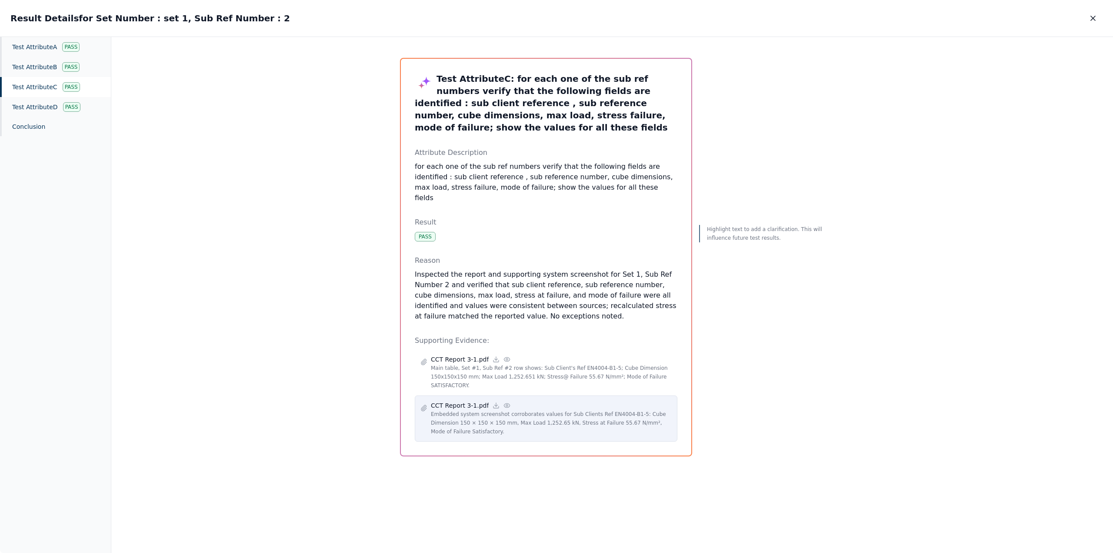
click at [505, 410] on p "Embedded system screenshot corroborates values for Sub Clients Ref EN4004-B1-5:…" at bounding box center [551, 423] width 241 height 26
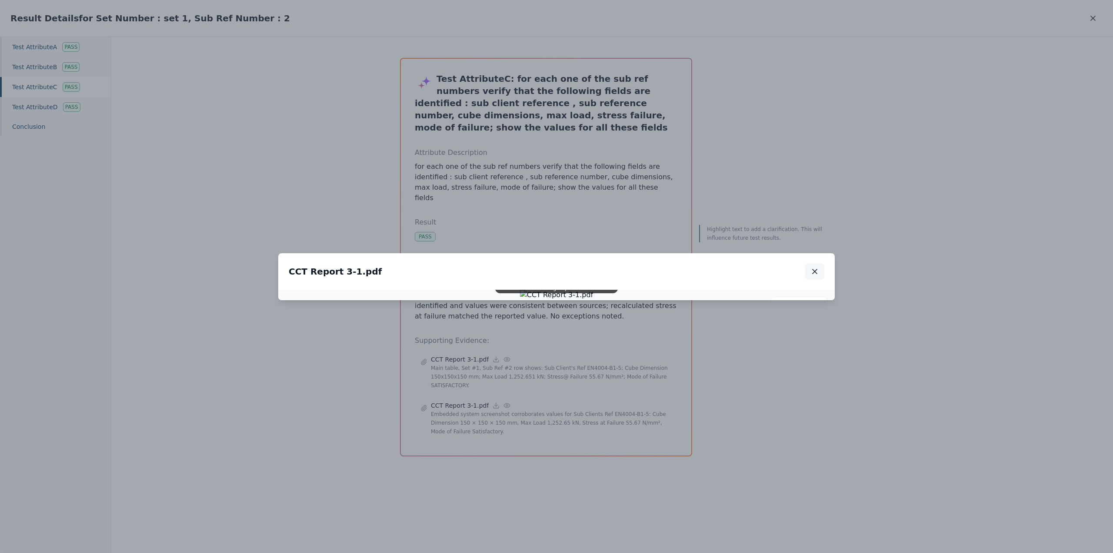
click at [815, 269] on icon "button" at bounding box center [815, 271] width 4 height 4
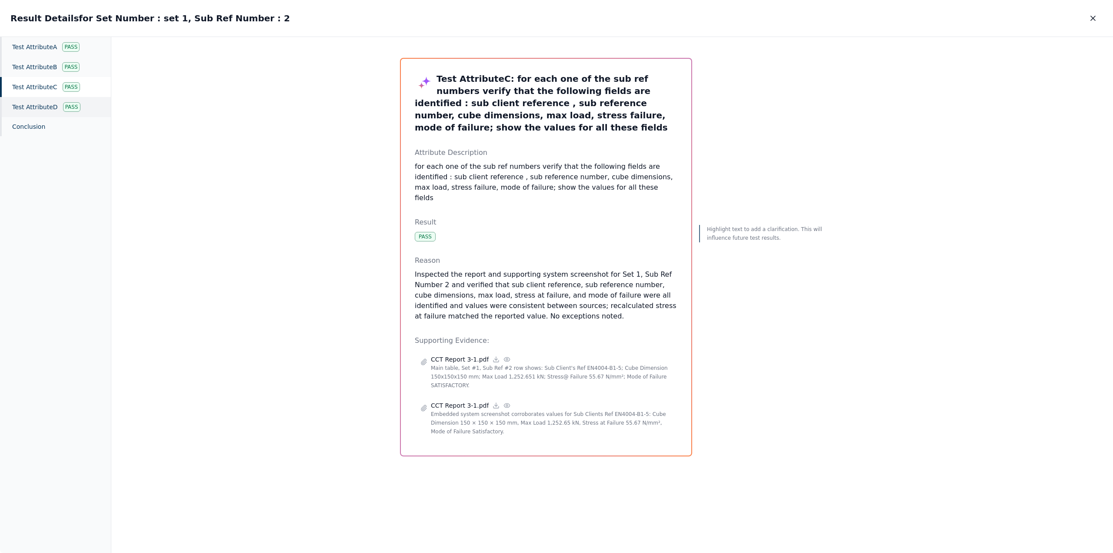
click at [42, 107] on div "Test Attribute D Pass" at bounding box center [55, 107] width 111 height 20
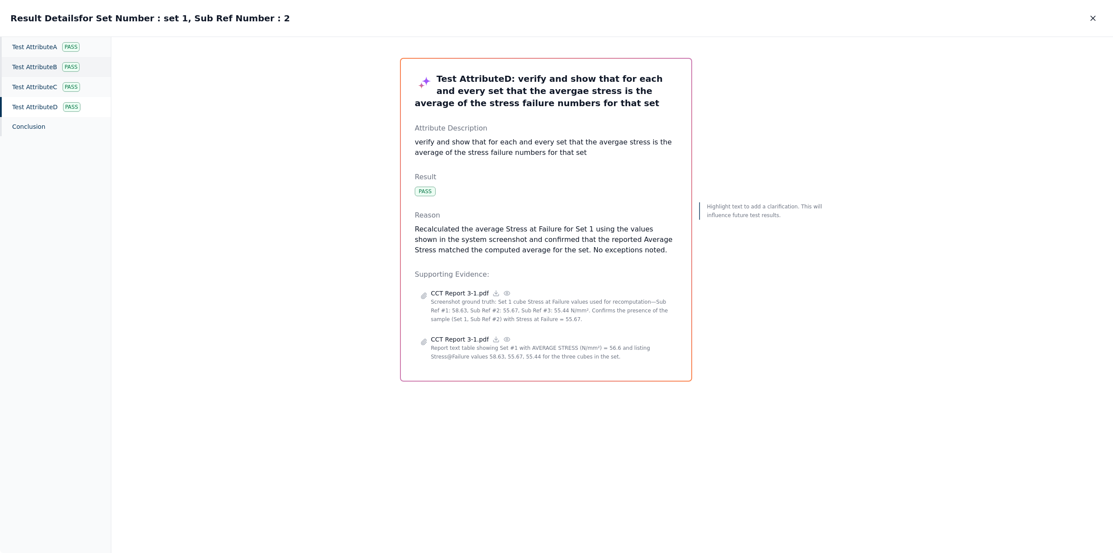
click at [40, 64] on div "Test Attribute B Pass" at bounding box center [55, 67] width 111 height 20
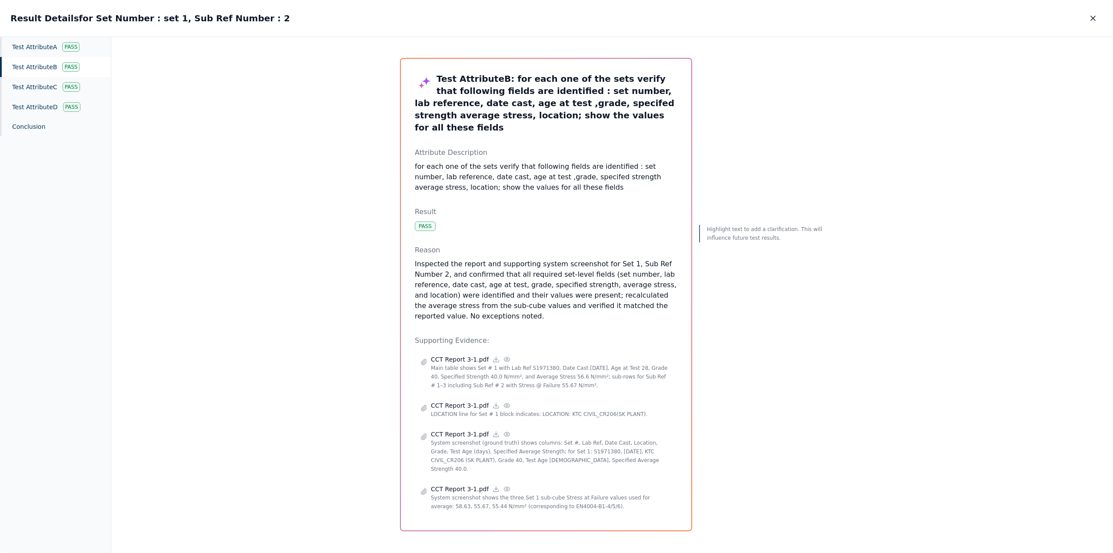
click at [37, 69] on div "Test Attribute B Pass" at bounding box center [55, 67] width 111 height 20
click at [457, 484] on p "CCT Report 3-1.pdf" at bounding box center [460, 488] width 58 height 9
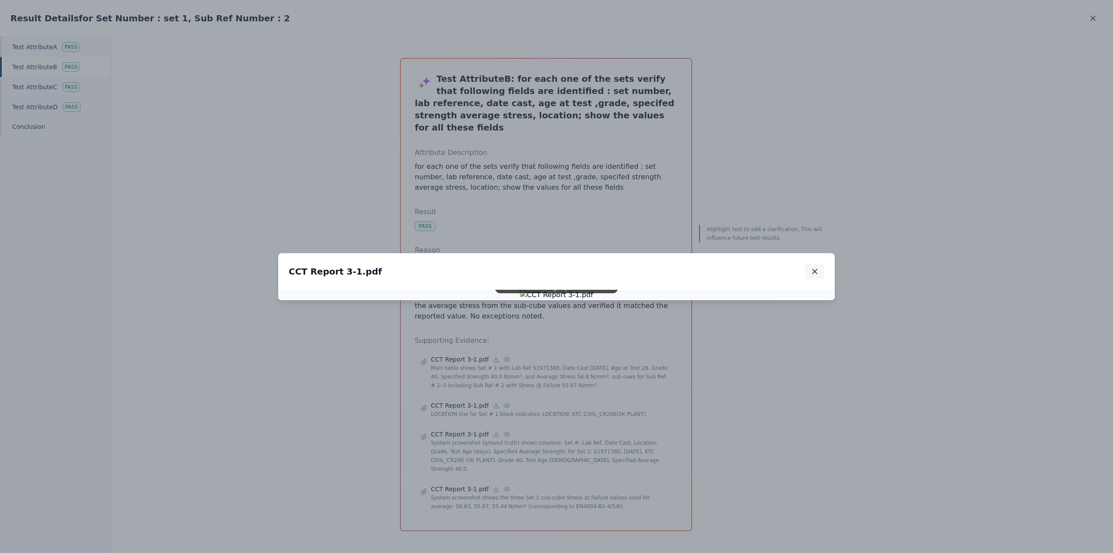
click at [815, 267] on icon "button" at bounding box center [815, 271] width 9 height 9
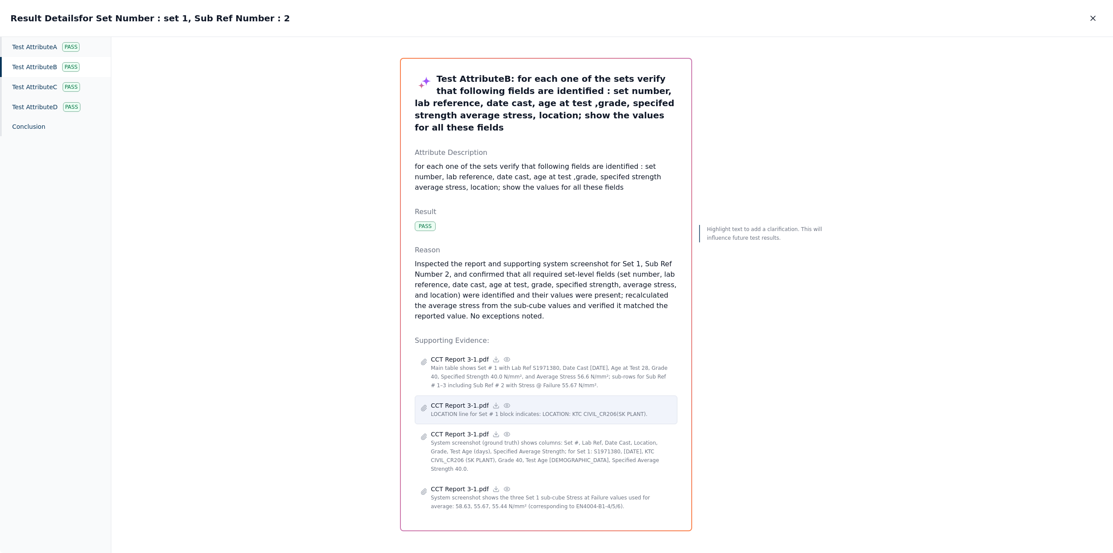
click at [504, 402] on icon at bounding box center [507, 405] width 7 height 7
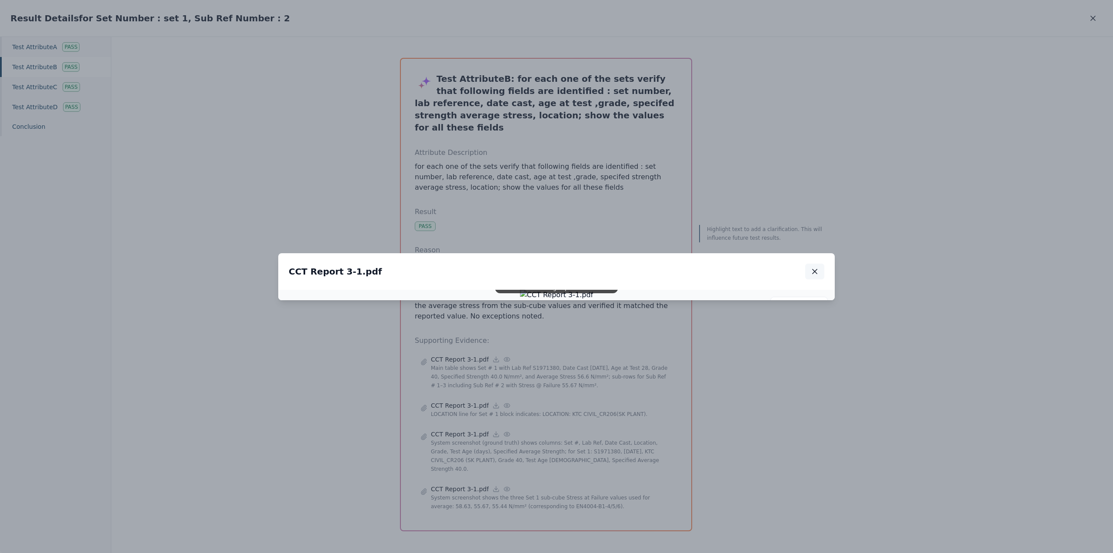
click at [813, 267] on icon "button" at bounding box center [815, 271] width 9 height 9
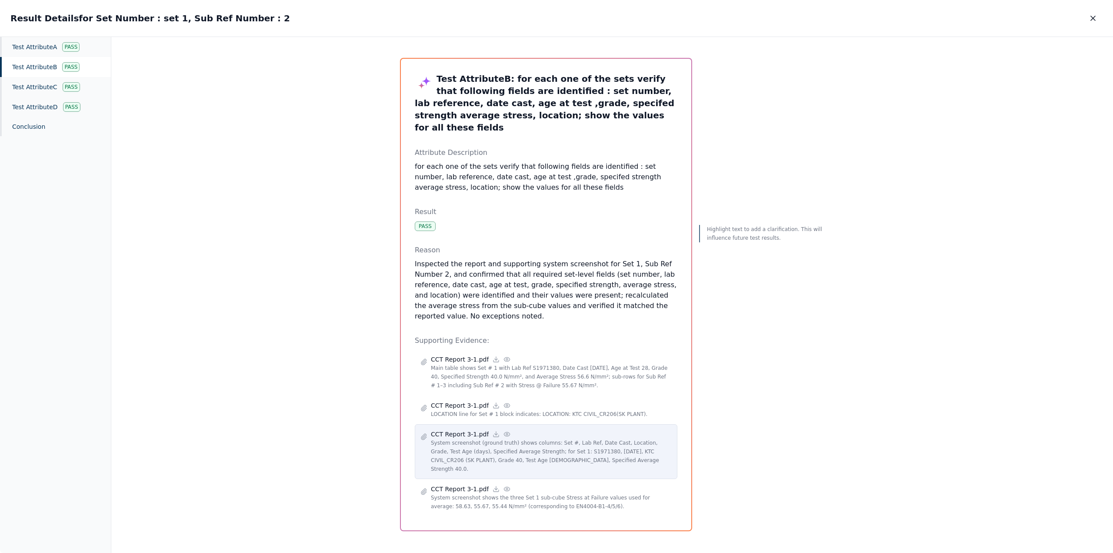
click at [483, 438] on p "System screenshot (ground truth) shows columns: Set #, Lab Ref, Date Cast, Loca…" at bounding box center [551, 455] width 241 height 35
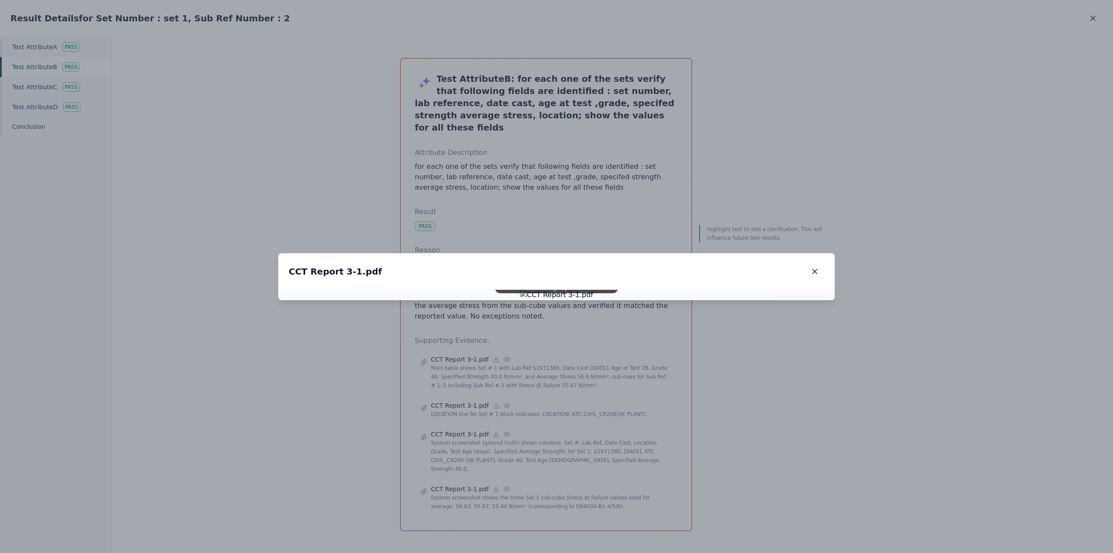
drag, startPoint x: 818, startPoint y: 82, endPoint x: 816, endPoint y: 87, distance: 5.4
click at [818, 267] on icon "button" at bounding box center [815, 271] width 9 height 9
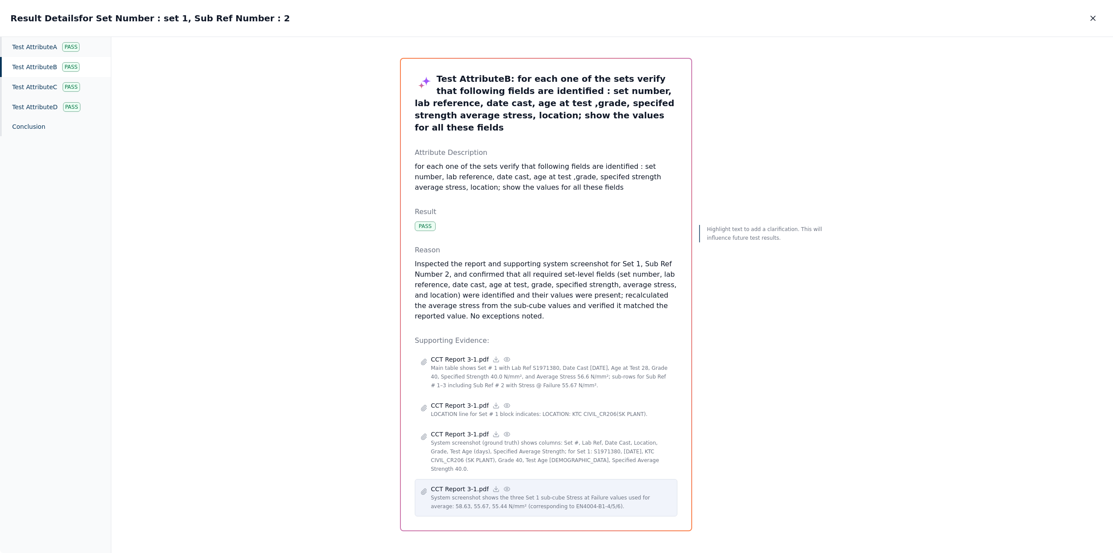
click at [487, 493] on p "System screenshot shows the three Set 1 sub-cube Stress at Failure values used …" at bounding box center [551, 501] width 241 height 17
